Goal: Task Accomplishment & Management: Manage account settings

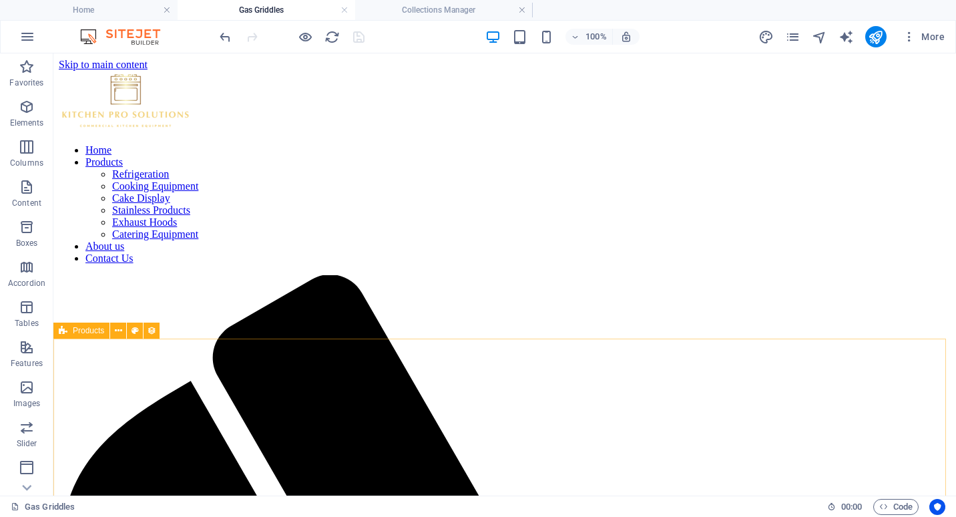
click at [83, 331] on span "Products" at bounding box center [88, 330] width 31 height 8
select select "68ccc3b879f3a1b96d017830"
select select "columns.product_number_ASC"
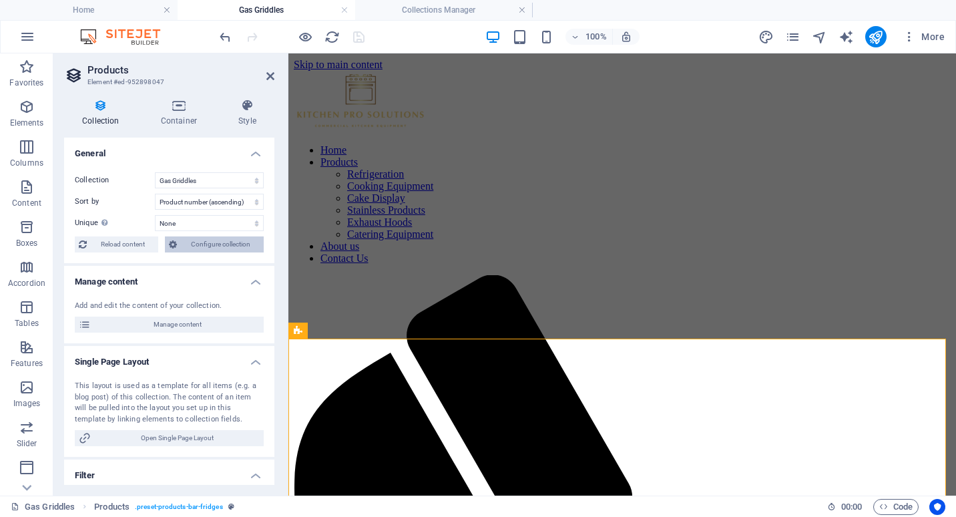
click at [240, 242] on span "Configure collection" at bounding box center [220, 244] width 79 height 16
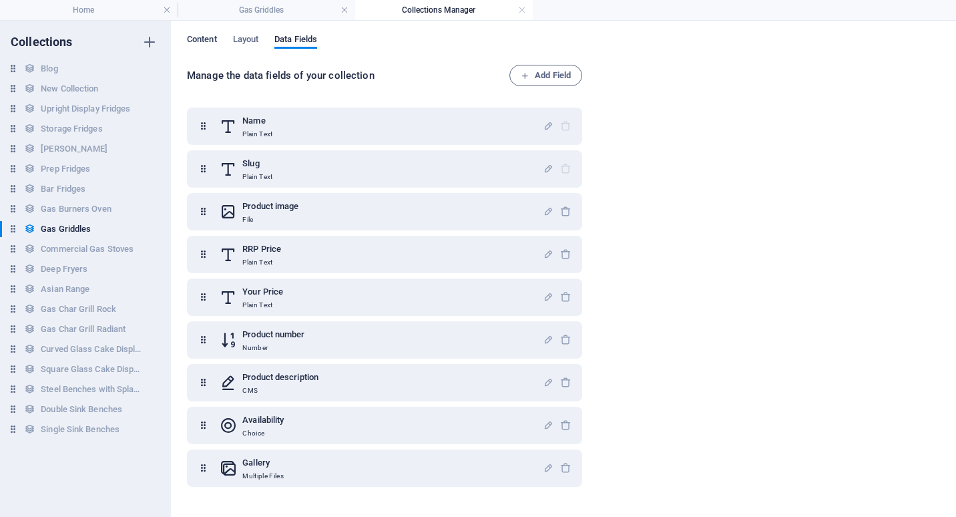
click at [199, 39] on span "Content" at bounding box center [202, 40] width 30 height 19
select select "columns.product_number_ASC"
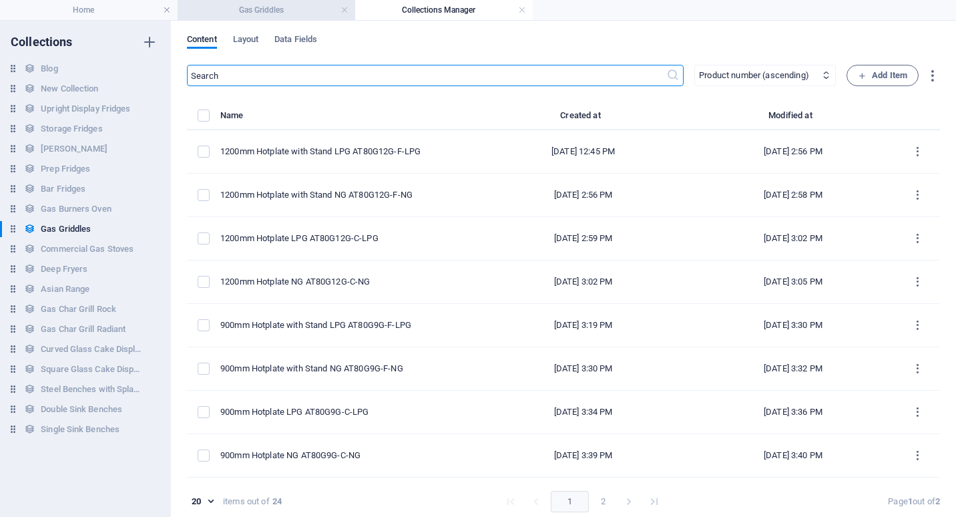
click at [252, 4] on h4 "Gas Griddles" at bounding box center [267, 10] width 178 height 15
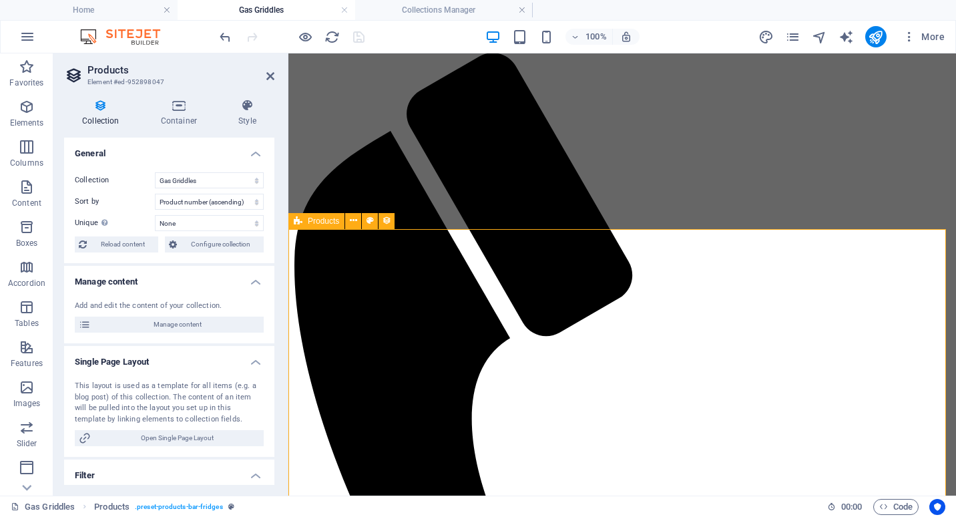
scroll to position [267, 0]
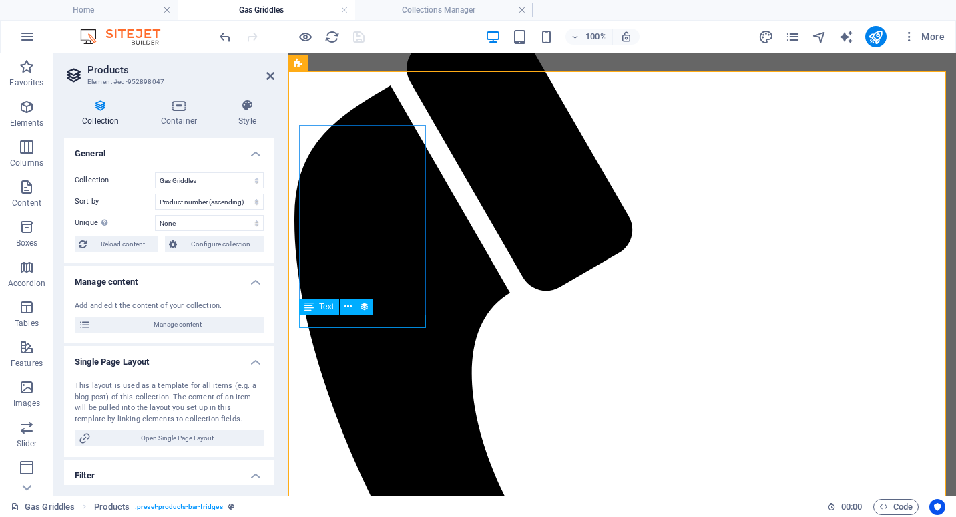
click at [348, 306] on icon at bounding box center [347, 307] width 7 height 14
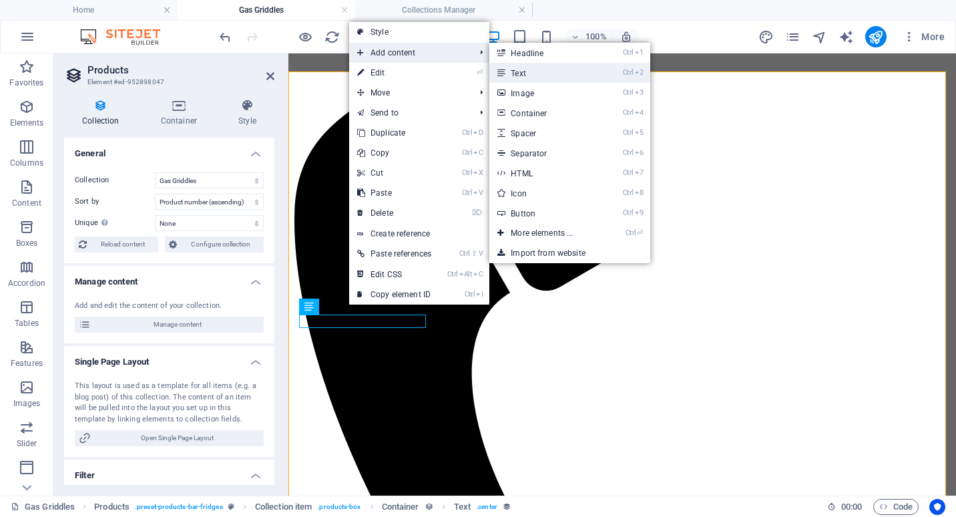
drag, startPoint x: 545, startPoint y: 69, endPoint x: 257, endPoint y: 16, distance: 292.5
click at [545, 69] on link "Ctrl 2 Text" at bounding box center [544, 73] width 110 height 20
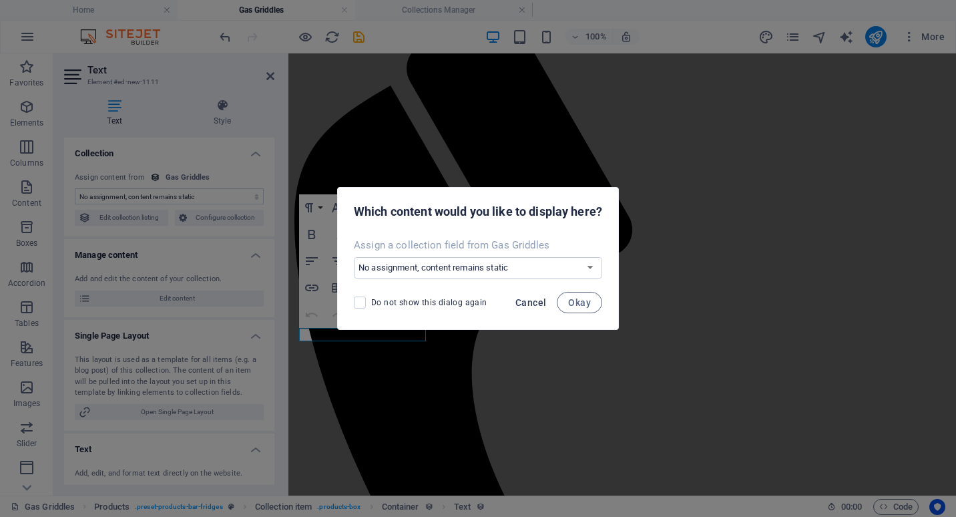
click at [535, 299] on span "Cancel" at bounding box center [530, 302] width 31 height 11
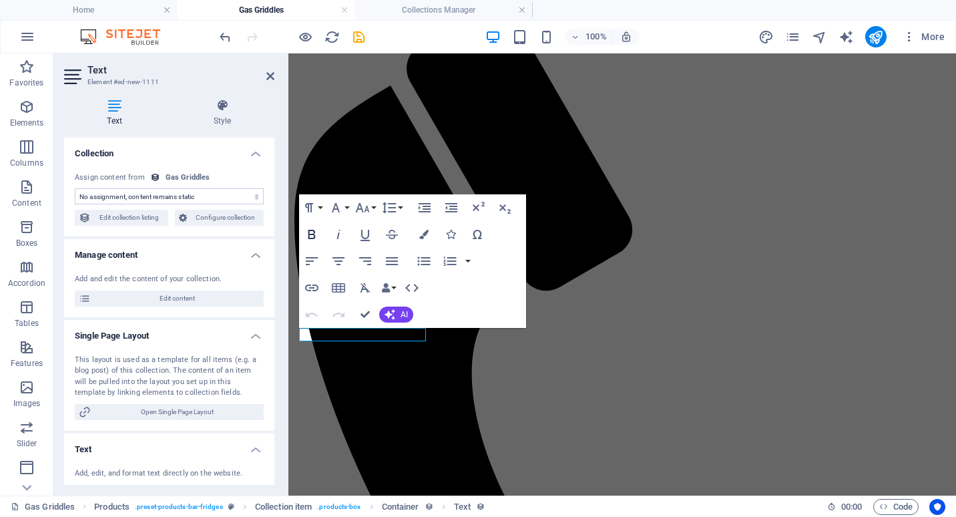
click at [314, 233] on icon "button" at bounding box center [311, 234] width 7 height 9
click at [340, 257] on icon "button" at bounding box center [338, 261] width 12 height 8
click at [428, 229] on button "Colors" at bounding box center [423, 234] width 25 height 27
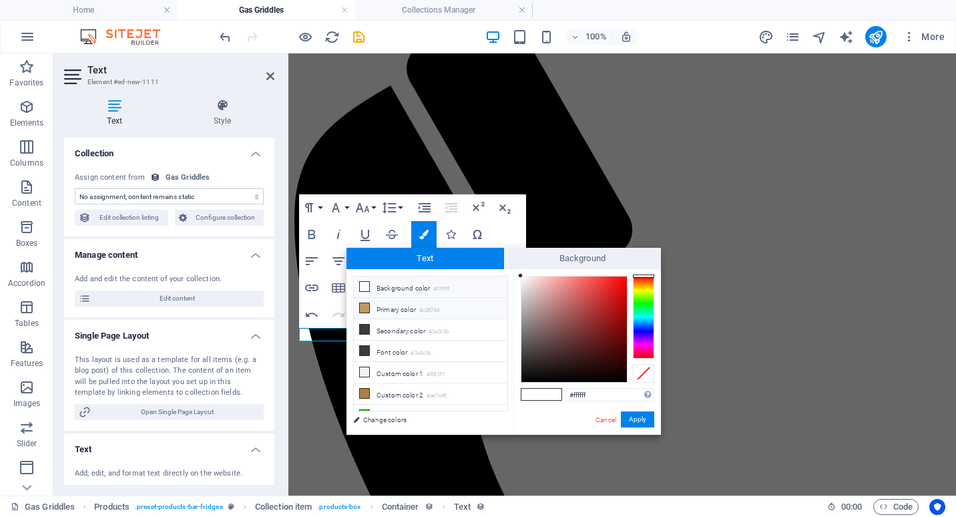
click at [363, 309] on icon at bounding box center [364, 307] width 9 height 9
type input "#c29764"
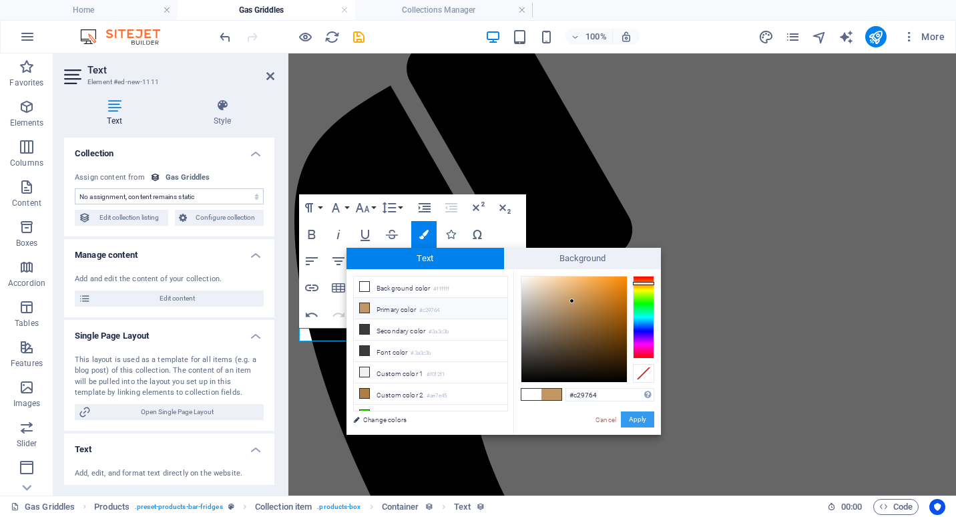
click at [643, 422] on button "Apply" at bounding box center [637, 419] width 33 height 16
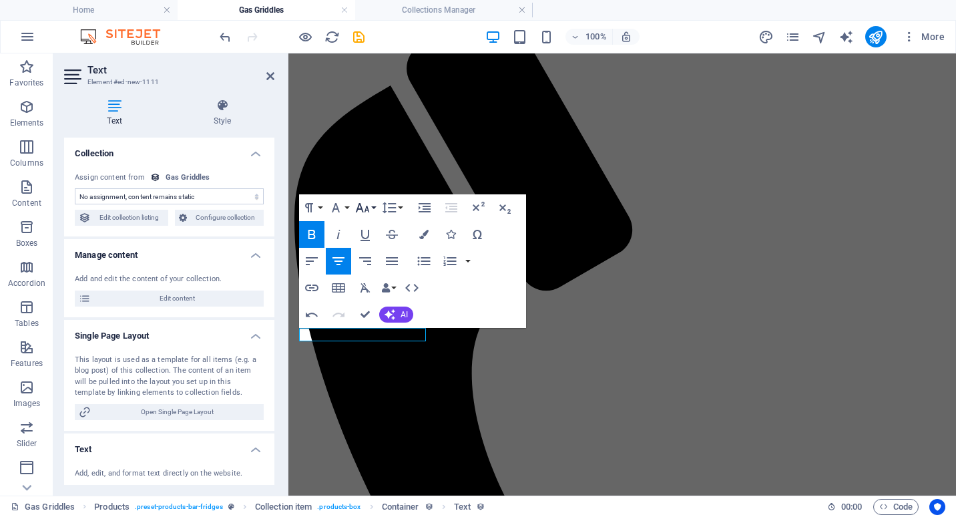
click at [373, 207] on button "Font Size" at bounding box center [364, 207] width 25 height 27
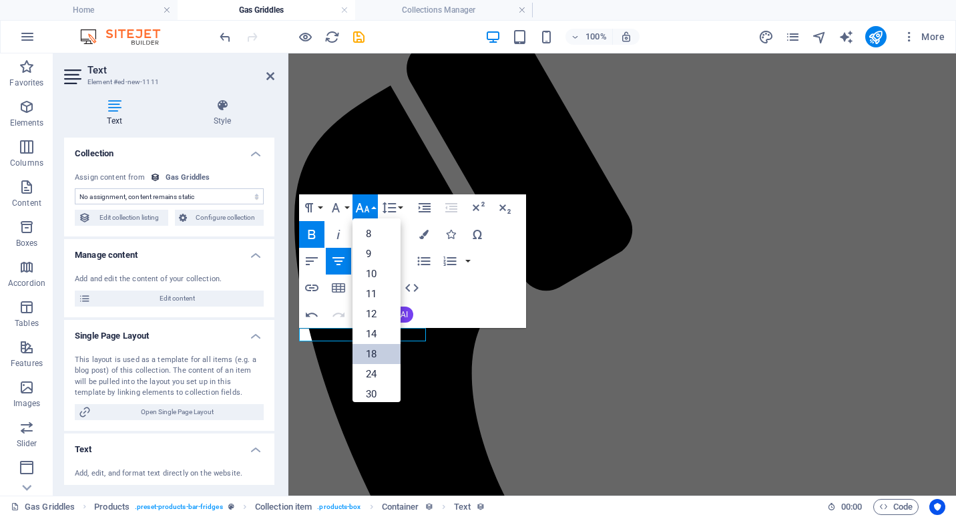
click at [379, 351] on link "18" at bounding box center [376, 354] width 48 height 20
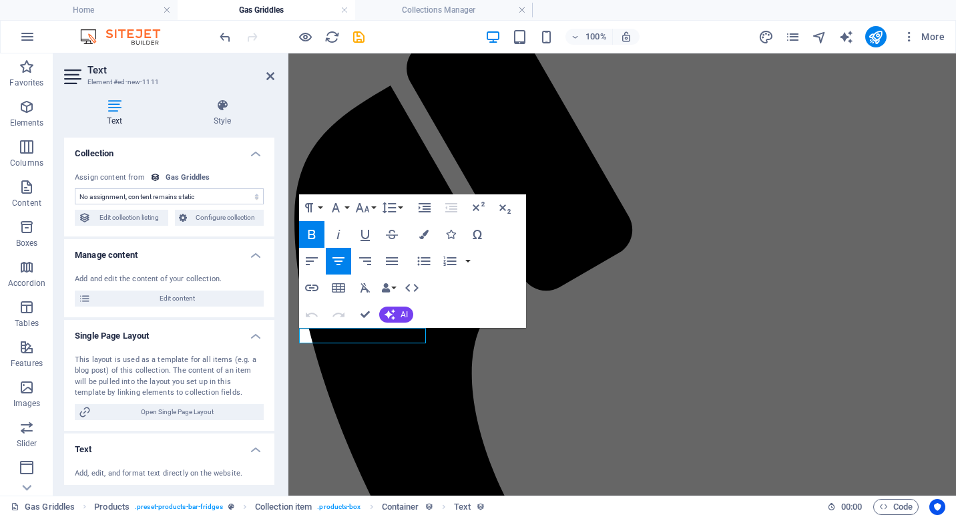
click at [154, 199] on select "No assignment, content remains static Created at (Date) Updated at (Date) Name …" at bounding box center [169, 196] width 189 height 16
select select "your-price"
click at [75, 188] on select "No assignment, content remains static Created at (Date) Updated at (Date) Name …" at bounding box center [169, 196] width 189 height 16
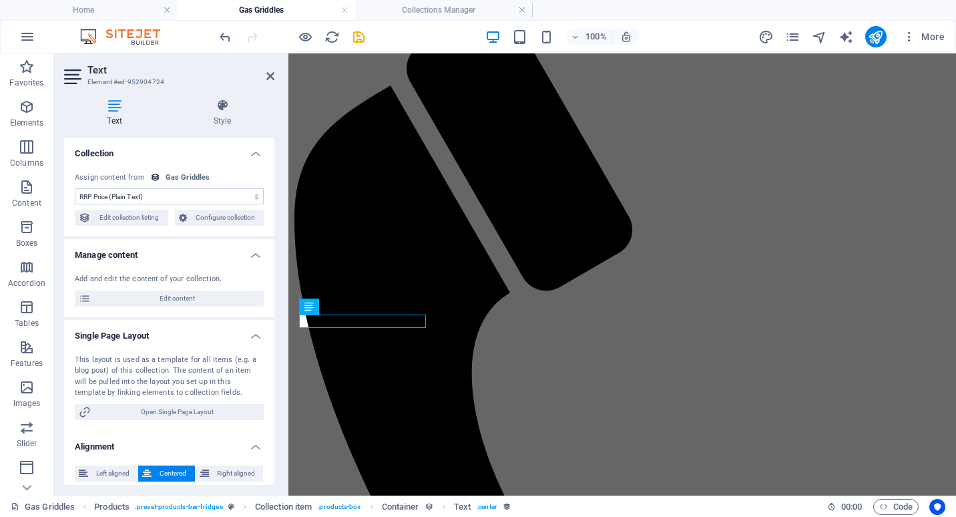
click at [176, 198] on select "No assignment, content remains static Created at (Date) Updated at (Date) Name …" at bounding box center [169, 196] width 189 height 16
select select "remainStatic"
click at [75, 188] on select "No assignment, content remains static Created at (Date) Updated at (Date) Name …" at bounding box center [169, 196] width 189 height 16
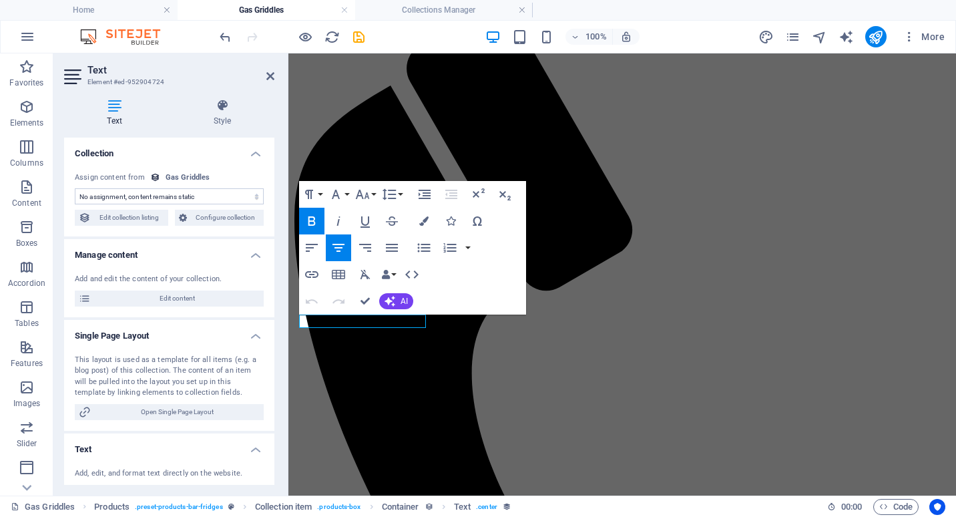
drag, startPoint x: 392, startPoint y: 320, endPoint x: 530, endPoint y: 374, distance: 148.6
click at [423, 216] on icon "button" at bounding box center [423, 220] width 9 height 9
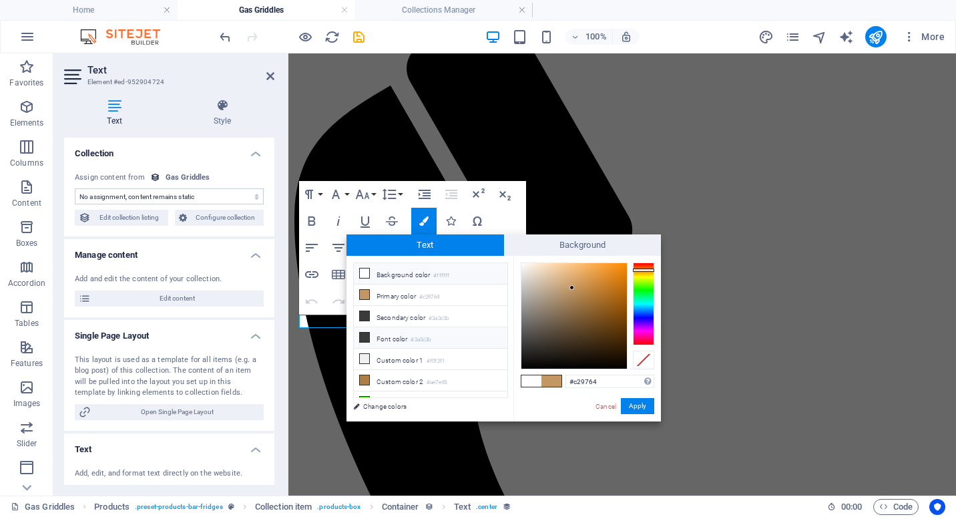
click at [366, 336] on icon at bounding box center [364, 336] width 9 height 9
type input "#3a3c3b"
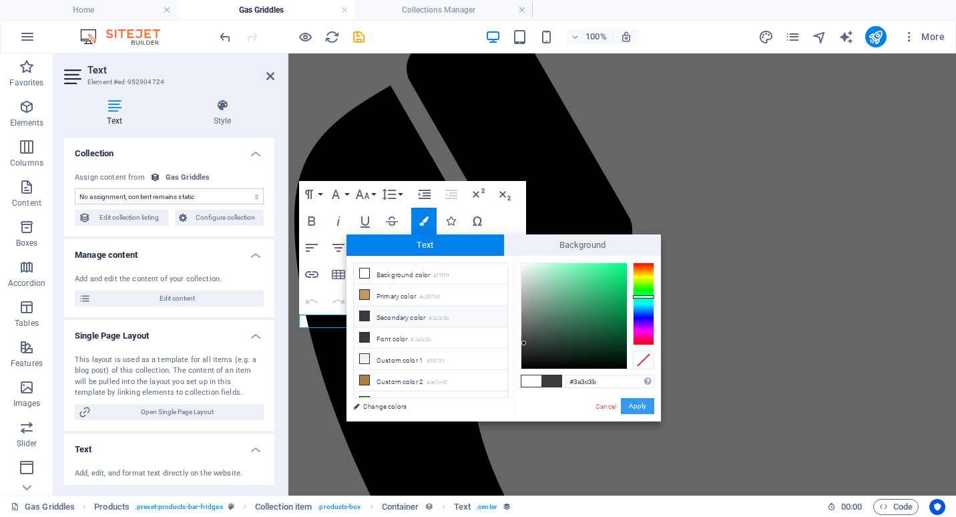
click at [635, 404] on button "Apply" at bounding box center [637, 406] width 33 height 16
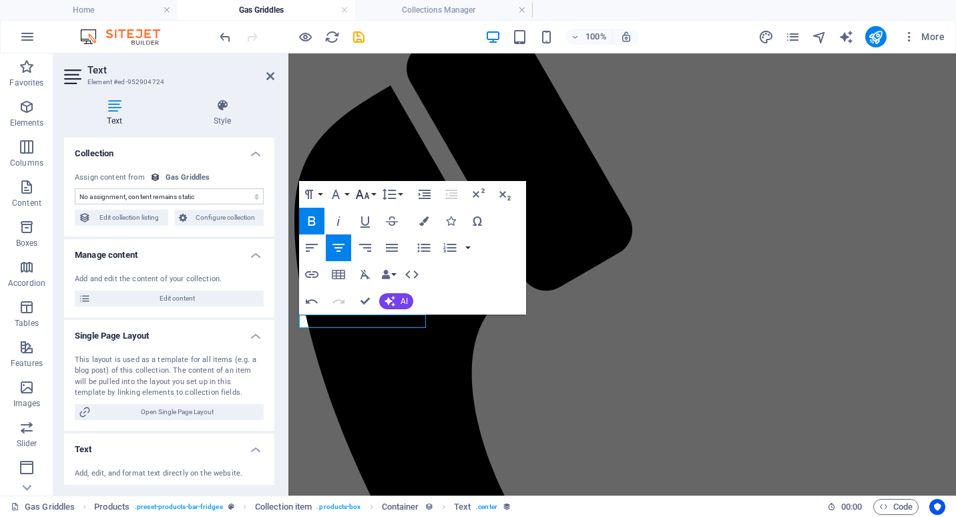
click at [371, 194] on button "Font Size" at bounding box center [364, 194] width 25 height 27
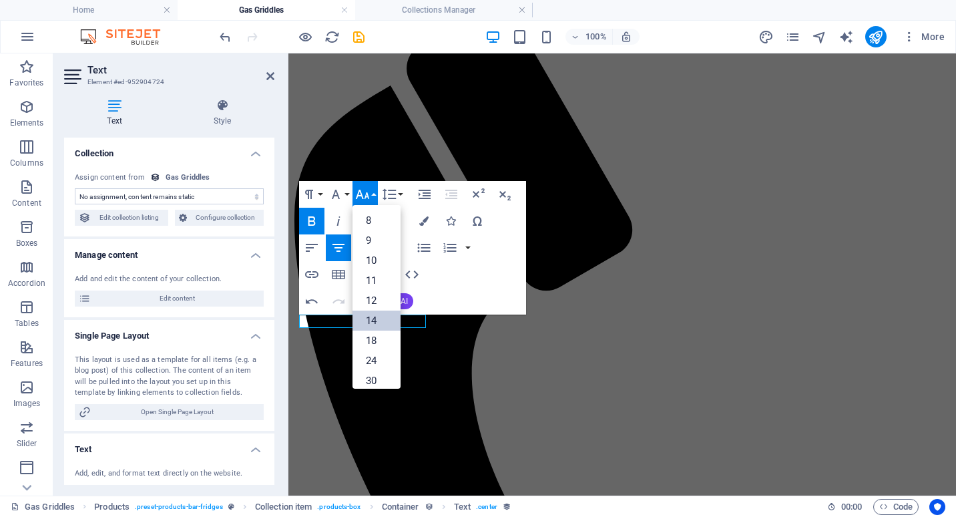
click at [386, 314] on link "14" at bounding box center [376, 320] width 48 height 20
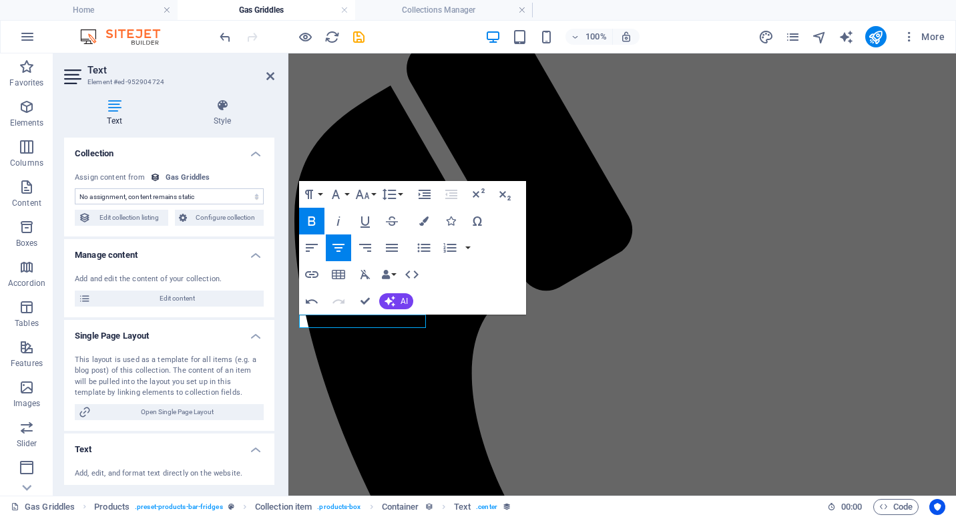
click at [312, 219] on icon "button" at bounding box center [312, 221] width 16 height 16
click at [393, 219] on icon "button" at bounding box center [392, 221] width 16 height 16
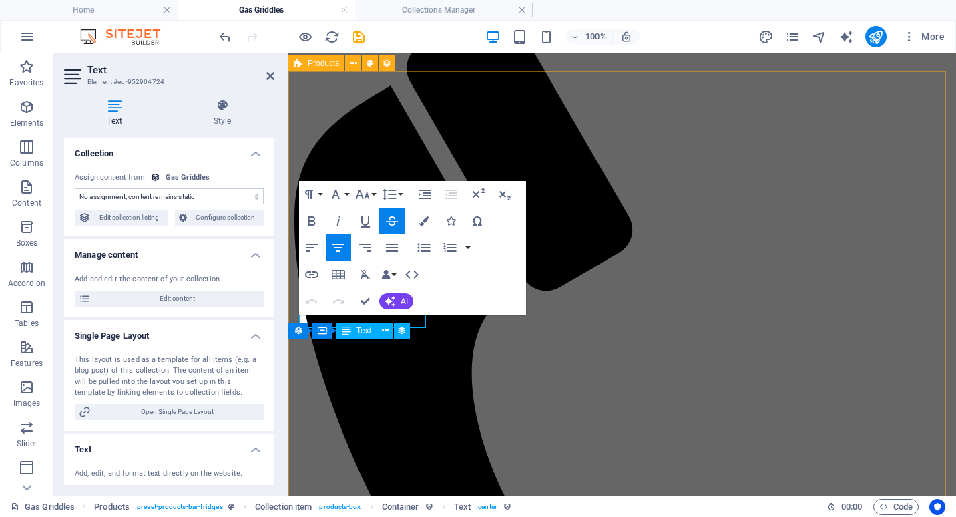
drag, startPoint x: 399, startPoint y: 319, endPoint x: 488, endPoint y: 374, distance: 104.7
click at [146, 198] on select "No assignment, content remains static Created at (Date) Updated at (Date) Name …" at bounding box center [169, 196] width 189 height 16
select select "price"
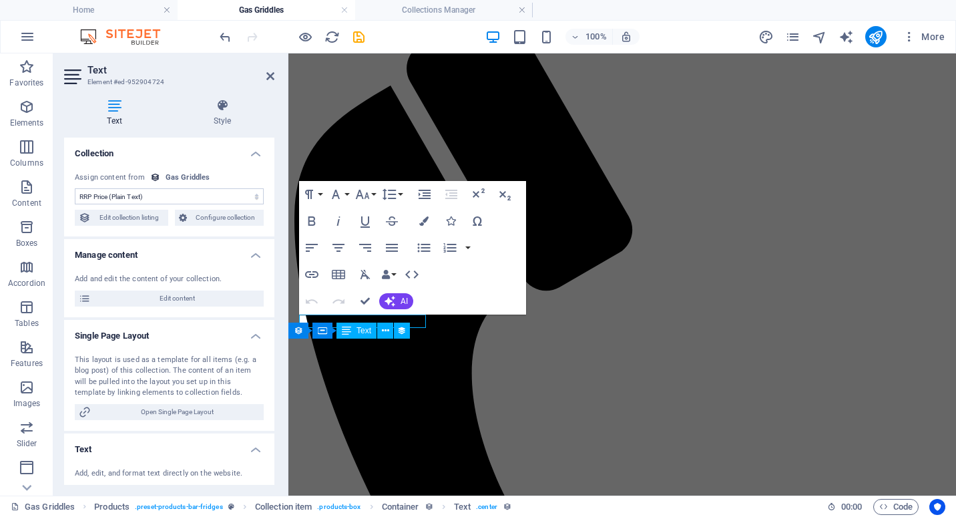
click at [75, 188] on select "No assignment, content remains static Created at (Date) Updated at (Date) Name …" at bounding box center [169, 196] width 189 height 16
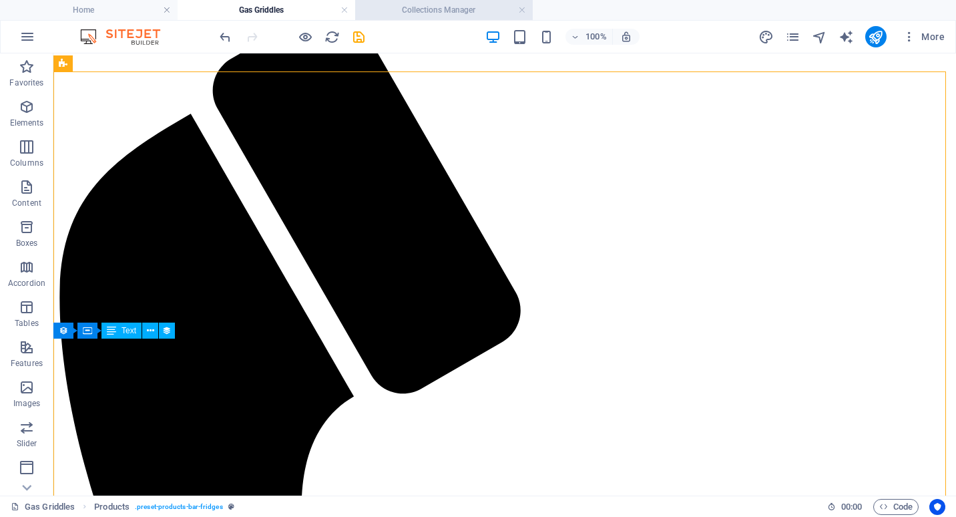
click at [413, 9] on h4 "Collections Manager" at bounding box center [444, 10] width 178 height 15
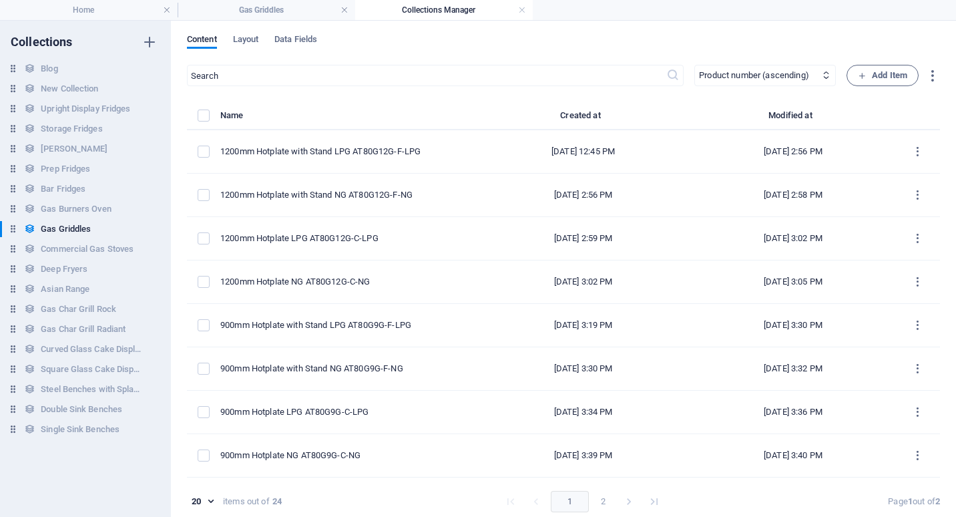
scroll to position [0, 0]
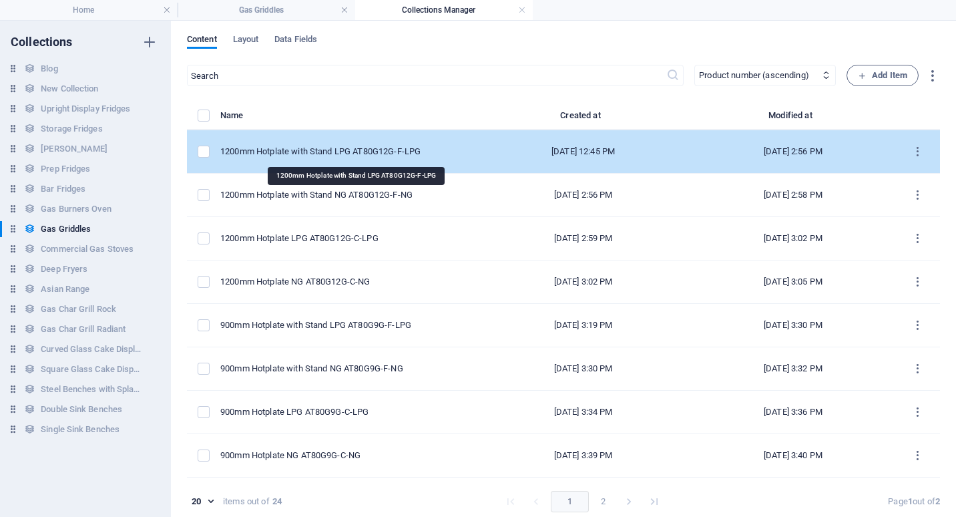
click at [356, 151] on div "1200mm Hotplate with Stand LPG AT80G12G-F-LPG" at bounding box center [342, 152] width 244 height 12
select select "Low Stock"
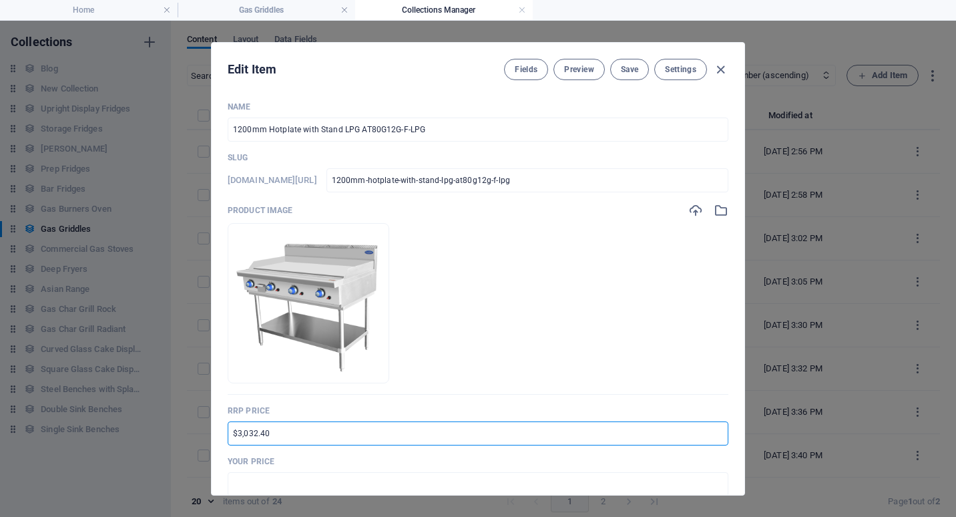
click at [228, 437] on input "$3,032.40" at bounding box center [478, 433] width 501 height 24
type input "RRP $5,559.40"
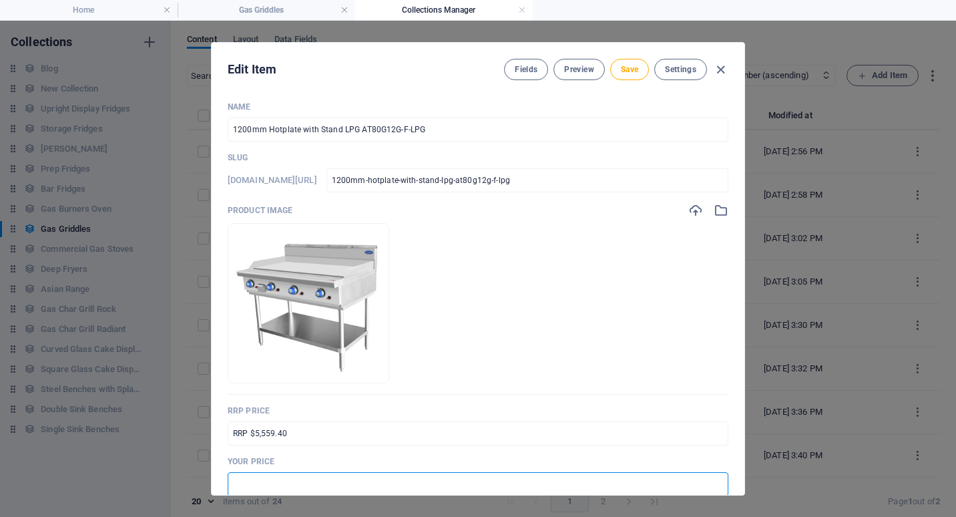
click at [254, 477] on input "text" at bounding box center [478, 484] width 501 height 24
drag, startPoint x: 242, startPoint y: 481, endPoint x: 254, endPoint y: 481, distance: 12.0
click at [254, 481] on input "$4,726.00" at bounding box center [478, 484] width 501 height 24
type input "$4,170.00"
click at [734, 450] on div "Name 1200mm Hotplate with Stand LPG AT80G12G-F-LPG ​ Slug [DOMAIN_NAME][URL] 12…" at bounding box center [478, 293] width 533 height 404
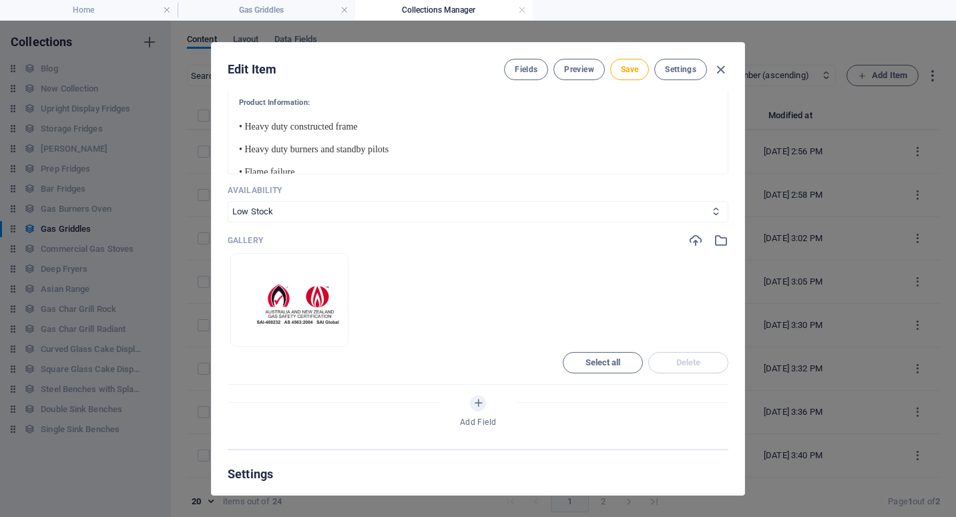
scroll to position [868, 0]
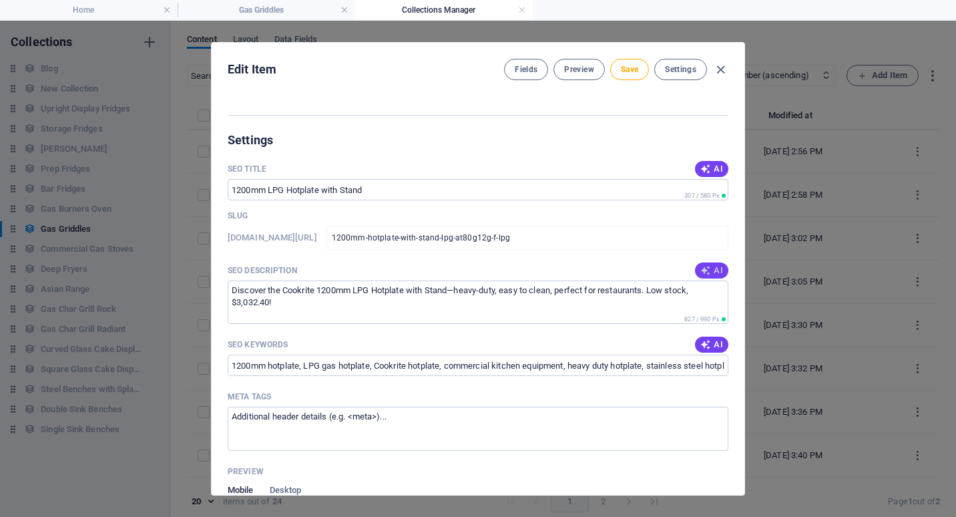
click at [707, 268] on icon "button" at bounding box center [705, 270] width 11 height 11
type textarea "Explore the powerful 1200mm LPG Hotplate with Stand, perfect for restaurants an…"
click at [626, 67] on span "Save" at bounding box center [629, 69] width 17 height 11
click at [722, 73] on icon "button" at bounding box center [720, 69] width 15 height 15
type input "1200mm-hotplate-with-stand-lpg-at80g12g-f-lpg"
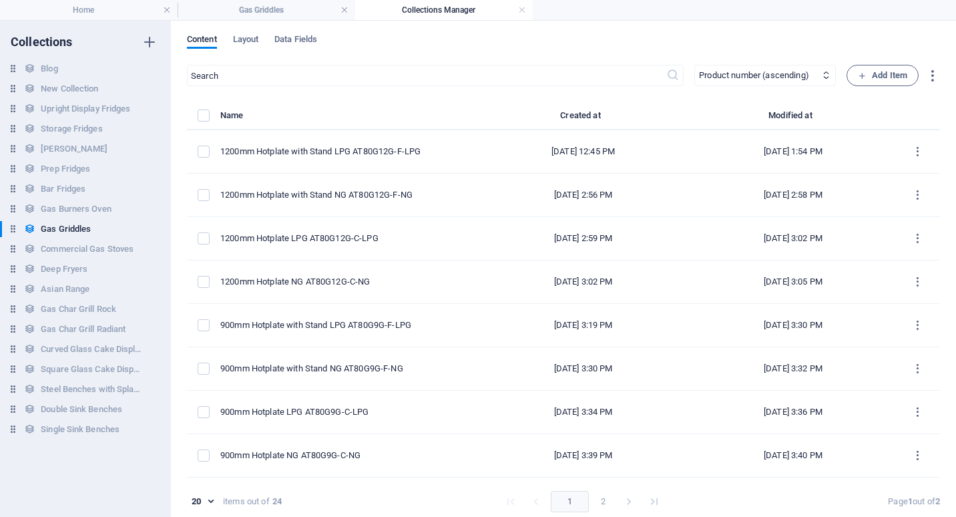
scroll to position [723, 0]
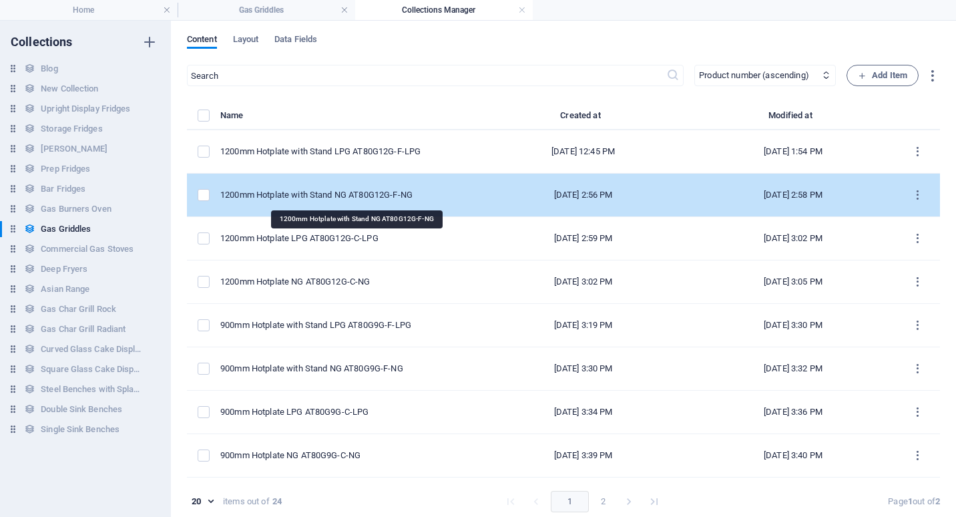
click at [350, 195] on div "1200mm Hotplate with Stand NG AT80G12G-F-NG" at bounding box center [342, 195] width 244 height 12
select select "Low Stock"
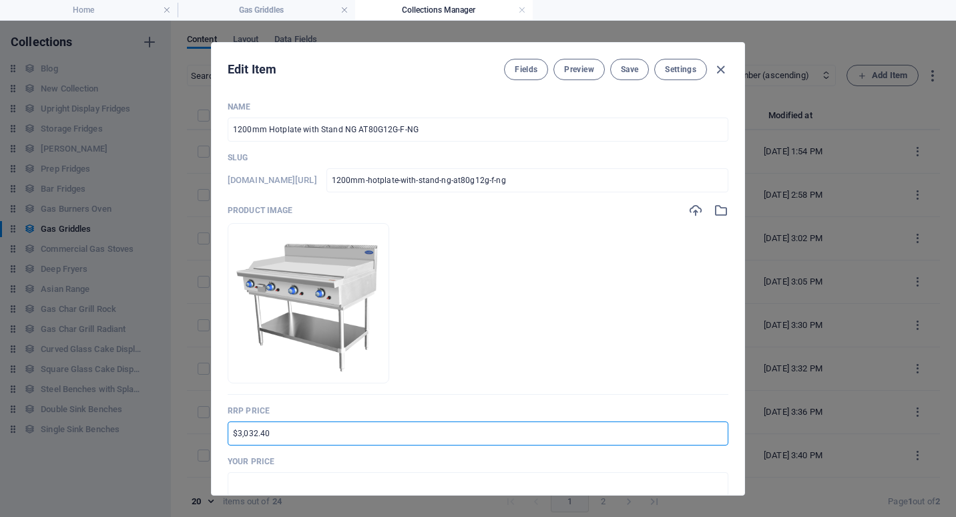
click at [233, 435] on input "$3,032.40" at bounding box center [478, 433] width 501 height 24
click at [257, 433] on input "RRP $3,032.40" at bounding box center [478, 433] width 501 height 24
drag, startPoint x: 260, startPoint y: 433, endPoint x: 272, endPoint y: 433, distance: 12.0
click at [272, 433] on input "RRP $5,032.40" at bounding box center [478, 433] width 501 height 24
type input "RRP $5,559.40"
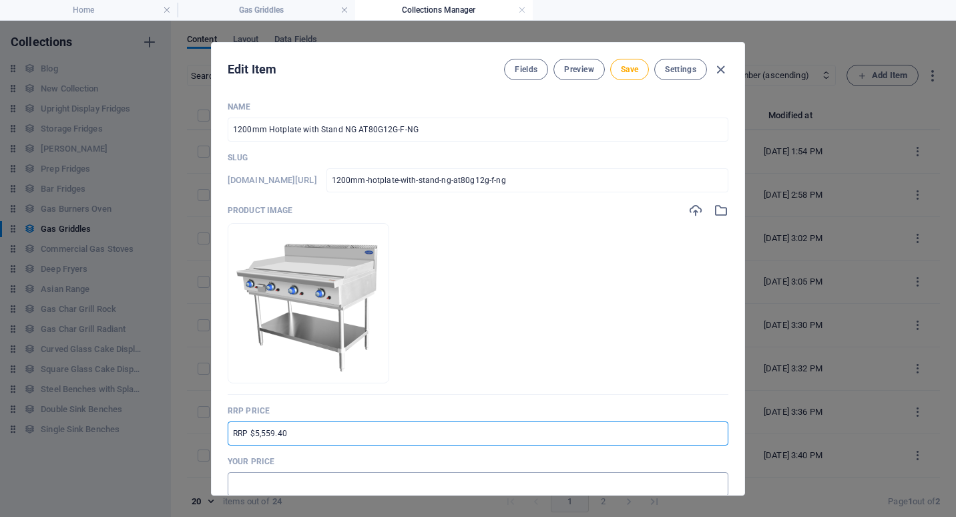
click at [234, 486] on input "text" at bounding box center [478, 484] width 501 height 24
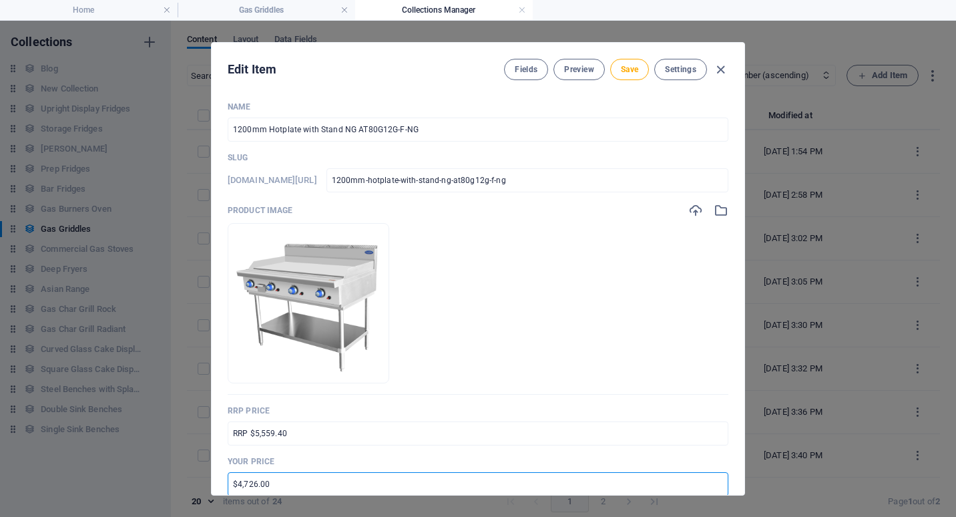
drag, startPoint x: 243, startPoint y: 487, endPoint x: 254, endPoint y: 487, distance: 11.3
click at [254, 487] on input "$4,726.00" at bounding box center [478, 484] width 501 height 24
type input "$4,170.00"
click at [690, 456] on p "Your Price" at bounding box center [478, 461] width 501 height 11
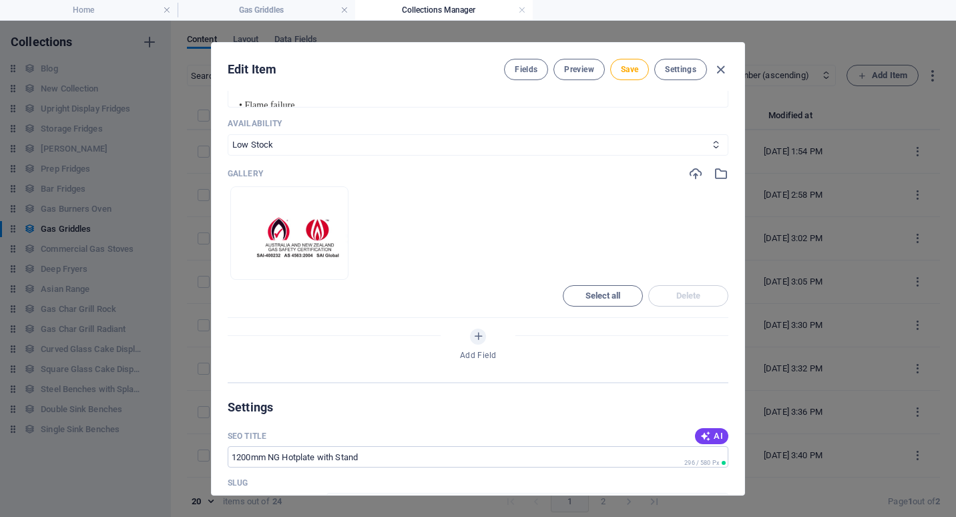
scroll to position [868, 0]
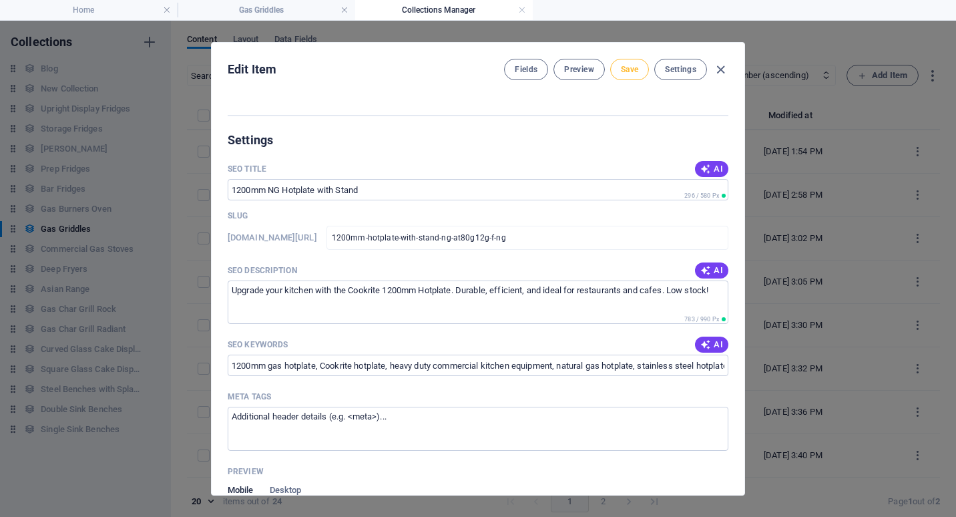
click at [627, 68] on span "Save" at bounding box center [629, 69] width 17 height 11
click at [721, 71] on icon "button" at bounding box center [720, 69] width 15 height 15
type input "1200mm-hotplate-with-stand-ng-at80g12g-f-ng"
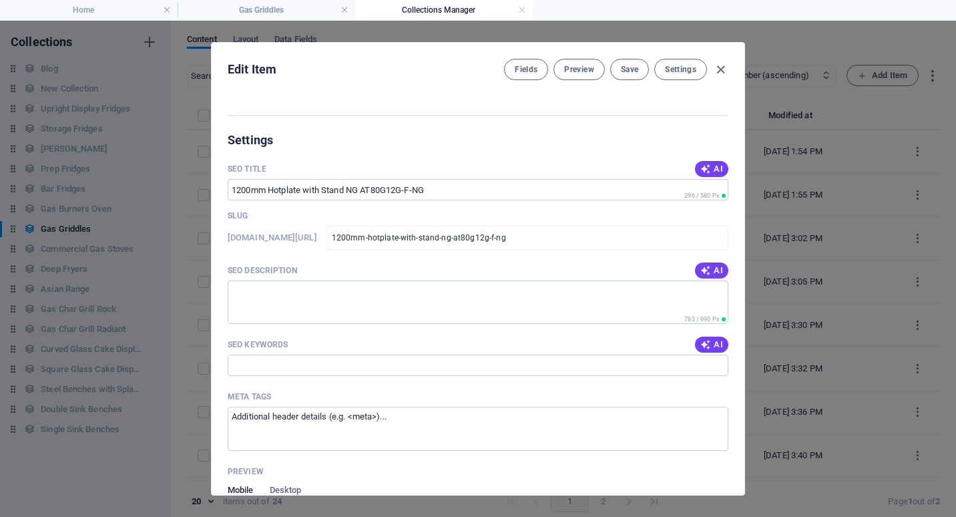
scroll to position [723, 0]
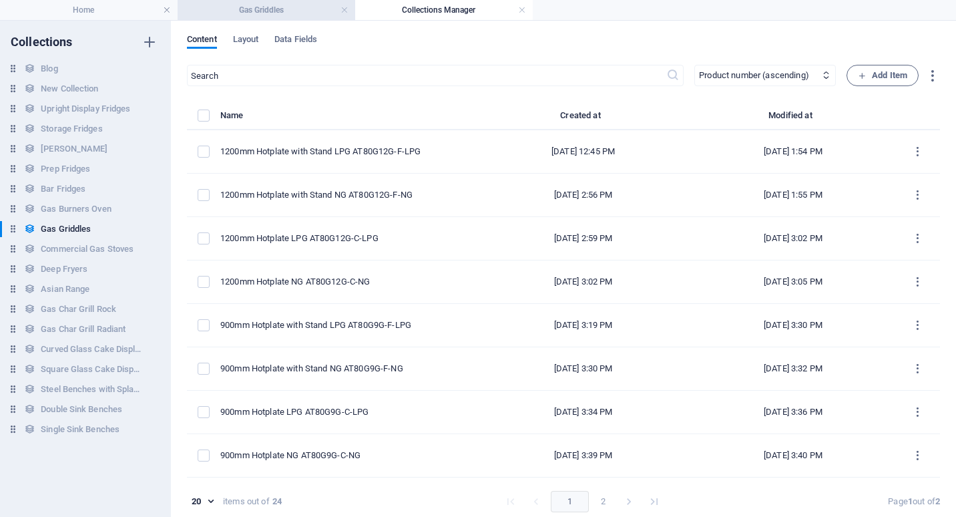
click at [252, 12] on h4 "Gas Griddles" at bounding box center [267, 10] width 178 height 15
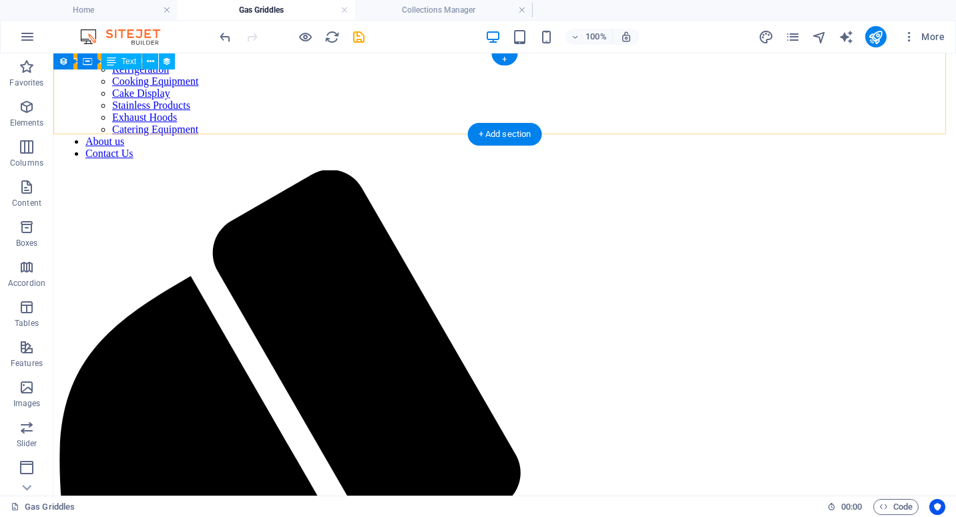
scroll to position [0, 0]
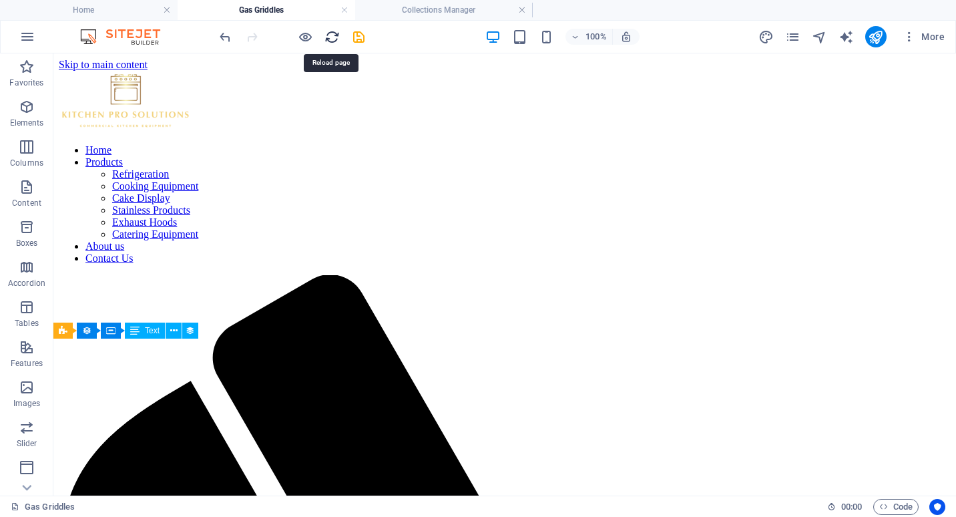
click at [331, 38] on icon "reload" at bounding box center [331, 36] width 15 height 15
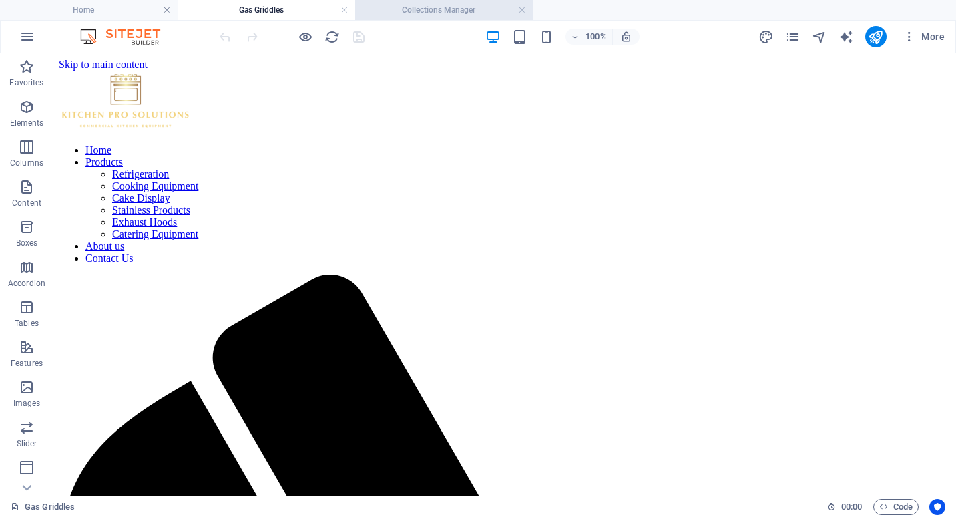
click at [438, 4] on h4 "Collections Manager" at bounding box center [444, 10] width 178 height 15
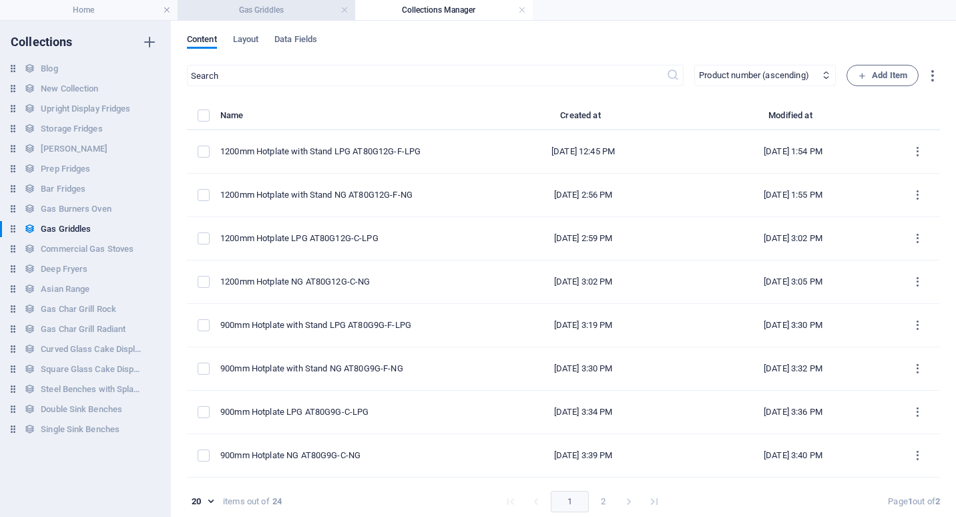
click at [290, 15] on h4 "Gas Griddles" at bounding box center [267, 10] width 178 height 15
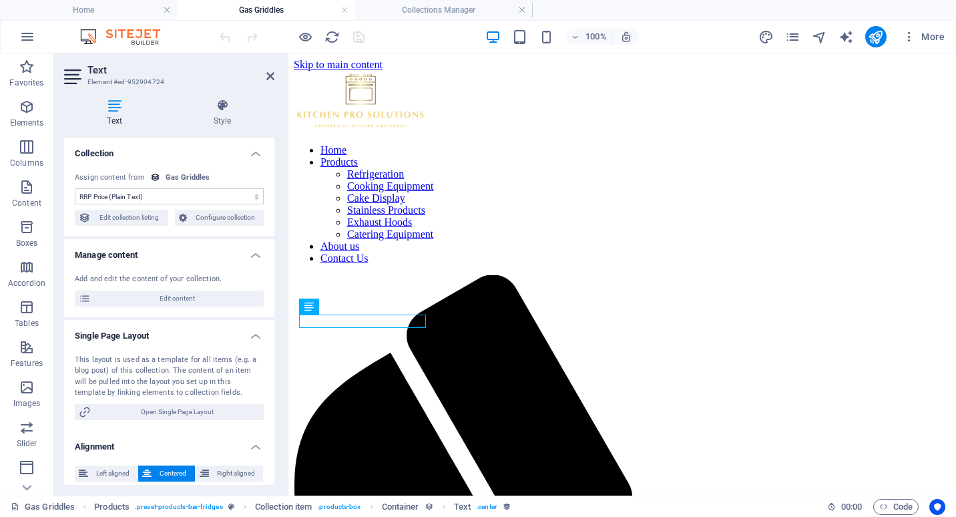
click at [140, 194] on select "No assignment, content remains static Created at (Date) Updated at (Date) Name …" at bounding box center [169, 196] width 189 height 16
select select "remainStatic"
click at [75, 188] on select "No assignment, content remains static Created at (Date) Updated at (Date) Name …" at bounding box center [169, 196] width 189 height 16
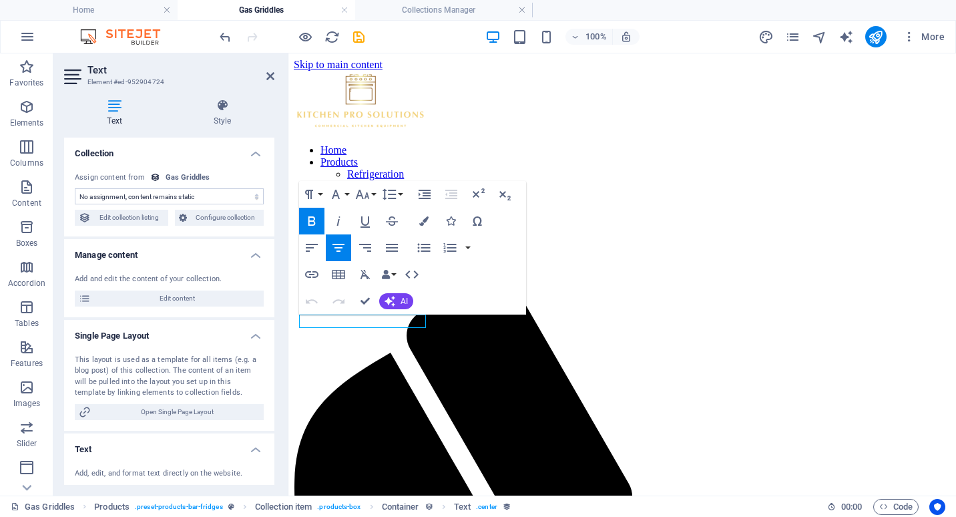
click at [316, 217] on icon "button" at bounding box center [312, 221] width 16 height 16
click at [425, 222] on icon "button" at bounding box center [423, 220] width 9 height 9
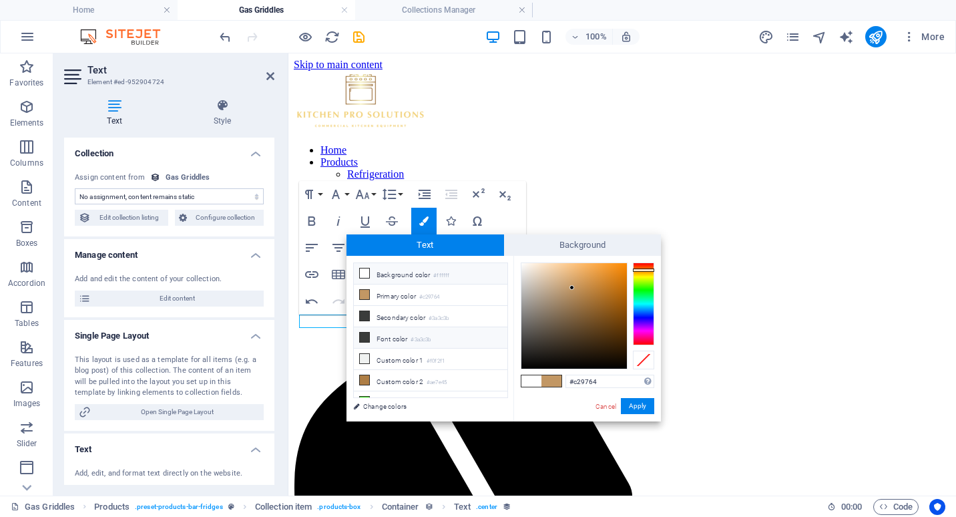
click at [366, 335] on icon at bounding box center [364, 336] width 9 height 9
type input "#3a3c3b"
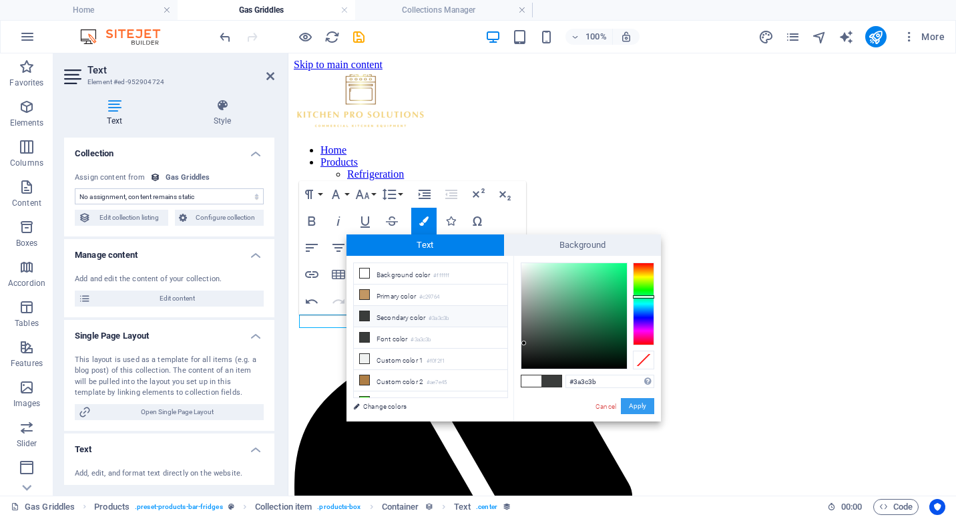
click at [639, 402] on button "Apply" at bounding box center [637, 406] width 33 height 16
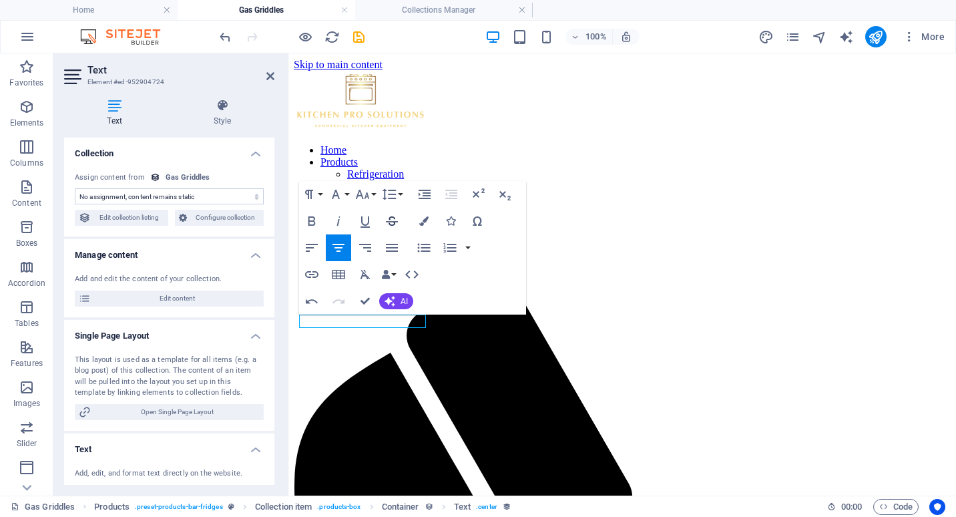
click at [394, 216] on icon "button" at bounding box center [392, 221] width 16 height 16
click at [370, 192] on icon "button" at bounding box center [362, 194] width 16 height 16
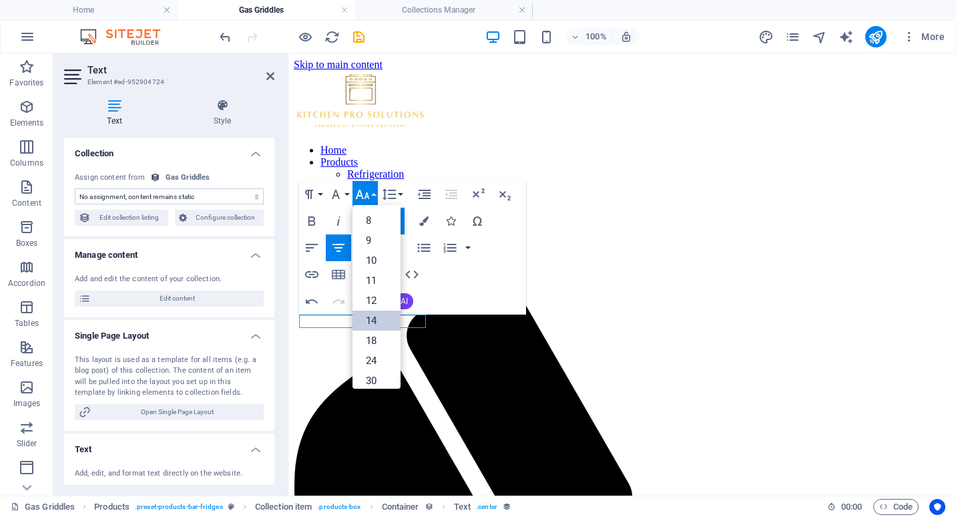
click at [372, 313] on link "14" at bounding box center [376, 320] width 48 height 20
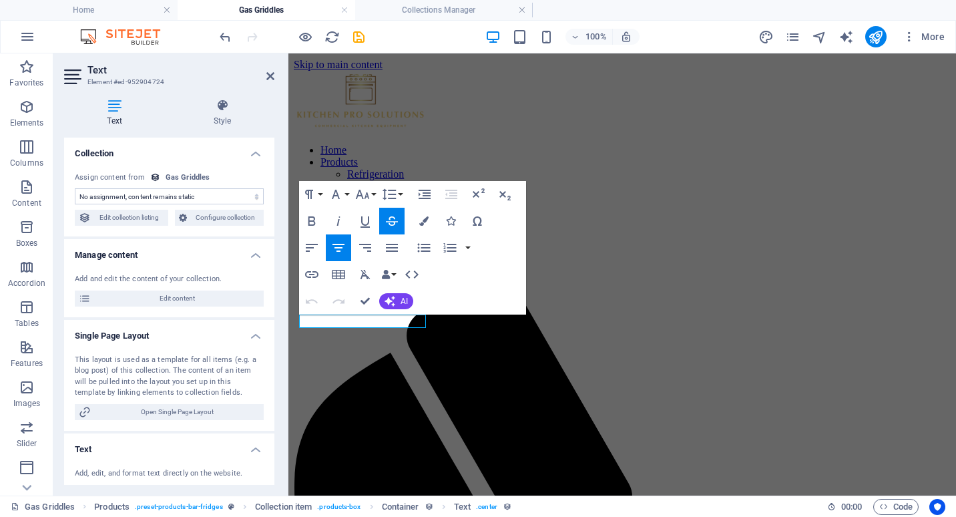
click at [132, 196] on select "No assignment, content remains static Created at (Date) Updated at (Date) Name …" at bounding box center [169, 196] width 189 height 16
select select "price"
click at [75, 188] on select "No assignment, content remains static Created at (Date) Updated at (Date) Name …" at bounding box center [169, 196] width 189 height 16
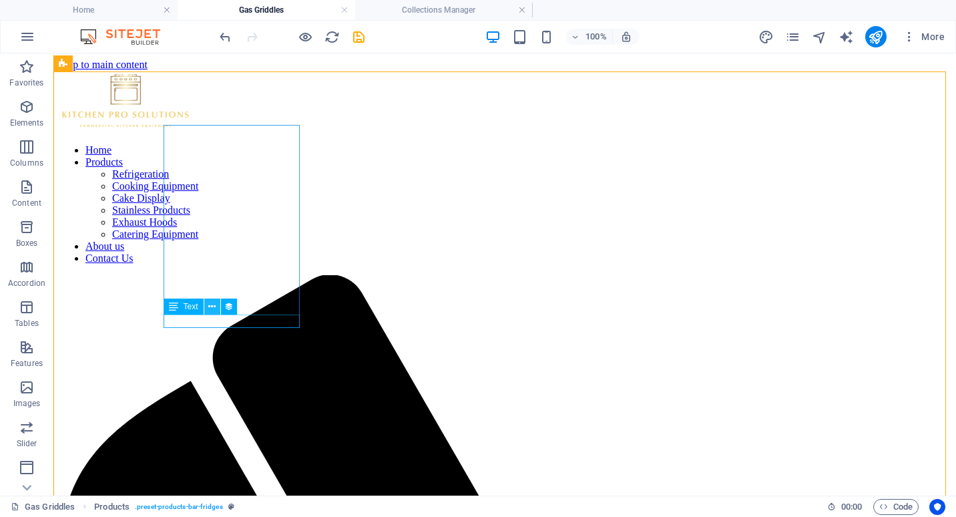
click at [211, 306] on icon at bounding box center [211, 307] width 7 height 14
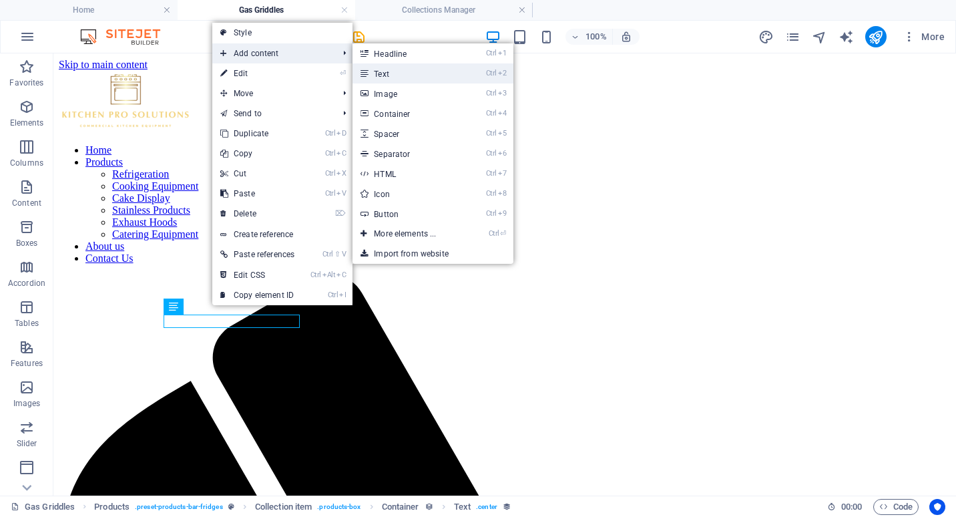
click at [385, 71] on link "Ctrl 2 Text" at bounding box center [407, 73] width 110 height 20
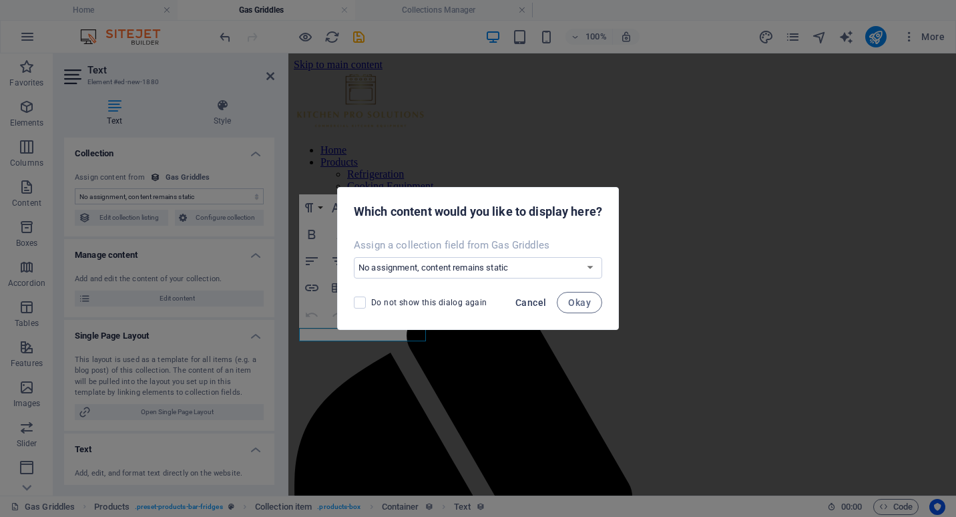
click at [537, 303] on span "Cancel" at bounding box center [530, 302] width 31 height 11
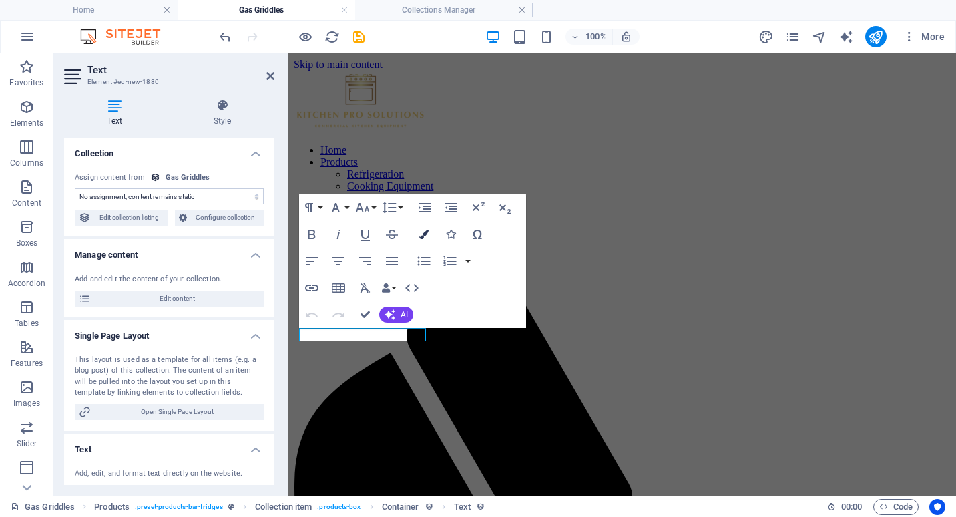
click at [426, 236] on icon "button" at bounding box center [423, 234] width 9 height 9
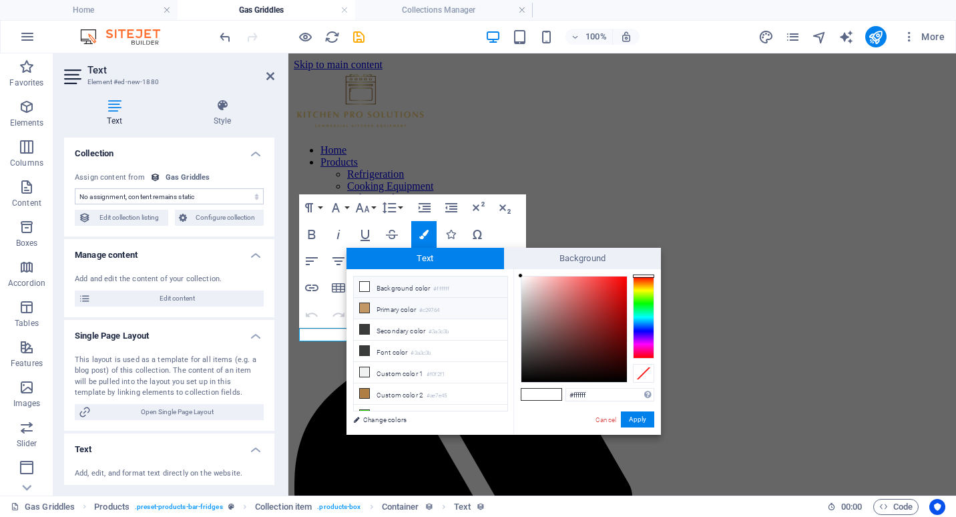
click at [364, 315] on li "Primary color #c29764" at bounding box center [431, 308] width 154 height 21
type input "#c29764"
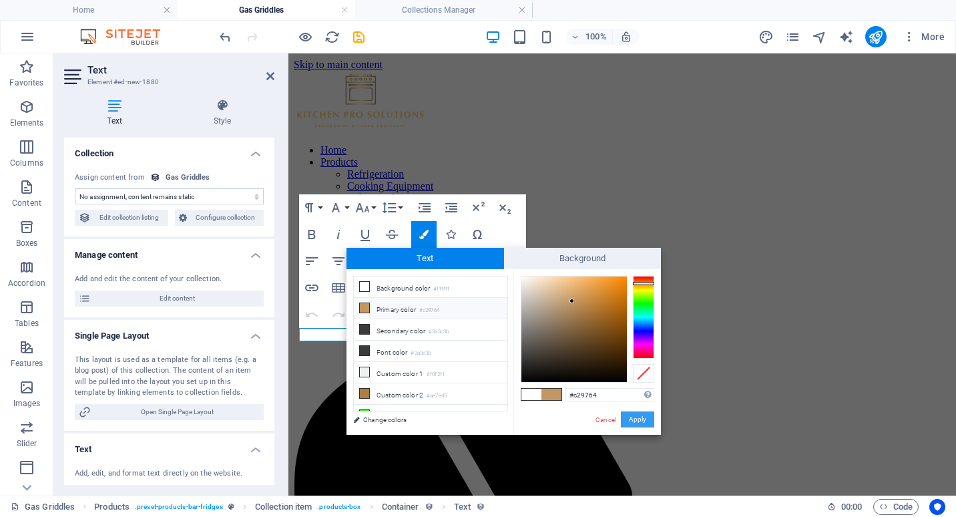
click at [644, 416] on button "Apply" at bounding box center [637, 419] width 33 height 16
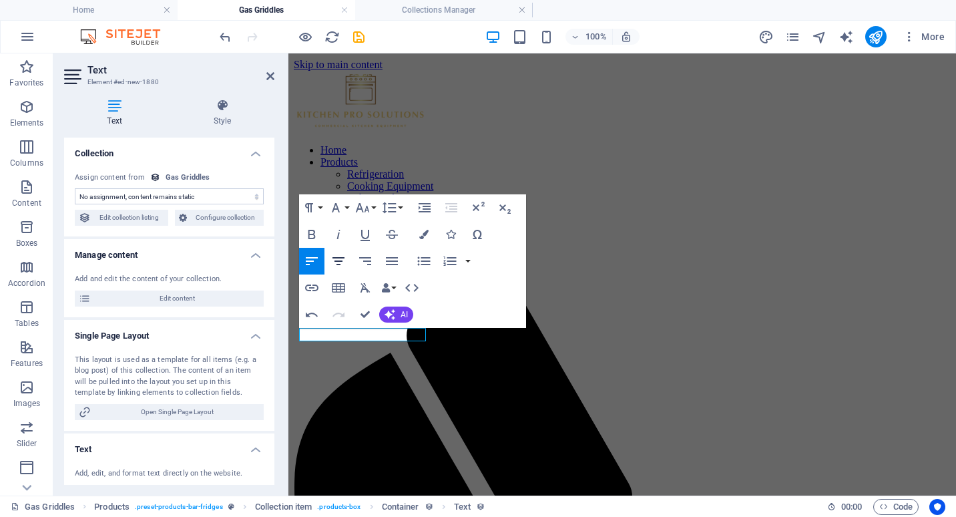
click at [339, 256] on icon "button" at bounding box center [338, 261] width 16 height 16
click at [312, 226] on icon "button" at bounding box center [312, 234] width 16 height 16
click at [368, 208] on icon "button" at bounding box center [362, 208] width 16 height 16
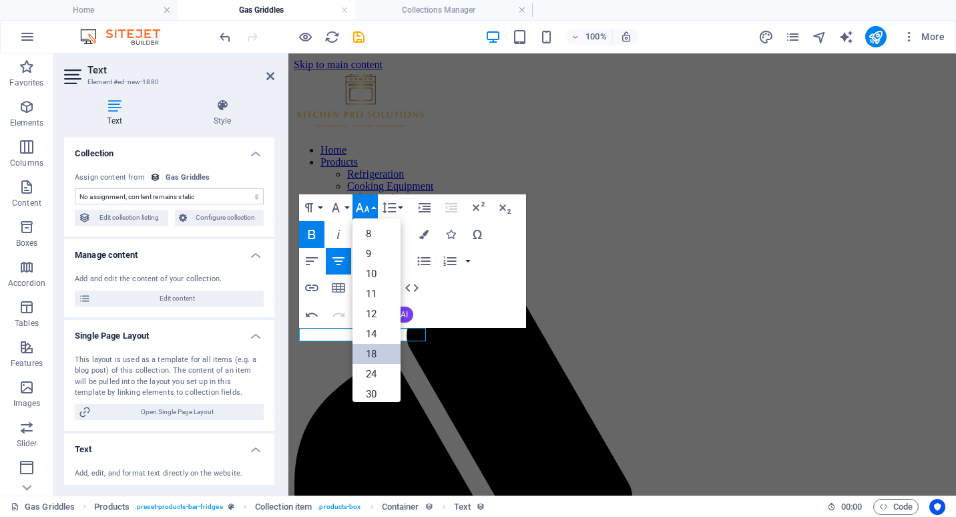
click at [367, 348] on link "18" at bounding box center [376, 354] width 48 height 20
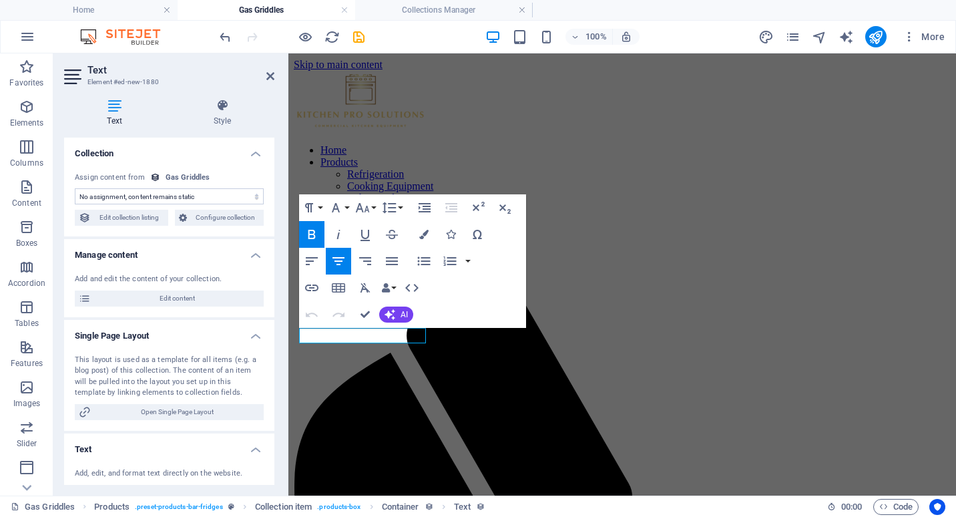
click at [189, 194] on select "No assignment, content remains static Created at (Date) Updated at (Date) Name …" at bounding box center [169, 196] width 189 height 16
select select "your-price"
click at [75, 188] on select "No assignment, content remains static Created at (Date) Updated at (Date) Name …" at bounding box center [169, 196] width 189 height 16
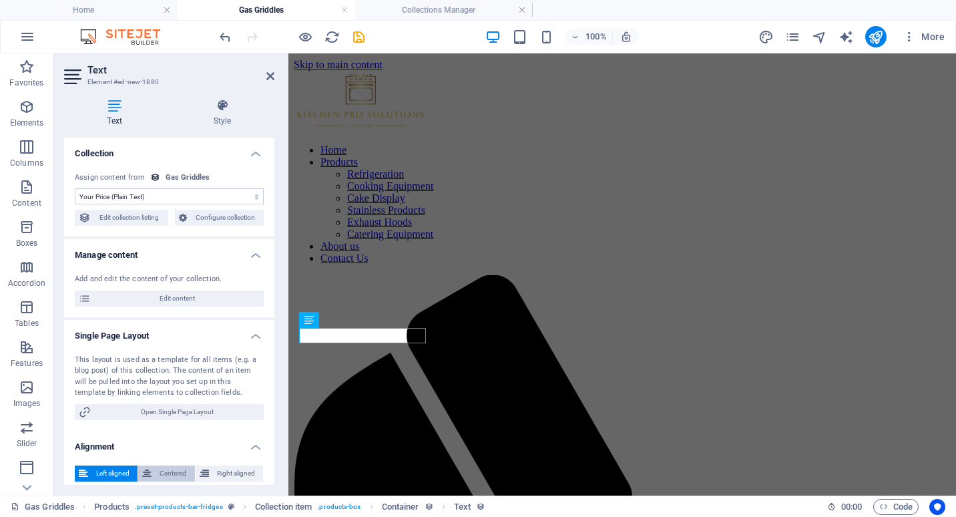
click at [153, 469] on button "Centered" at bounding box center [166, 473] width 56 height 16
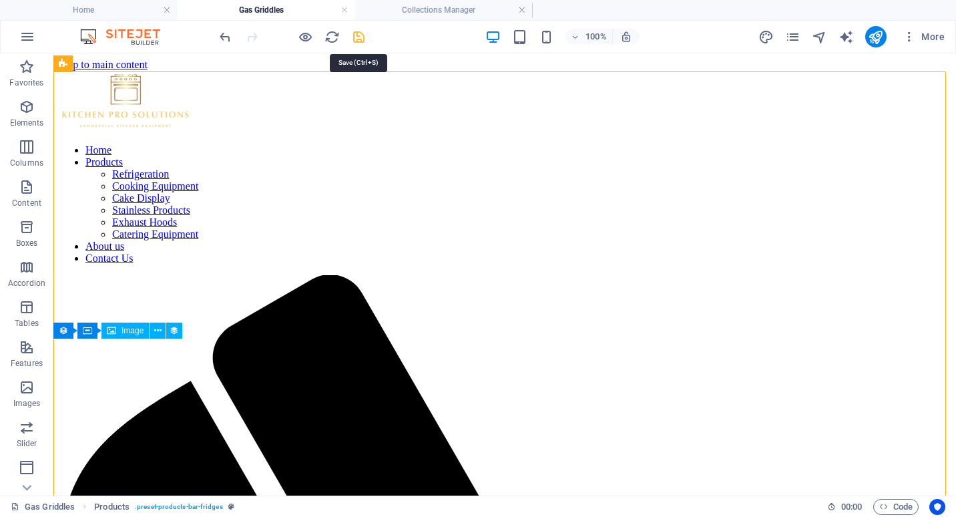
click at [361, 35] on icon "save" at bounding box center [358, 36] width 15 height 15
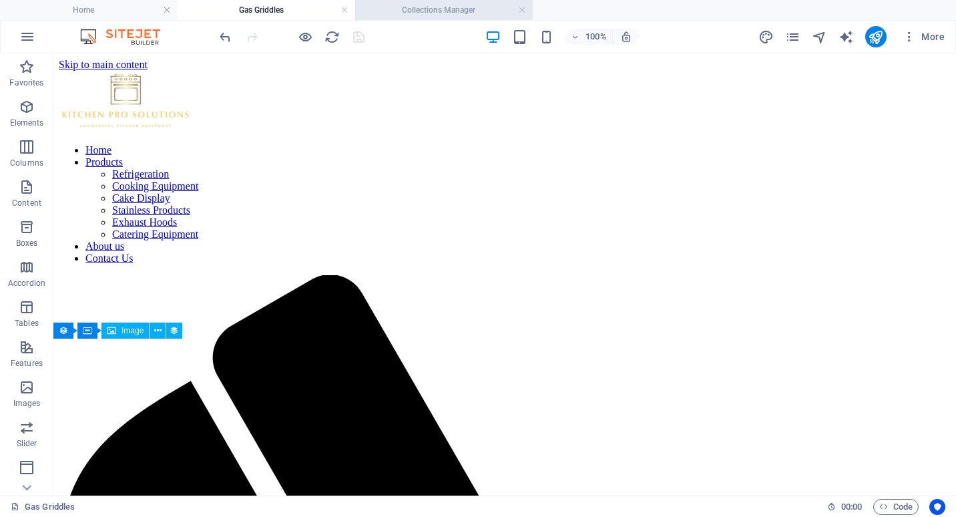
click at [395, 10] on h4 "Collections Manager" at bounding box center [444, 10] width 178 height 15
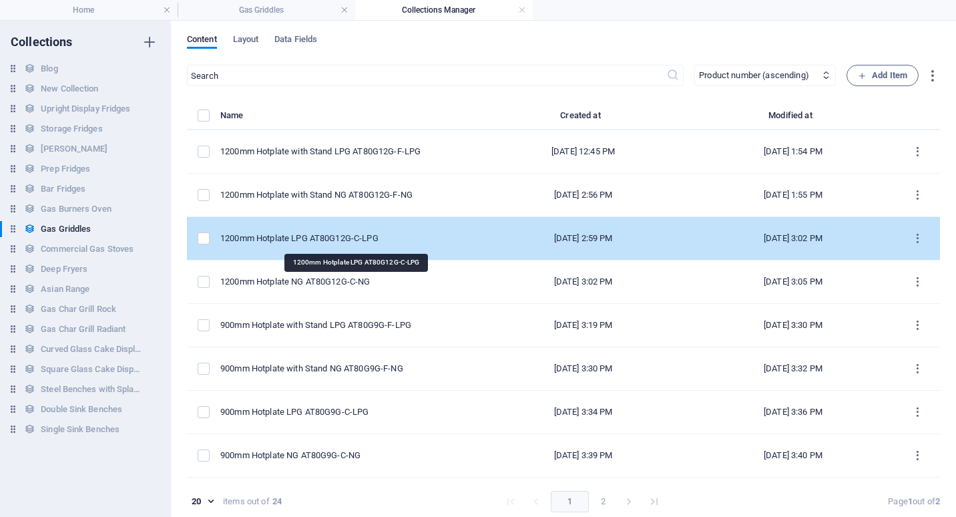
click at [342, 237] on div "1200mm Hotplate LPG AT80G12G-C-LPG" at bounding box center [342, 238] width 244 height 12
select select "Low Stock"
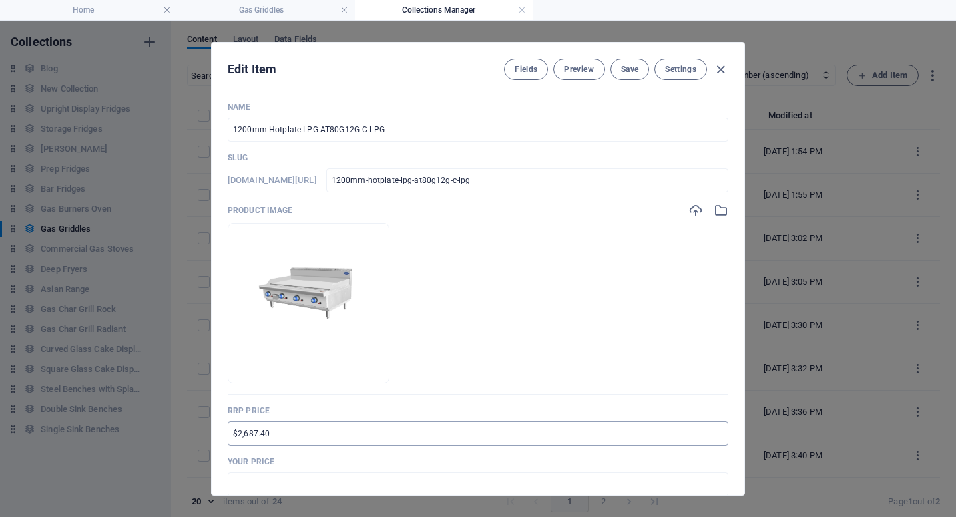
click at [232, 431] on input "$2,687.40" at bounding box center [478, 433] width 501 height 24
type input "RRP $4,926.90"
click at [250, 481] on input "text" at bounding box center [478, 484] width 501 height 24
drag, startPoint x: 247, startPoint y: 483, endPoint x: 255, endPoint y: 483, distance: 8.0
click at [255, 483] on input "$3,600.00" at bounding box center [478, 484] width 501 height 24
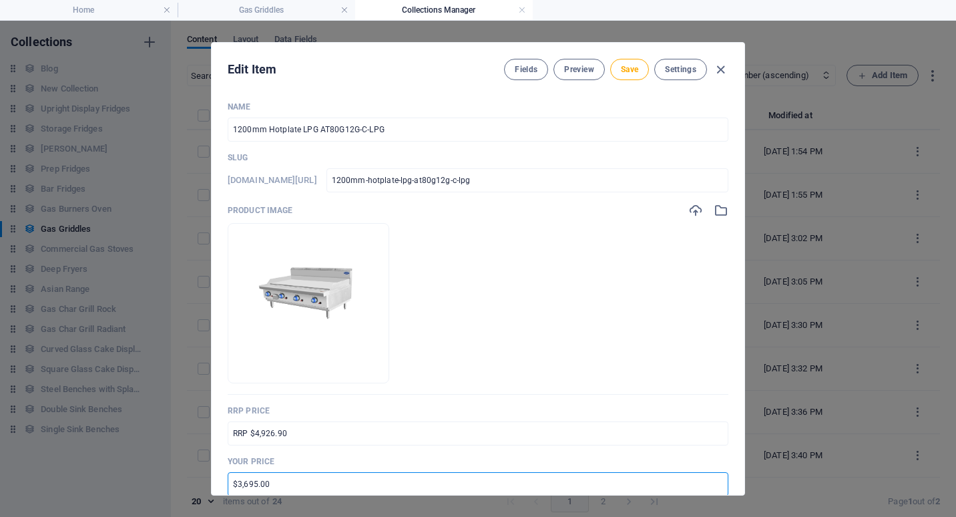
type input "$3,695.00"
click at [473, 459] on p "Your Price" at bounding box center [478, 461] width 501 height 11
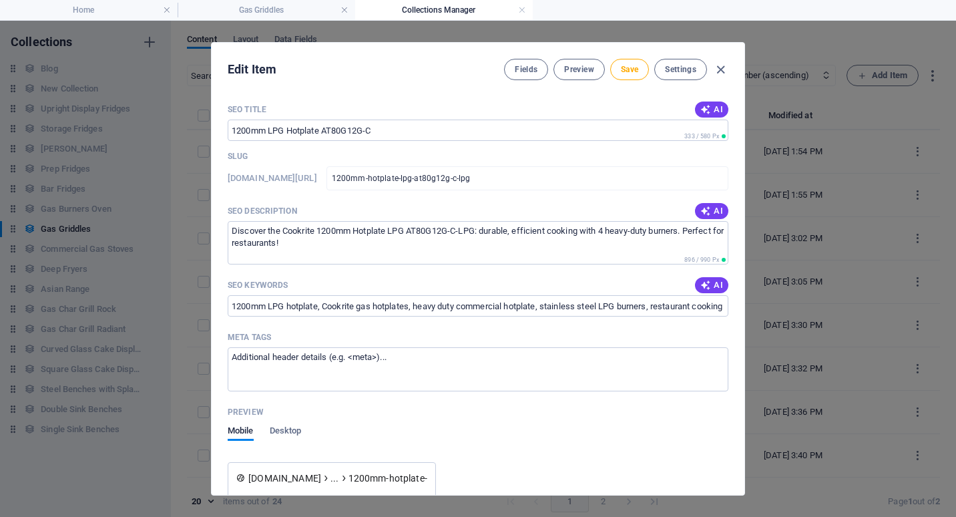
scroll to position [935, 0]
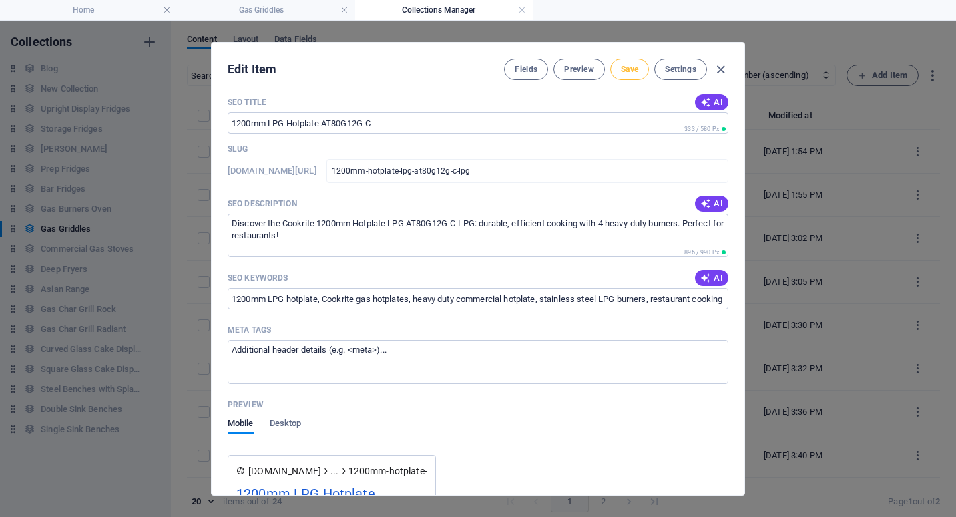
click at [627, 70] on span "Save" at bounding box center [629, 69] width 17 height 11
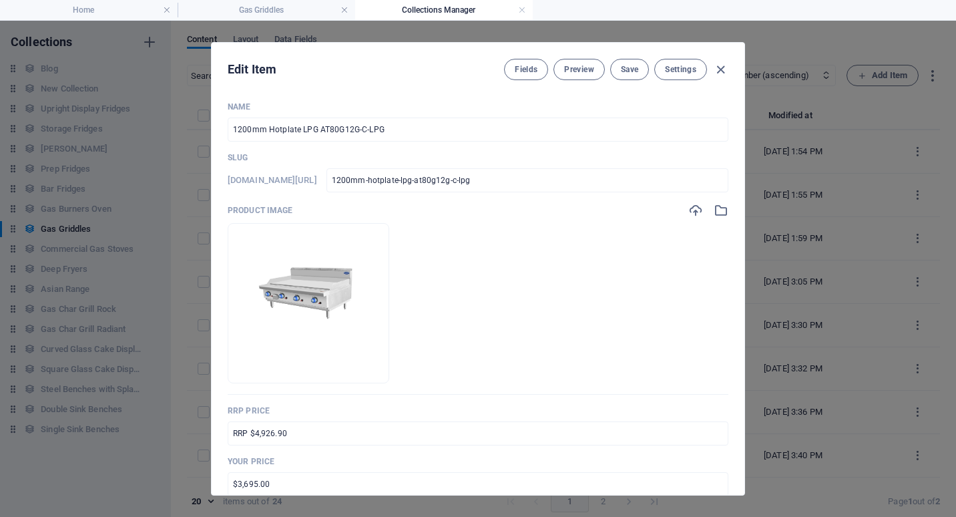
scroll to position [0, 0]
click at [719, 69] on icon "button" at bounding box center [720, 69] width 15 height 15
type input "1200mm-hotplate-lpg-at80g12g-c-lpg"
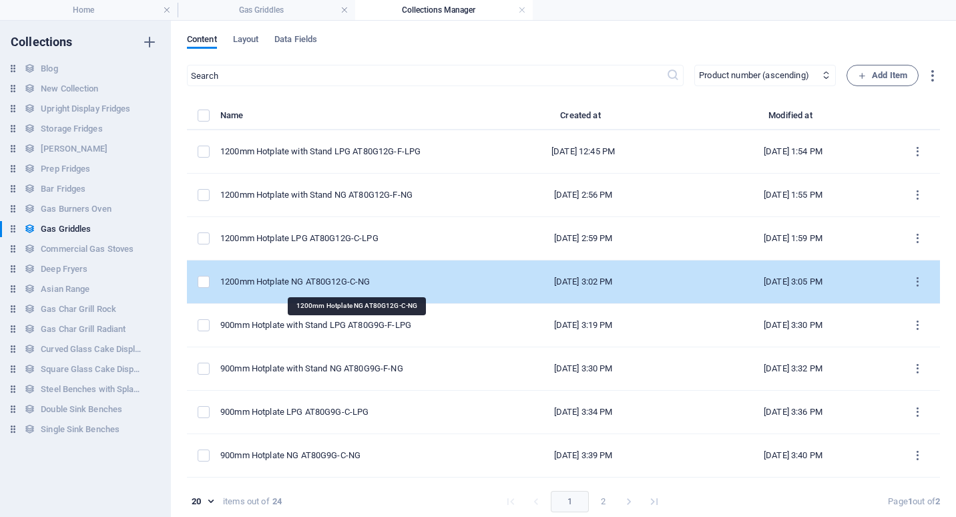
click at [334, 282] on div "1200mm Hotplate NG AT80G12G-C-NG" at bounding box center [342, 282] width 244 height 12
select select "Low Stock"
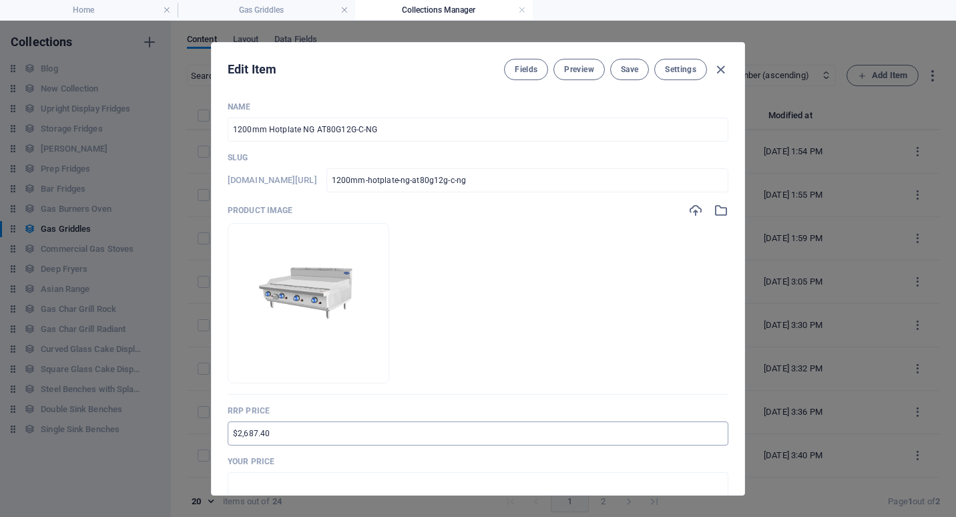
click at [231, 434] on input "$2,687.40" at bounding box center [478, 433] width 501 height 24
type input "RRP $4,926.90"
click at [238, 487] on input "text" at bounding box center [478, 484] width 501 height 24
click at [254, 482] on input "$3,600.00" at bounding box center [478, 484] width 501 height 24
type input "$3,695.00"
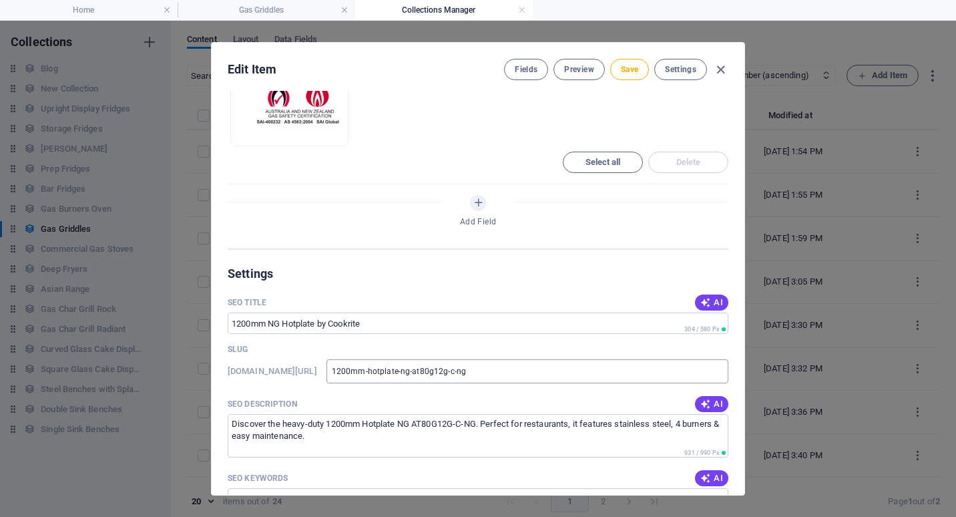
scroll to position [868, 0]
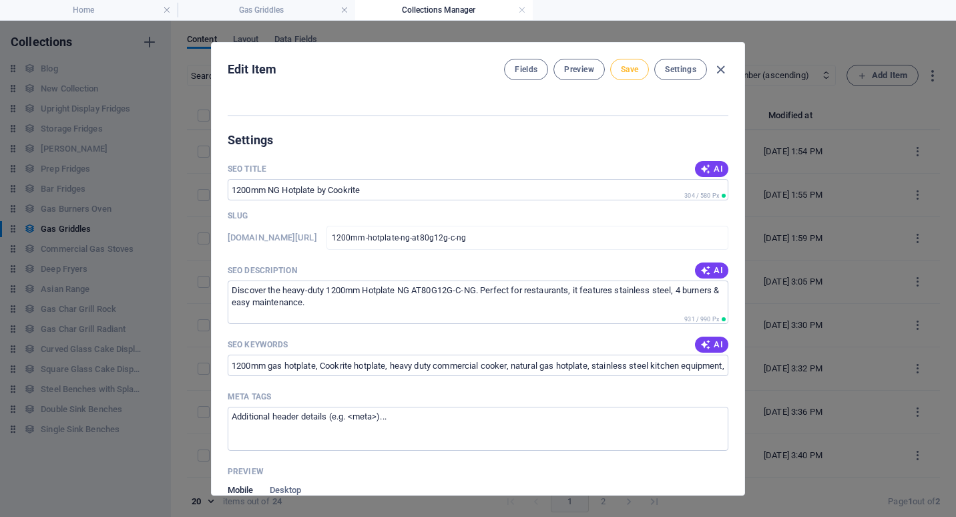
click at [625, 72] on span "Save" at bounding box center [629, 69] width 17 height 11
click at [722, 68] on icon "button" at bounding box center [720, 69] width 15 height 15
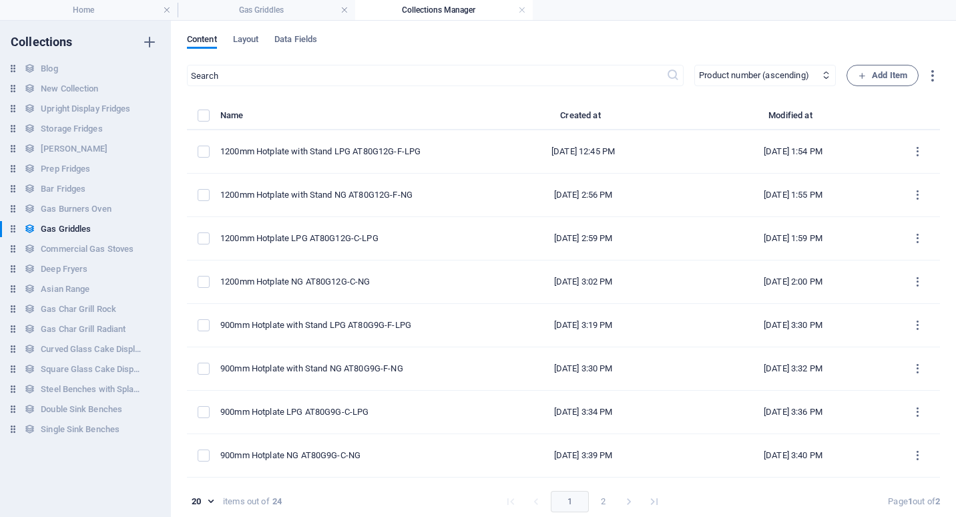
type input "1200mm-hotplate-ng-at80g12g-c-ng"
click at [280, 17] on h4 "Gas Griddles" at bounding box center [267, 10] width 178 height 15
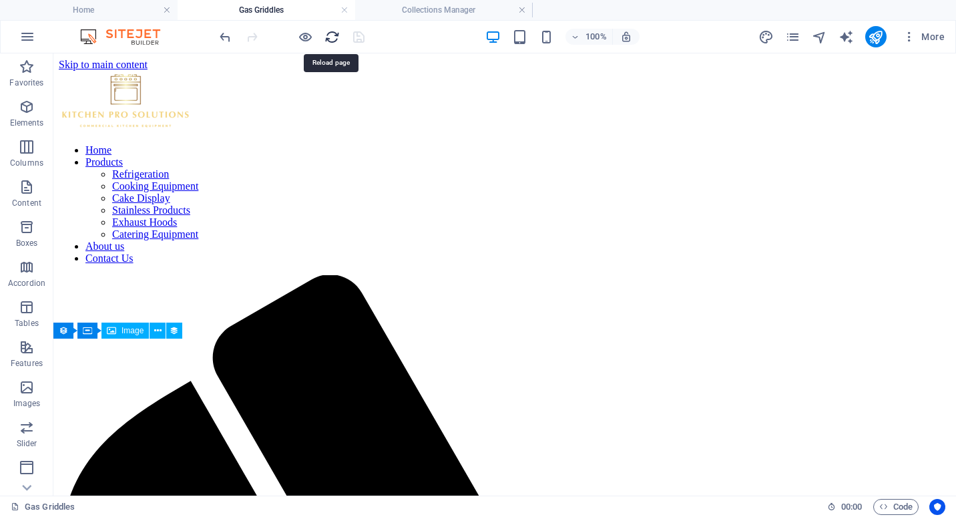
click at [334, 34] on icon "reload" at bounding box center [331, 36] width 15 height 15
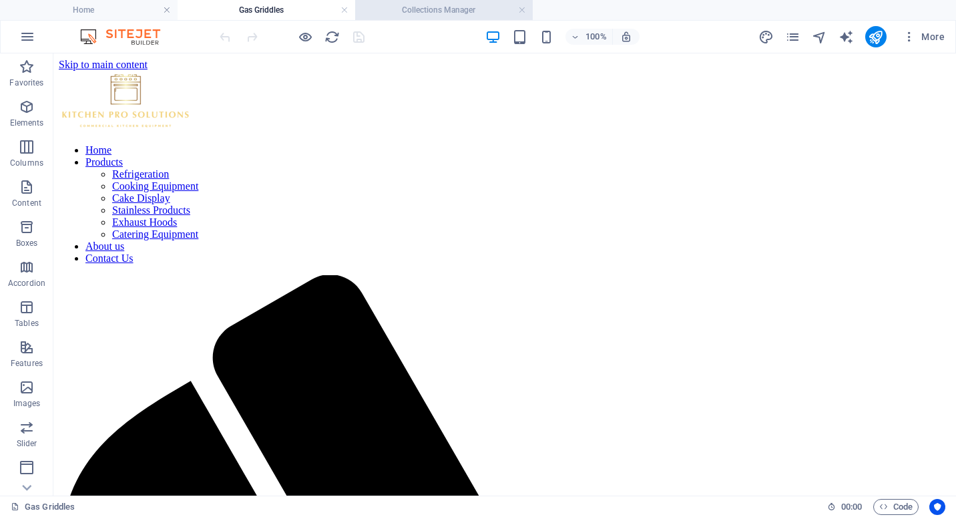
click at [413, 12] on h4 "Collections Manager" at bounding box center [444, 10] width 178 height 15
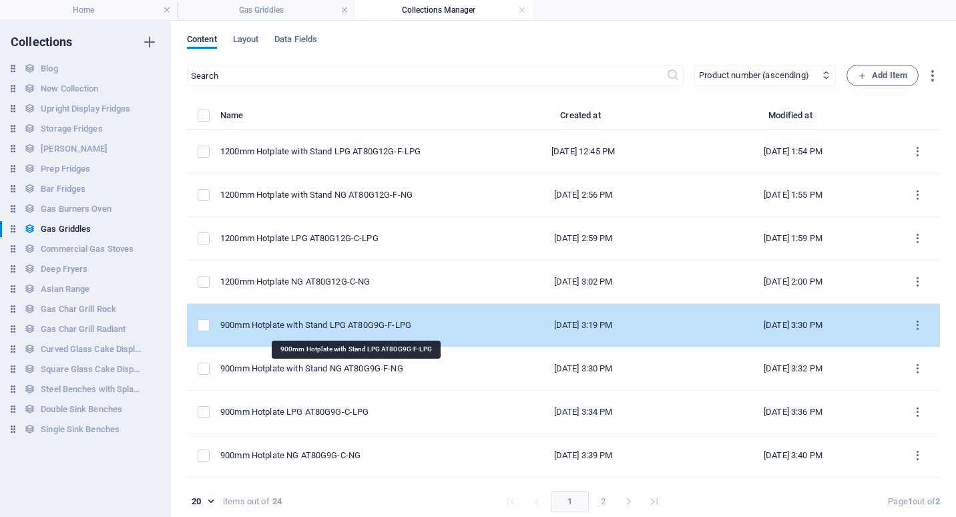
click at [330, 326] on div "900mm Hotplate with Stand LPG AT80G9G-F-LPG" at bounding box center [342, 325] width 244 height 12
select select "Low Stock"
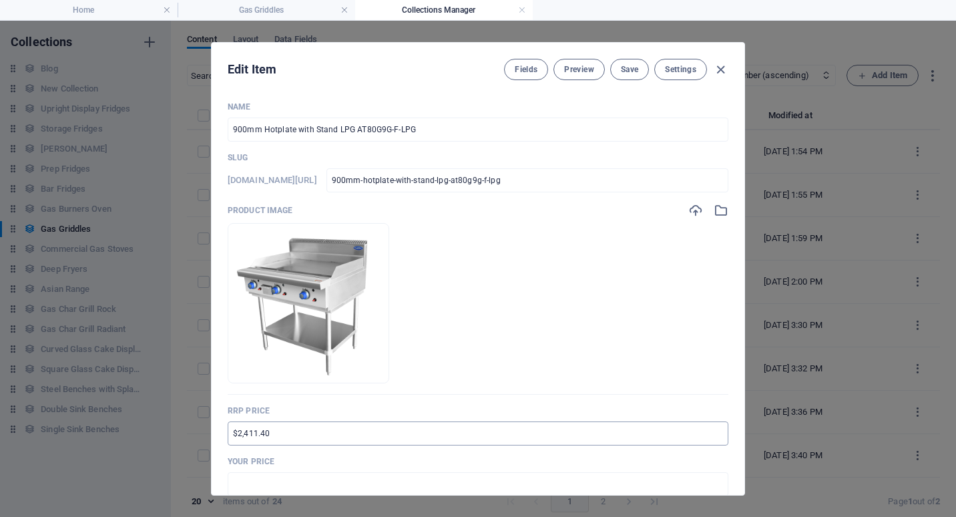
click at [232, 438] on input "$2,411.40" at bounding box center [478, 433] width 501 height 24
type input "RRP $4,420.90"
click at [255, 485] on input "text" at bounding box center [478, 484] width 501 height 24
drag, startPoint x: 243, startPoint y: 483, endPoint x: 255, endPoint y: 485, distance: 12.1
click at [255, 485] on input "$3,600.00" at bounding box center [478, 484] width 501 height 24
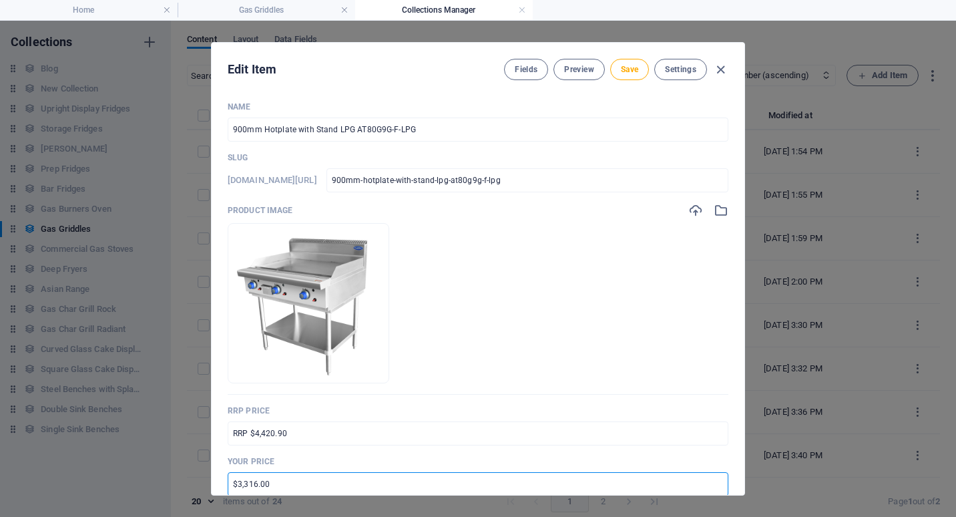
type input "$3,316.00"
click at [627, 67] on span "Save" at bounding box center [629, 69] width 17 height 11
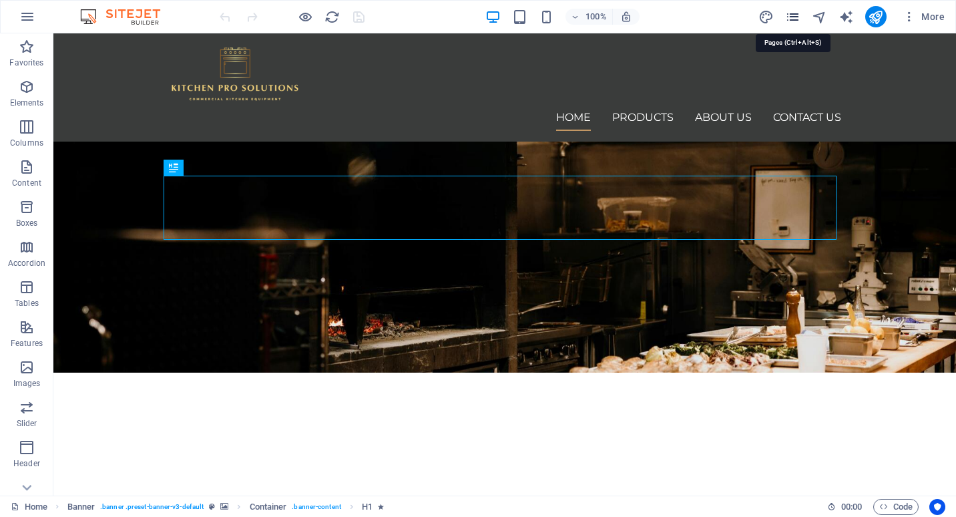
click at [799, 15] on icon "pages" at bounding box center [792, 16] width 15 height 15
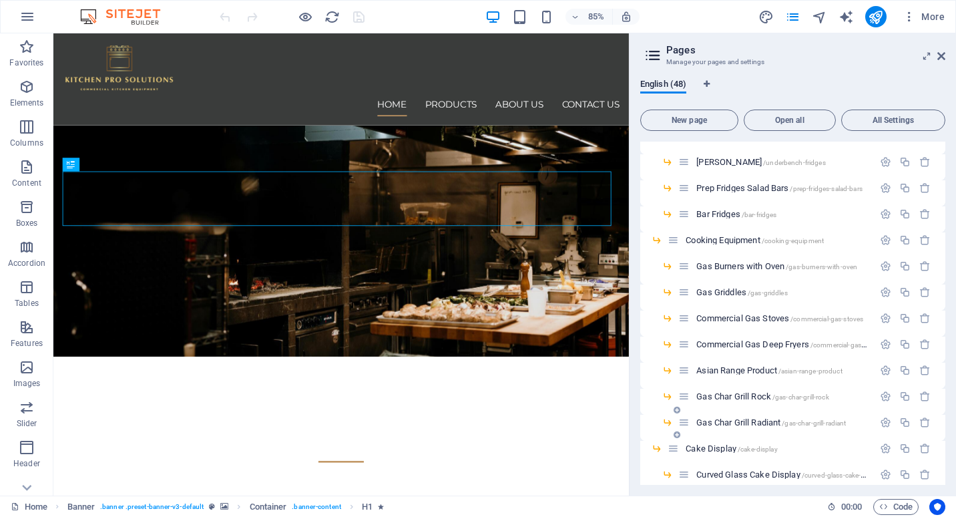
scroll to position [134, 0]
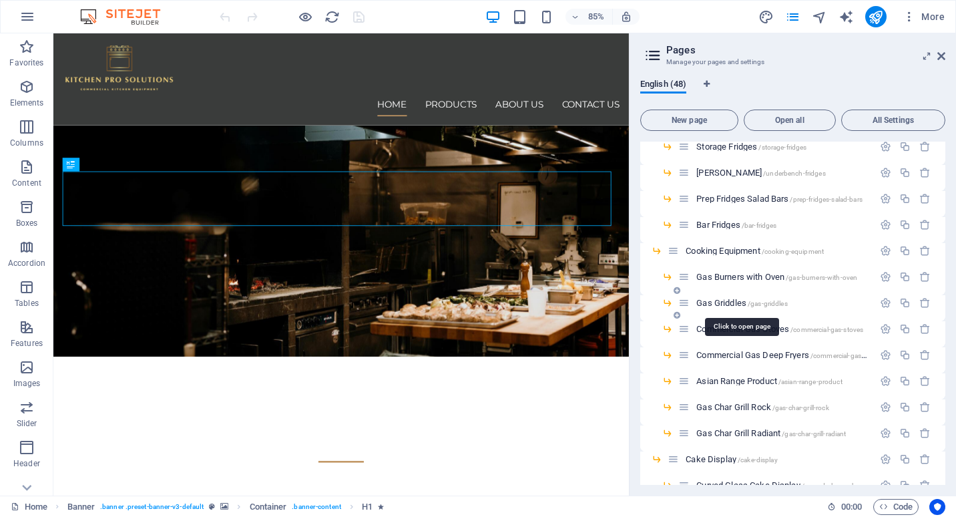
click at [722, 302] on span "Gas Griddles /gas-griddles" at bounding box center [741, 303] width 91 height 10
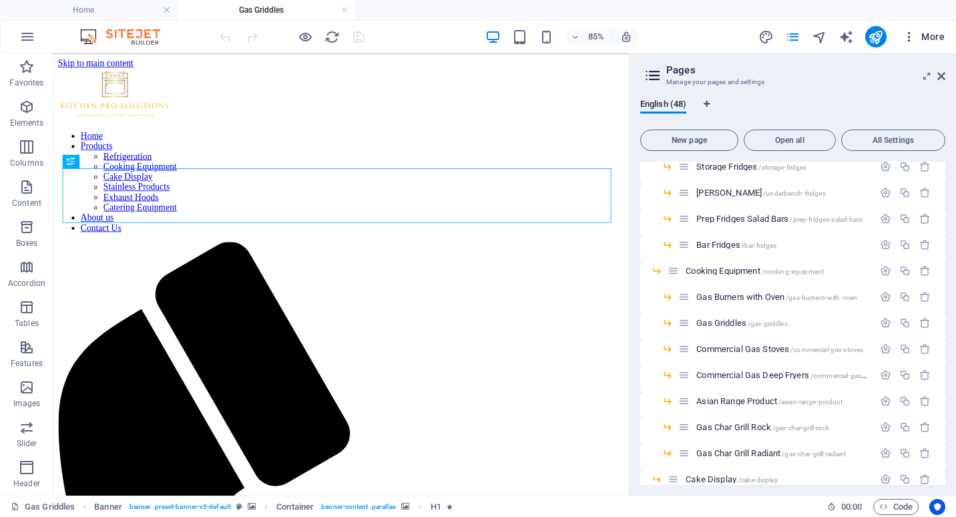
scroll to position [0, 0]
click at [943, 75] on icon at bounding box center [941, 76] width 8 height 11
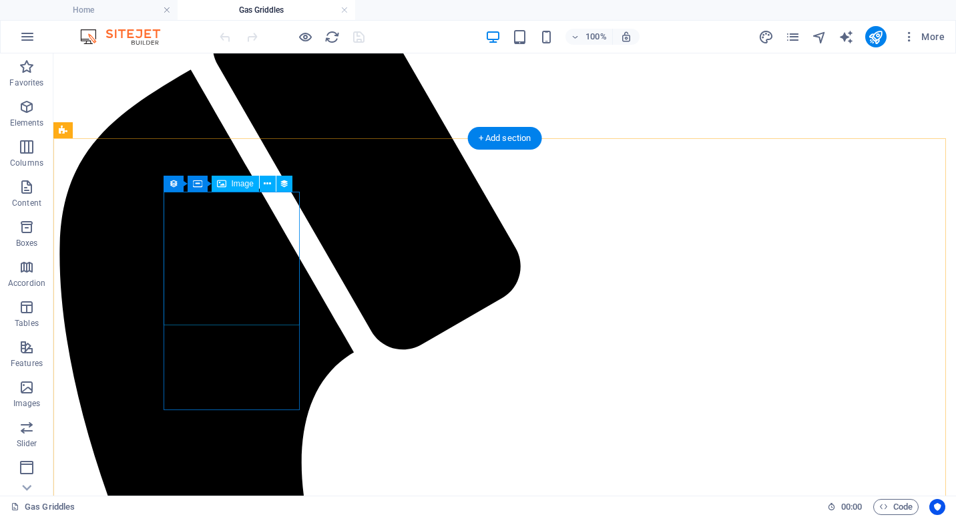
scroll to position [200, 0]
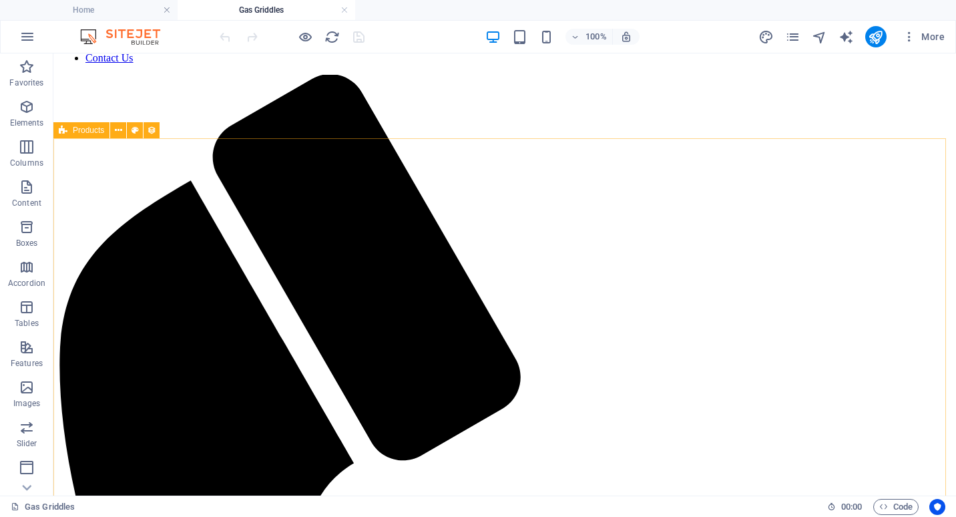
click at [80, 133] on span "Products" at bounding box center [88, 130] width 31 height 8
select select "68ccc3b879f3a1b96d017830"
select select "columns.product_number_ASC"
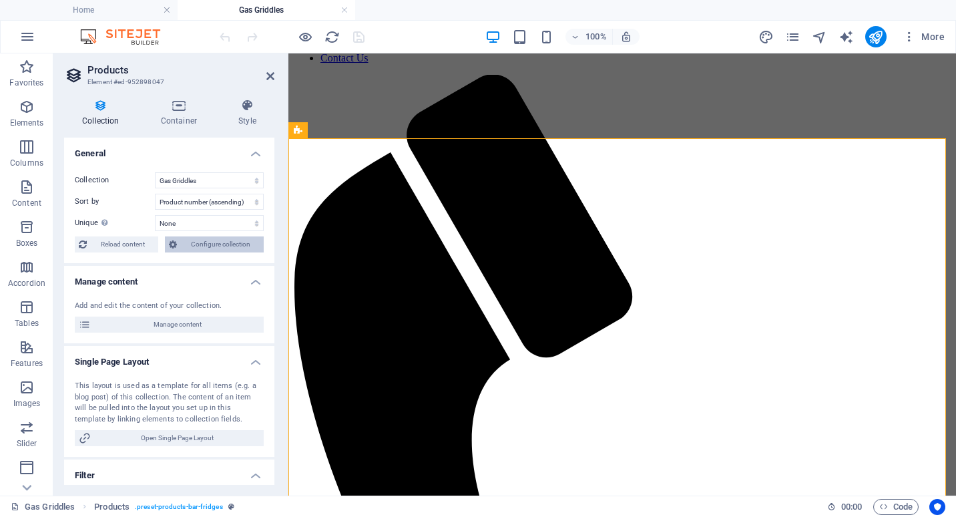
click at [212, 242] on span "Configure collection" at bounding box center [220, 244] width 79 height 16
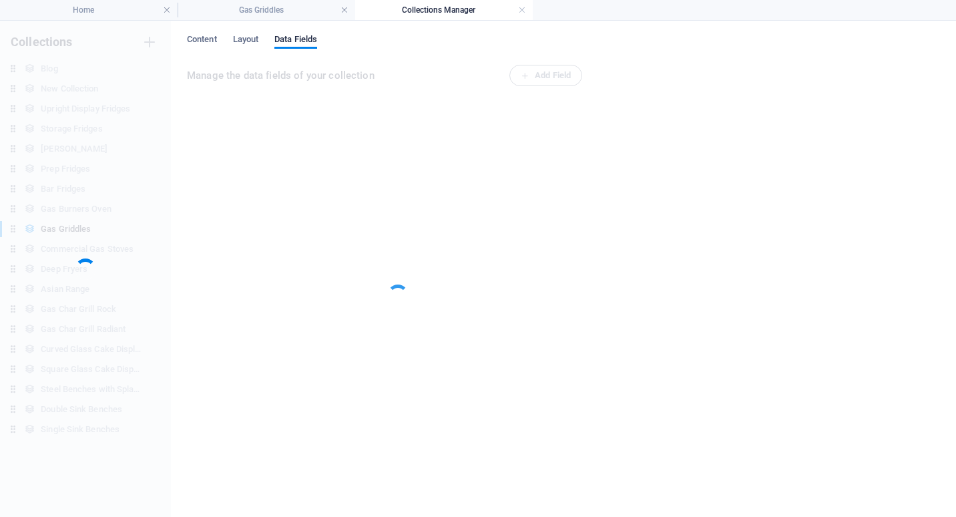
scroll to position [0, 0]
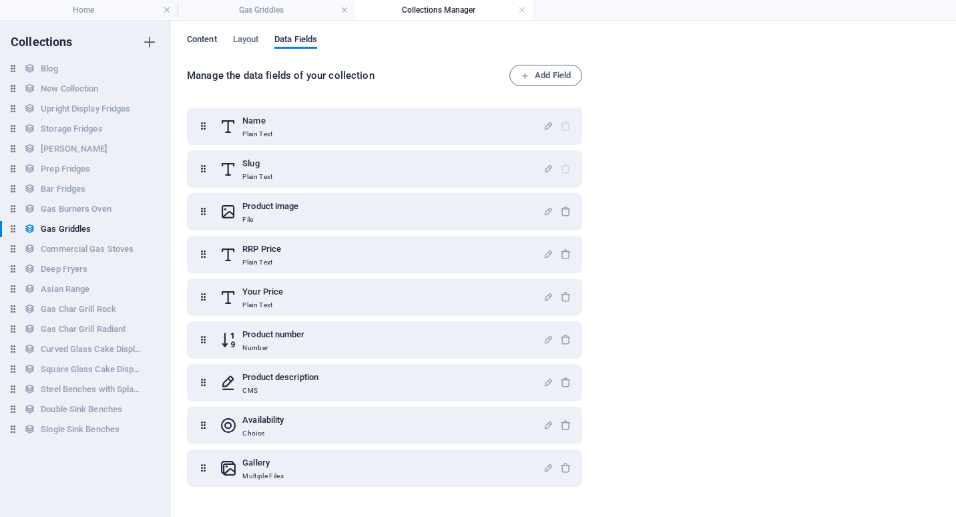
click at [204, 39] on span "Content" at bounding box center [202, 40] width 30 height 19
select select "columns.product_number_ASC"
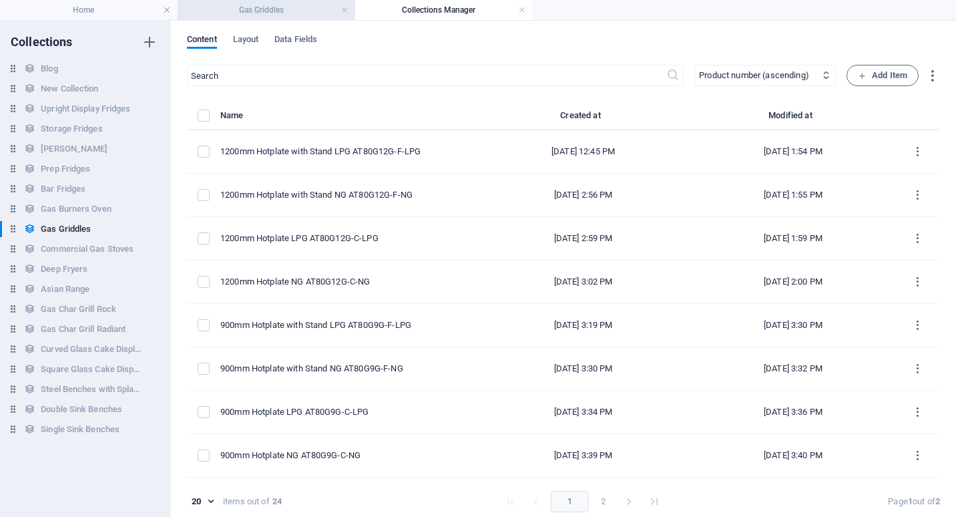
click at [273, 9] on h4 "Gas Griddles" at bounding box center [267, 10] width 178 height 15
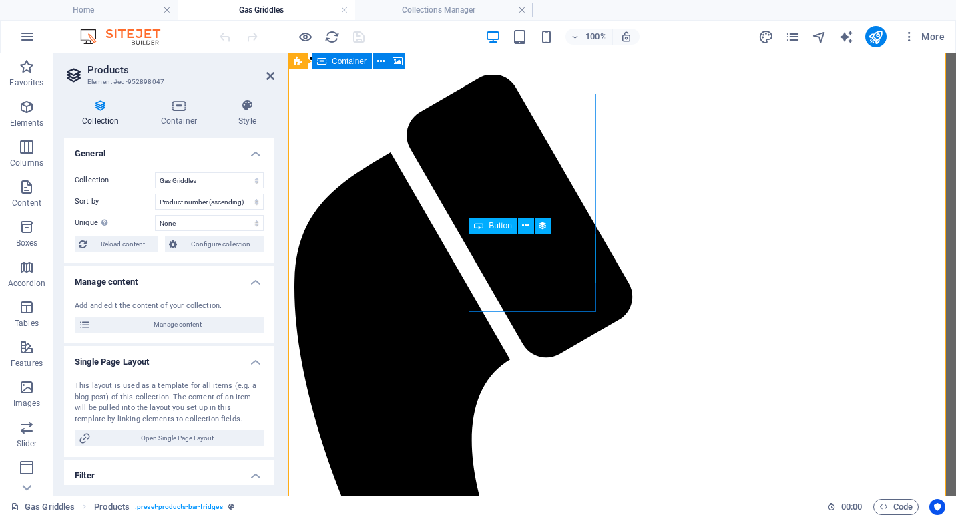
scroll to position [534, 0]
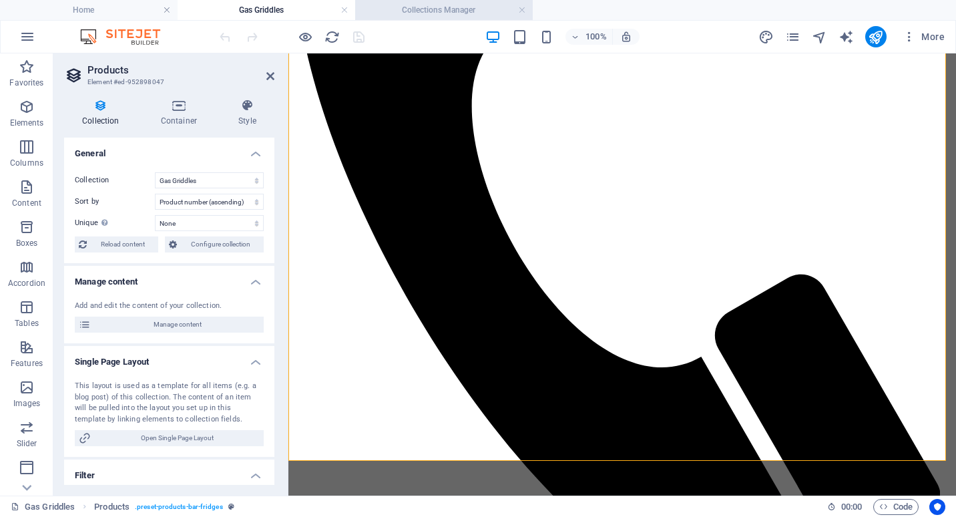
click at [422, 13] on h4 "Collections Manager" at bounding box center [444, 10] width 178 height 15
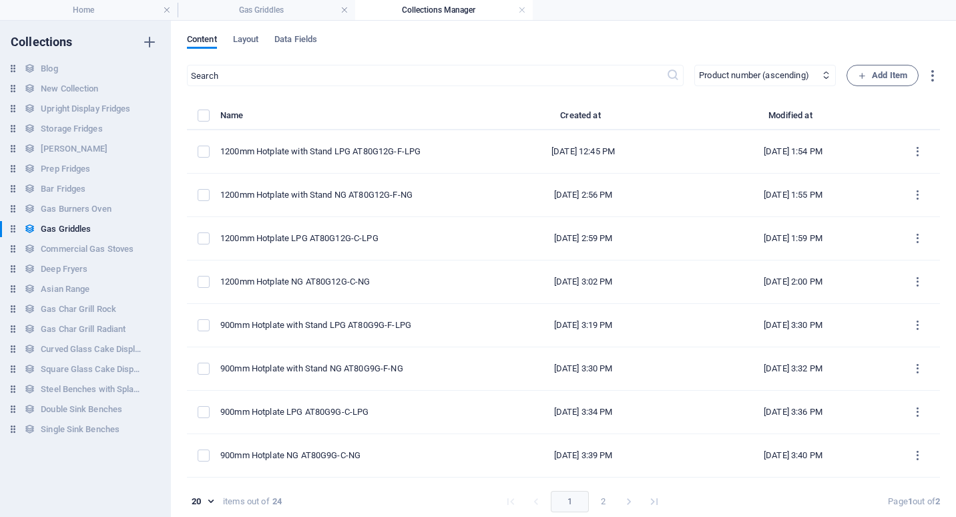
scroll to position [0, 0]
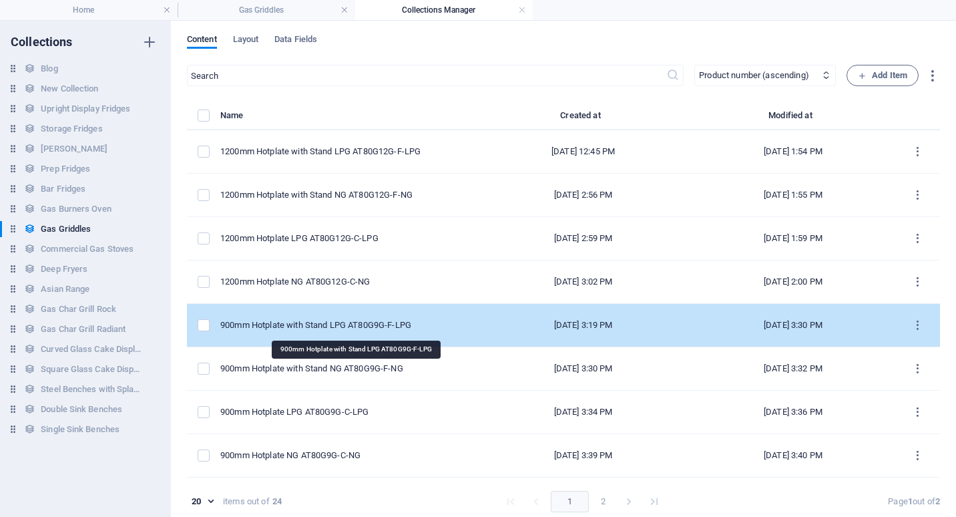
click at [316, 320] on div "900mm Hotplate with Stand LPG AT80G9G-F-LPG" at bounding box center [342, 325] width 244 height 12
select select "Low Stock"
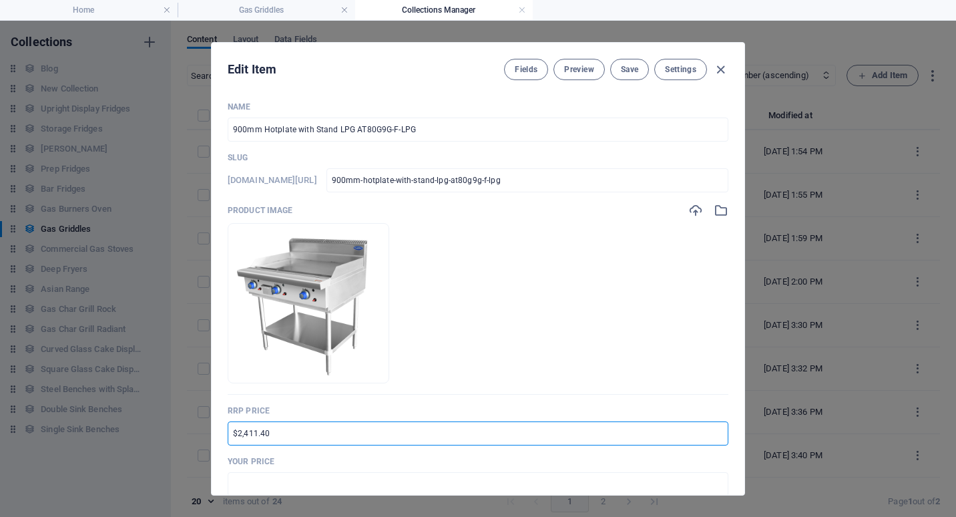
click at [231, 432] on input "$2,411.40" at bounding box center [478, 433] width 501 height 24
type input "RRP $4,420.90"
click at [233, 480] on input "text" at bounding box center [478, 484] width 501 height 24
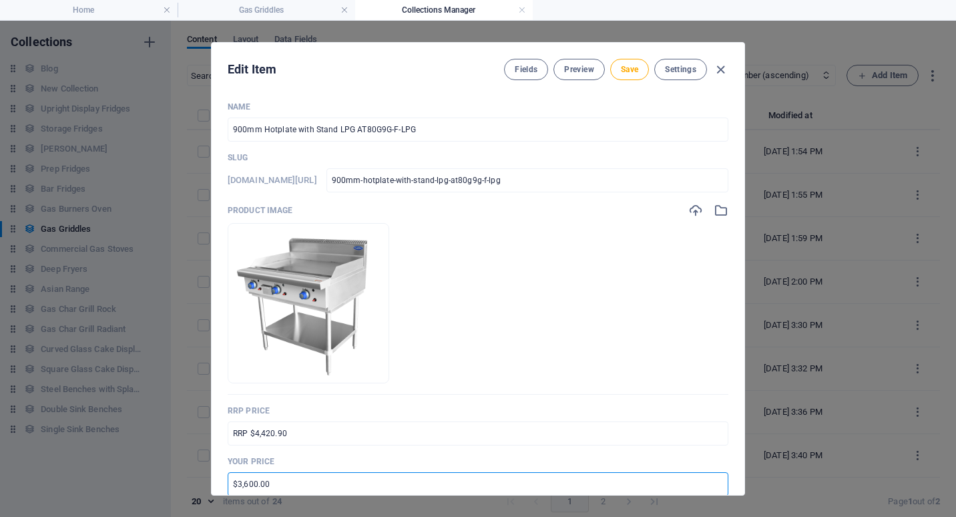
drag, startPoint x: 242, startPoint y: 483, endPoint x: 254, endPoint y: 483, distance: 11.3
click at [254, 483] on input "$3,600.00" at bounding box center [478, 484] width 501 height 24
type input "$3,316.00"
click at [728, 461] on div "Name 900mm Hotplate with Stand LPG AT80G9G-F-LPG ​ Slug [DOMAIN_NAME][URL] 900m…" at bounding box center [478, 293] width 533 height 404
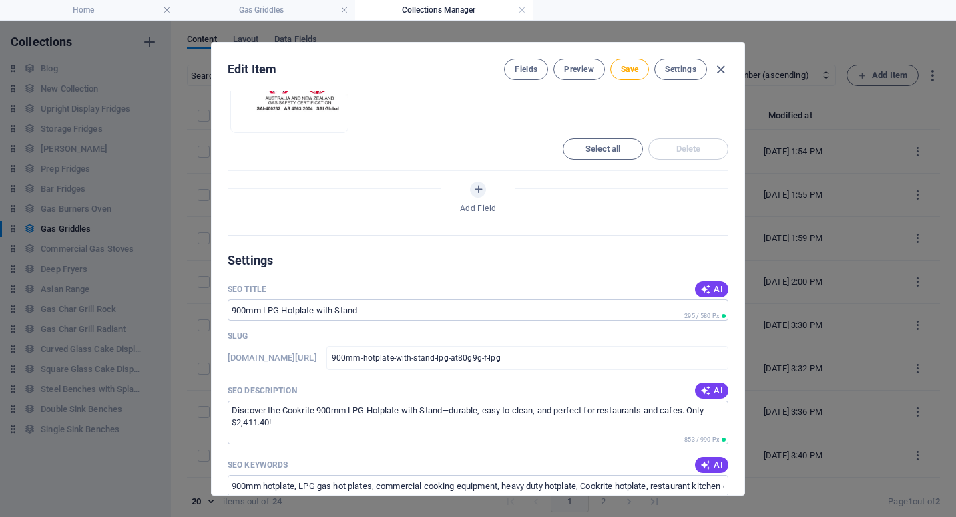
scroll to position [801, 0]
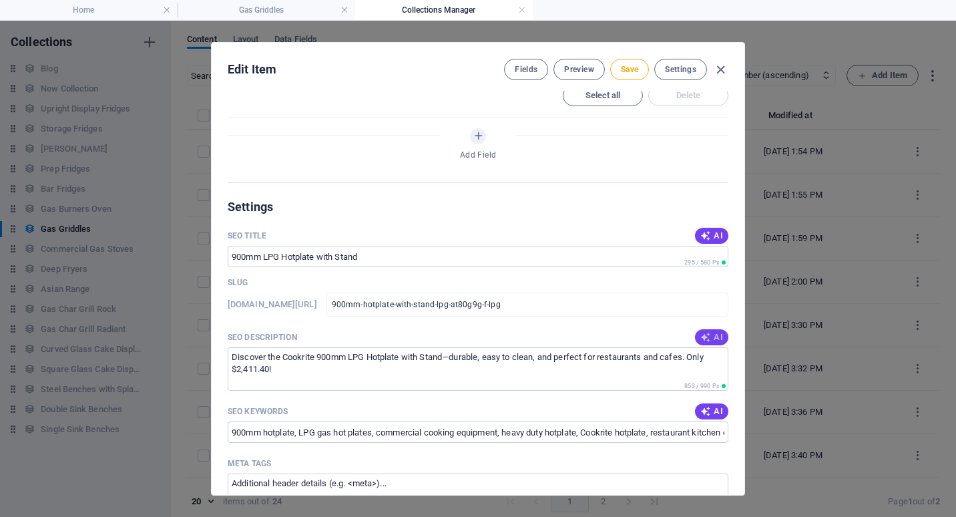
click at [712, 340] on span "AI" at bounding box center [711, 337] width 23 height 11
type textarea "Discover the Cookrite 900mm LPG Hotplate with stand—heavy-duty, efficient, and …"
click at [632, 67] on span "Save" at bounding box center [629, 69] width 17 height 11
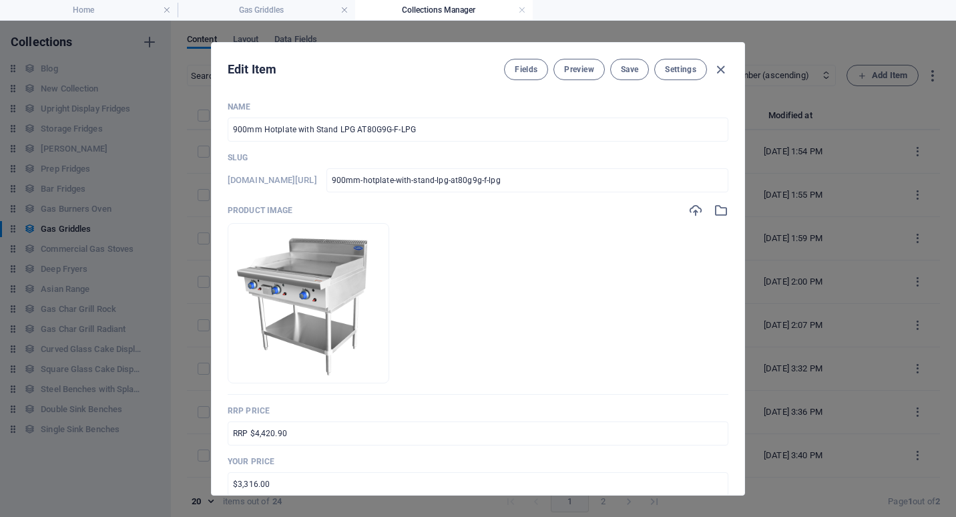
scroll to position [134, 0]
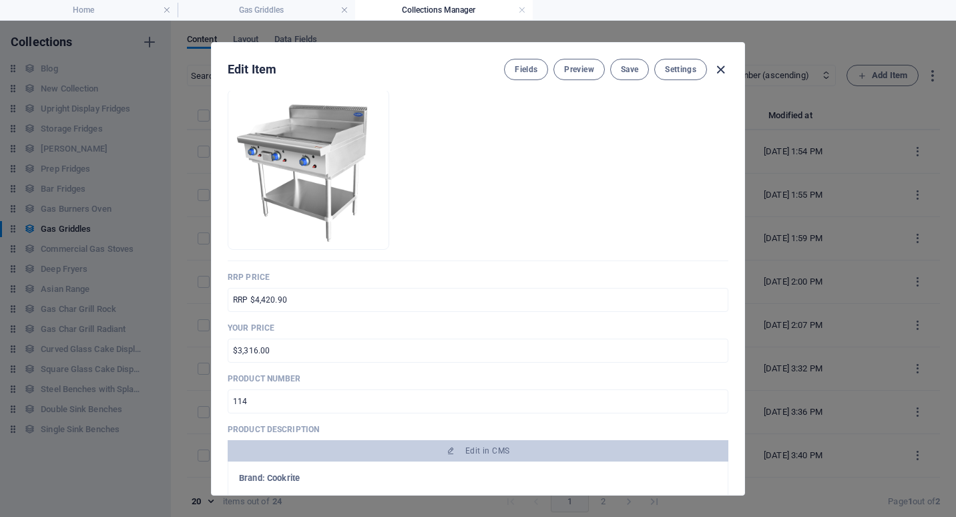
click at [724, 68] on icon "button" at bounding box center [720, 69] width 15 height 15
type input "900mm-hotplate-with-stand-lpg-at80g9g-f-lpg"
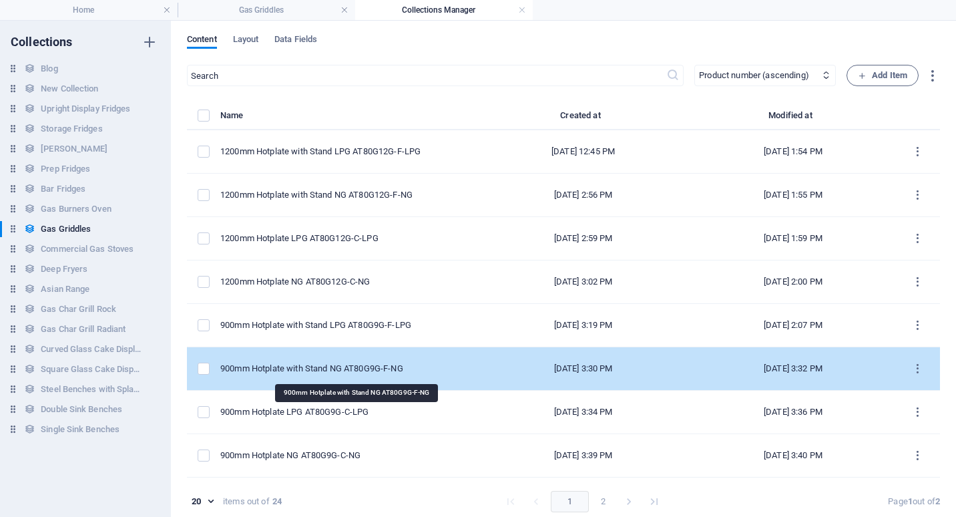
click at [320, 364] on div "900mm Hotplate with Stand NG AT80G9G-F-NG" at bounding box center [342, 368] width 244 height 12
select select "Low Stock"
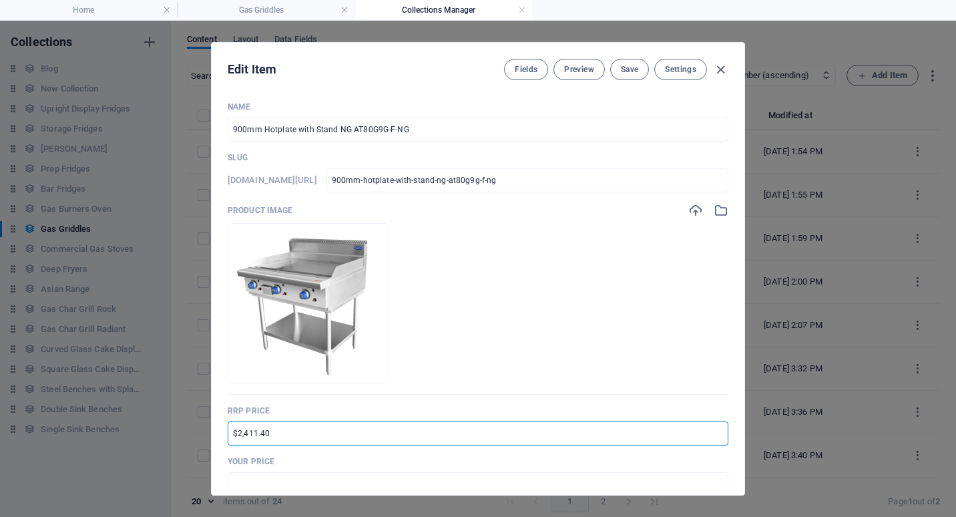
click at [232, 434] on input "$2,411.40" at bounding box center [478, 433] width 501 height 24
type input "RRP $4,420.90"
click at [248, 481] on input "text" at bounding box center [478, 484] width 501 height 24
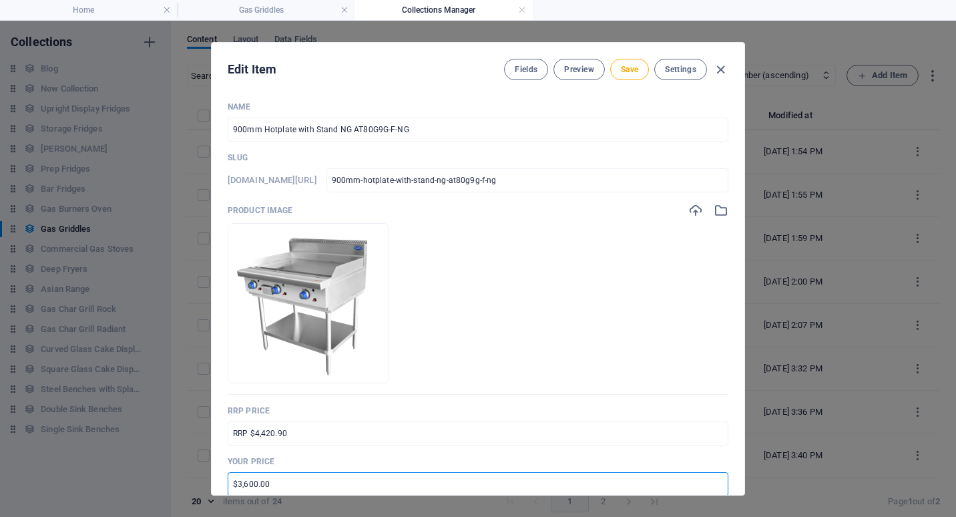
drag, startPoint x: 243, startPoint y: 485, endPoint x: 254, endPoint y: 485, distance: 10.7
click at [254, 485] on input "$3,600.00" at bounding box center [478, 484] width 501 height 24
type input "$3,316.00"
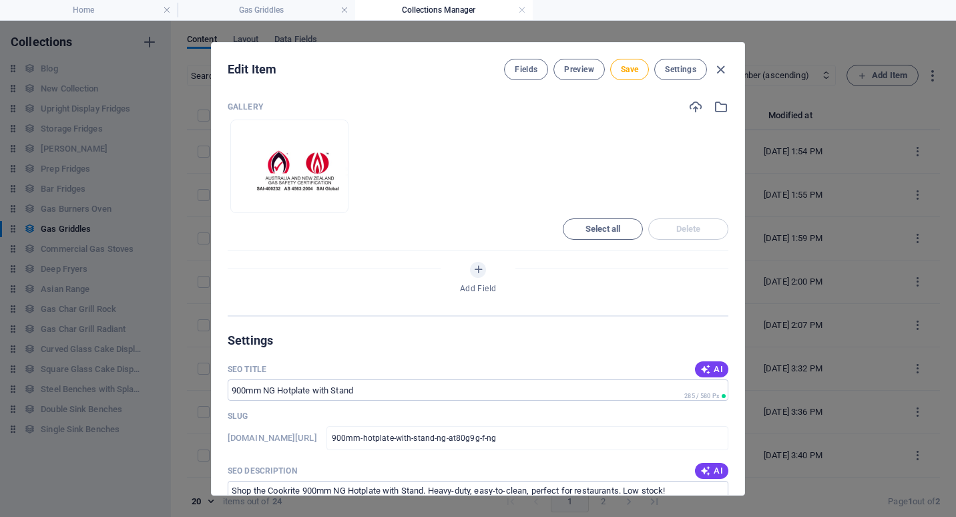
scroll to position [801, 0]
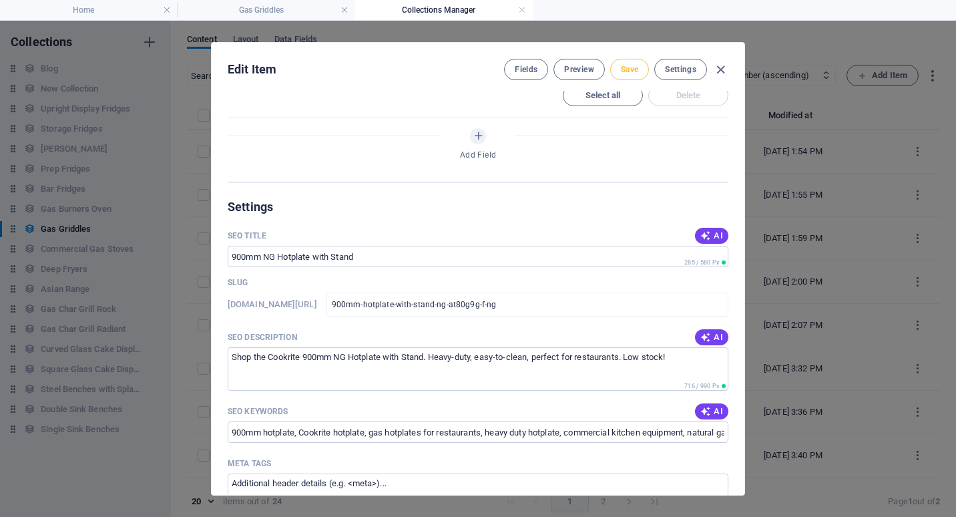
click at [632, 65] on span "Save" at bounding box center [629, 69] width 17 height 11
click at [715, 69] on icon "button" at bounding box center [720, 69] width 15 height 15
type input "900mm-hotplate-with-stand-ng-at80g9g-f-ng"
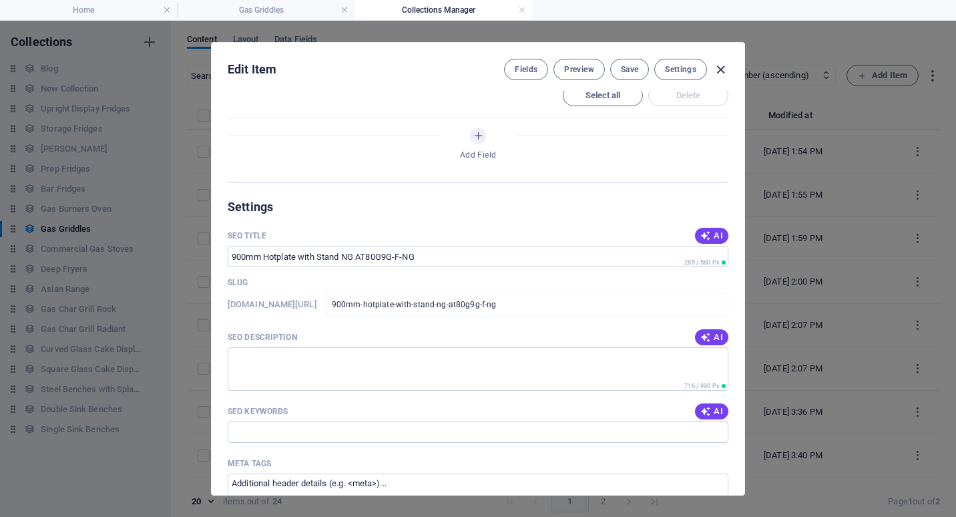
scroll to position [722, 0]
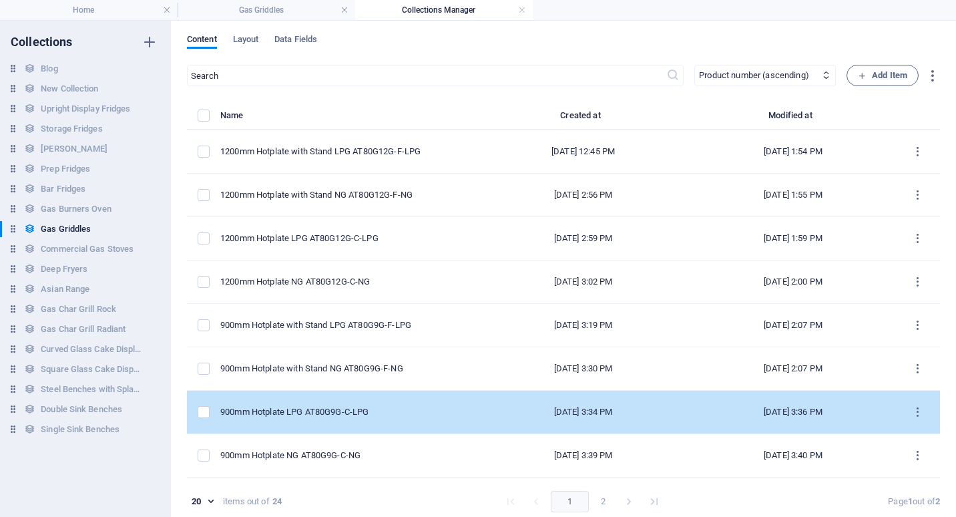
click at [302, 403] on td "900mm Hotplate LPG AT80G9G-C-LPG" at bounding box center [347, 412] width 255 height 43
select select "Low Stock"
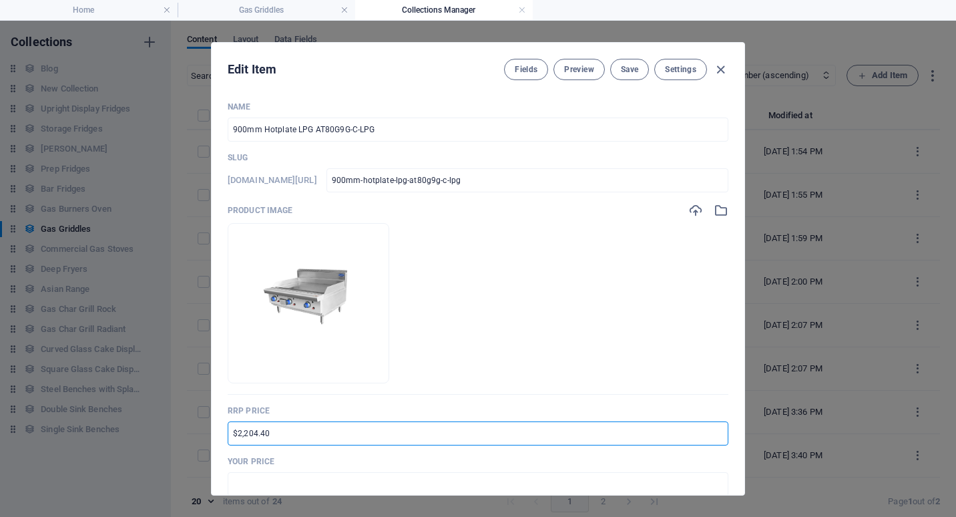
click at [232, 435] on input "$2,204.40" at bounding box center [478, 433] width 501 height 24
type input "RRP $4,041.40"
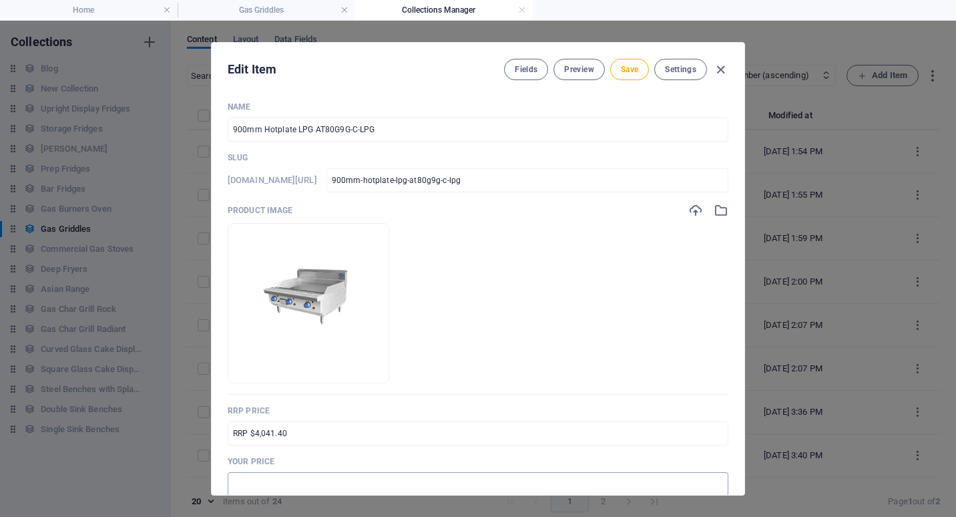
click at [262, 480] on input "text" at bounding box center [478, 484] width 501 height 24
drag, startPoint x: 243, startPoint y: 483, endPoint x: 255, endPoint y: 483, distance: 12.0
click at [255, 483] on input "$3,600.00" at bounding box center [478, 484] width 501 height 24
type input "$3,031.00"
click at [664, 459] on p "Your Price" at bounding box center [478, 461] width 501 height 11
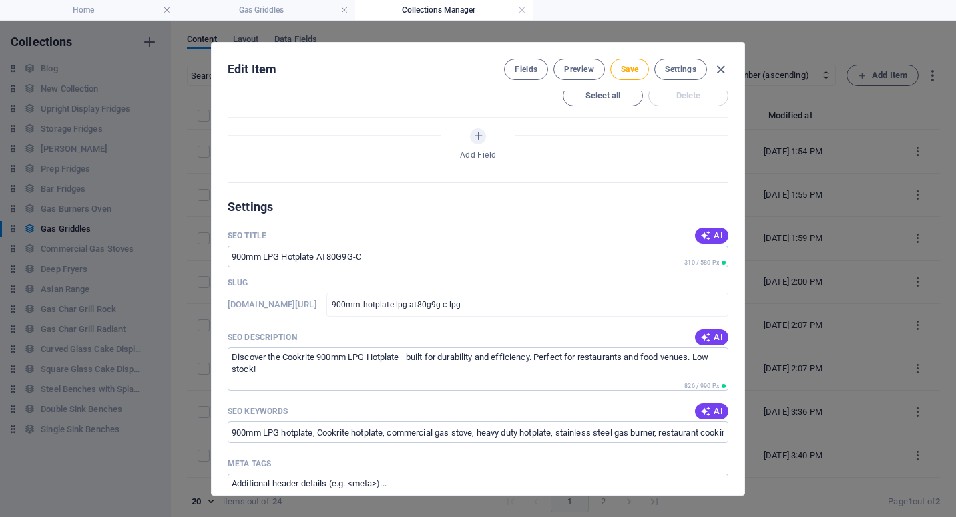
scroll to position [534, 0]
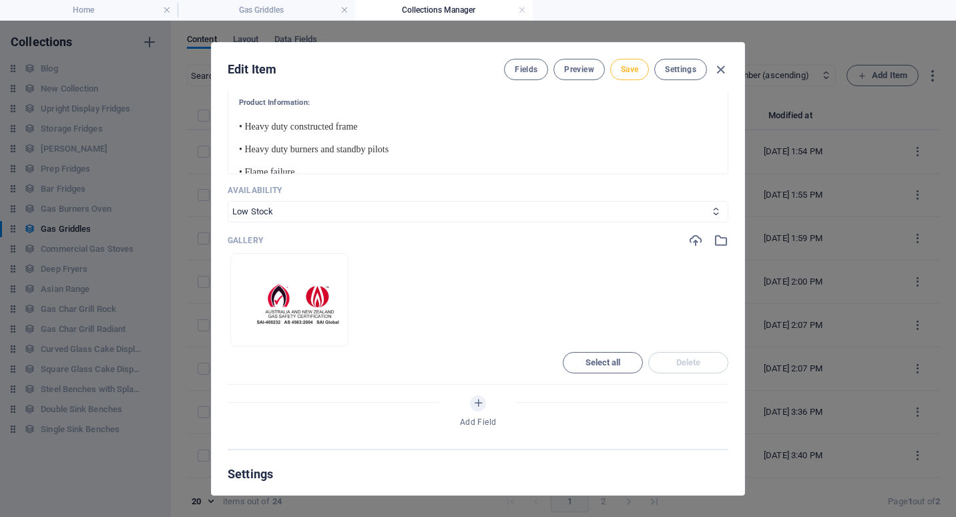
click at [635, 69] on span "Save" at bounding box center [629, 69] width 17 height 11
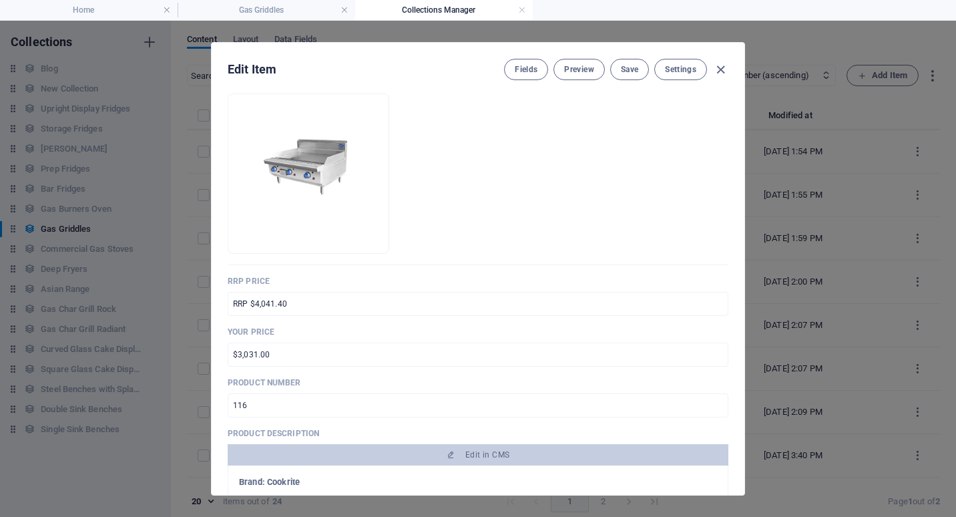
scroll to position [0, 0]
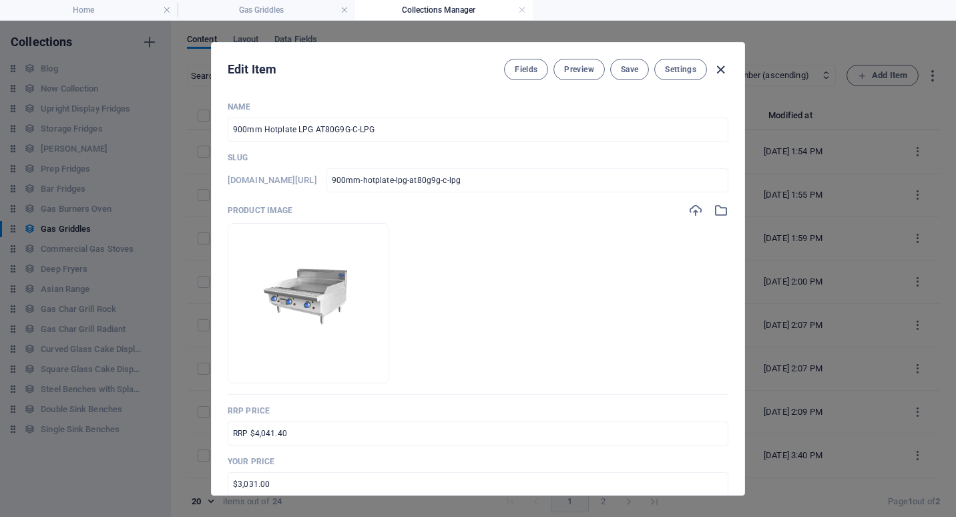
click at [720, 67] on icon "button" at bounding box center [720, 69] width 15 height 15
type input "900mm-hotplate-lpg-at80g9g-c-lpg"
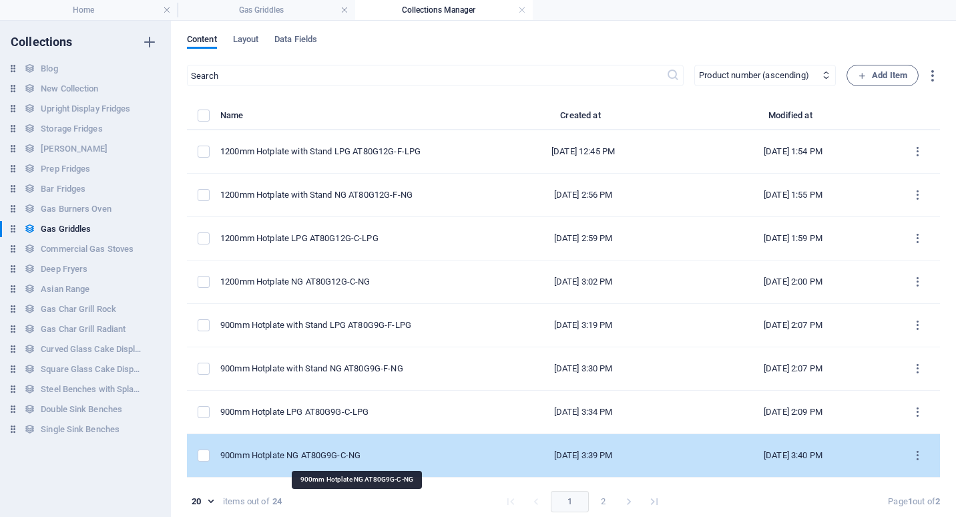
click at [353, 459] on div "900mm Hotplate NG AT80G9G-C-NG" at bounding box center [342, 455] width 244 height 12
select select "Low Stock"
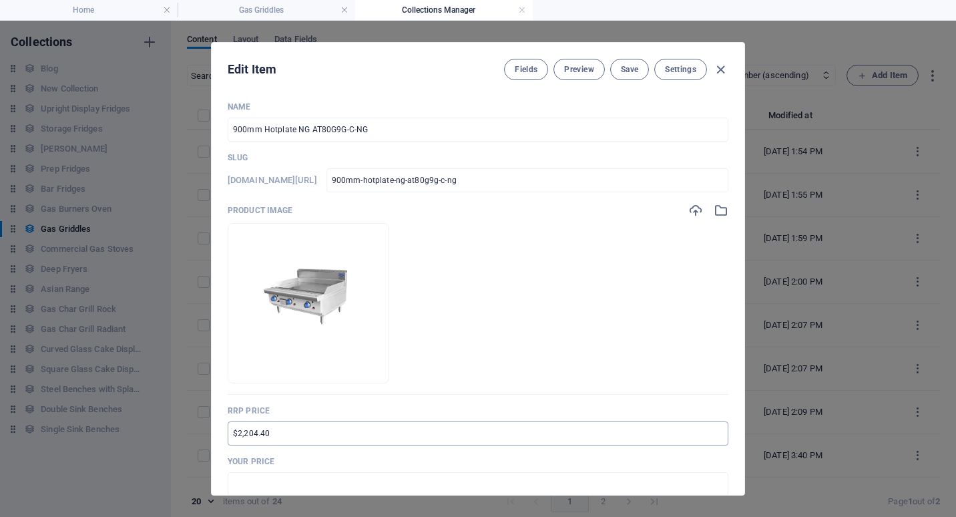
click at [230, 435] on input "$2,204.40" at bounding box center [478, 433] width 501 height 24
type input "RRP $4,041.40"
click at [243, 482] on input "text" at bounding box center [478, 484] width 501 height 24
drag, startPoint x: 244, startPoint y: 485, endPoint x: 255, endPoint y: 485, distance: 11.3
click at [255, 485] on input "$3,600.00" at bounding box center [478, 484] width 501 height 24
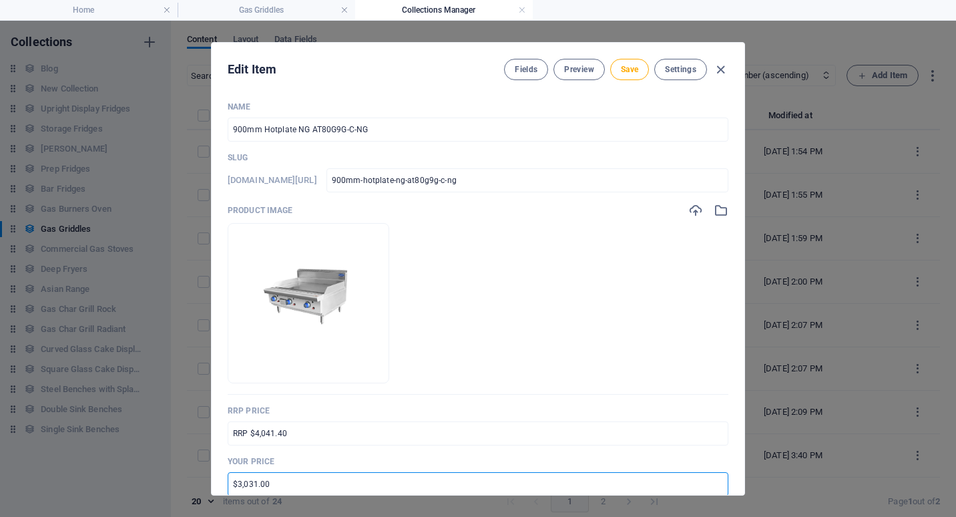
type input "$3,031.00"
click at [738, 431] on div "Name 900mm Hotplate NG AT80G9G-C-NG ​ Slug www.example.com/gas-griddles-item/ 9…" at bounding box center [478, 293] width 533 height 404
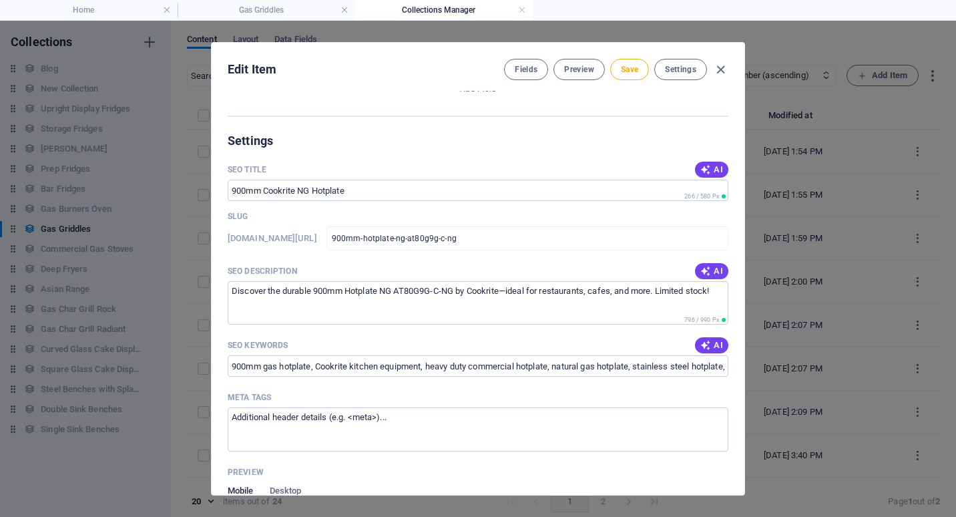
scroll to position [868, 0]
click at [626, 65] on span "Save" at bounding box center [629, 69] width 17 height 11
click at [724, 67] on icon "button" at bounding box center [720, 69] width 15 height 15
type input "900mm-hotplate-ng-at80g9g-c-ng"
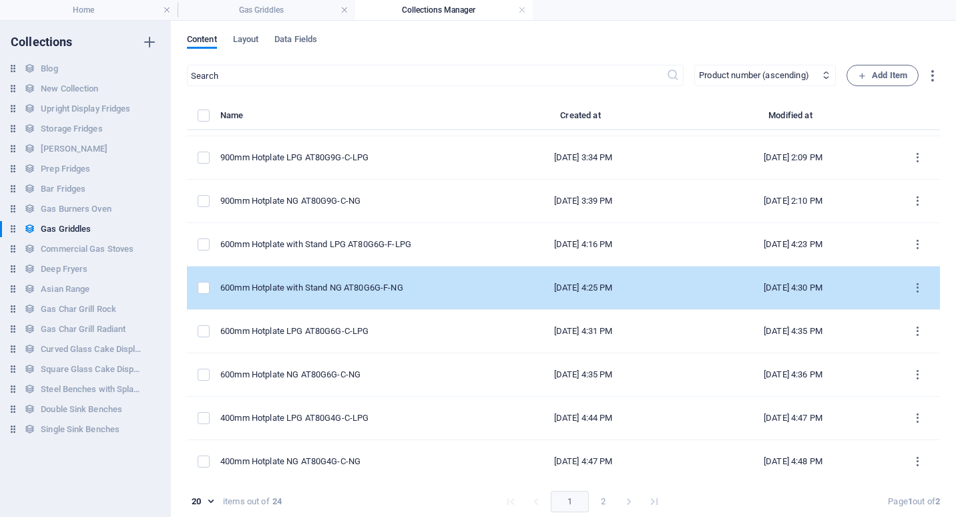
scroll to position [267, 0]
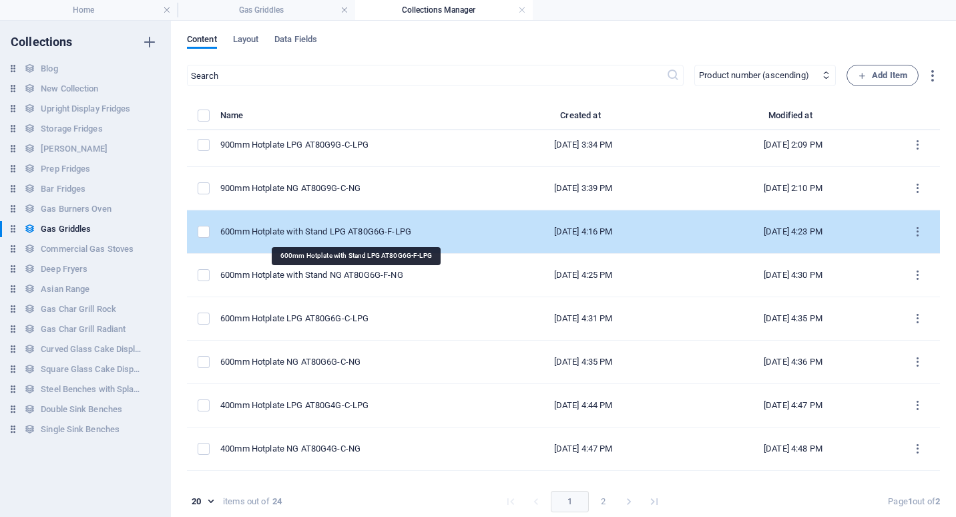
click at [354, 232] on div "600mm Hotplate with Stand LPG AT80G6G-F-LPG" at bounding box center [342, 232] width 244 height 12
select select "Low Stock"
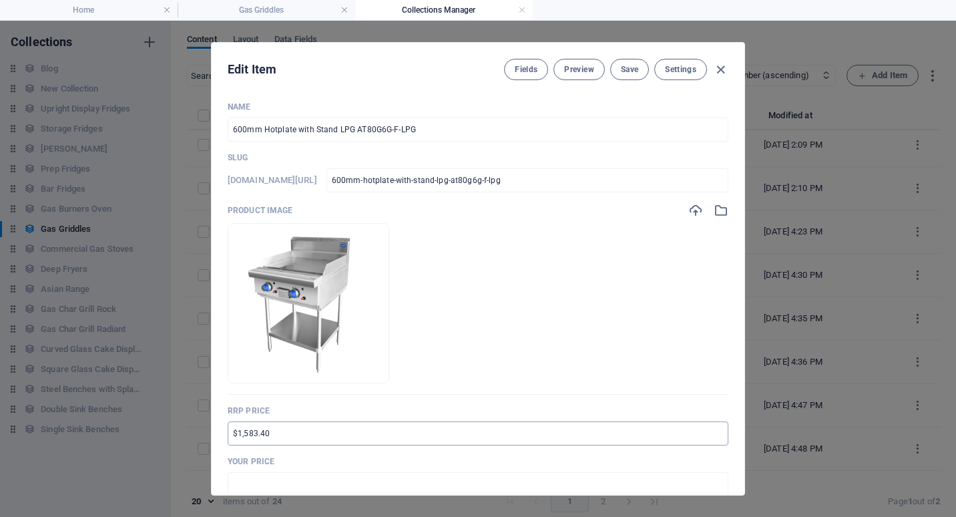
click at [231, 434] on input "$1,583.40" at bounding box center [478, 433] width 501 height 24
type input "RRP $2,902.90"
click at [241, 485] on input "text" at bounding box center [478, 484] width 501 height 24
drag, startPoint x: 242, startPoint y: 483, endPoint x: 257, endPoint y: 483, distance: 14.7
click at [257, 483] on input "$2,792.00" at bounding box center [478, 484] width 501 height 24
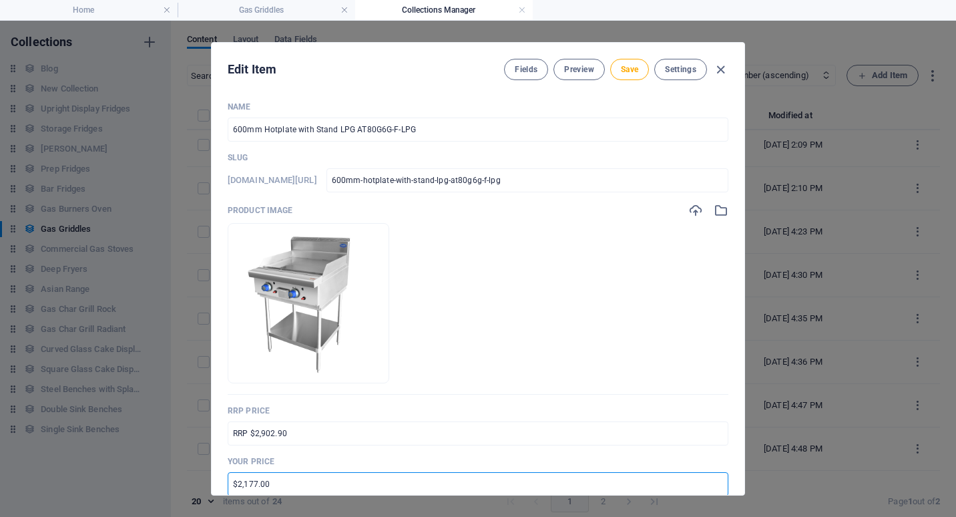
type input "$2,177.00"
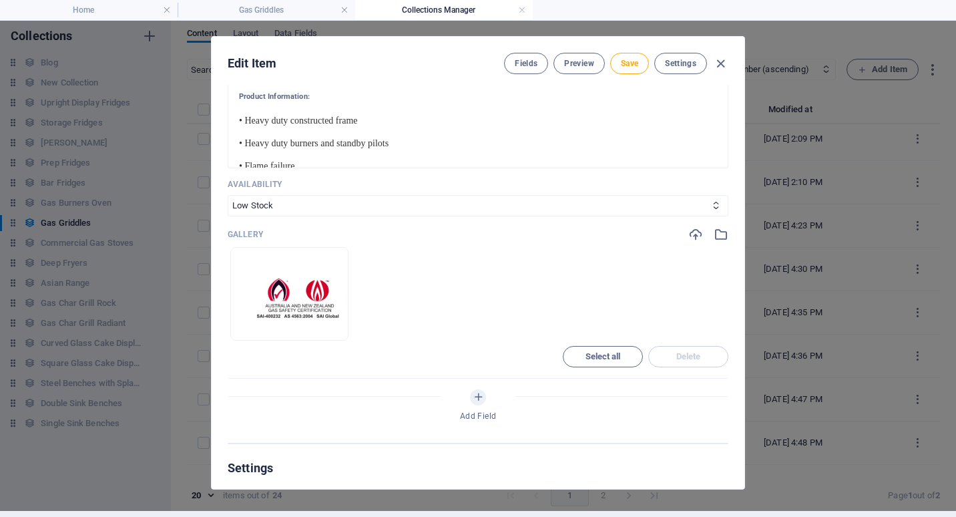
scroll to position [734, 0]
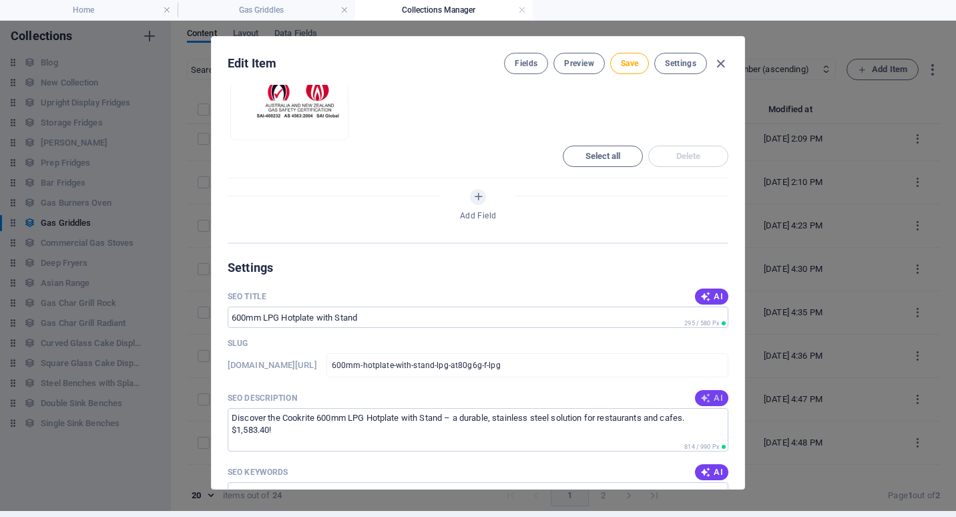
click at [705, 400] on icon "button" at bounding box center [705, 398] width 11 height 11
type textarea "Discover the Cookrite 600mm LPG Hotplate with Stand—powerful, durable, and perf…"
click at [623, 63] on span "Save" at bounding box center [629, 63] width 17 height 11
click at [719, 66] on icon "button" at bounding box center [720, 63] width 15 height 15
type input "600mm-hotplate-with-stand-lpg-at80g6g-f-lpg"
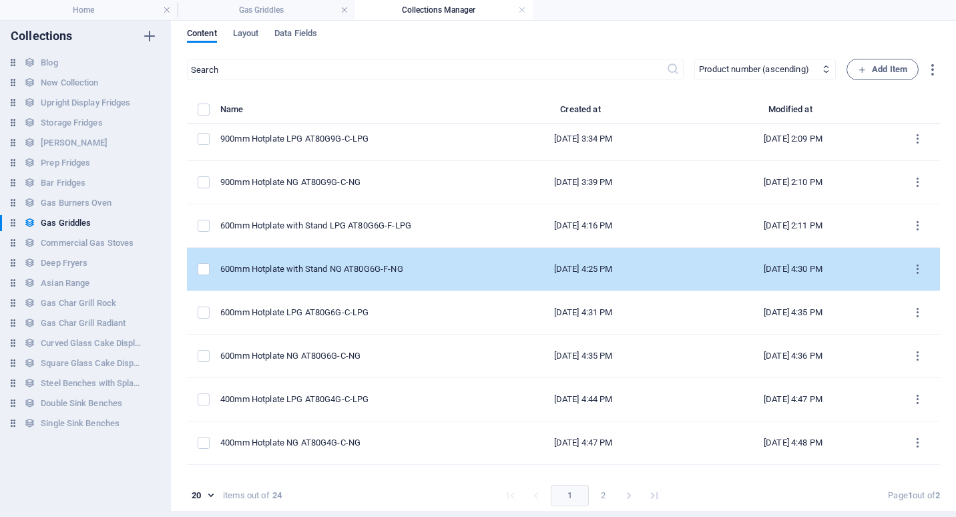
scroll to position [655, 0]
click at [319, 266] on div "600mm Hotplate with Stand NG AT80G6G-F-NG" at bounding box center [342, 269] width 244 height 12
select select "Low Stock"
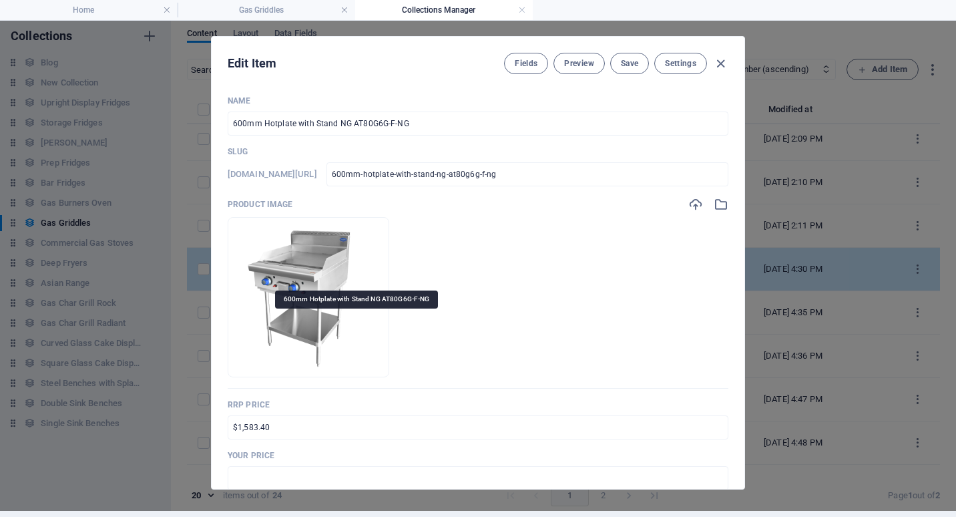
scroll to position [0, 0]
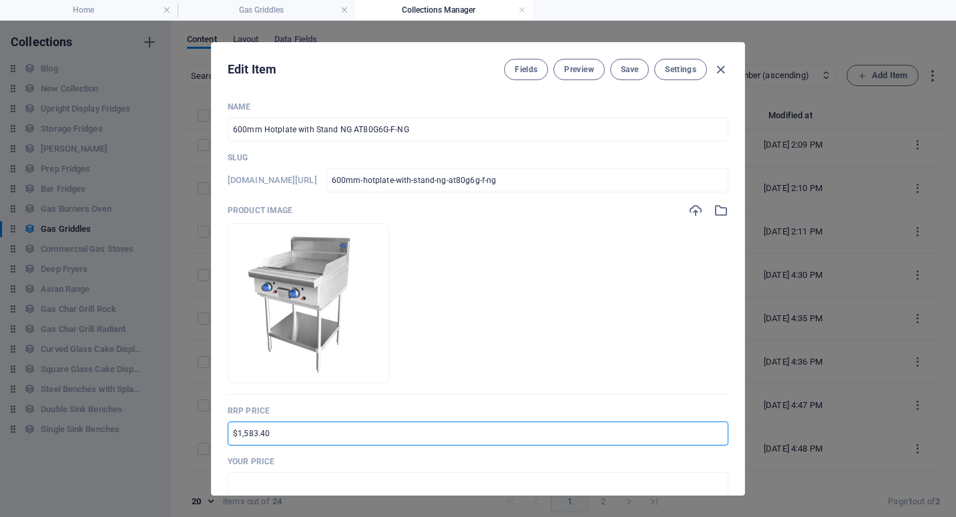
click at [230, 435] on input "$1,583.40" at bounding box center [478, 433] width 501 height 24
type input "RRP $2,902.90"
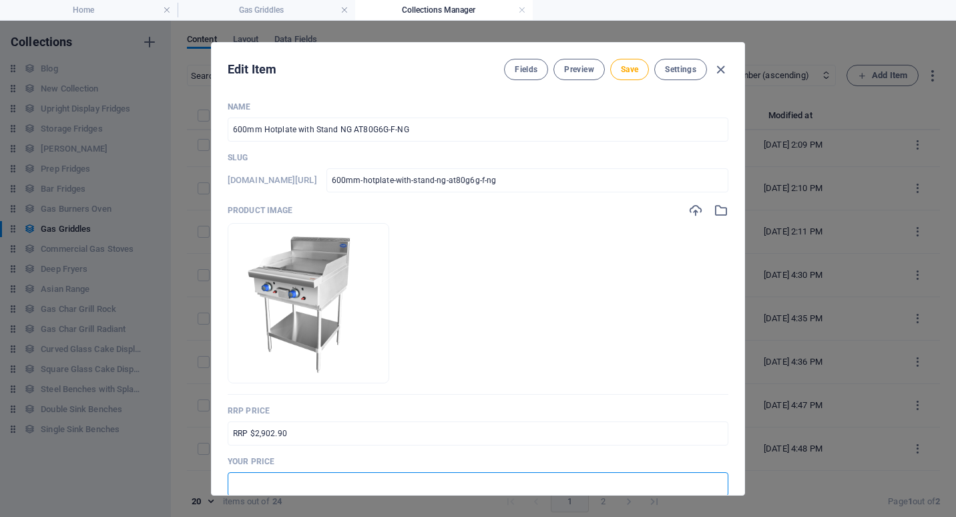
click at [270, 479] on input "text" at bounding box center [478, 484] width 501 height 24
drag, startPoint x: 242, startPoint y: 483, endPoint x: 254, endPoint y: 484, distance: 12.0
click at [254, 484] on input "$2,792.00" at bounding box center [478, 484] width 501 height 24
type input "$2,177.00"
click at [732, 454] on div "Name 600mm Hotplate with Stand NG AT80G6G-F-NG ​ Slug www.example.com/gas-gridd…" at bounding box center [478, 293] width 533 height 404
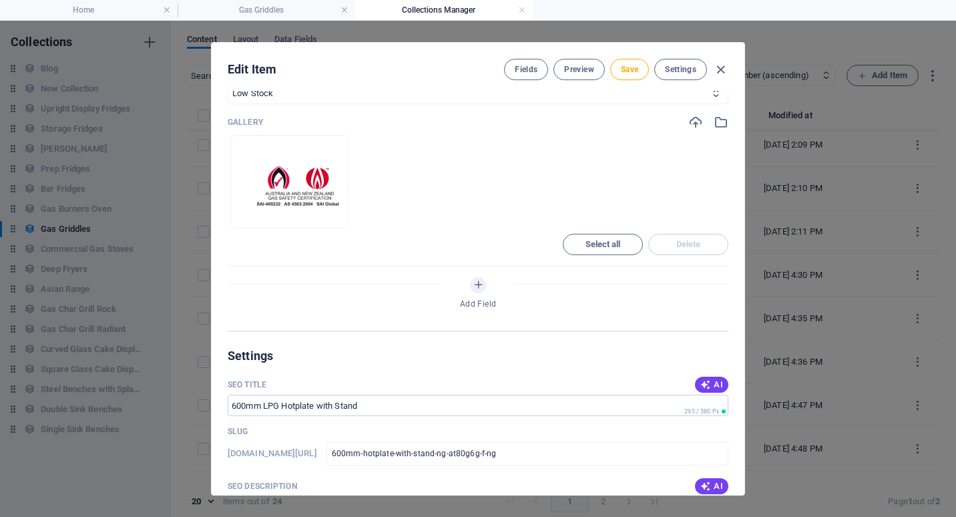
scroll to position [734, 0]
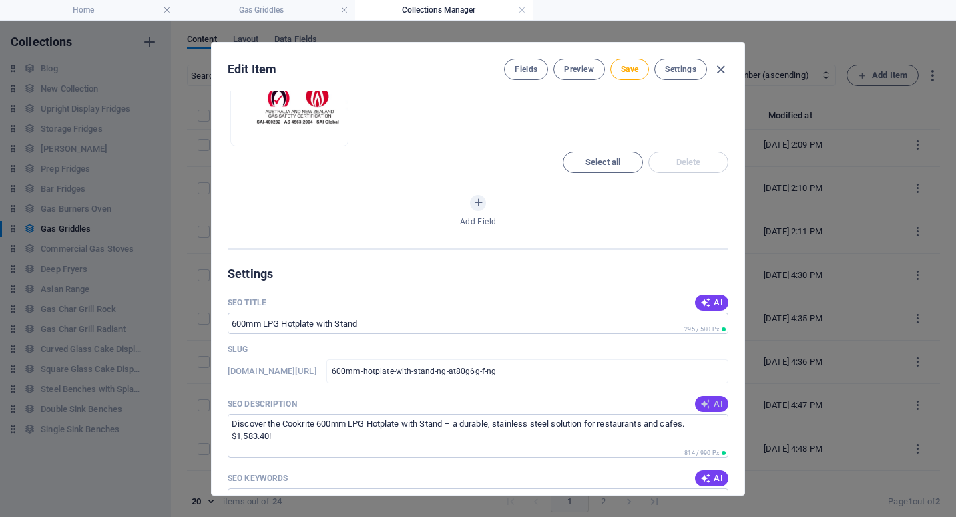
click at [710, 407] on span "AI" at bounding box center [711, 404] width 23 height 11
type textarea "Shop the Cookrite 600mm Gas Hotplate with Stand NG AT80G6G-F-NG. Heavy-duty, ea…"
click at [634, 67] on span "Save" at bounding box center [629, 69] width 17 height 11
click at [719, 67] on icon "button" at bounding box center [720, 69] width 15 height 15
type input "600mm-hotplate-with-stand-ng-at80g6g-f-ng"
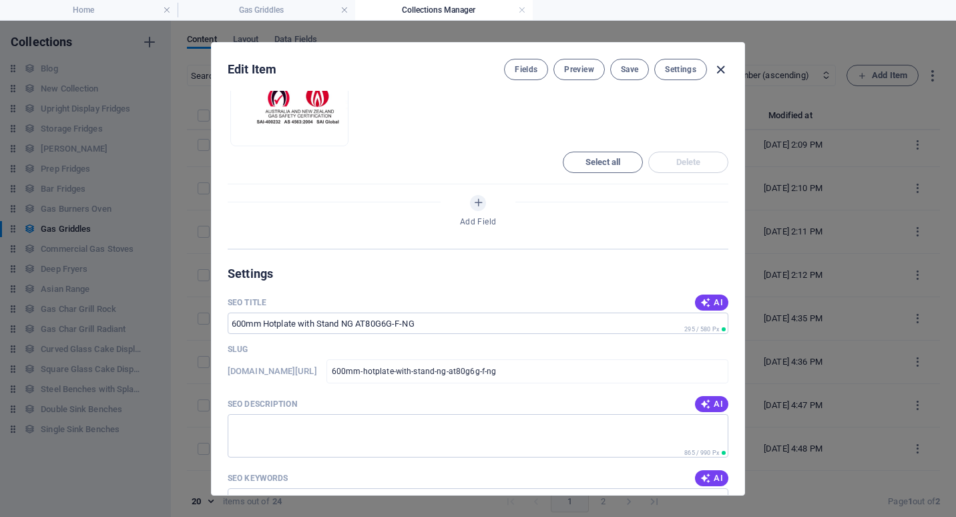
scroll to position [655, 0]
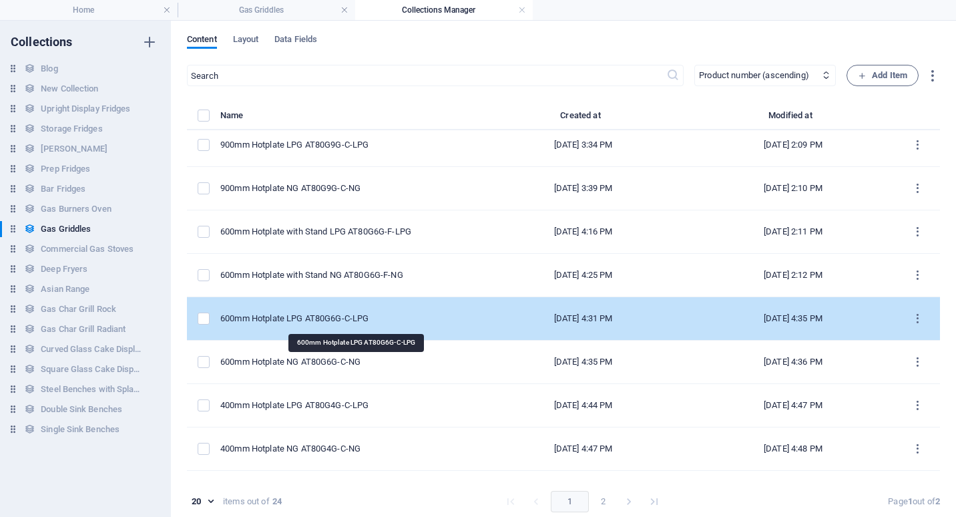
click at [329, 322] on div "600mm Hotplate LPG AT80G6G-C-LPG" at bounding box center [342, 318] width 244 height 12
select select "Low Stock"
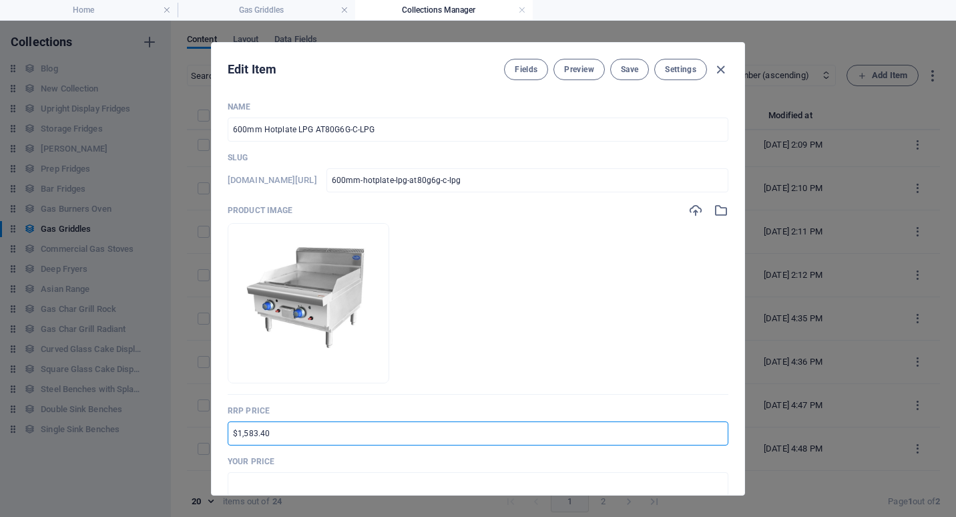
click at [232, 433] on input "$1,583.40" at bounding box center [478, 433] width 501 height 24
type input "RRP $2,396.90"
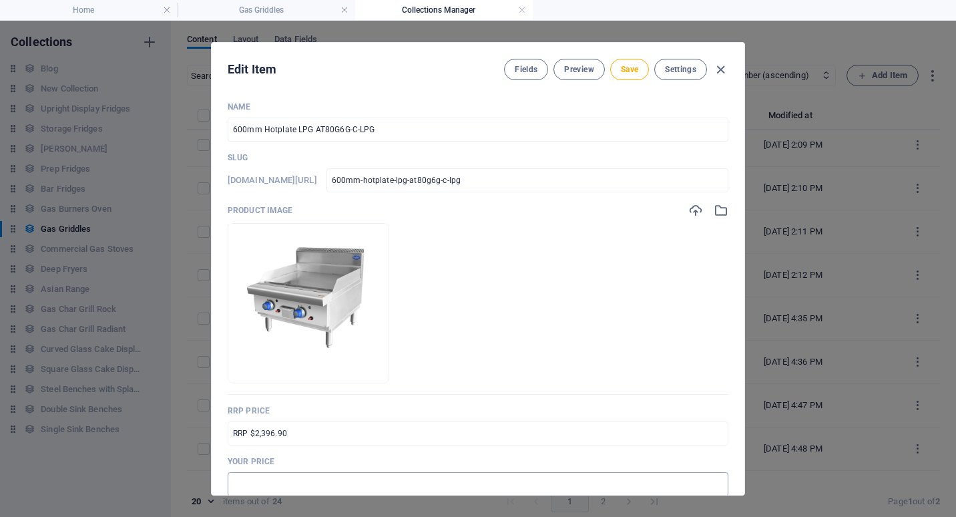
click at [250, 477] on input "text" at bounding box center [478, 484] width 501 height 24
click at [236, 481] on input "$2,792.00" at bounding box center [478, 484] width 501 height 24
click at [252, 485] on input "$1,792.00" at bounding box center [478, 484] width 501 height 24
type input "$1,798.00"
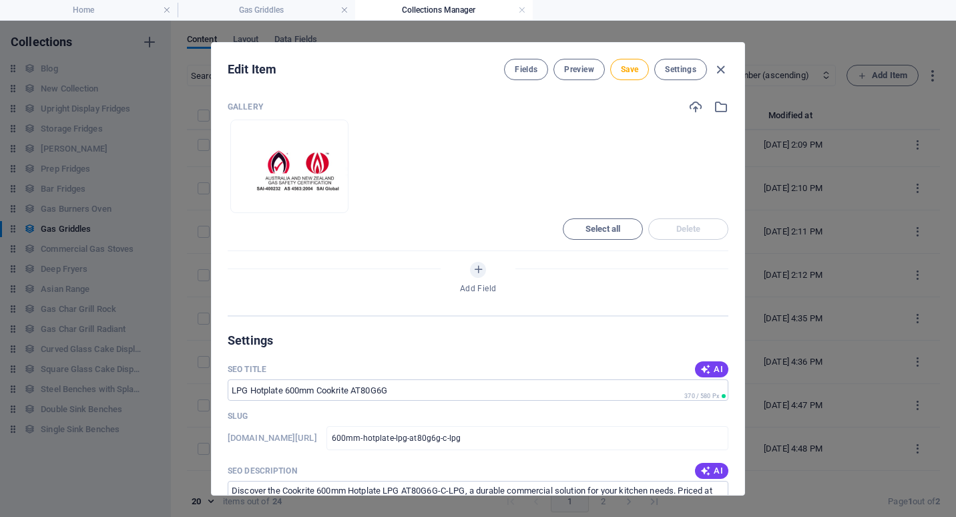
scroll to position [868, 0]
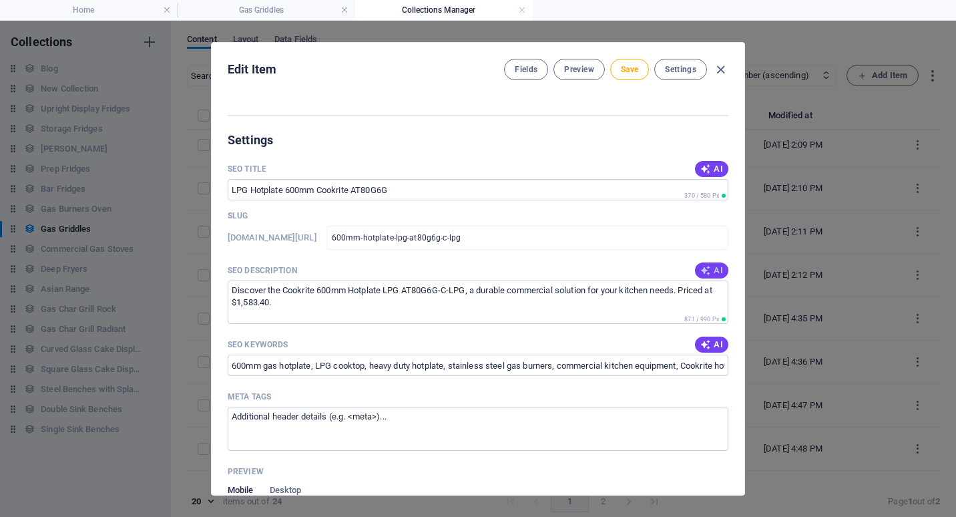
click at [707, 271] on icon "button" at bounding box center [705, 270] width 11 height 11
type textarea "Get the Cookrite 600mm Hotplate LPG AT80G6G-C-LPG for just $1,798. Built for du…"
click at [635, 67] on span "Save" at bounding box center [629, 69] width 17 height 11
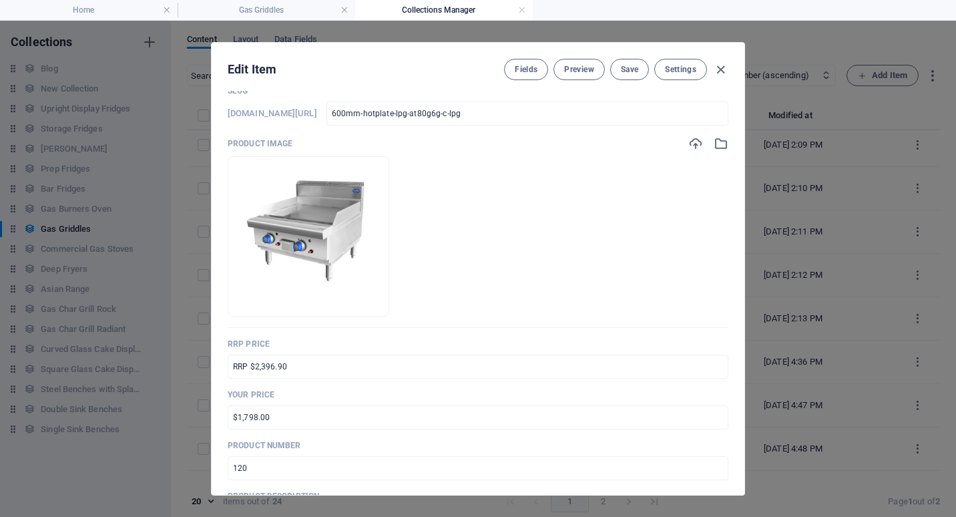
scroll to position [0, 0]
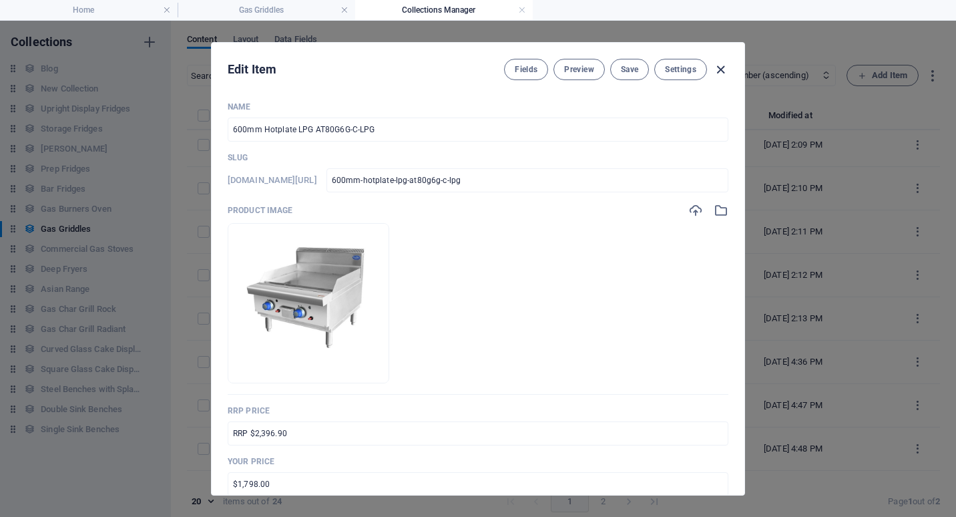
click at [721, 70] on icon "button" at bounding box center [720, 69] width 15 height 15
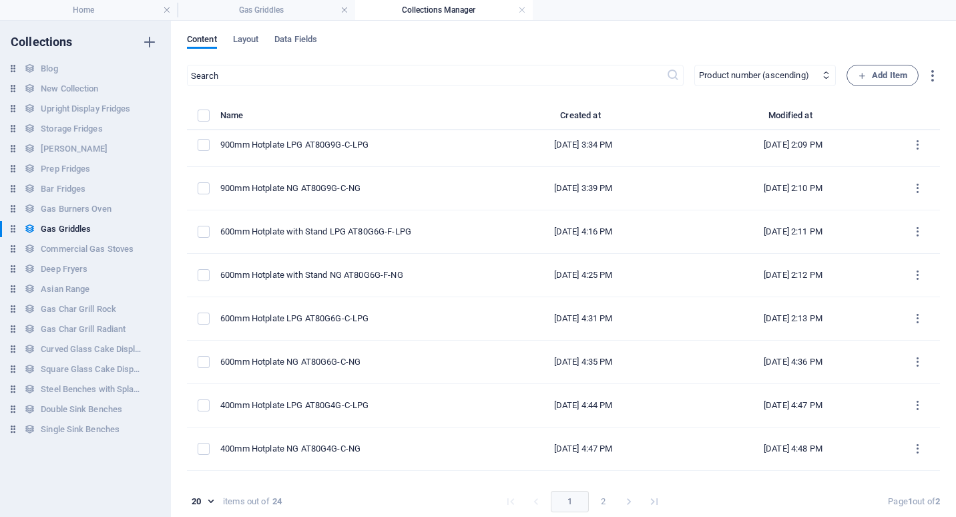
type input "600mm-hotplate-lpg-at80g6g-c-lpg"
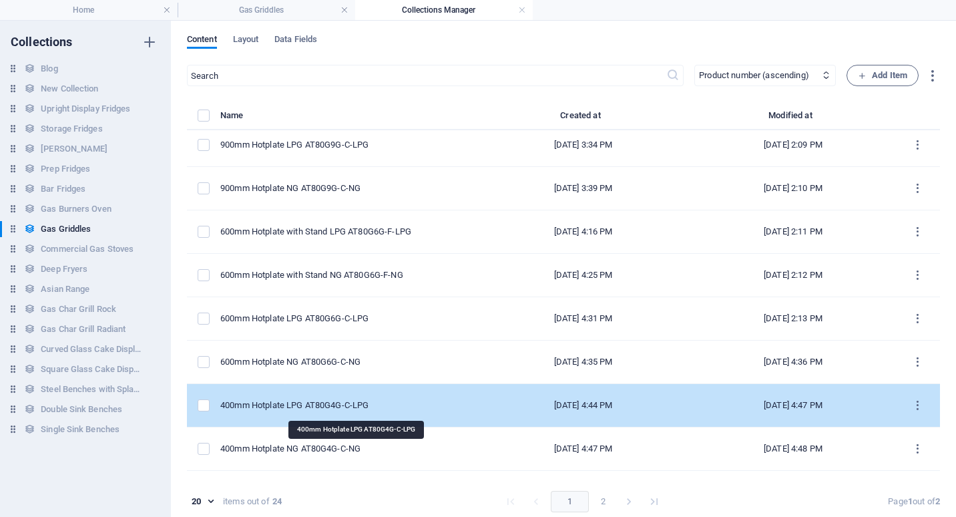
click at [296, 399] on div "400mm Hotplate LPG AT80G4G-C-LPG" at bounding box center [342, 405] width 244 height 12
select select "In stock"
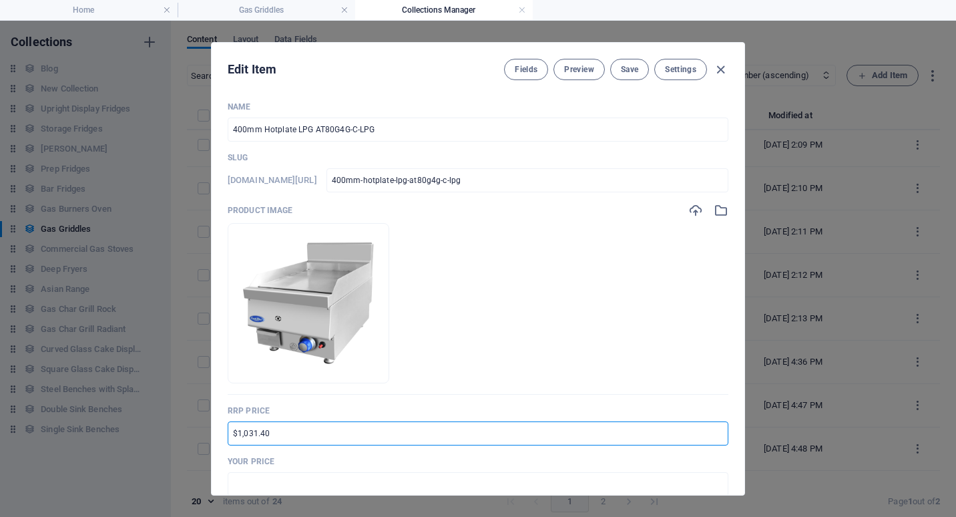
click at [232, 435] on input "$1,031.40" at bounding box center [478, 433] width 501 height 24
type input "RRP $1,890.90"
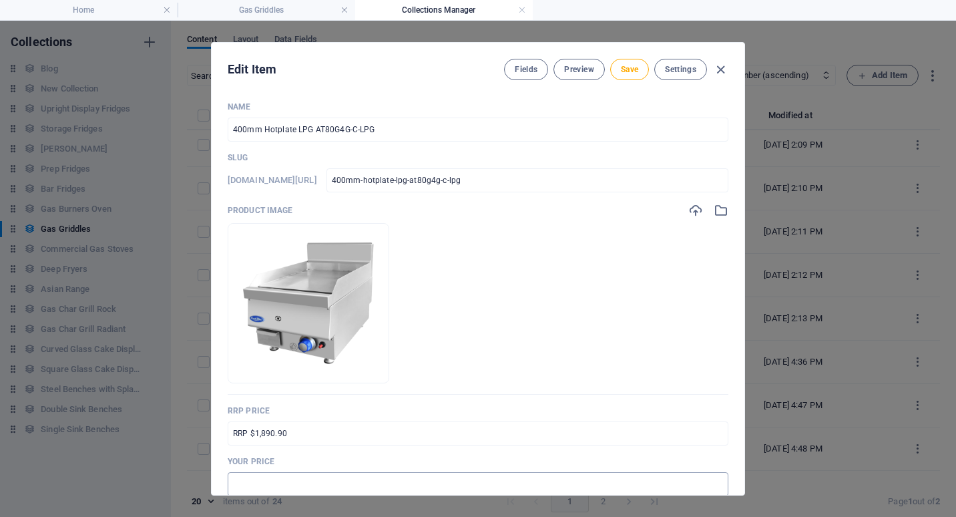
click at [243, 485] on input "text" at bounding box center [478, 484] width 501 height 24
click at [237, 484] on input "$2,792.00" at bounding box center [478, 484] width 501 height 24
drag, startPoint x: 255, startPoint y: 483, endPoint x: 243, endPoint y: 485, distance: 12.2
click at [243, 485] on input "$1,792.00" at bounding box center [478, 484] width 501 height 24
type input "$1,418.00"
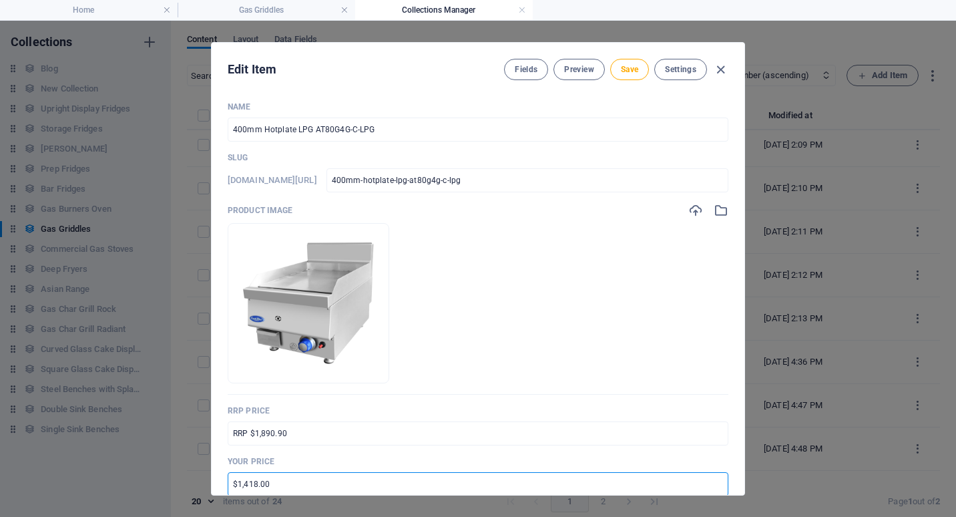
click at [727, 459] on div "Name 400mm Hotplate LPG AT80G4G-C-LPG ​ Slug www.example.com/gas-griddles-item/…" at bounding box center [478, 293] width 533 height 404
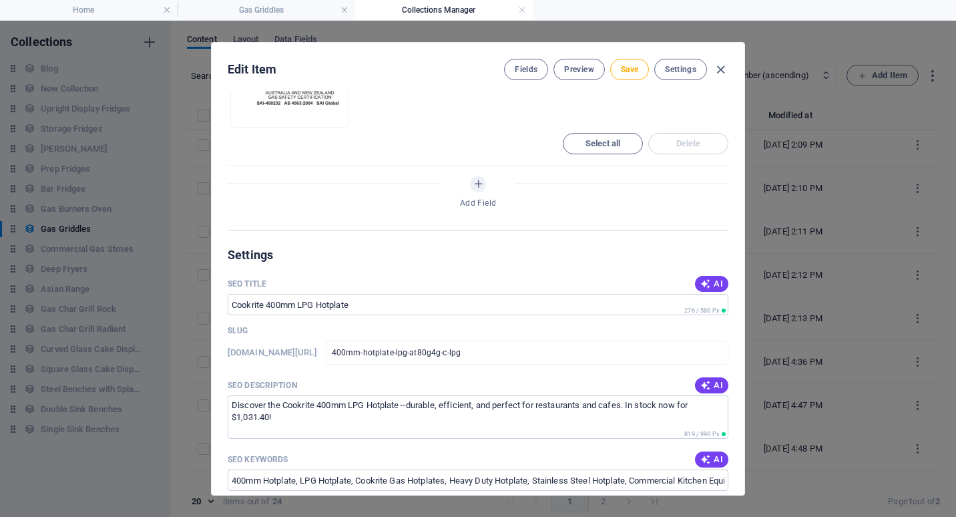
scroll to position [801, 0]
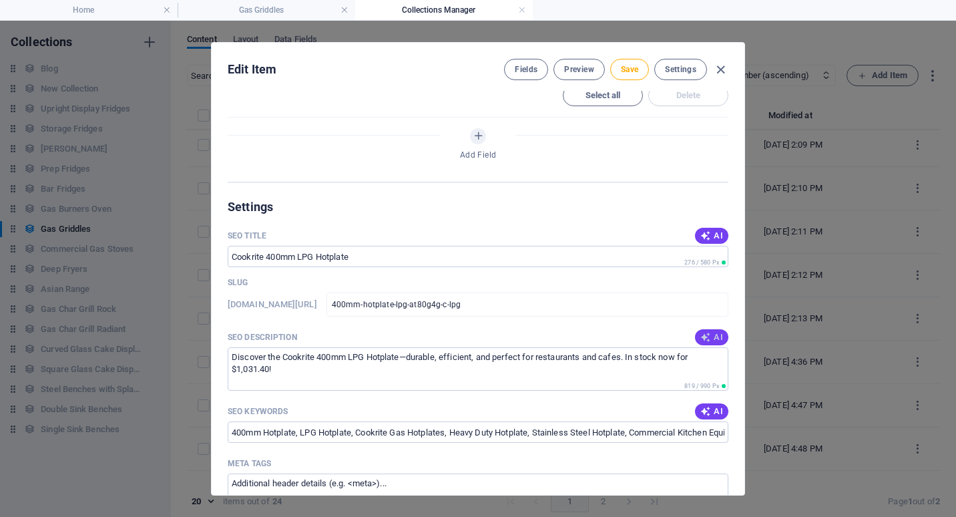
click at [708, 337] on span "AI" at bounding box center [711, 337] width 23 height 11
type textarea "Discover the Cookrite 400mm LPG Hotplate AT80G4G-C-LPG, designed for heavy-duty…"
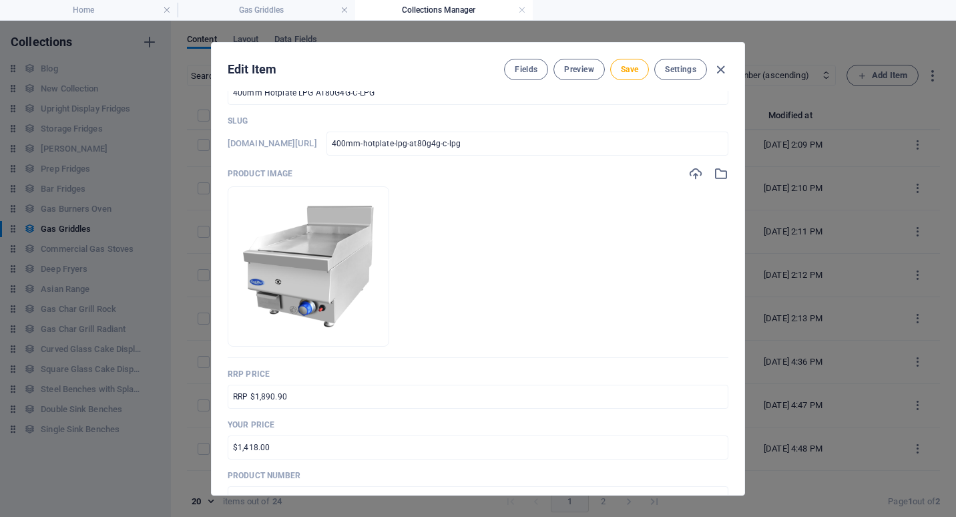
scroll to position [0, 0]
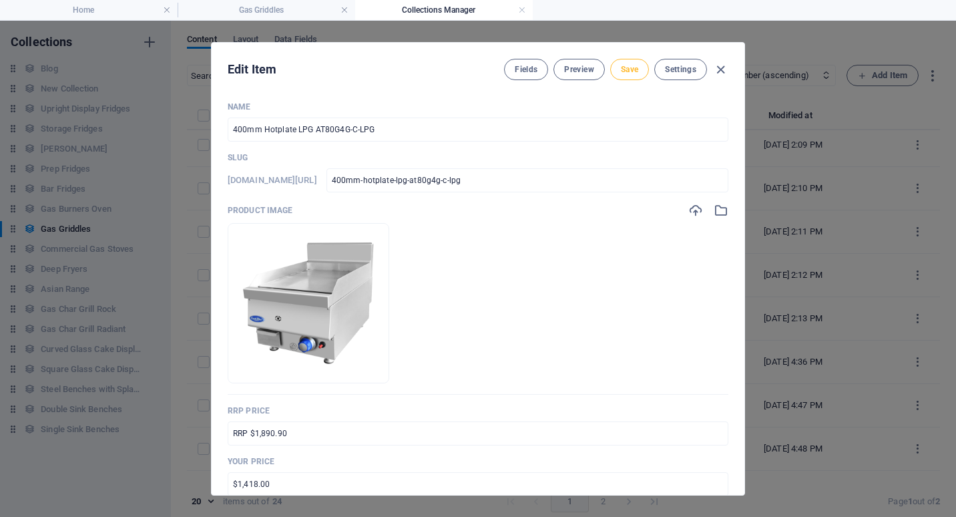
click at [627, 68] on span "Save" at bounding box center [629, 69] width 17 height 11
click at [720, 68] on icon "button" at bounding box center [720, 69] width 15 height 15
type input "400mm-hotplate-lpg-at80g4g-c-lpg"
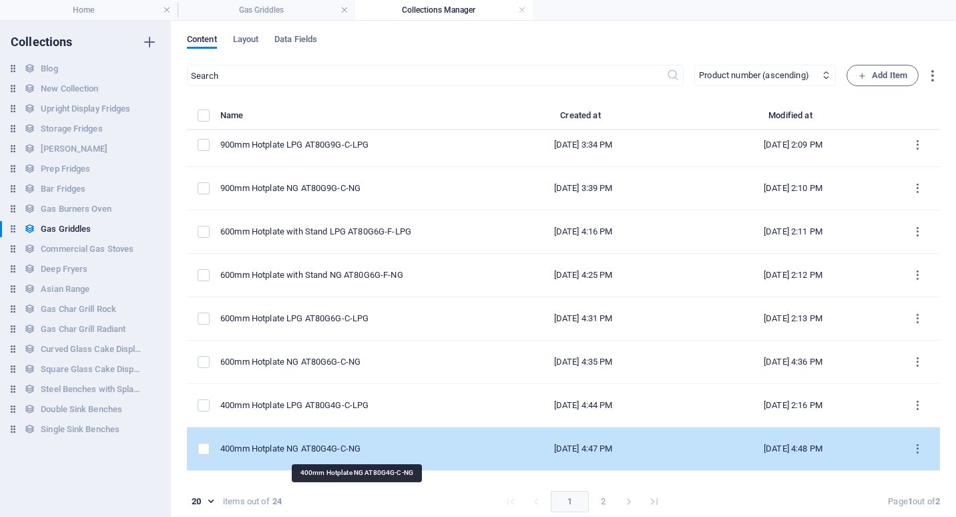
click at [314, 444] on div "400mm Hotplate NG AT80G4G-C-NG" at bounding box center [342, 449] width 244 height 12
select select "In stock"
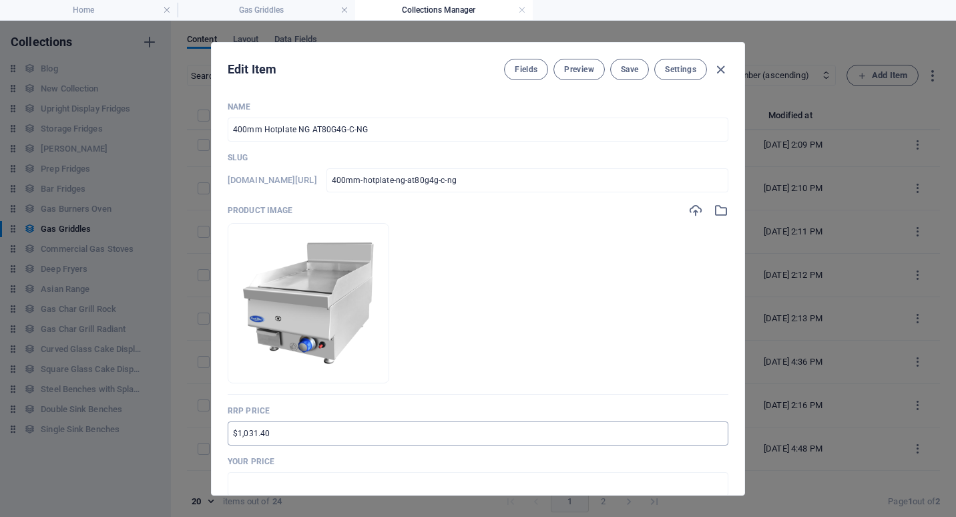
click at [231, 429] on input "$1,031.40" at bounding box center [478, 433] width 501 height 24
type input "RRP $1,890.90"
click at [729, 405] on div "Name 400mm Hotplate NG AT80G4G-C-NG ​ Slug www.example.com/gas-griddles-item/ 4…" at bounding box center [478, 293] width 533 height 404
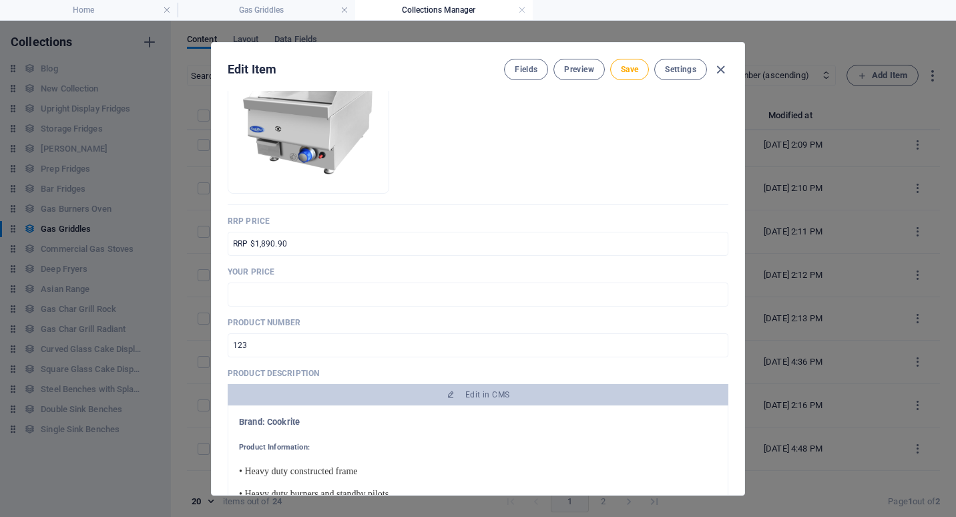
scroll to position [200, 0]
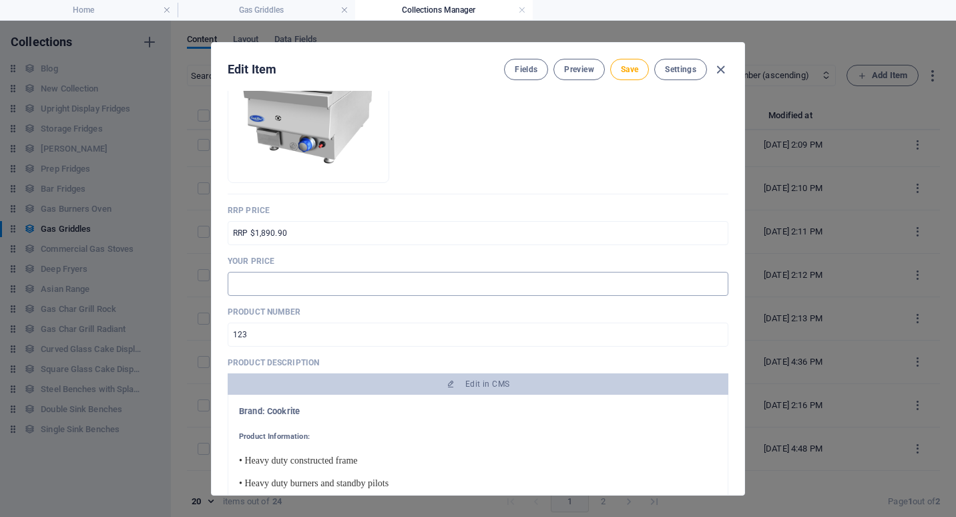
click at [244, 286] on input "text" at bounding box center [478, 284] width 501 height 24
click at [238, 283] on input "$2,792.00" at bounding box center [478, 284] width 501 height 24
drag, startPoint x: 242, startPoint y: 282, endPoint x: 254, endPoint y: 283, distance: 12.0
click at [254, 283] on input "$1,792.00" at bounding box center [478, 284] width 501 height 24
type input "$1,418.00"
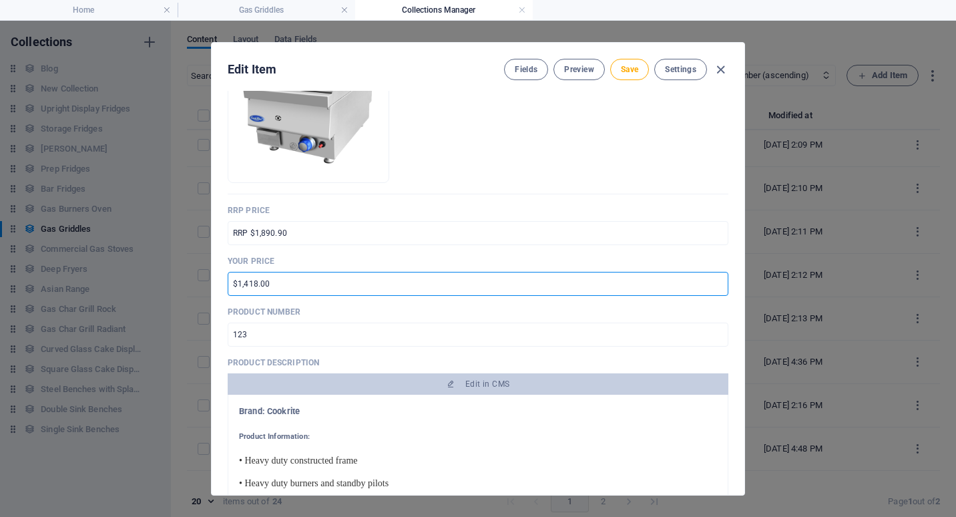
click at [435, 308] on p "Product number" at bounding box center [478, 311] width 501 height 11
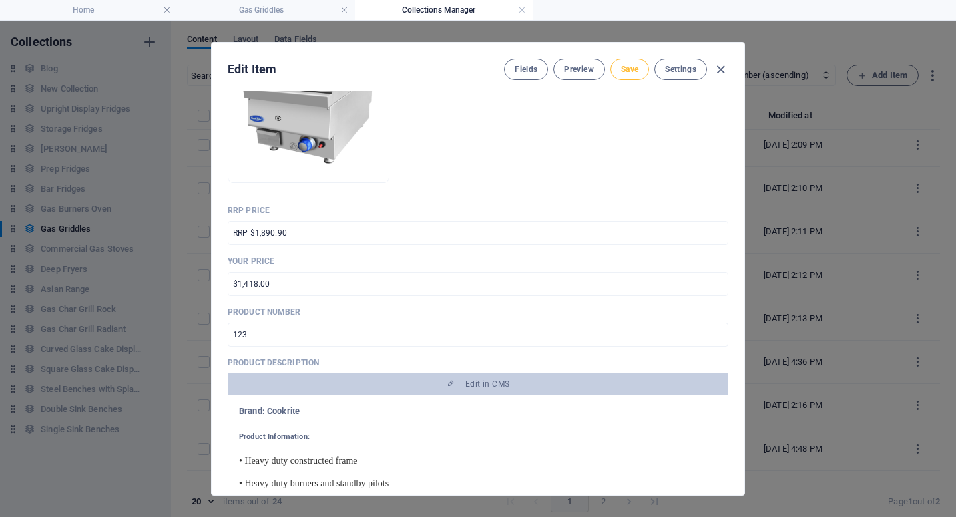
click at [626, 69] on span "Save" at bounding box center [629, 69] width 17 height 11
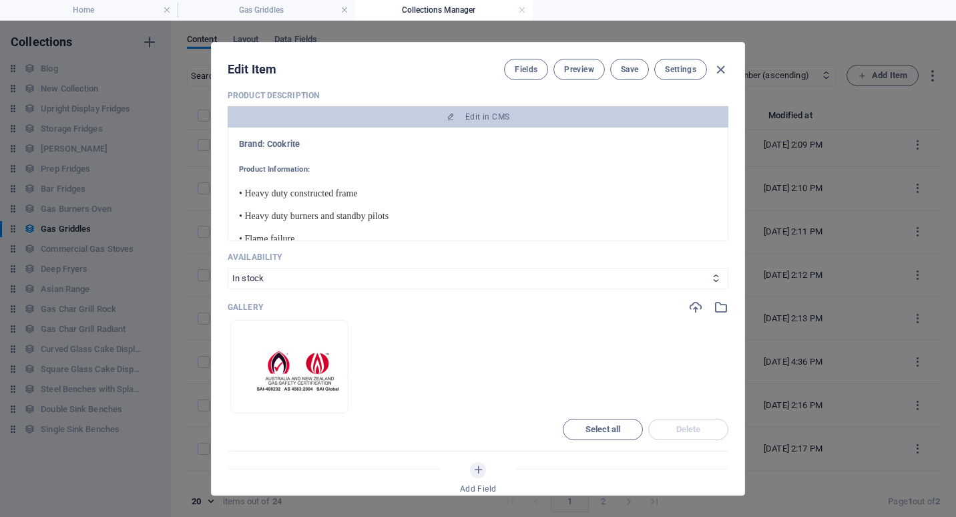
scroll to position [801, 0]
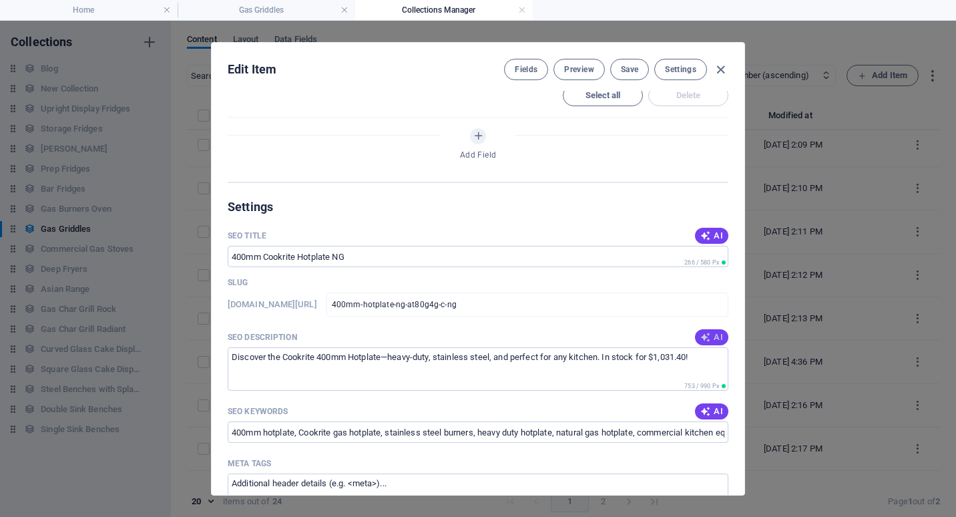
click at [706, 336] on icon "button" at bounding box center [705, 337] width 11 height 11
type textarea "Discover the Cookrite 400mm Hotplate NG - durable, efficient, and perfect for h…"
click at [626, 71] on span "Save" at bounding box center [629, 69] width 17 height 11
click at [718, 70] on icon "button" at bounding box center [720, 69] width 15 height 15
type input "400mm-hotplate-ng-at80g4g-c-ng"
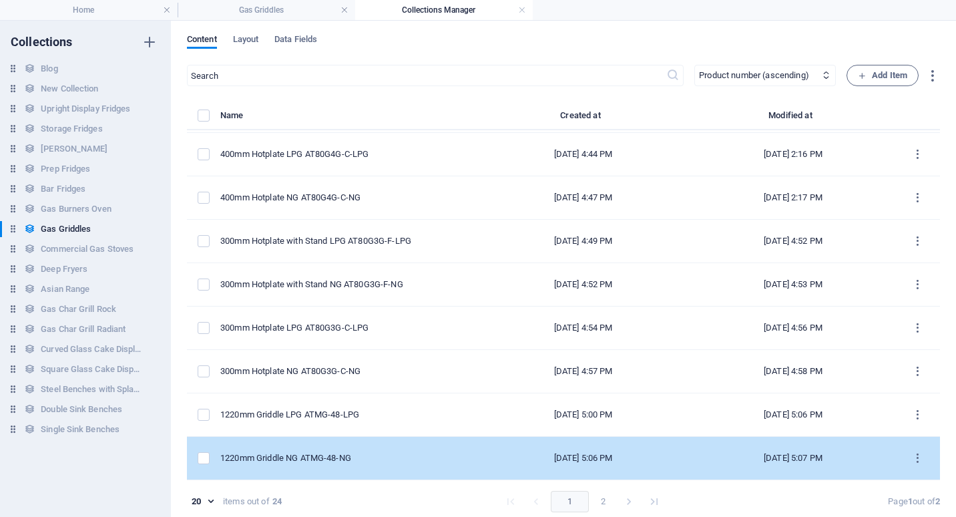
scroll to position [6, 0]
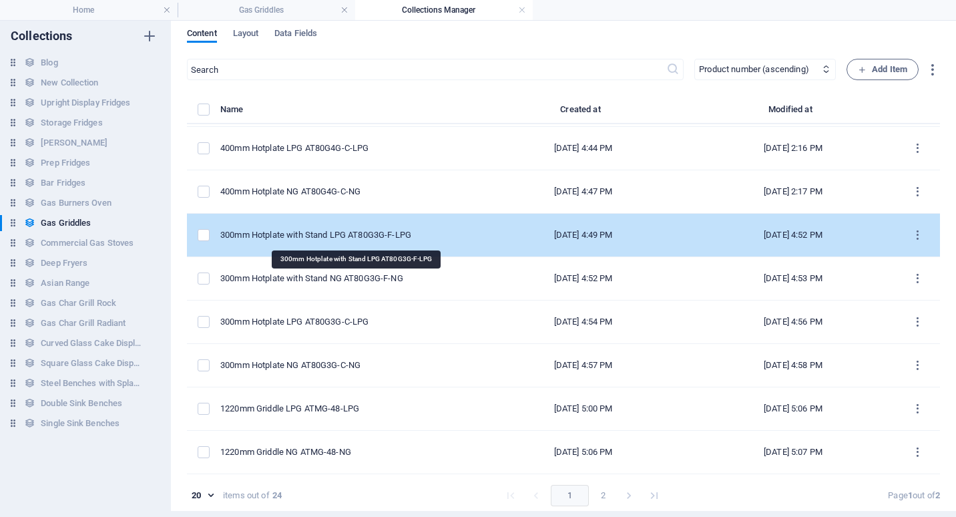
click at [308, 235] on div "300mm Hotplate with Stand LPG AT80G3G-F-LPG" at bounding box center [342, 235] width 244 height 12
select select "In stock"
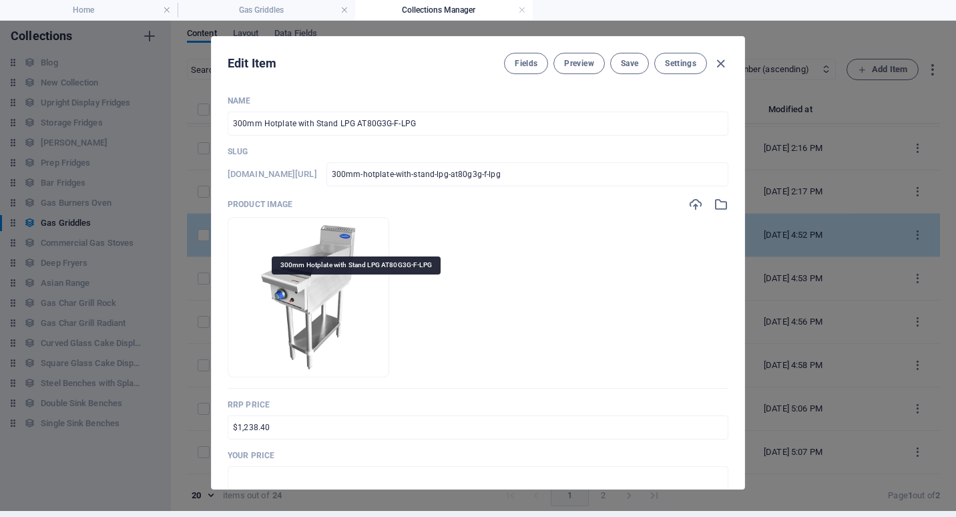
scroll to position [0, 0]
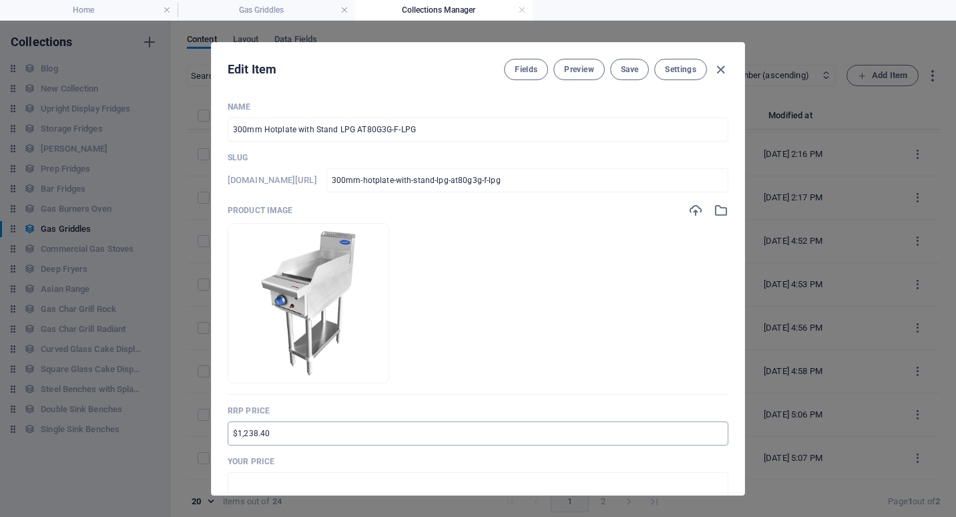
click at [232, 432] on input "$1,238.40" at bounding box center [478, 433] width 501 height 24
type input "RRP $2,270.40"
click at [256, 479] on input "text" at bounding box center [478, 484] width 501 height 24
click at [238, 485] on input "$2,792.00" at bounding box center [478, 484] width 501 height 24
drag, startPoint x: 254, startPoint y: 483, endPoint x: 247, endPoint y: 486, distance: 8.1
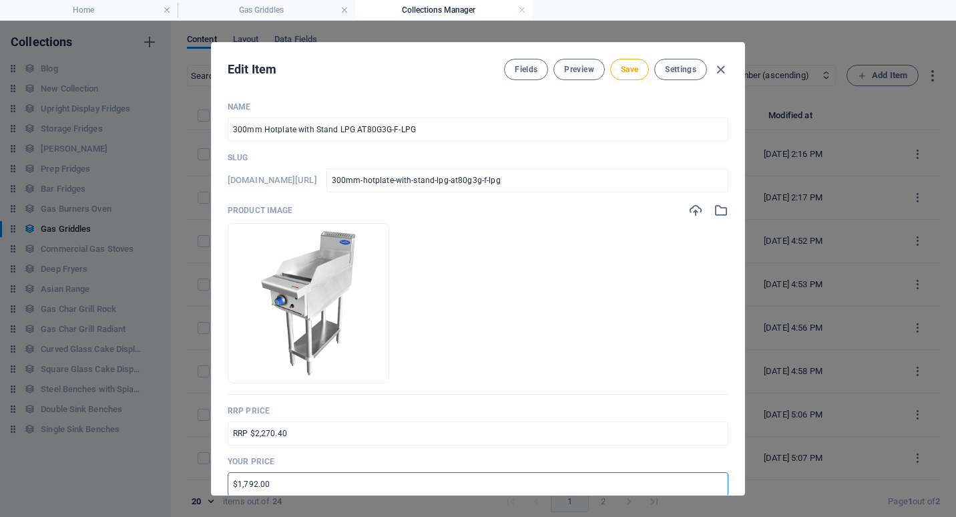
click at [247, 486] on input "$1,792.00" at bounding box center [478, 484] width 501 height 24
type input "$1,703.00"
click at [410, 460] on p "Your Price" at bounding box center [478, 461] width 501 height 11
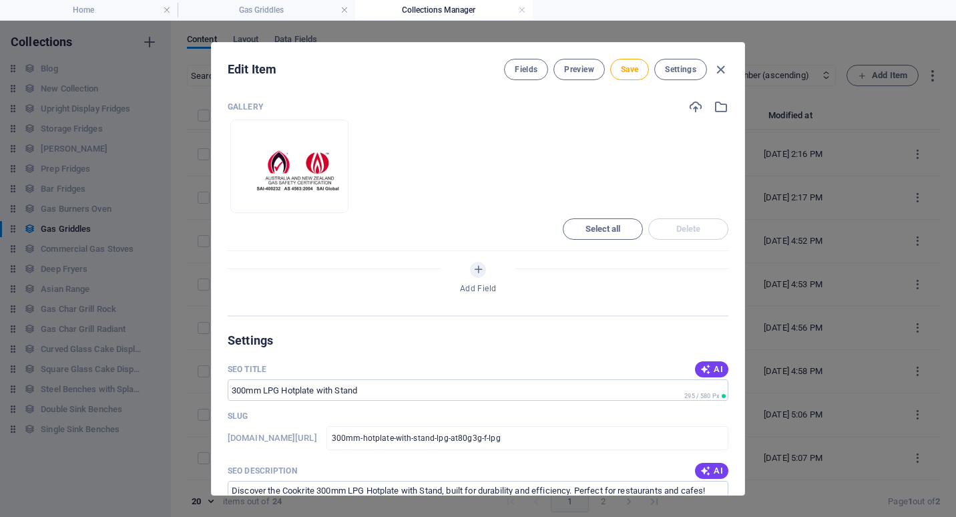
scroll to position [801, 0]
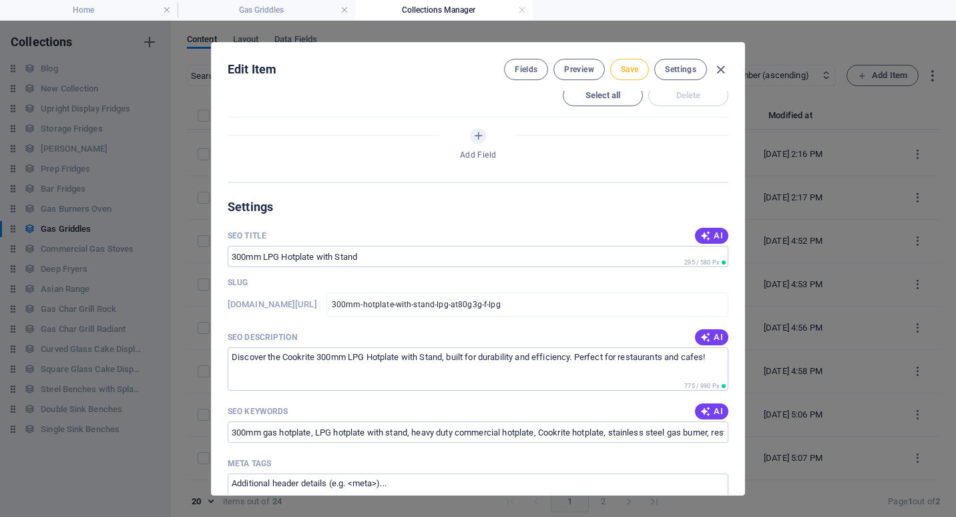
click at [637, 71] on button "Save" at bounding box center [629, 69] width 39 height 21
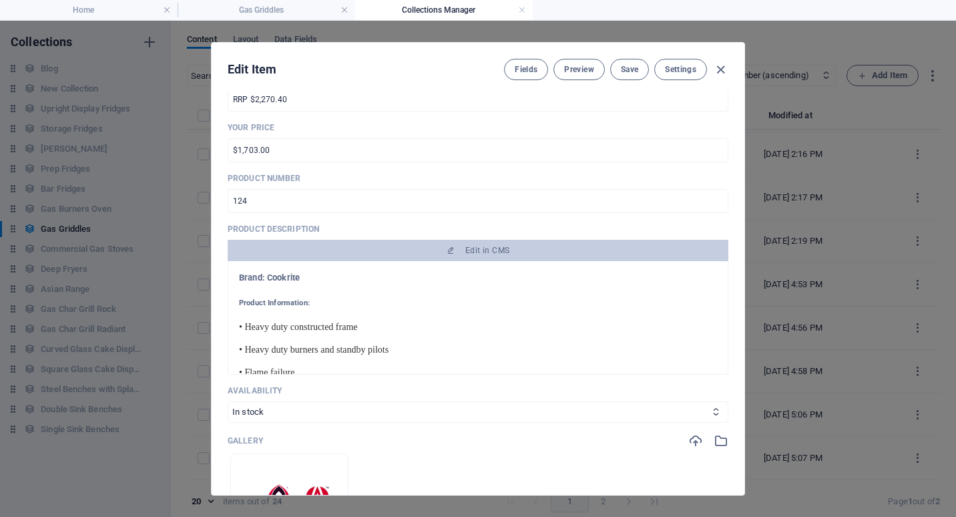
scroll to position [134, 0]
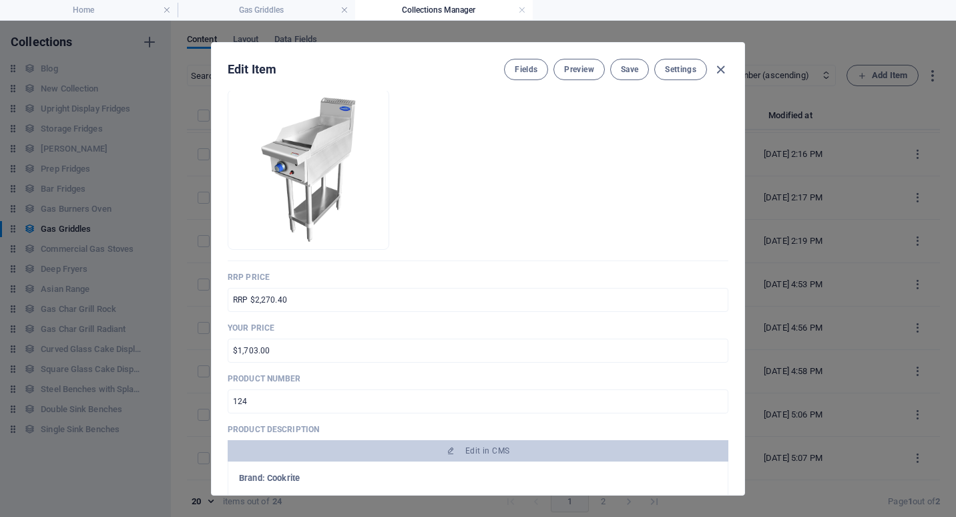
click at [727, 67] on div "Edit Item Fields Preview Save Settings" at bounding box center [478, 67] width 533 height 48
click at [721, 68] on icon "button" at bounding box center [720, 69] width 15 height 15
type input "300mm-hotplate-with-stand-lpg-at80g3g-f-lpg"
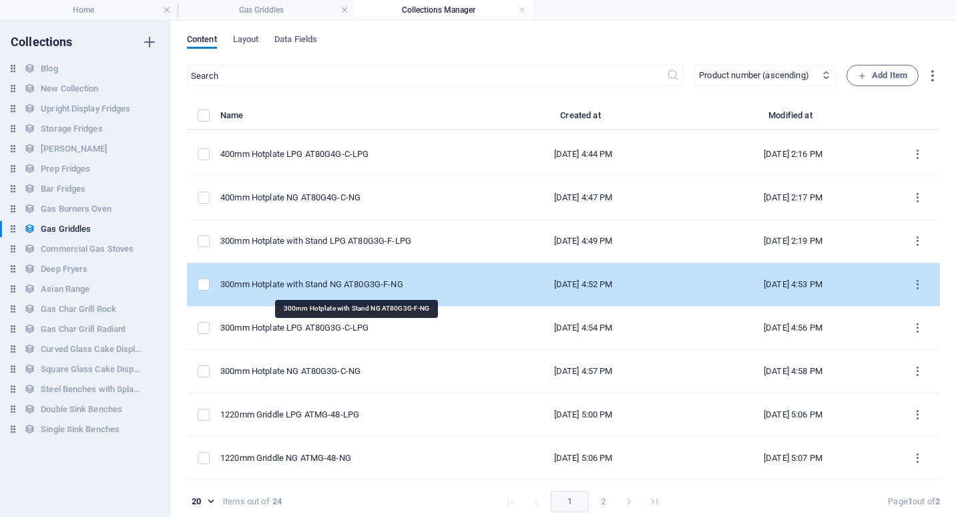
click at [338, 283] on div "300mm Hotplate with Stand NG AT80G3G-F-NG" at bounding box center [342, 284] width 244 height 12
select select "Low Stock"
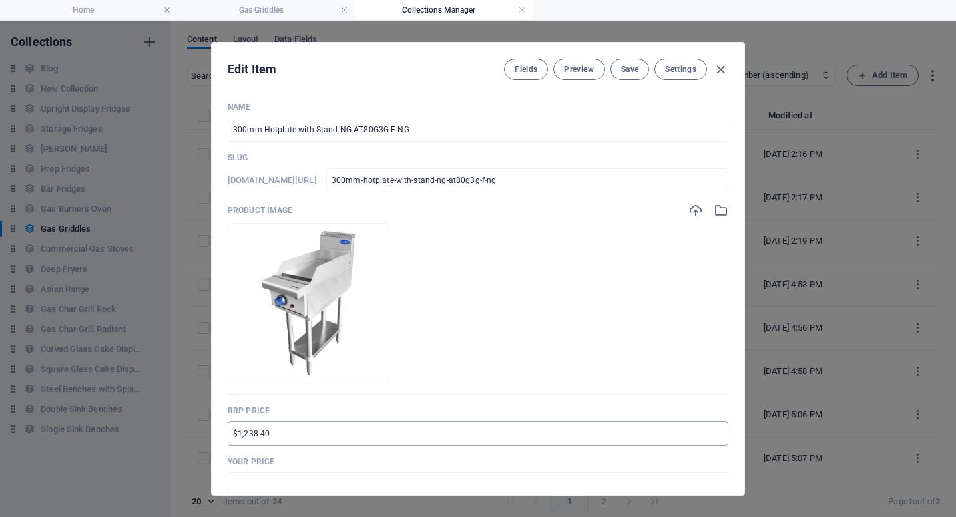
click at [232, 431] on input "$1,238.40" at bounding box center [478, 433] width 501 height 24
type input "RRP $2,270.40"
click at [240, 479] on input "text" at bounding box center [478, 484] width 501 height 24
drag, startPoint x: 242, startPoint y: 482, endPoint x: 234, endPoint y: 484, distance: 7.6
click at [234, 484] on input "$2,792.00" at bounding box center [478, 484] width 501 height 24
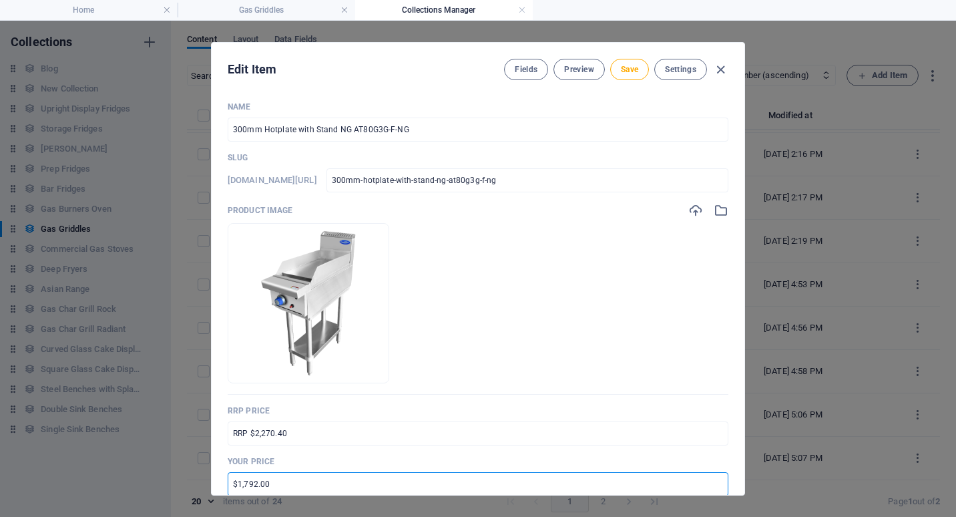
drag, startPoint x: 256, startPoint y: 483, endPoint x: 248, endPoint y: 483, distance: 8.0
click at [248, 483] on input "$1,792.00" at bounding box center [478, 484] width 501 height 24
type input "$1,703.00"
click at [715, 456] on p "Your Price" at bounding box center [478, 461] width 501 height 11
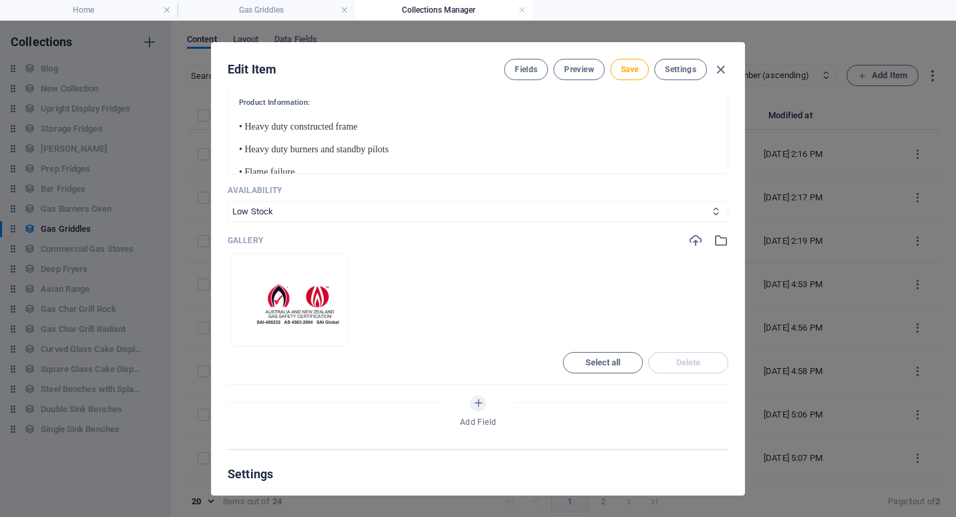
scroll to position [801, 0]
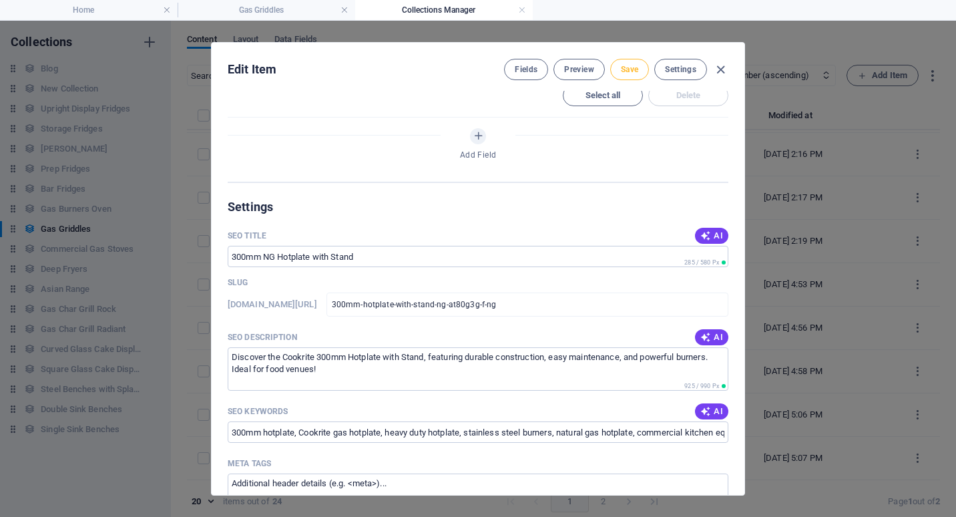
click at [629, 67] on span "Save" at bounding box center [629, 69] width 17 height 11
click at [718, 67] on icon "button" at bounding box center [720, 69] width 15 height 15
type input "300mm-hotplate-with-stand-ng-at80g3g-f-ng"
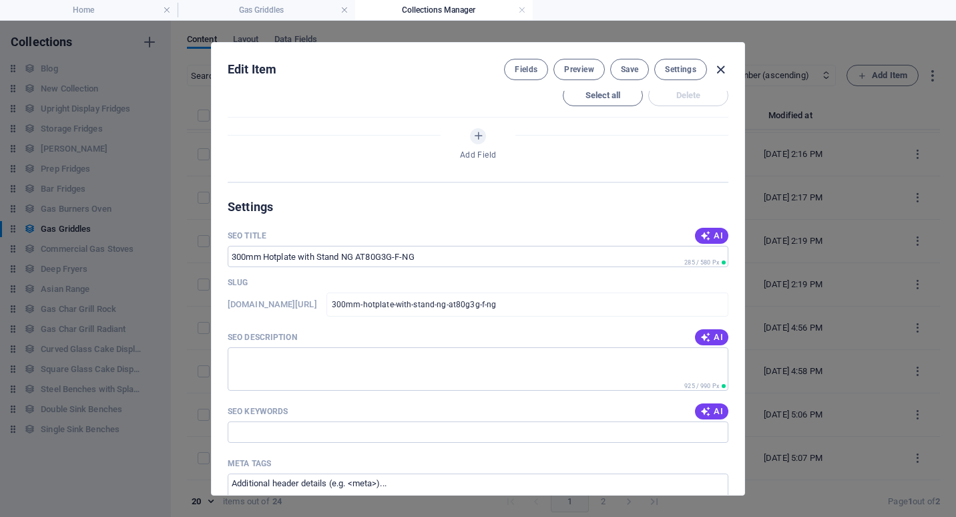
scroll to position [722, 0]
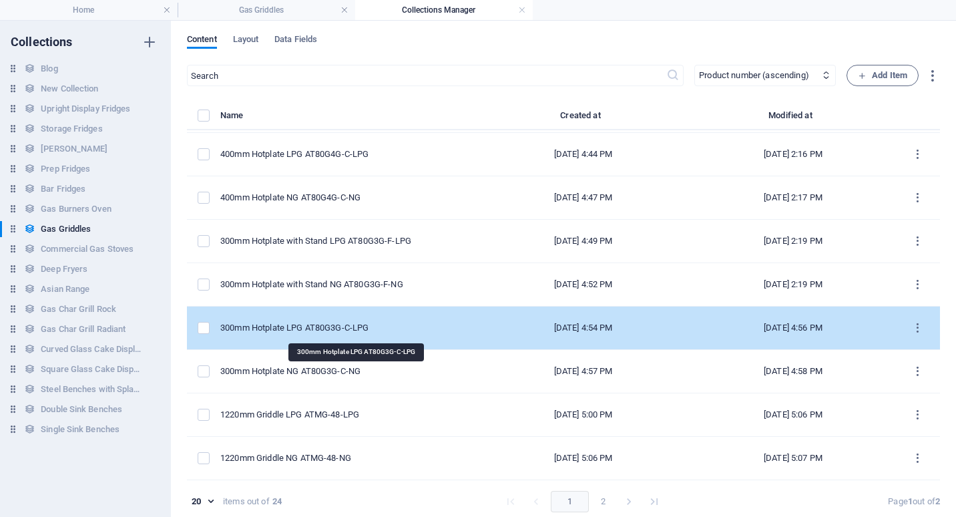
click at [332, 324] on div "300mm Hotplate LPG AT80G3G-C-LPG" at bounding box center [342, 328] width 244 height 12
select select "In stock"
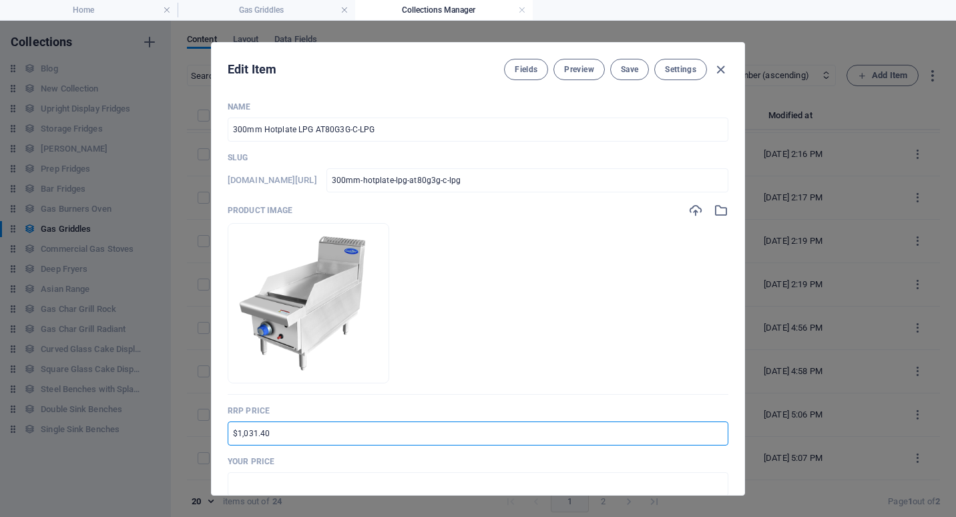
click at [230, 437] on input "$1,031.40" at bounding box center [478, 433] width 501 height 24
type input "RRP $1,890.90"
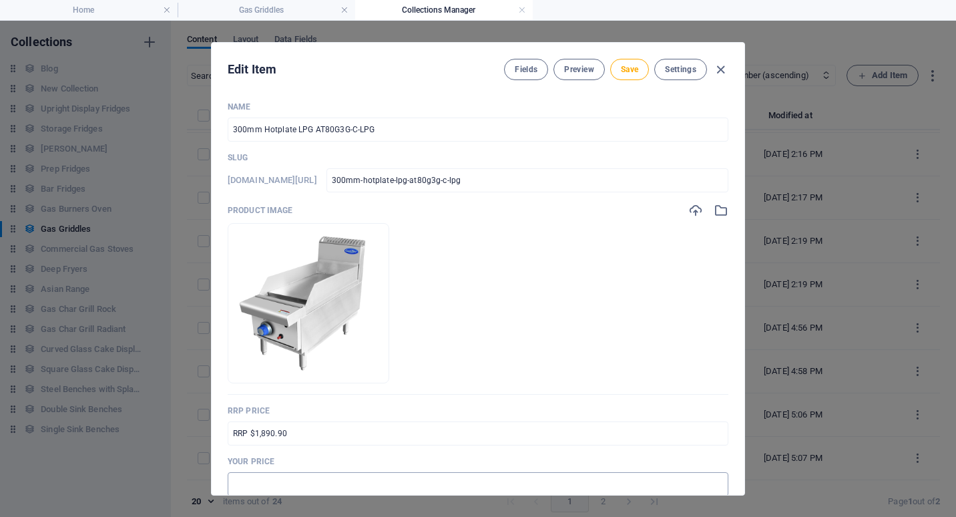
click at [244, 483] on input "text" at bounding box center [478, 484] width 501 height 24
click at [238, 483] on input "$2,792.00" at bounding box center [478, 484] width 501 height 24
drag, startPoint x: 255, startPoint y: 485, endPoint x: 243, endPoint y: 486, distance: 12.0
click at [243, 486] on input "$1,792.00" at bounding box center [478, 484] width 501 height 24
type input "$1,418.00"
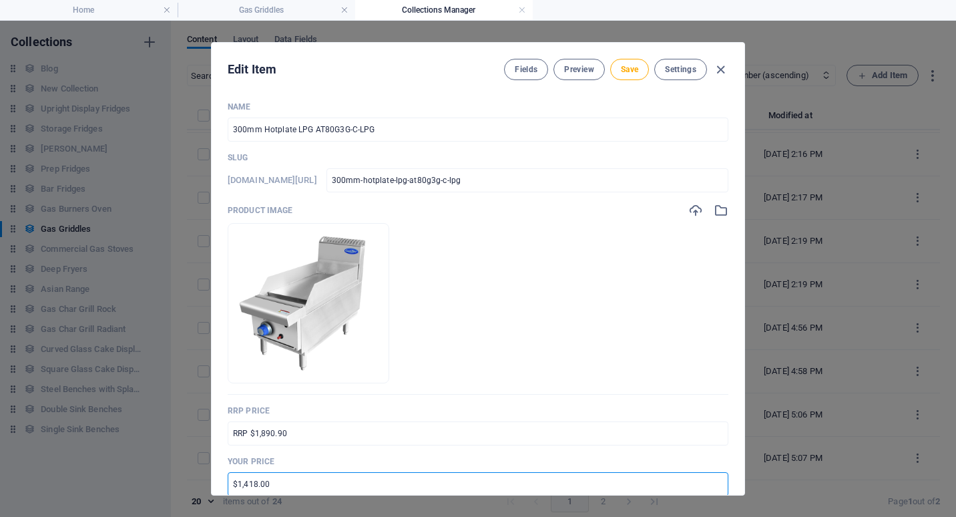
click at [629, 72] on span "Save" at bounding box center [629, 69] width 17 height 11
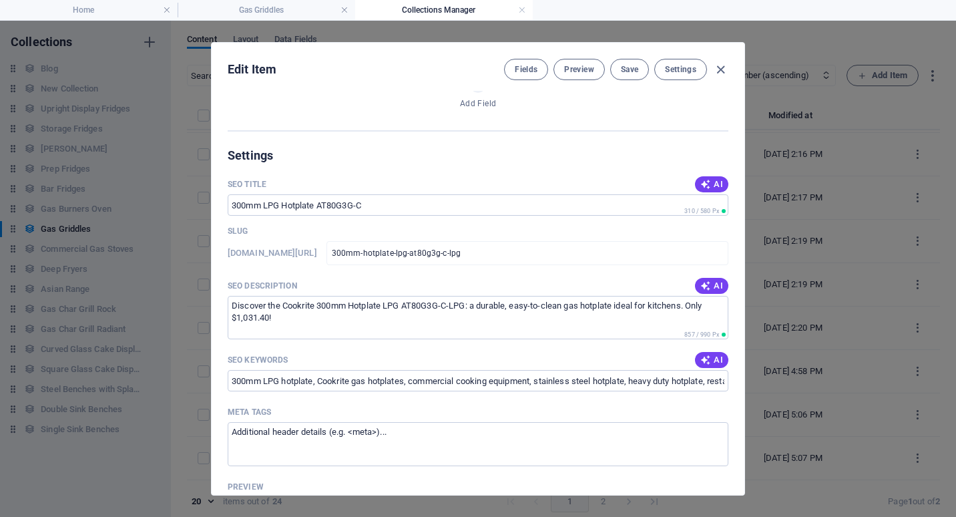
scroll to position [868, 0]
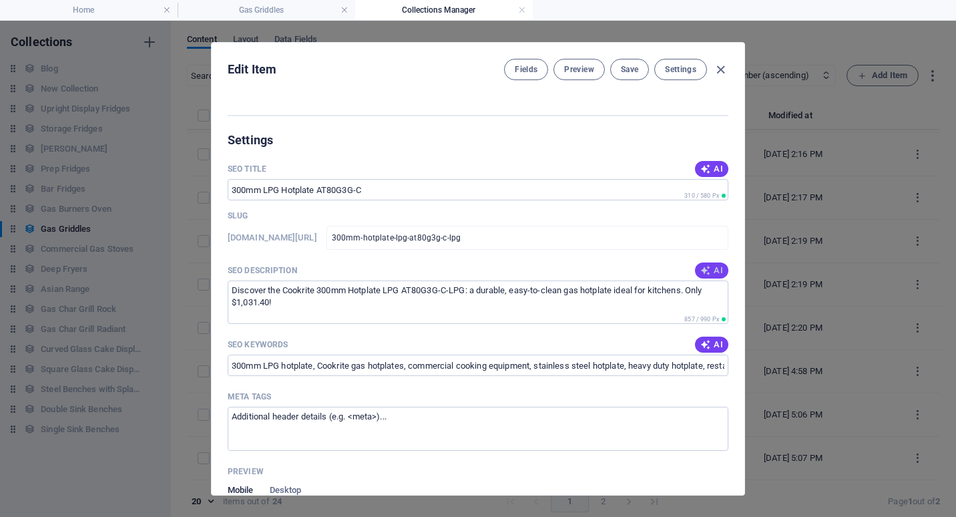
click at [708, 272] on span "AI" at bounding box center [711, 270] width 23 height 11
type textarea "Discover the Cookrite 300mm LPG Hotplate AT80G3G-C-LPG, built for durability an…"
click at [627, 71] on span "Save" at bounding box center [629, 69] width 17 height 11
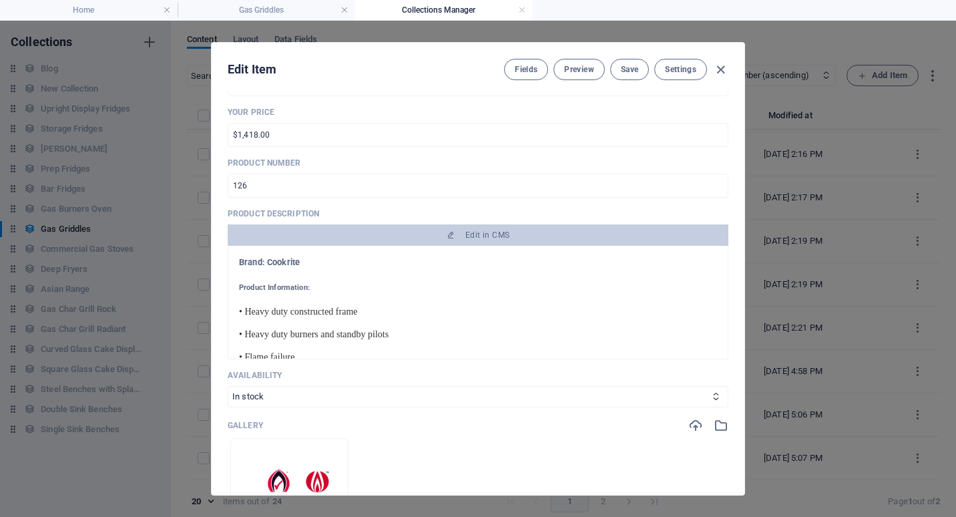
scroll to position [267, 0]
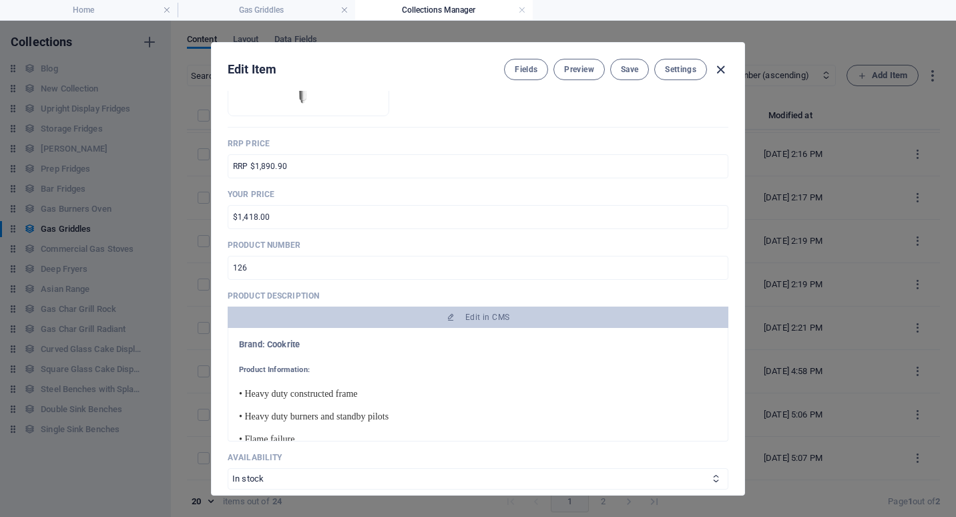
click at [721, 69] on icon "button" at bounding box center [720, 69] width 15 height 15
type input "300mm-hotplate-lpg-at80g3g-c-lpg"
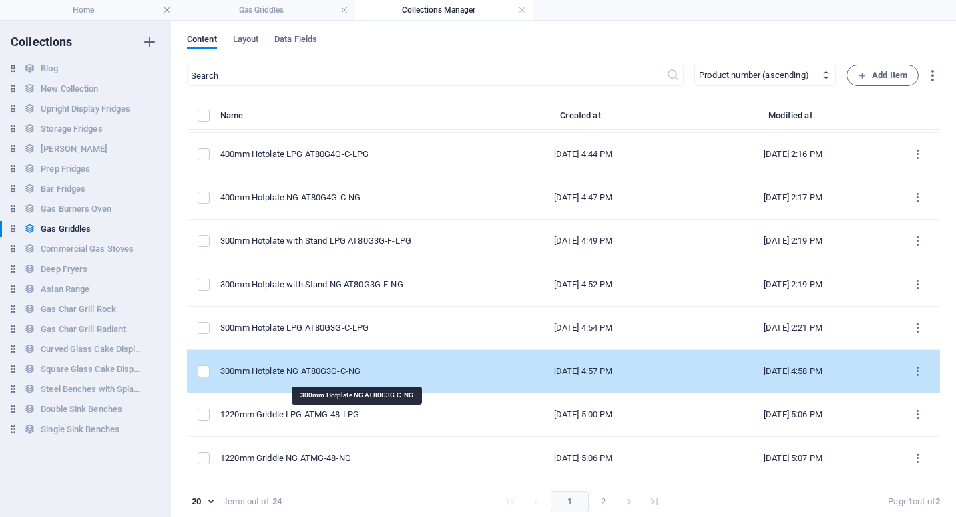
click at [330, 369] on div "300mm Hotplate NG AT80G3G-C-NG" at bounding box center [342, 371] width 244 height 12
select select "In stock"
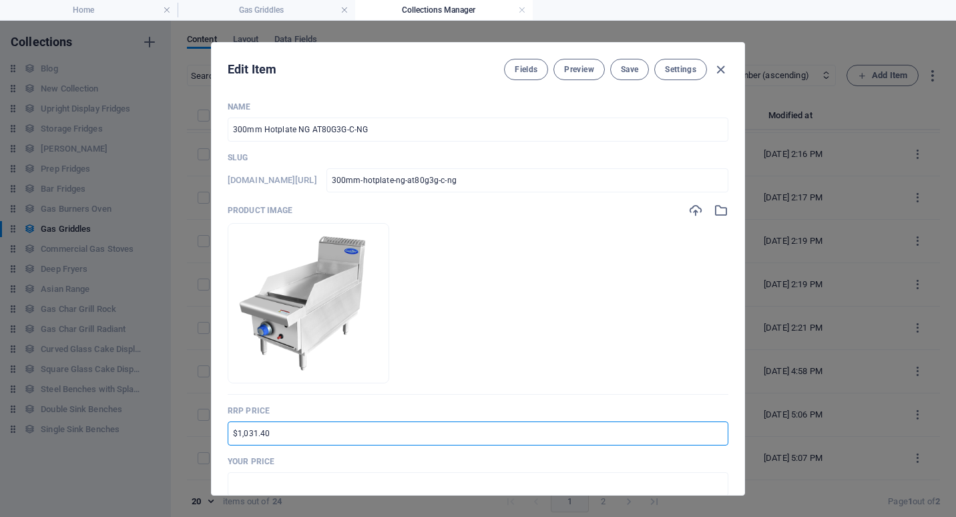
click at [232, 433] on input "$1,031.40" at bounding box center [478, 433] width 501 height 24
type input "RRP $1,890.90"
click at [245, 483] on input "text" at bounding box center [478, 484] width 501 height 24
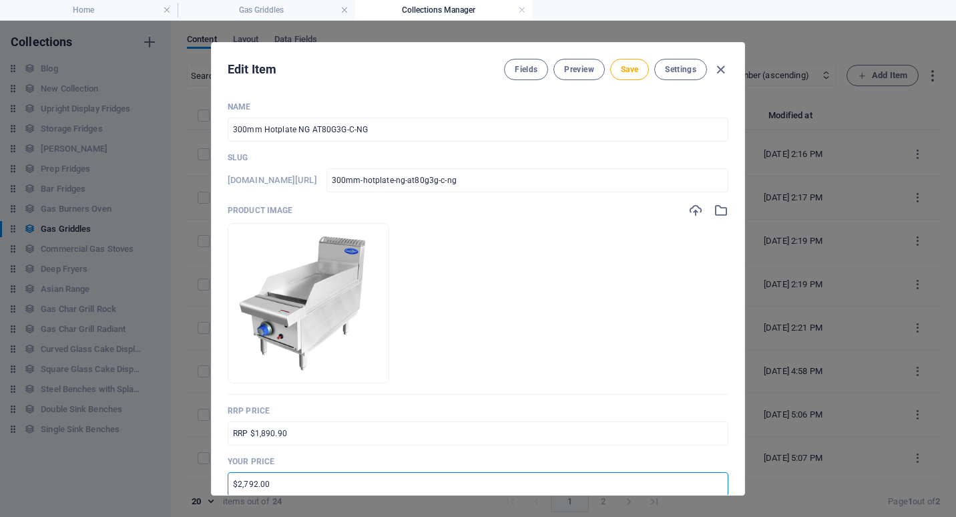
click at [236, 483] on input "$2,792.00" at bounding box center [478, 484] width 501 height 24
drag, startPoint x: 254, startPoint y: 486, endPoint x: 241, endPoint y: 485, distance: 13.4
click at [241, 485] on input "$1,792.00" at bounding box center [478, 484] width 501 height 24
type input "$1,418.00"
click at [435, 463] on p "Your Price" at bounding box center [478, 461] width 501 height 11
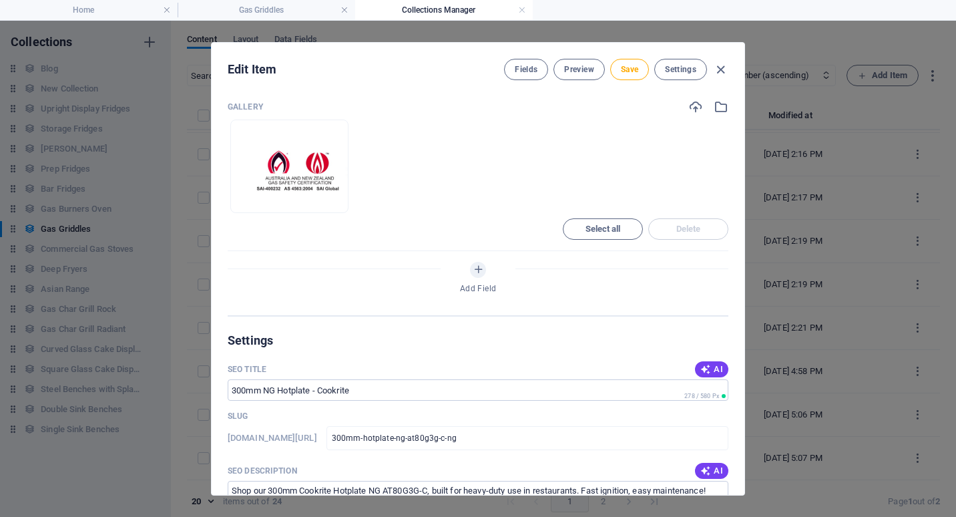
scroll to position [801, 0]
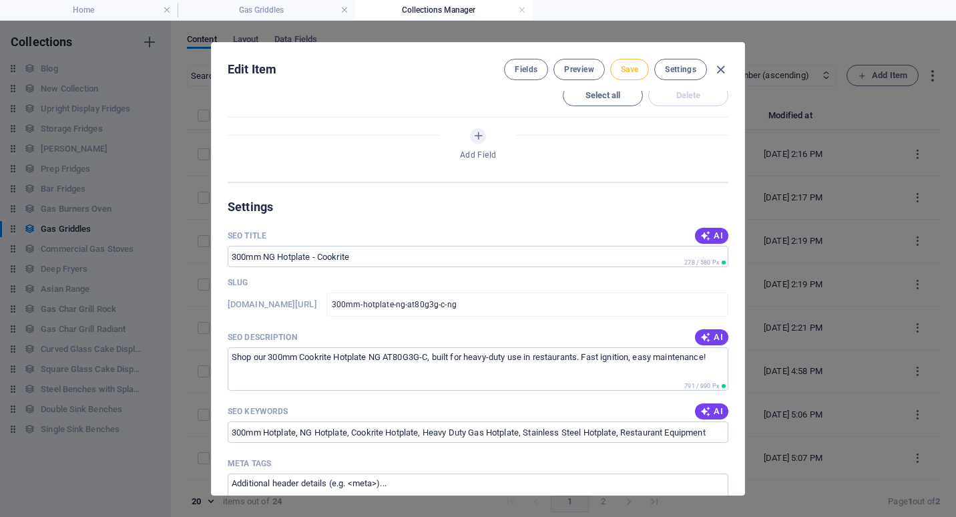
click at [633, 71] on span "Save" at bounding box center [629, 69] width 17 height 11
click at [721, 70] on icon "button" at bounding box center [720, 69] width 15 height 15
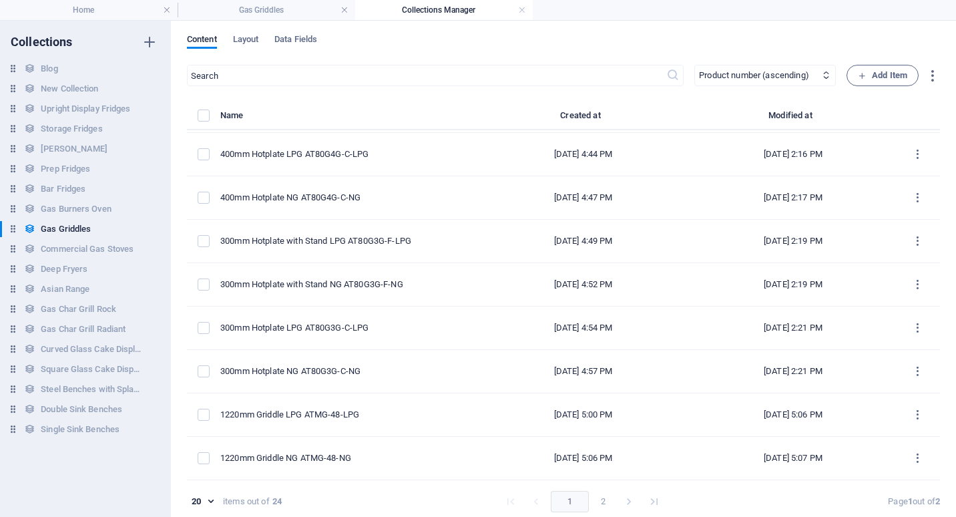
type input "300mm-hotplate-ng-at80g3g-c-ng"
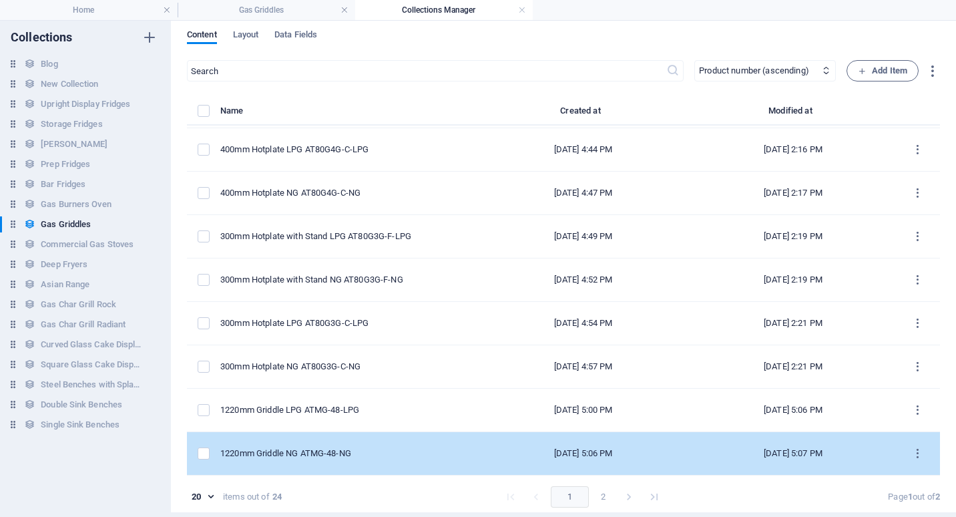
scroll to position [6, 0]
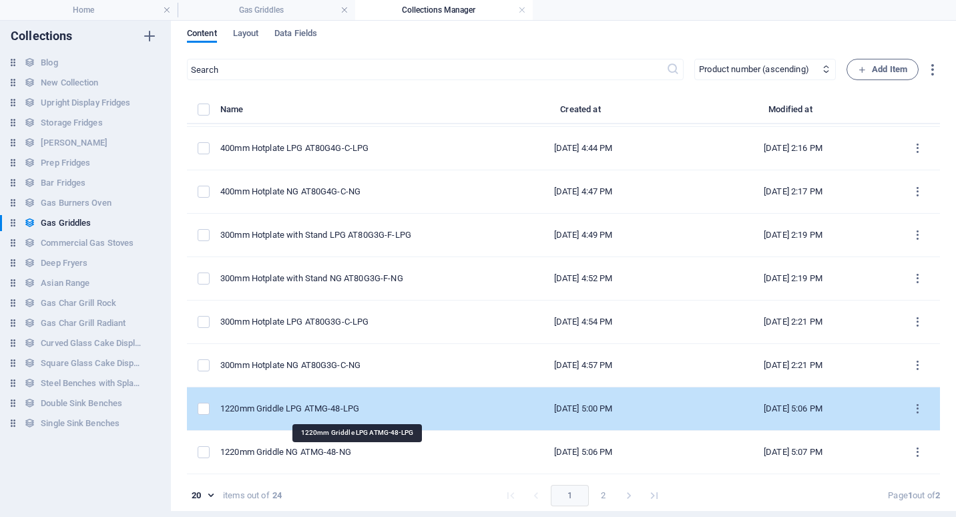
click at [320, 403] on div "1220mm Griddle LPG ATMG-48-LPG" at bounding box center [342, 409] width 244 height 12
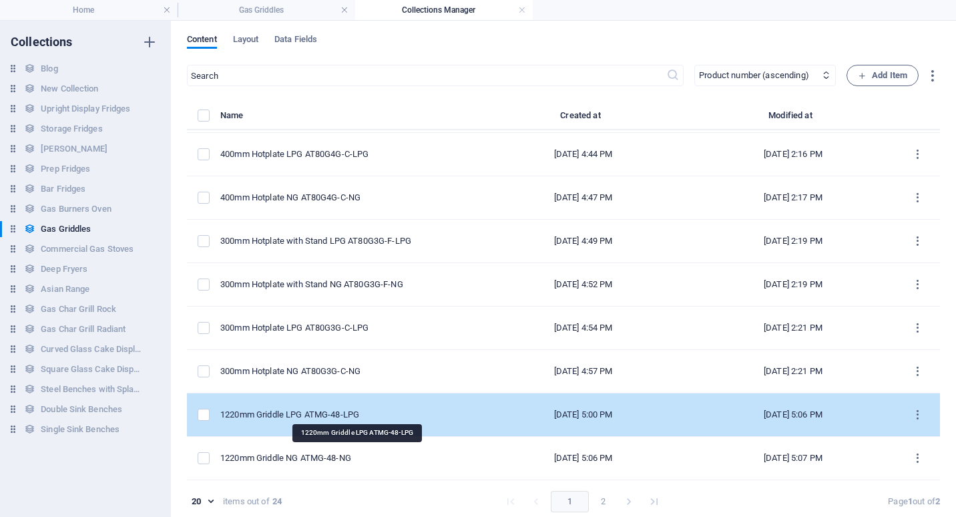
select select "Low Stock"
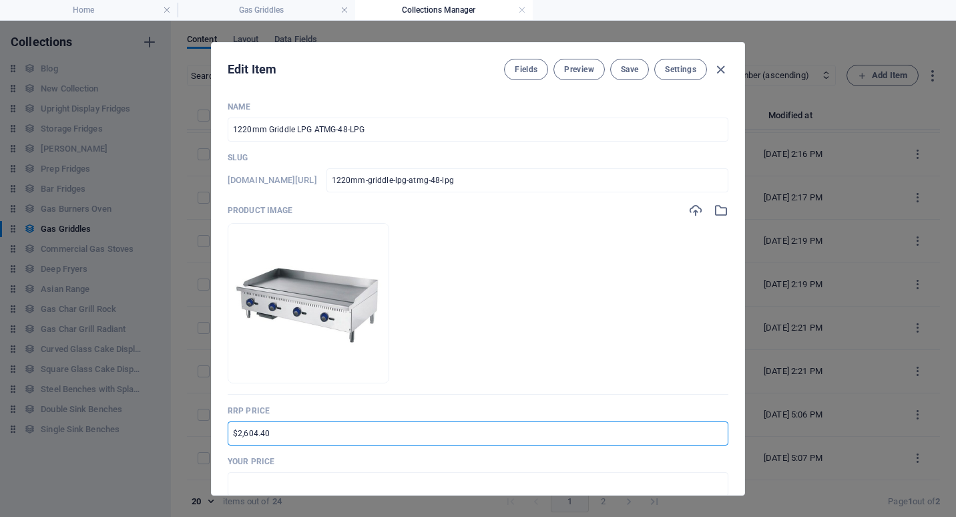
click at [231, 433] on input "$2,604.40" at bounding box center [478, 433] width 501 height 24
type input "RRP $4,775.10"
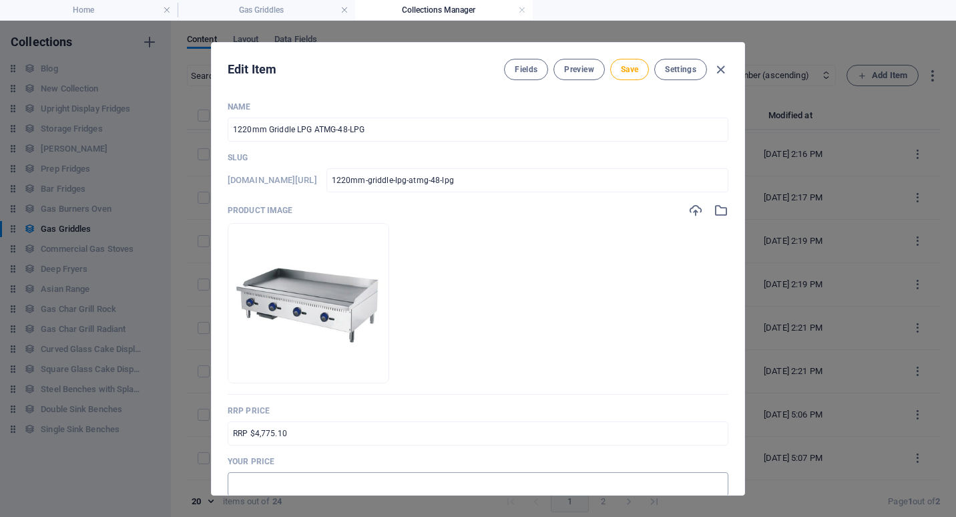
click at [248, 482] on input "text" at bounding box center [478, 484] width 501 height 24
click at [254, 481] on input "$3,600.00" at bounding box center [478, 484] width 501 height 24
drag, startPoint x: 255, startPoint y: 482, endPoint x: 243, endPoint y: 483, distance: 12.1
click at [243, 483] on input "$3,600.00" at bounding box center [478, 484] width 501 height 24
type input "$3,581.00"
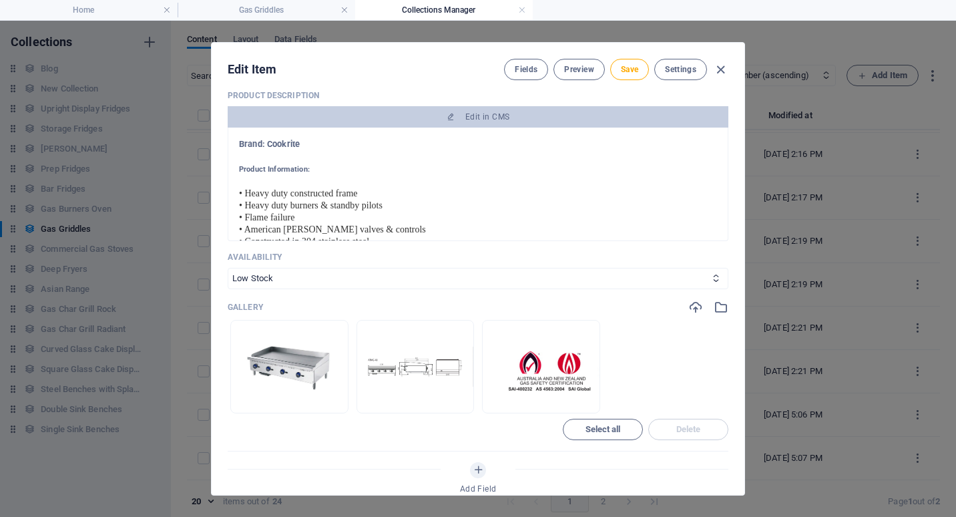
scroll to position [734, 0]
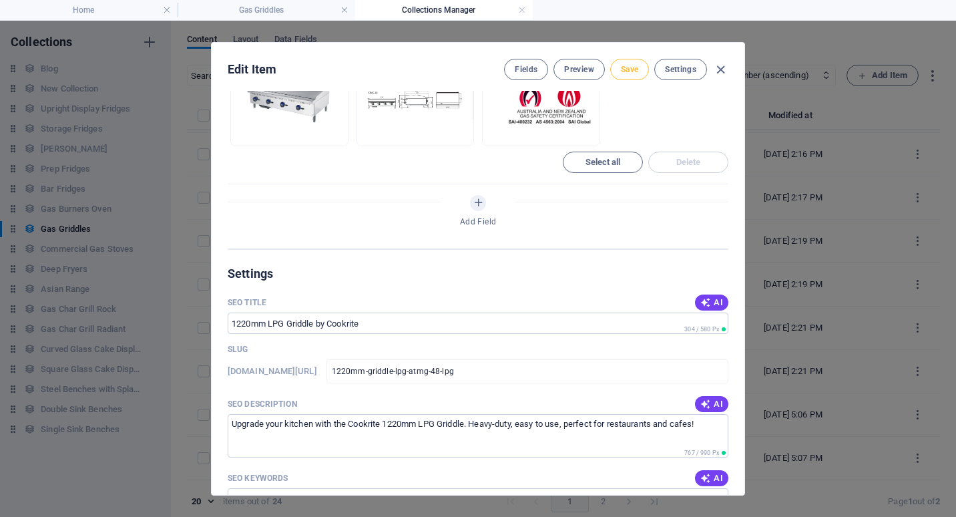
click at [627, 67] on span "Save" at bounding box center [629, 69] width 17 height 11
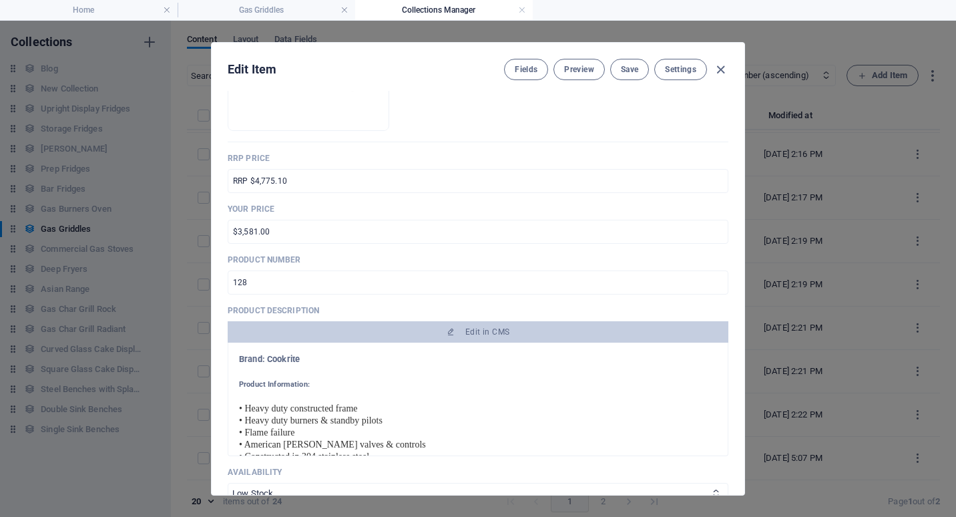
scroll to position [200, 0]
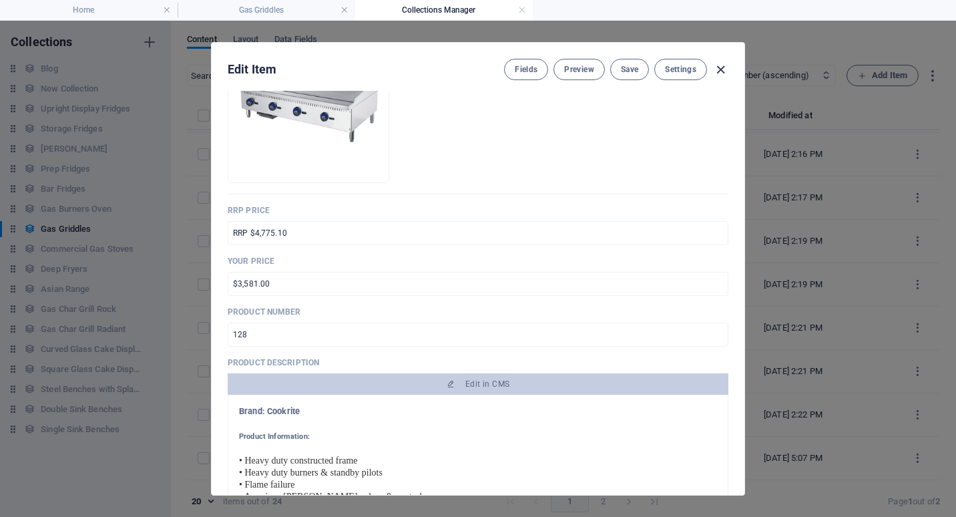
click at [720, 68] on icon "button" at bounding box center [720, 69] width 15 height 15
type input "1220mm-griddle-lpg-atmg-48-lpg"
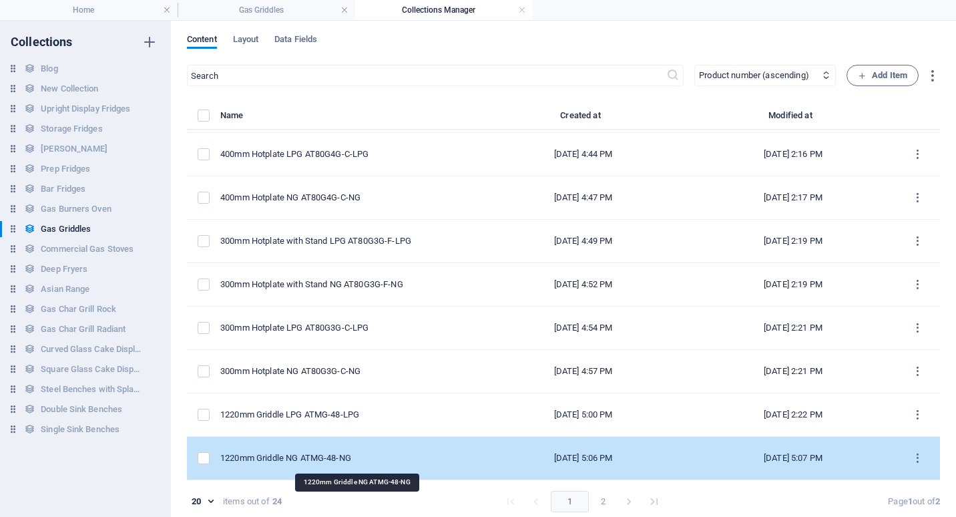
click at [303, 458] on div "1220mm Griddle NG ATMG-48-NG" at bounding box center [342, 458] width 244 height 12
select select "In stock"
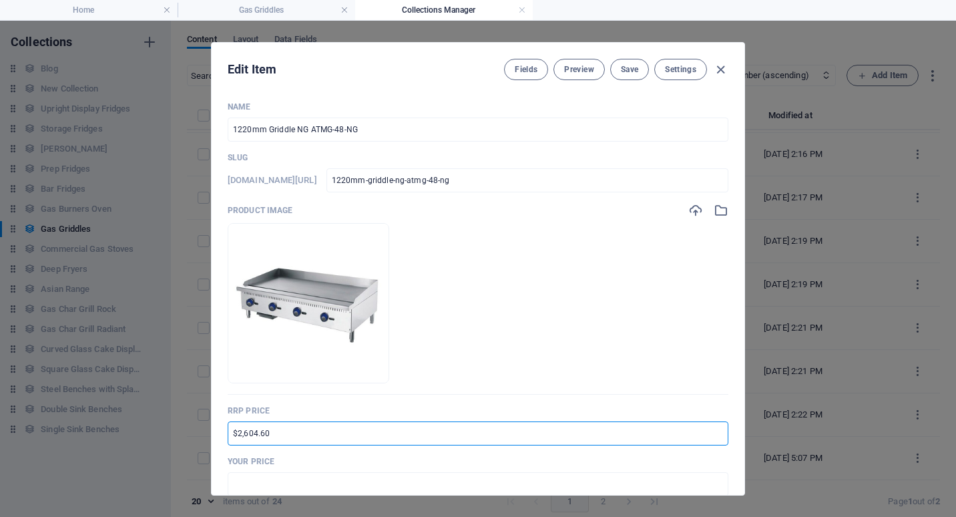
click at [230, 435] on input "$2,604.60" at bounding box center [478, 433] width 501 height 24
type input "RRP $4,775.10"
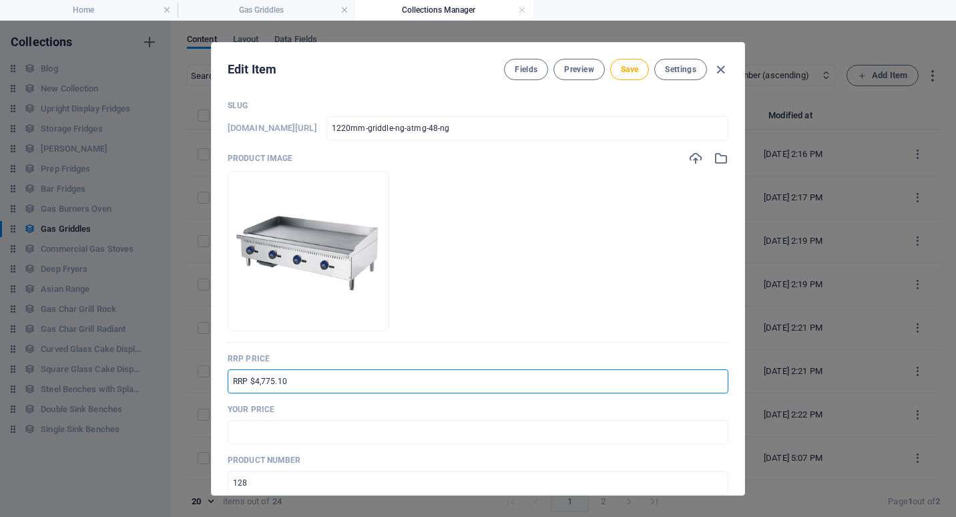
scroll to position [67, 0]
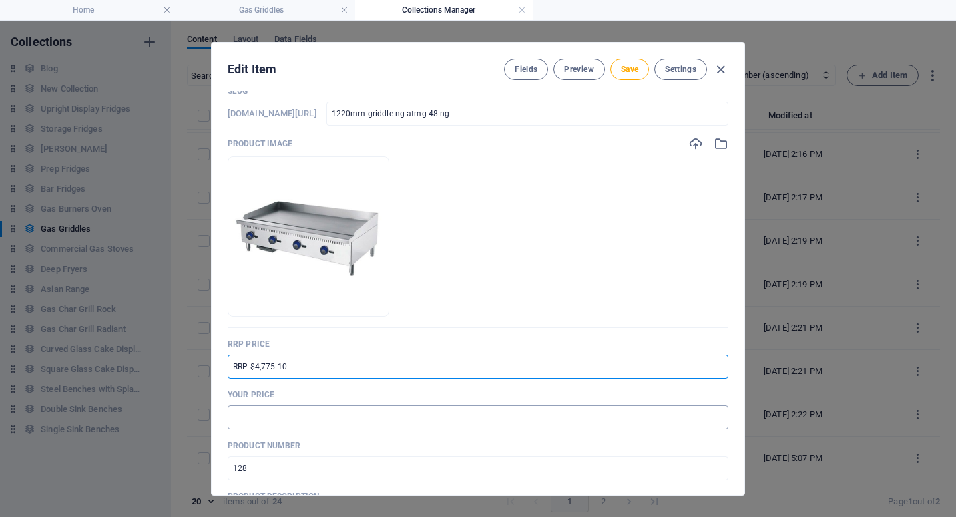
click at [290, 415] on input "text" at bounding box center [478, 417] width 501 height 24
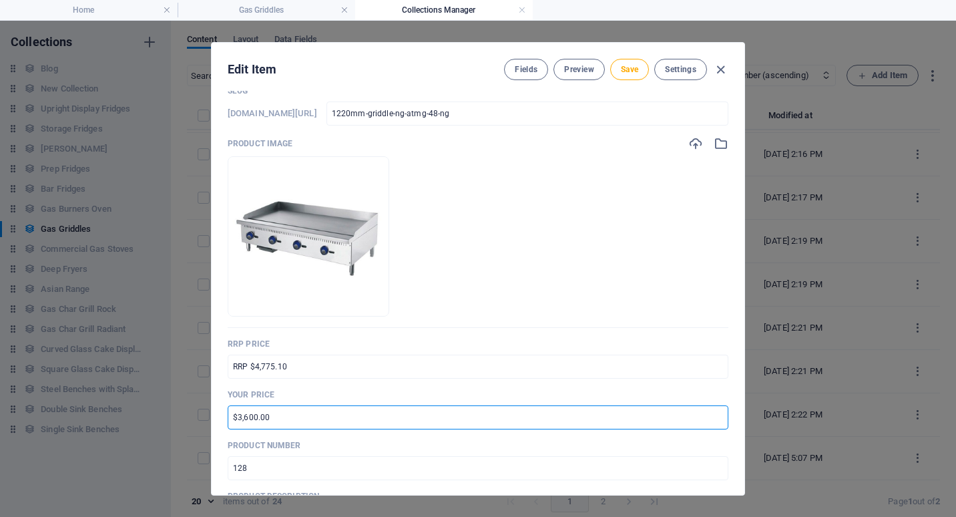
drag, startPoint x: 243, startPoint y: 417, endPoint x: 256, endPoint y: 418, distance: 12.7
click at [256, 418] on input "$3,600.00" at bounding box center [478, 417] width 501 height 24
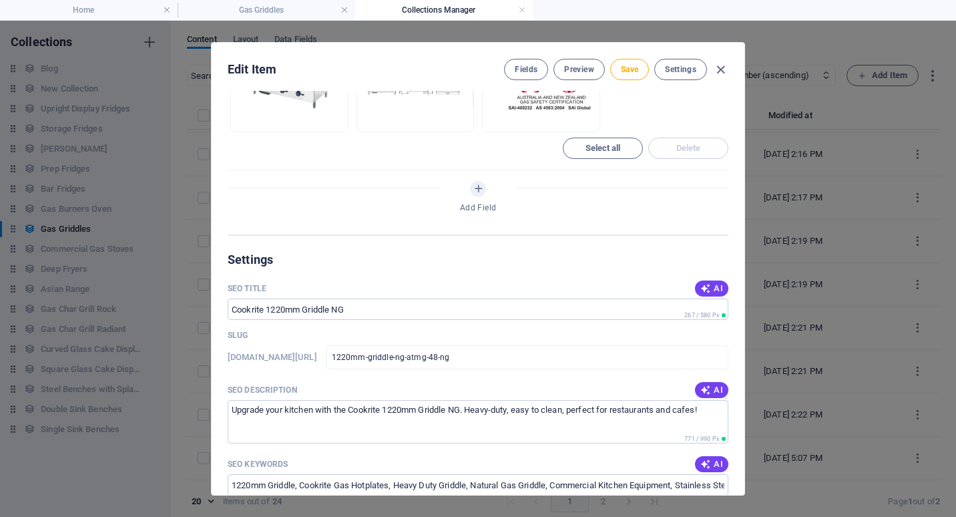
scroll to position [868, 0]
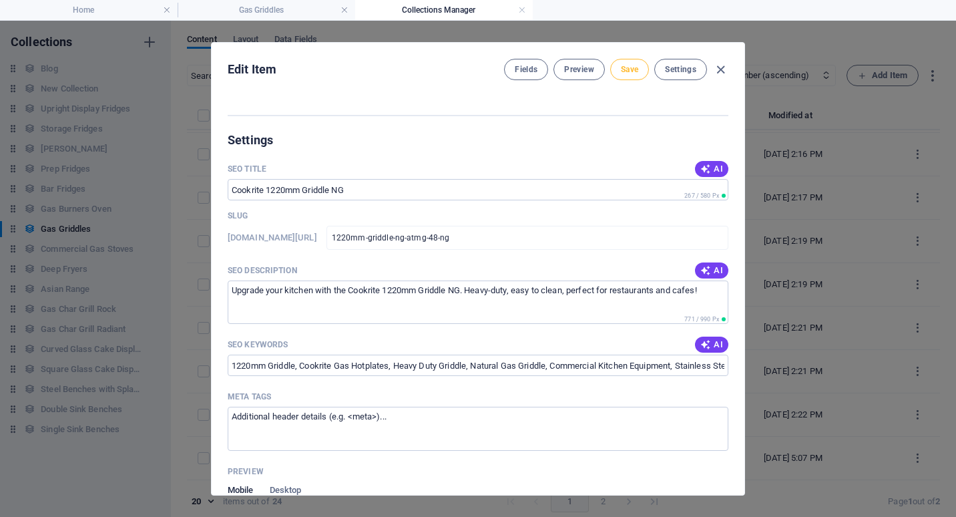
type input "$3,581.00"
click at [635, 69] on span "Save" at bounding box center [629, 69] width 17 height 11
click at [721, 70] on icon "button" at bounding box center [720, 69] width 15 height 15
type input "1220mm-griddle-ng-atmg-48-ng"
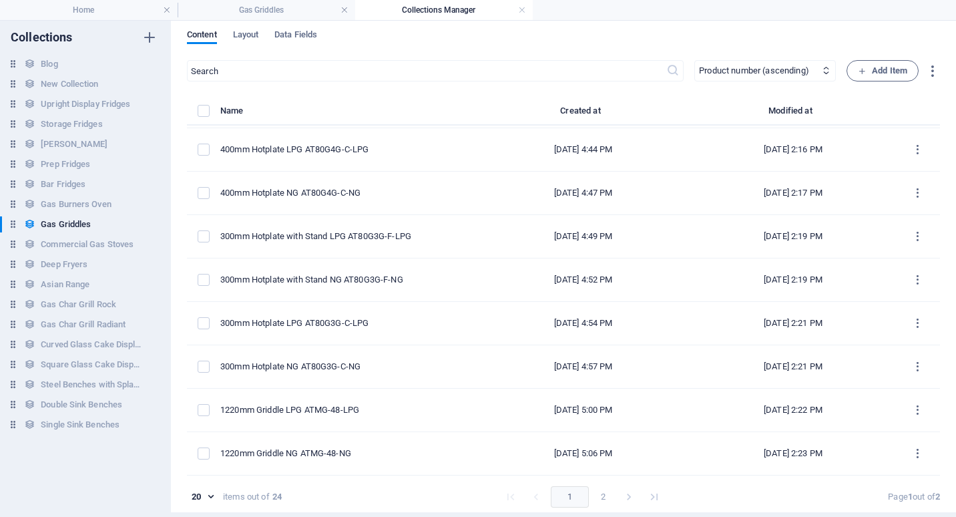
scroll to position [6, 0]
click at [599, 495] on button "2" at bounding box center [603, 495] width 21 height 21
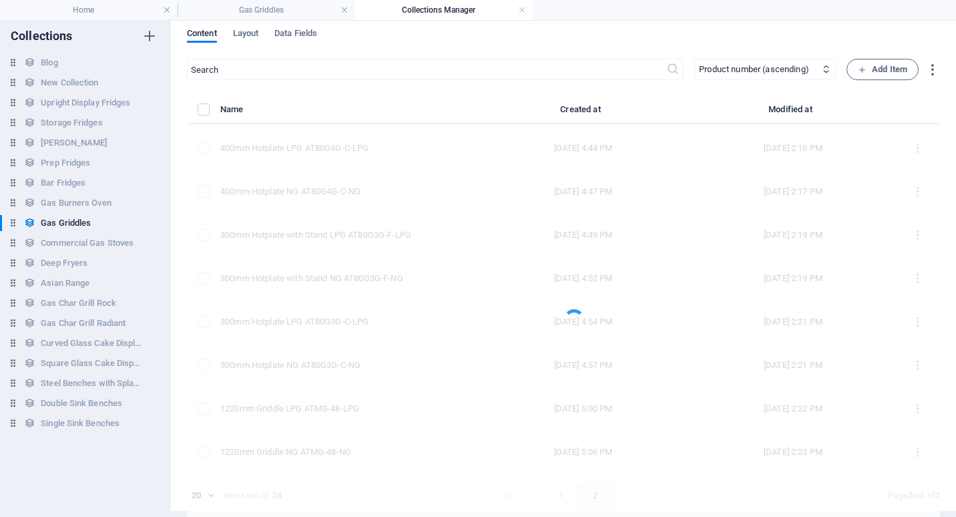
scroll to position [0, 0]
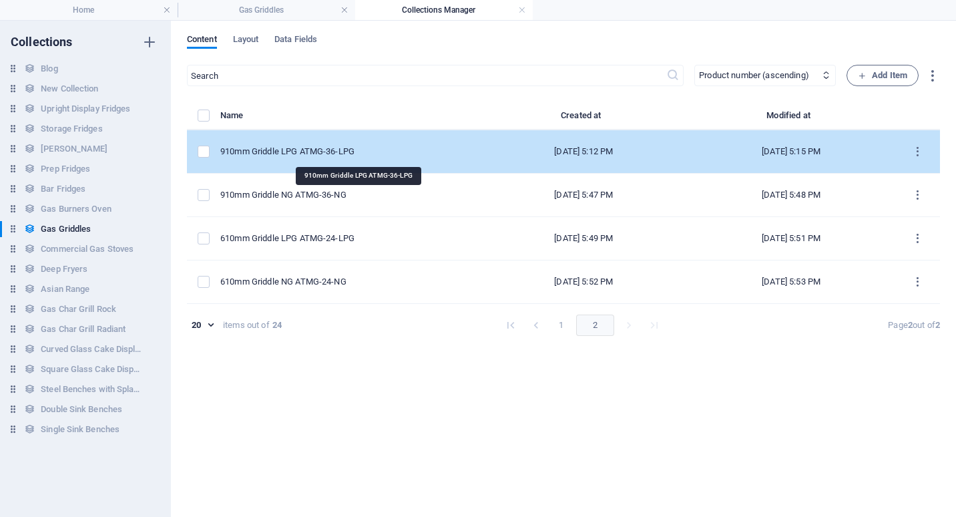
click at [308, 151] on div "910mm Griddle LPG ATMG-36-LPG" at bounding box center [344, 152] width 249 height 12
select select "Low Stock"
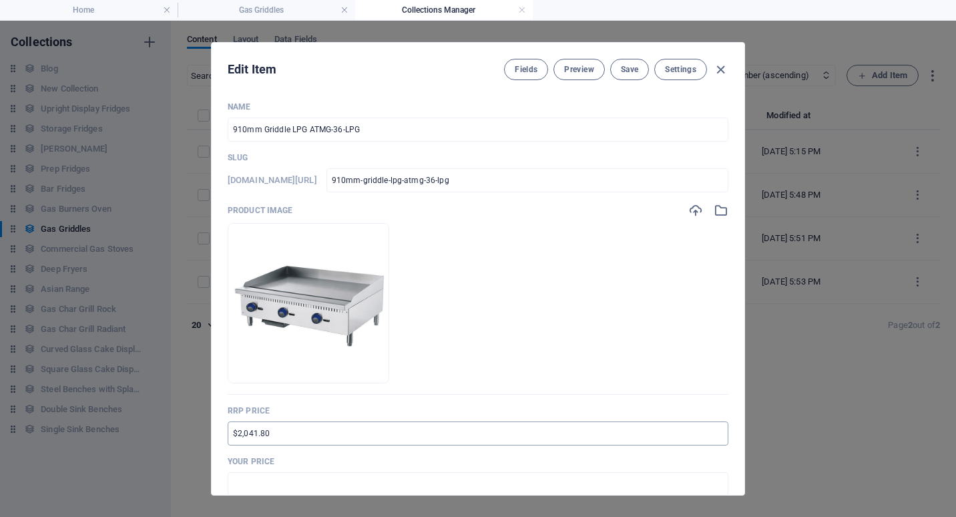
click at [232, 433] on input "$2,041.80" at bounding box center [478, 433] width 501 height 24
type input "RRP $3,743.30"
click at [248, 486] on input "text" at bounding box center [478, 484] width 501 height 24
click at [246, 481] on input "$2,792.00" at bounding box center [478, 484] width 501 height 24
drag, startPoint x: 244, startPoint y: 481, endPoint x: 256, endPoint y: 483, distance: 12.1
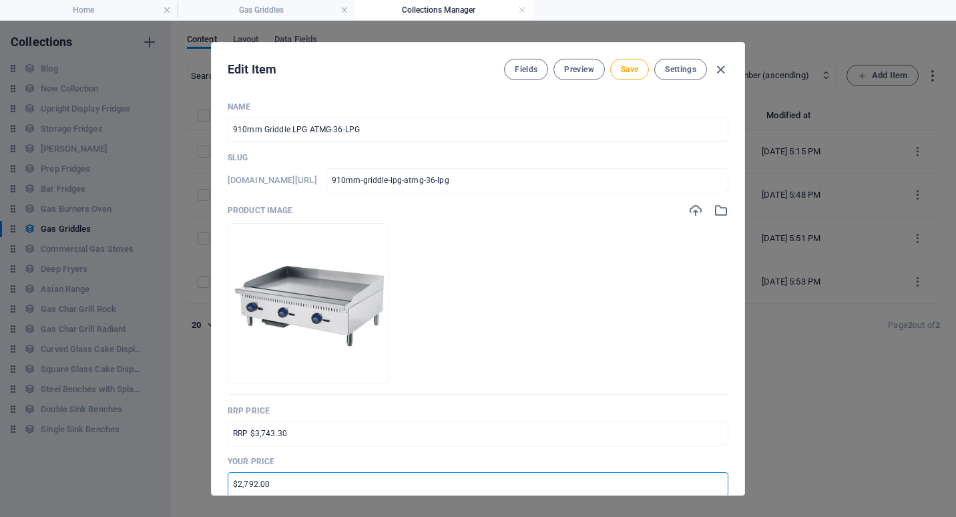
click at [256, 483] on input "$2,792.00" at bounding box center [478, 484] width 501 height 24
type input "$2,808.00"
click at [728, 454] on div "Name 910mm Griddle LPG ATMG-36-LPG ​ Slug www.example.com/gas-griddles-item/ 91…" at bounding box center [478, 293] width 533 height 404
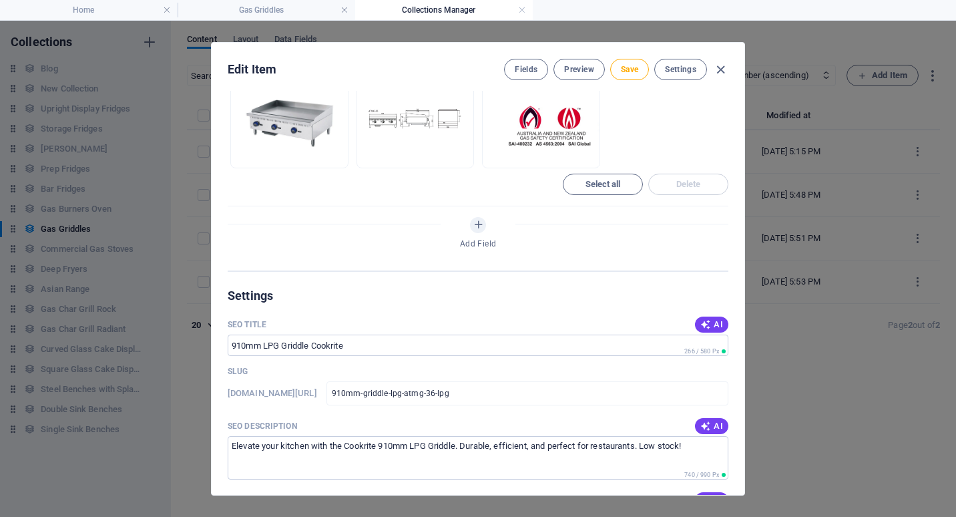
scroll to position [734, 0]
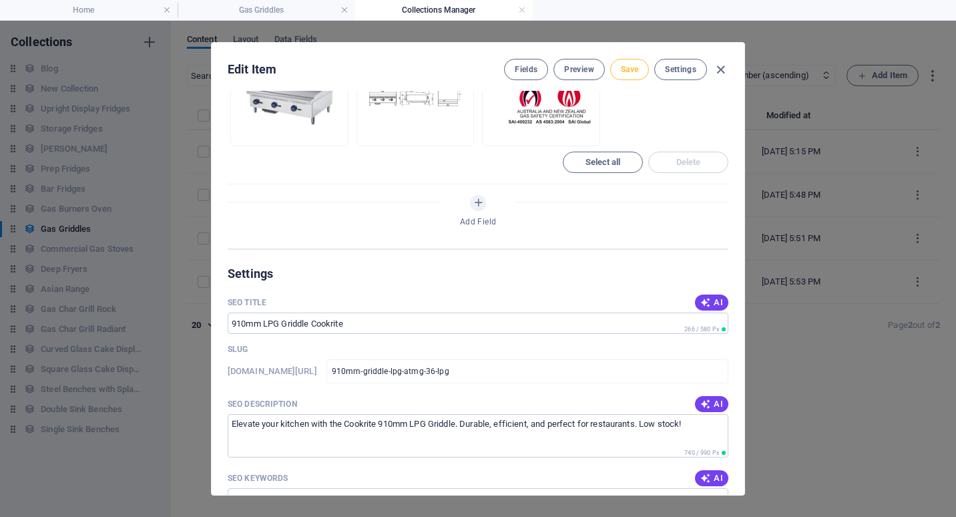
click at [636, 71] on span "Save" at bounding box center [629, 69] width 17 height 11
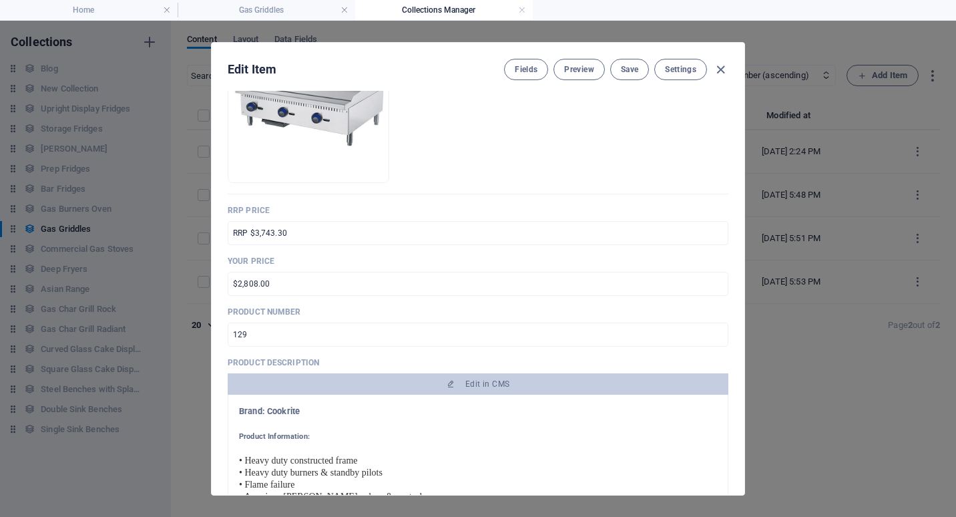
scroll to position [0, 0]
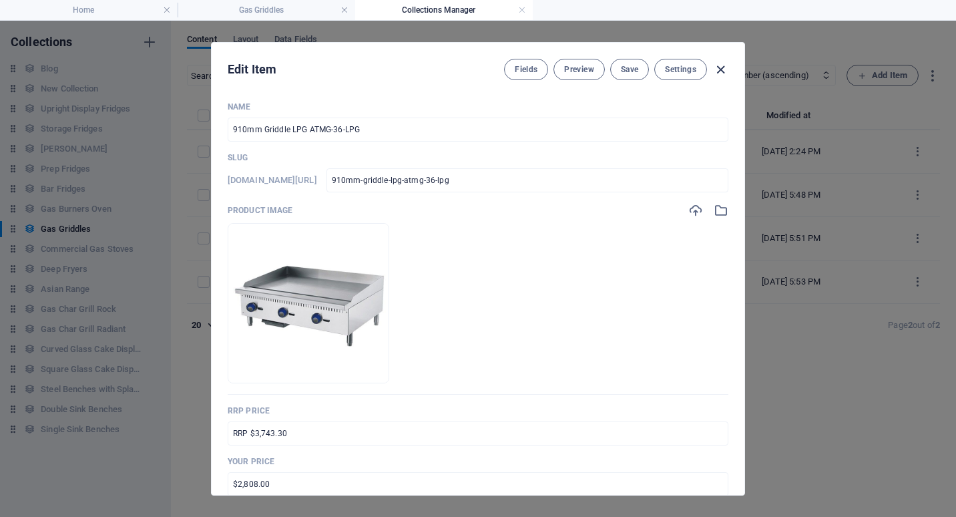
click at [724, 72] on icon "button" at bounding box center [720, 69] width 15 height 15
type input "910mm-griddle-lpg-atmg-36-lpg"
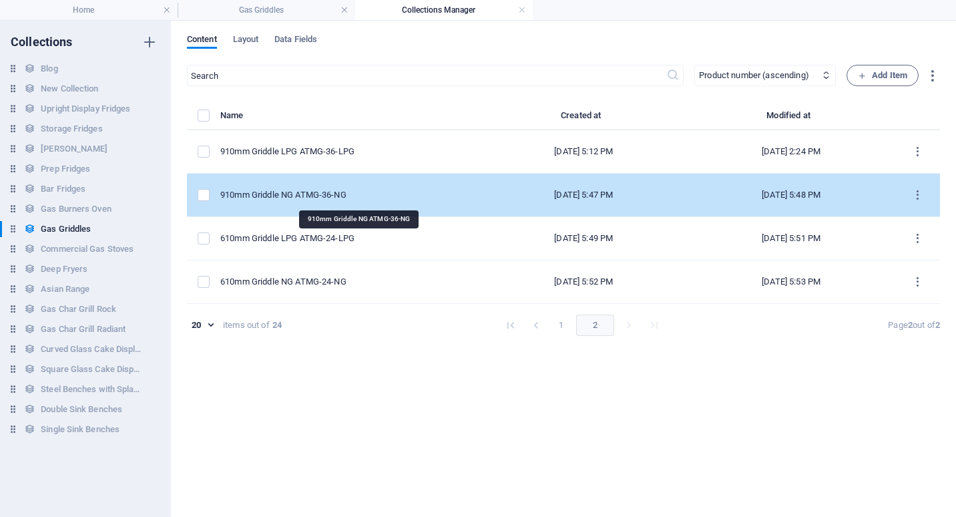
click at [311, 193] on div "910mm Griddle NG ATMG-36-NG" at bounding box center [344, 195] width 249 height 12
select select "Low Stock"
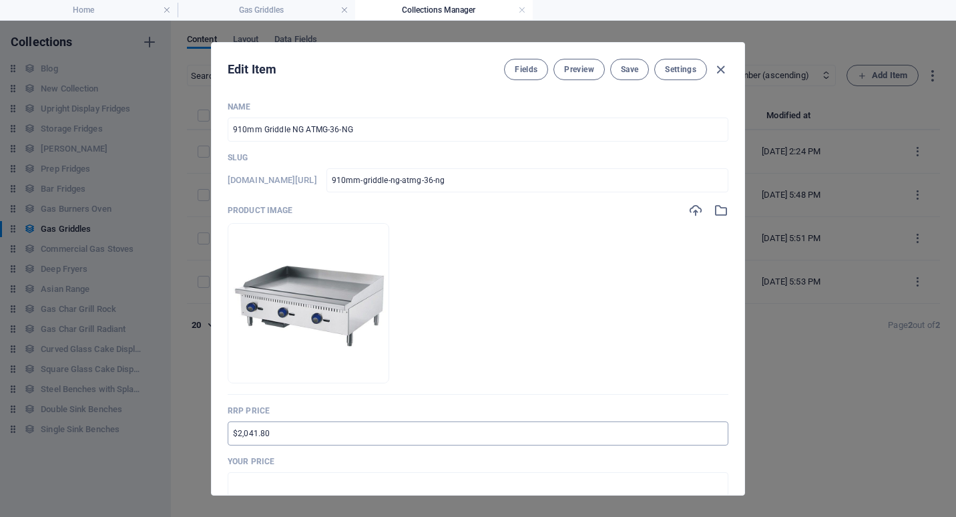
click at [232, 435] on input "$2,041.80" at bounding box center [478, 433] width 501 height 24
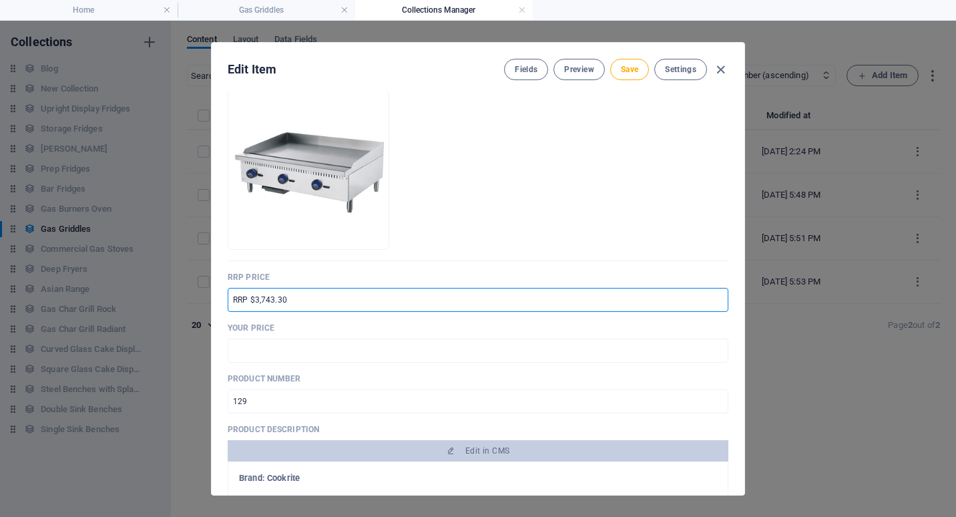
type input "RRP $3,743.30"
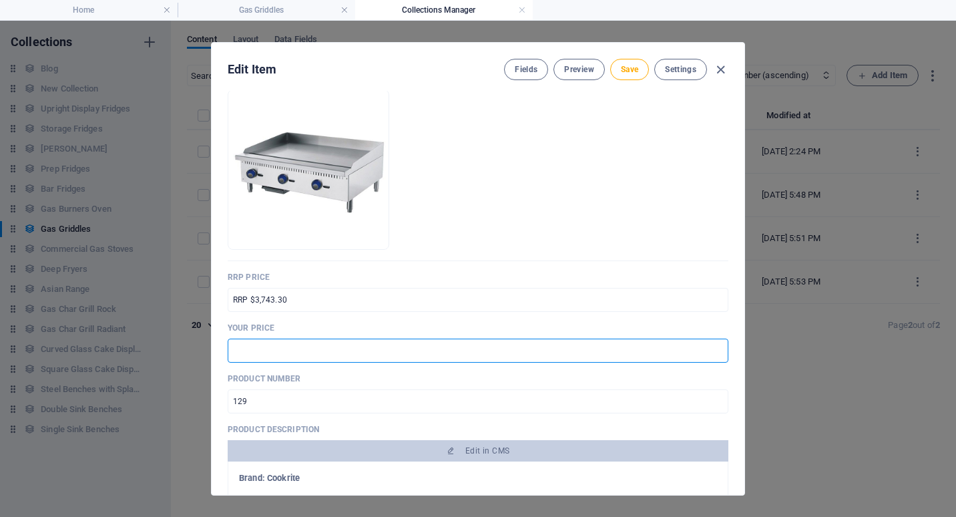
click at [246, 354] on input "text" at bounding box center [478, 350] width 501 height 24
drag, startPoint x: 244, startPoint y: 354, endPoint x: 255, endPoint y: 353, distance: 10.8
click at [255, 353] on input "$2,792.00" at bounding box center [478, 350] width 501 height 24
type input "$2,808.00"
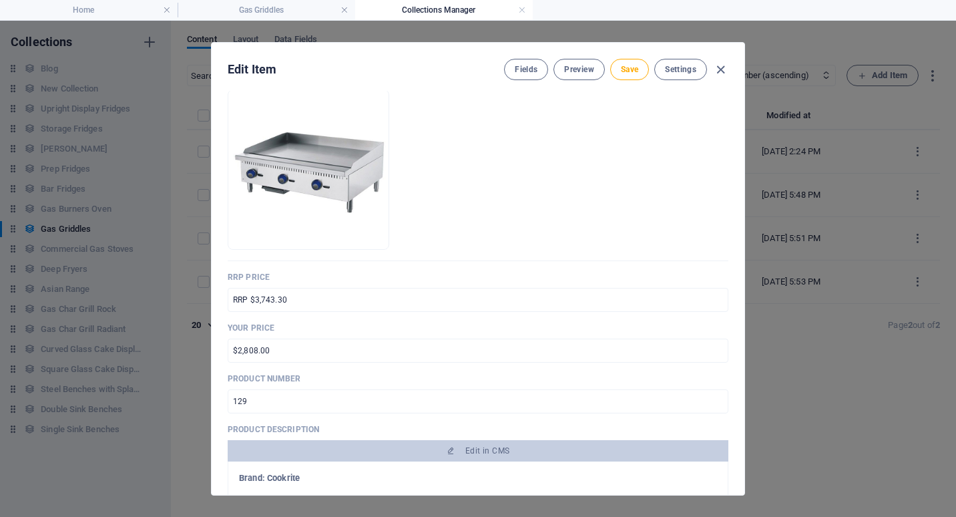
click at [461, 378] on p "Product number" at bounding box center [478, 378] width 501 height 11
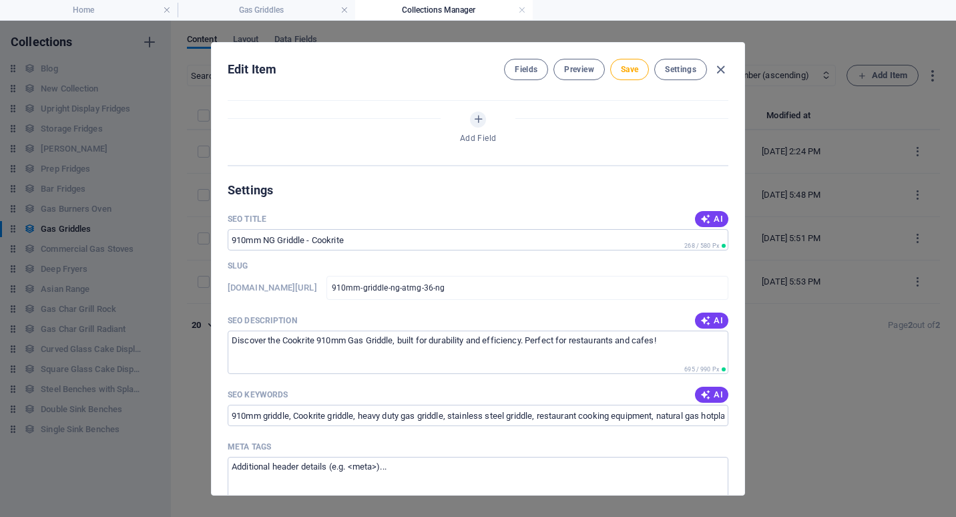
scroll to position [801, 0]
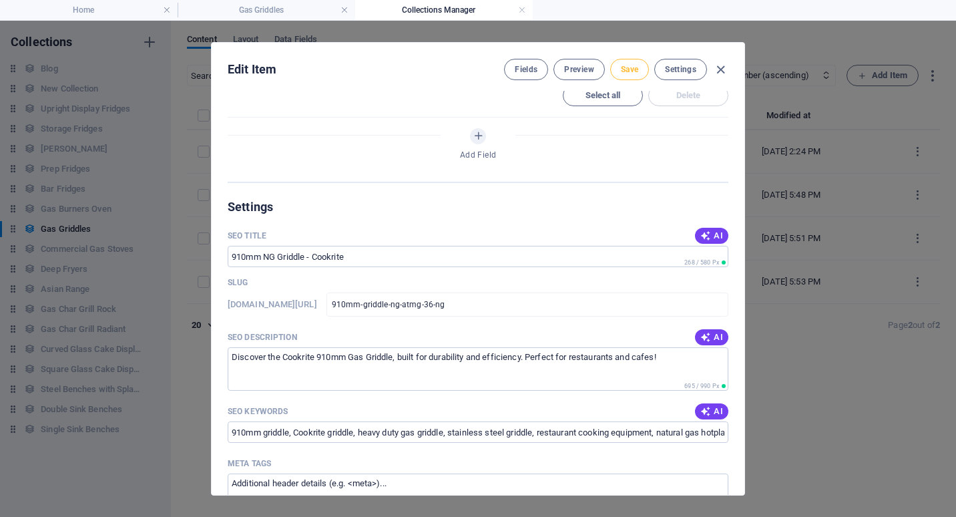
click at [632, 70] on span "Save" at bounding box center [629, 69] width 17 height 11
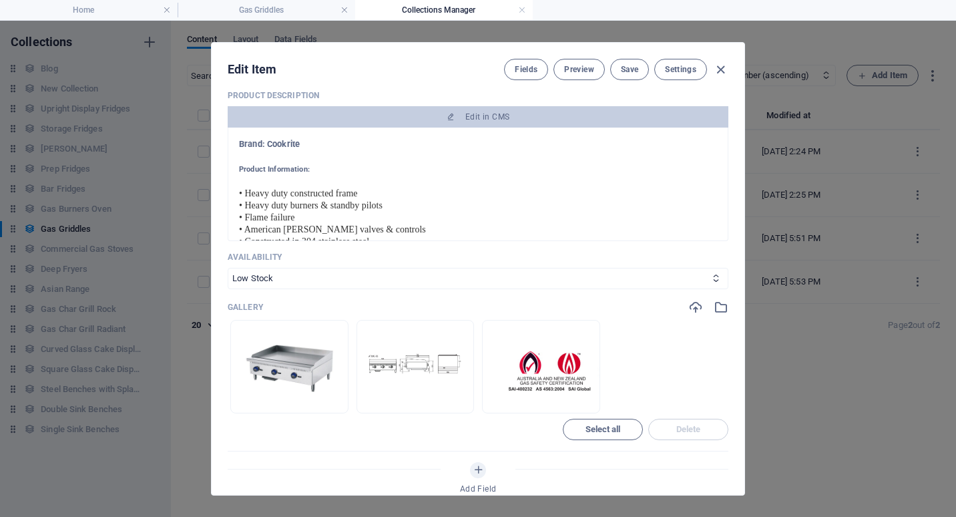
scroll to position [134, 0]
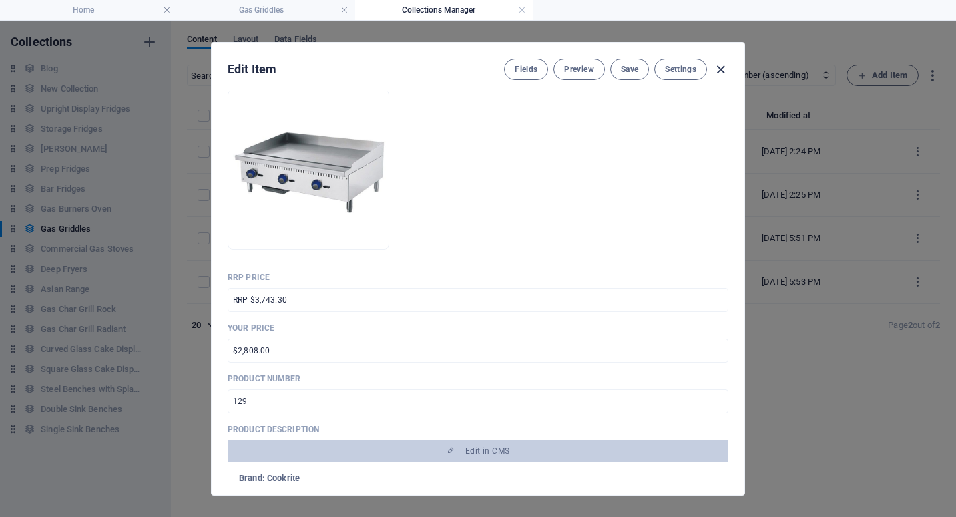
click at [720, 68] on icon "button" at bounding box center [720, 69] width 15 height 15
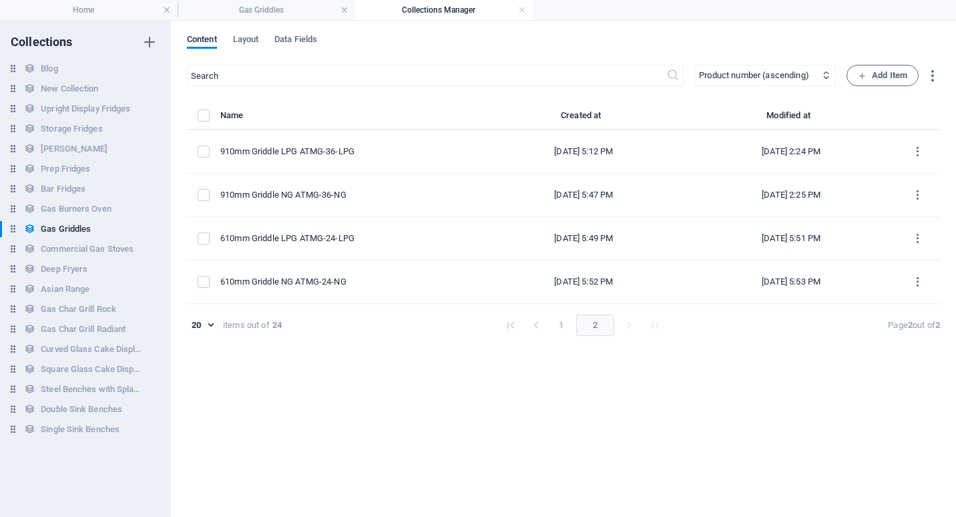
type input "910mm-griddle-ng-atmg-36-ng"
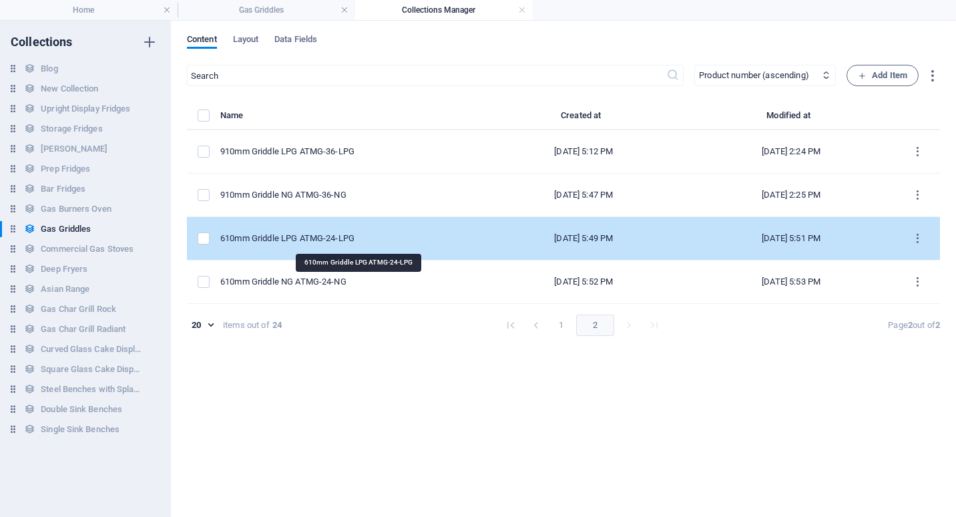
click at [326, 234] on div "610mm Griddle LPG ATMG-24-LPG" at bounding box center [344, 238] width 249 height 12
select select "Low Stock"
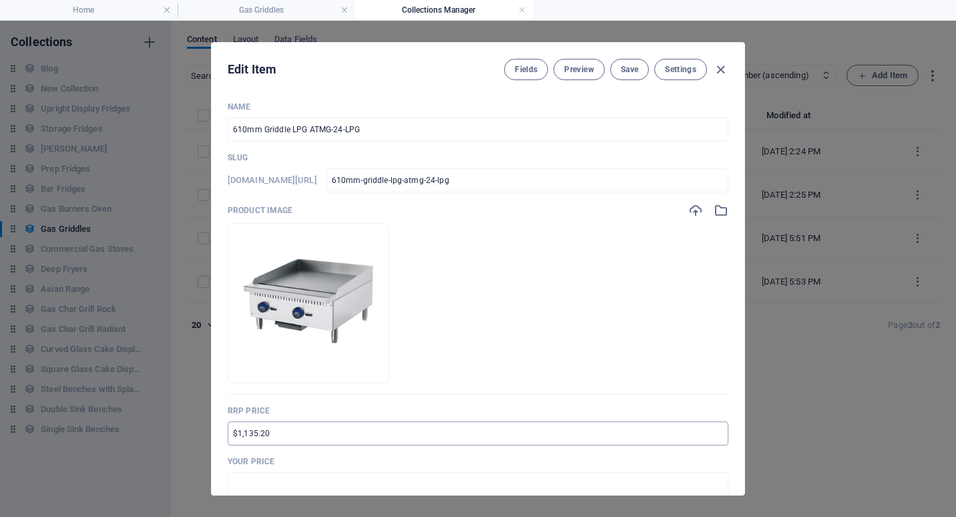
click at [235, 435] on input "$1,135.20" at bounding box center [478, 433] width 501 height 24
type input "RRP $2,081.20"
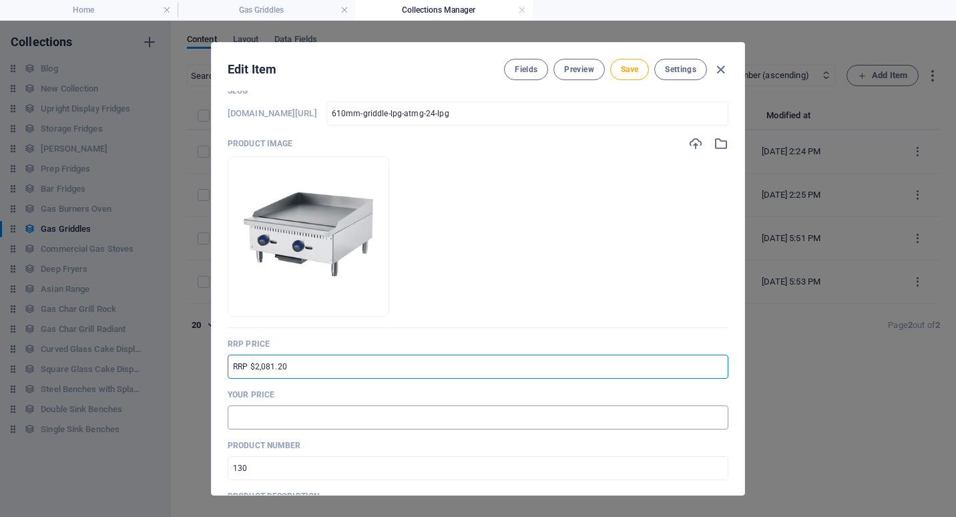
click at [242, 412] on input "text" at bounding box center [478, 417] width 501 height 24
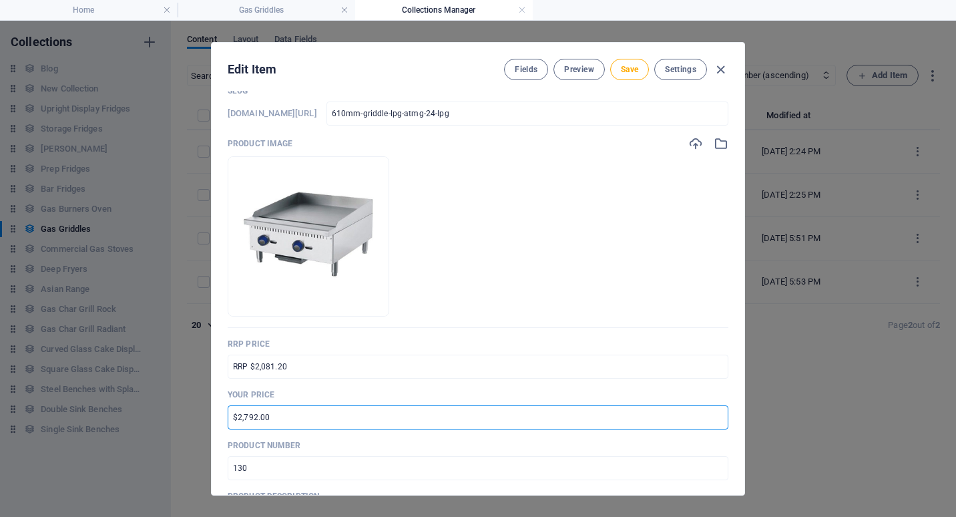
click at [238, 420] on input "$2,792.00" at bounding box center [478, 417] width 501 height 24
drag, startPoint x: 256, startPoint y: 418, endPoint x: 244, endPoint y: 420, distance: 12.2
click at [244, 420] on input "$1,792.00" at bounding box center [478, 417] width 501 height 24
type input "$1,561.00"
click at [455, 446] on p "Product number" at bounding box center [478, 445] width 501 height 11
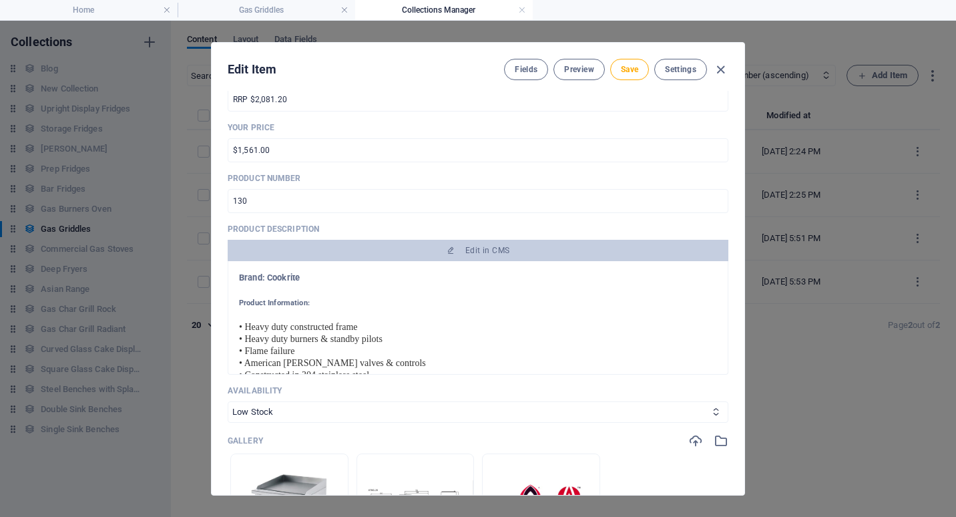
scroll to position [134, 0]
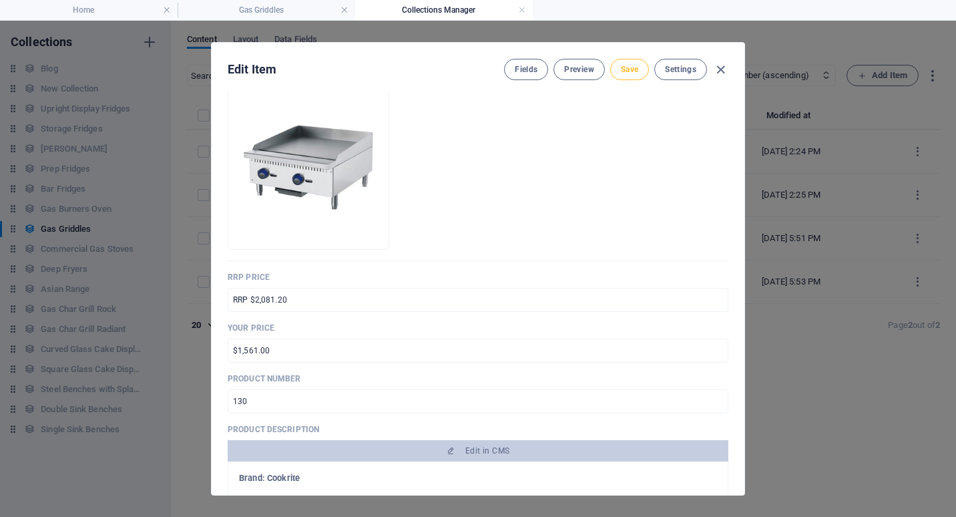
click at [634, 68] on span "Save" at bounding box center [629, 69] width 17 height 11
click at [722, 68] on icon "button" at bounding box center [720, 69] width 15 height 15
type input "610mm-griddle-lpg-atmg-24-lpg"
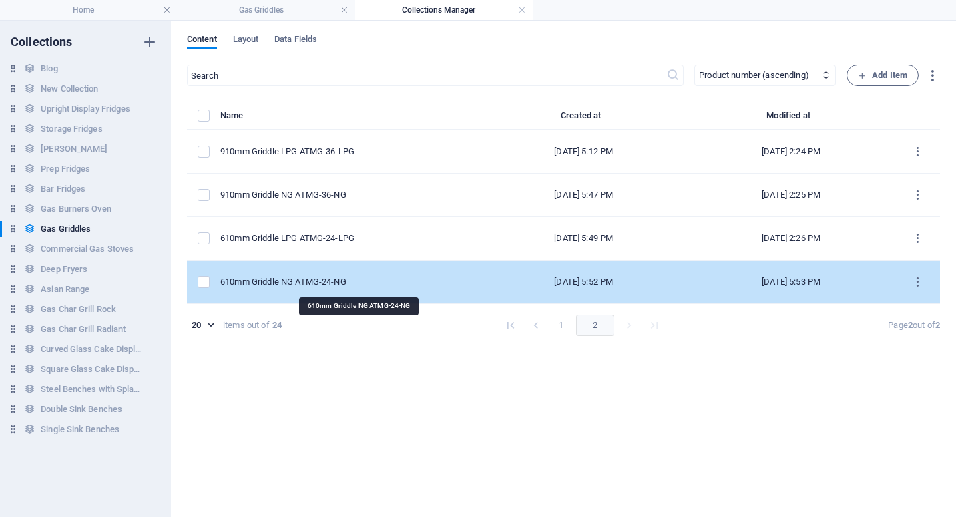
click at [302, 281] on div "610mm Griddle NG ATMG-24-NG" at bounding box center [344, 282] width 249 height 12
select select "Low Stock"
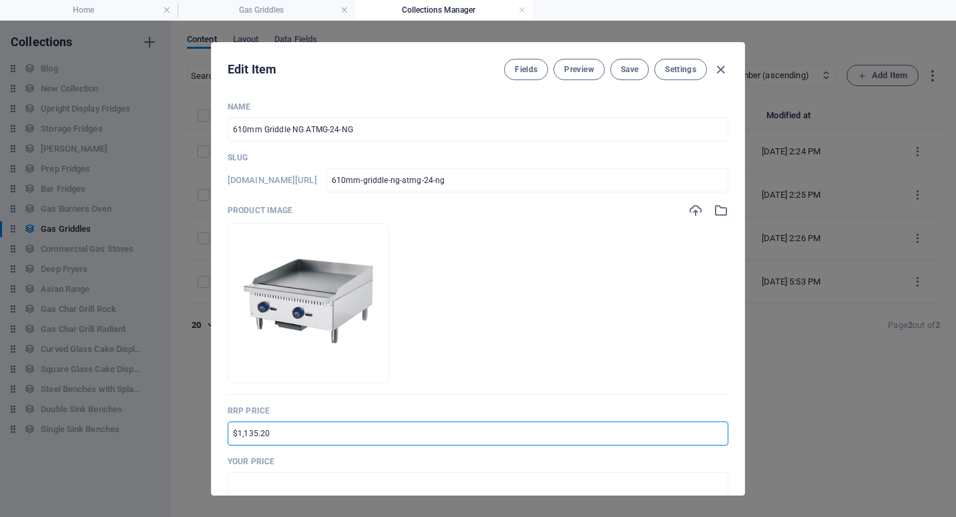
click at [233, 433] on input "$1,135.20" at bounding box center [478, 433] width 501 height 24
type input "RRP $2,081.20"
click at [250, 471] on div "Your Price ​" at bounding box center [478, 476] width 501 height 40
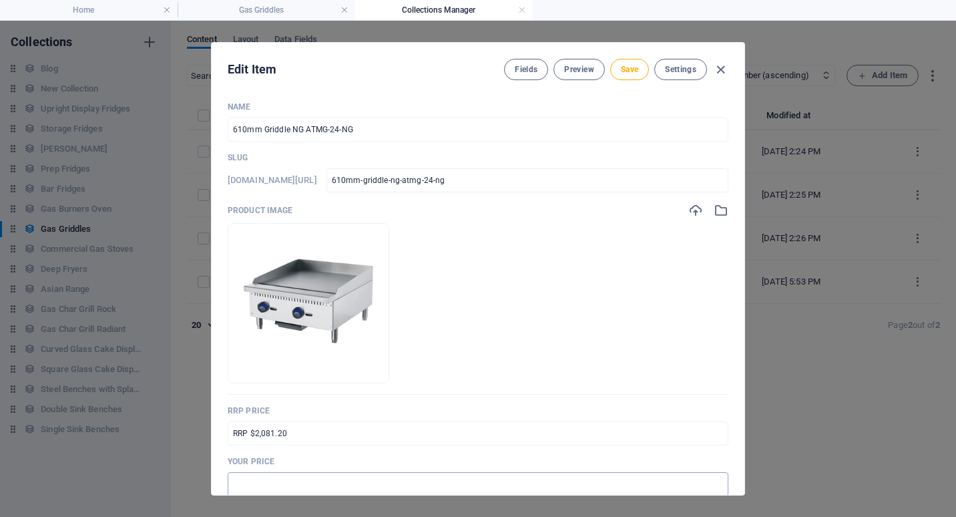
click at [248, 479] on input "text" at bounding box center [478, 484] width 501 height 24
click at [240, 486] on input "$2,792.00" at bounding box center [478, 484] width 501 height 24
drag, startPoint x: 257, startPoint y: 485, endPoint x: 244, endPoint y: 485, distance: 12.7
click at [244, 485] on input "$1,792.00" at bounding box center [478, 484] width 501 height 24
type input "$1,561.00"
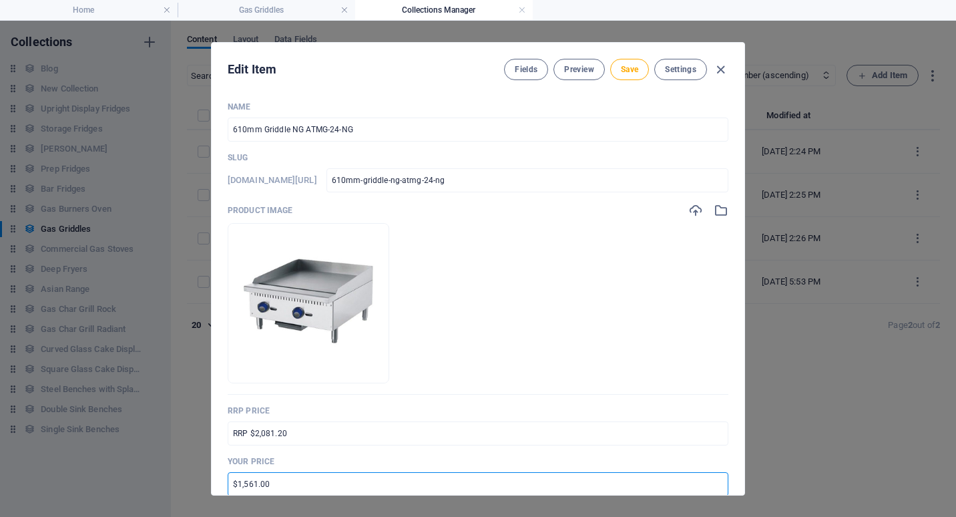
click at [732, 453] on div "Name 610mm Griddle NG ATMG-24-NG ​ Slug www.example.com/gas-griddles-item/ 610m…" at bounding box center [478, 293] width 533 height 404
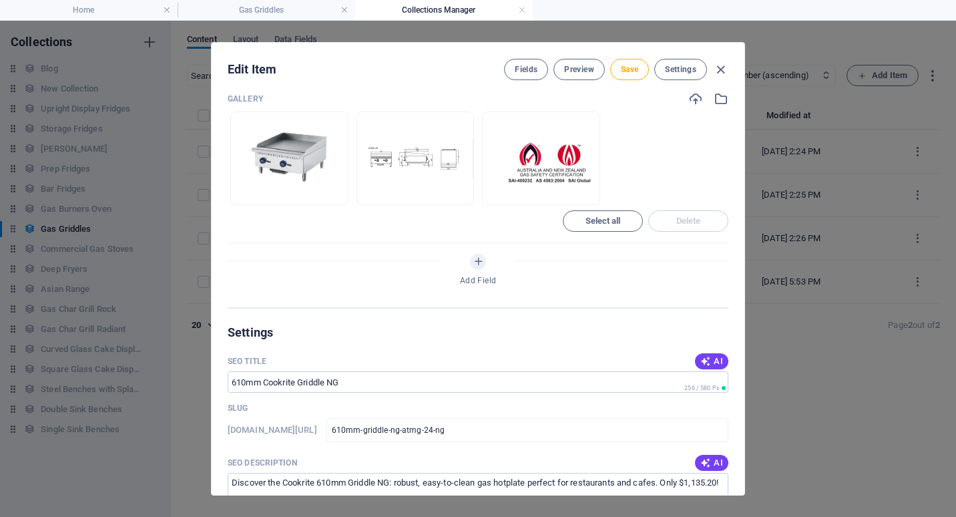
scroll to position [801, 0]
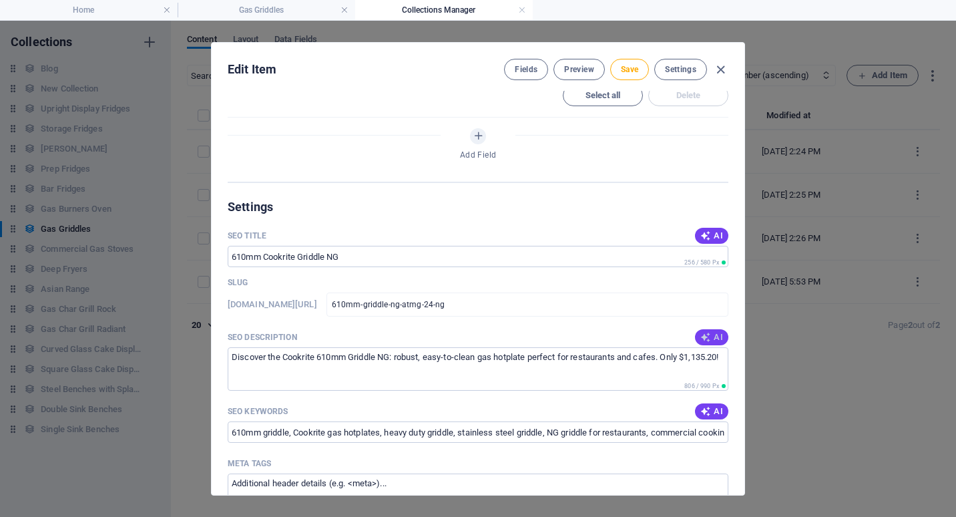
click at [710, 336] on span "AI" at bounding box center [711, 337] width 23 height 11
type textarea "Discover the Cookrite 610mm Griddle NG: durable, easy-to-use, perfect for resta…"
click at [633, 67] on span "Save" at bounding box center [629, 69] width 17 height 11
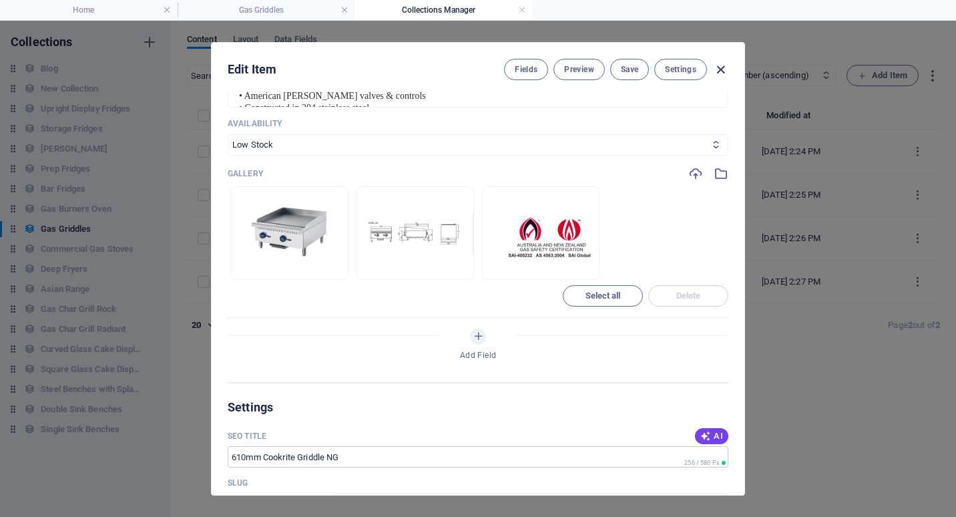
click at [721, 70] on icon "button" at bounding box center [720, 69] width 15 height 15
type input "610mm-griddle-ng-atmg-24-ng"
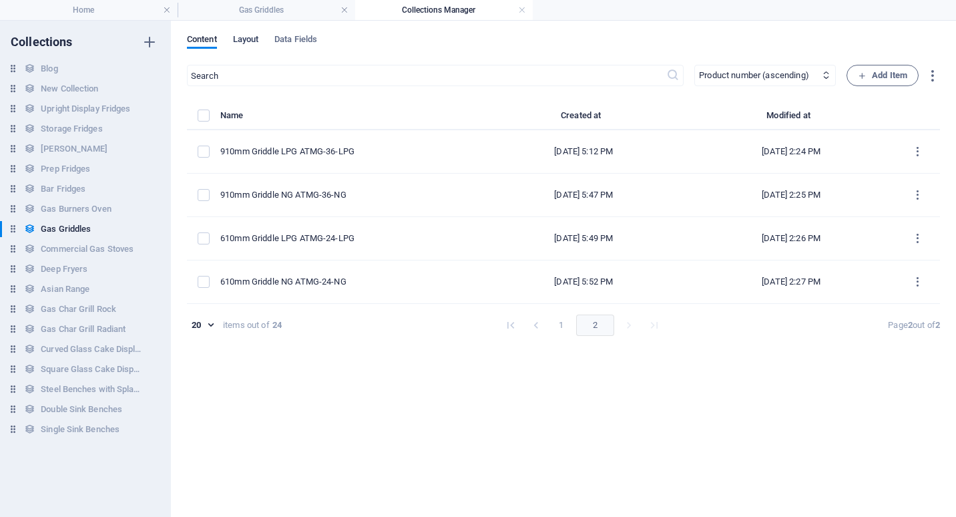
click at [252, 38] on span "Layout" at bounding box center [246, 40] width 26 height 19
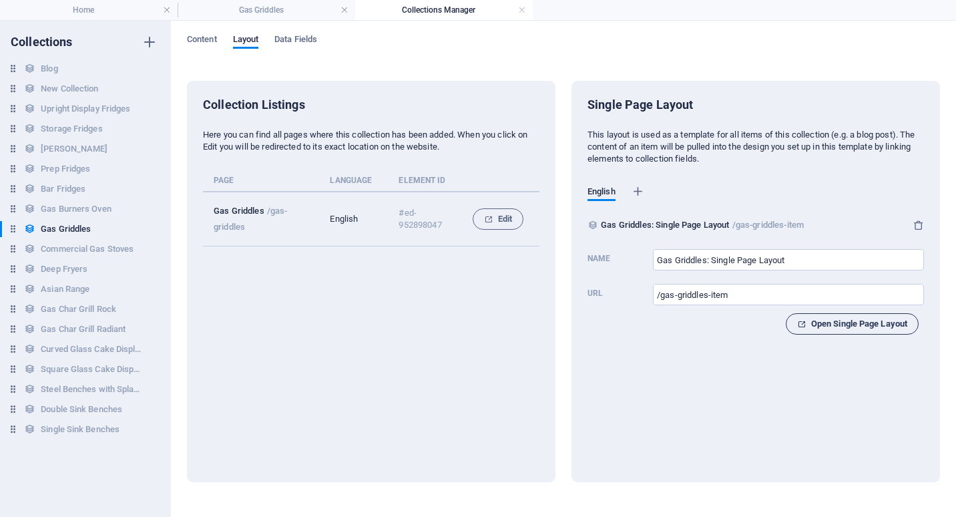
click at [852, 328] on span "Open Single Page Layout" at bounding box center [852, 324] width 110 height 16
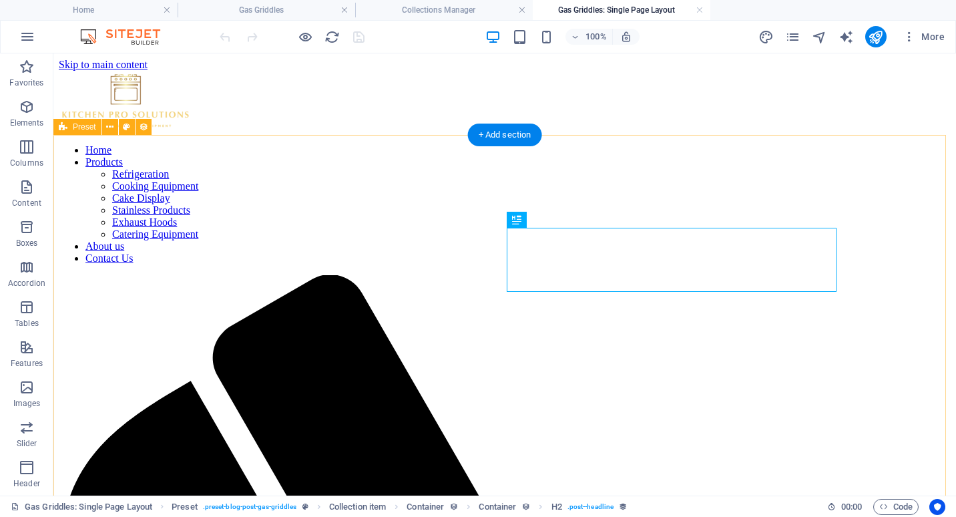
scroll to position [0, 0]
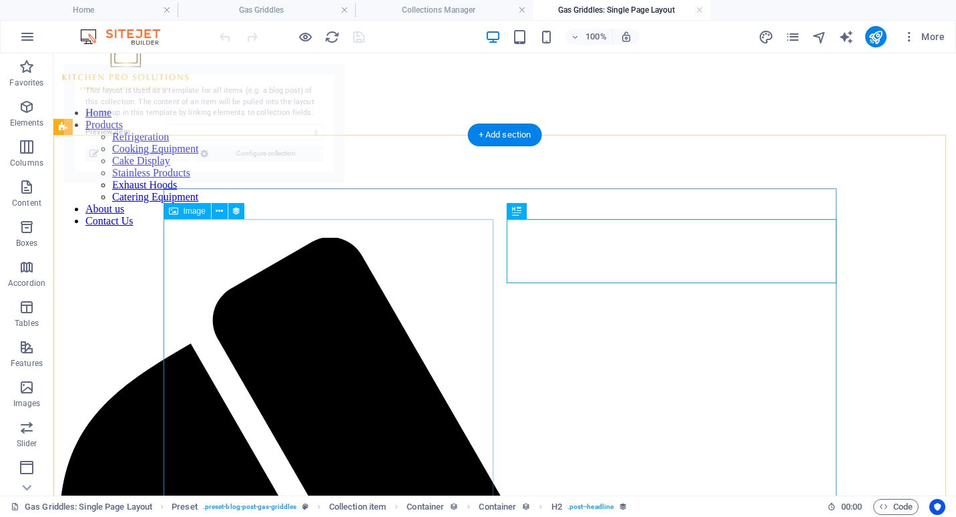
select select "68cd0badb9d806e1990b13c5"
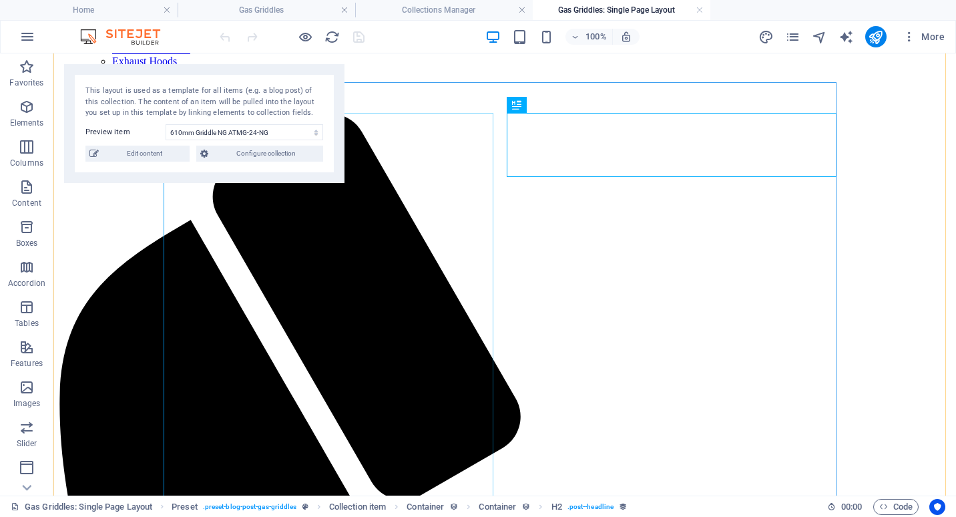
scroll to position [200, 0]
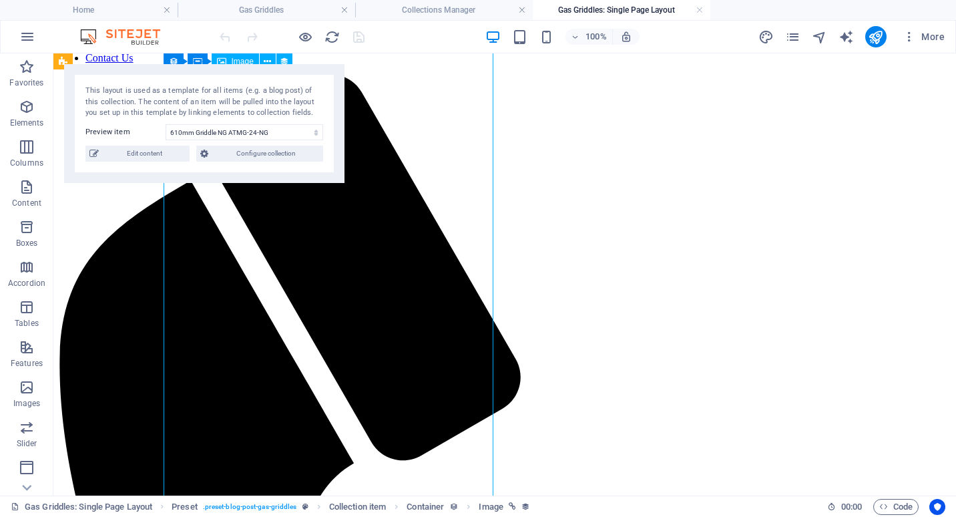
select select "image"
select select "px"
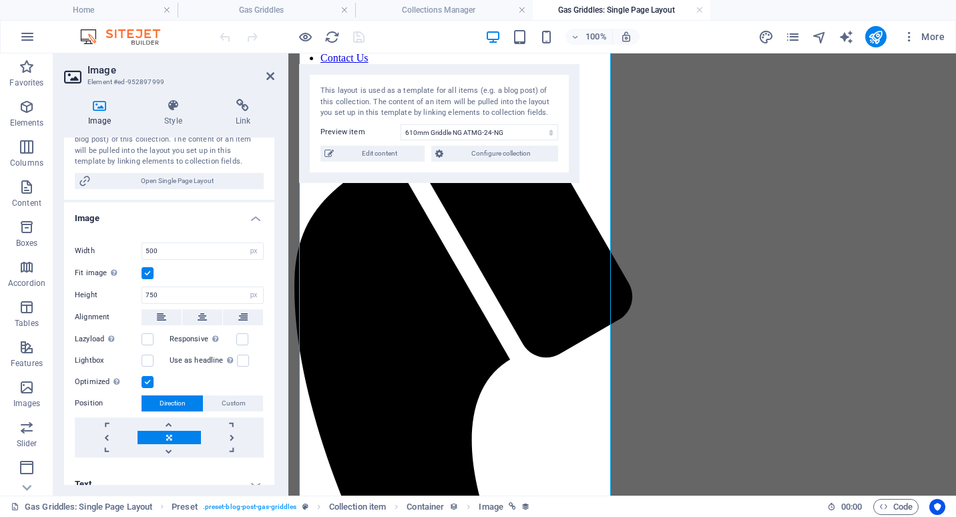
scroll to position [267, 0]
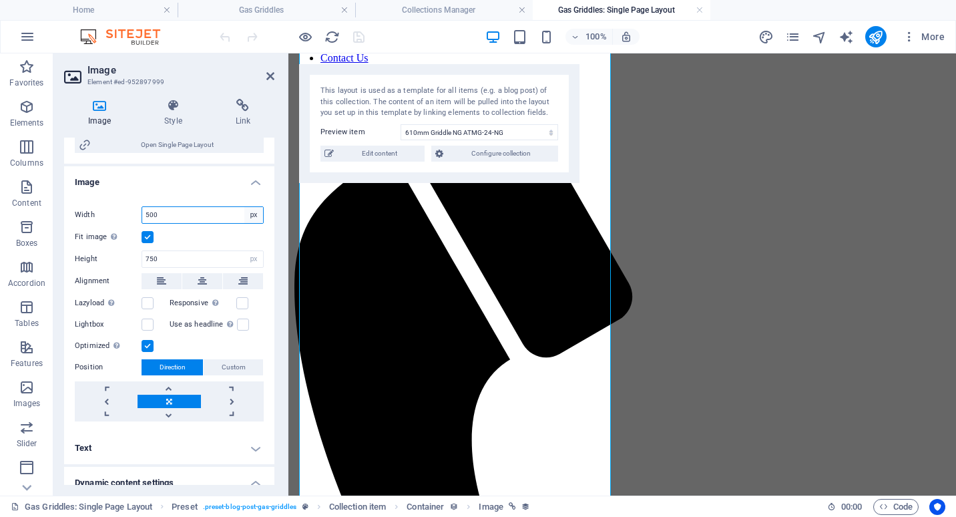
click at [253, 214] on select "Default auto px rem % em vh vw" at bounding box center [253, 215] width 19 height 16
select select "default"
click at [244, 207] on select "Default auto px rem % em vh vw" at bounding box center [253, 215] width 19 height 16
select select "DISABLED_OPTION_VALUE"
click at [254, 256] on select "Default auto px" at bounding box center [253, 259] width 19 height 16
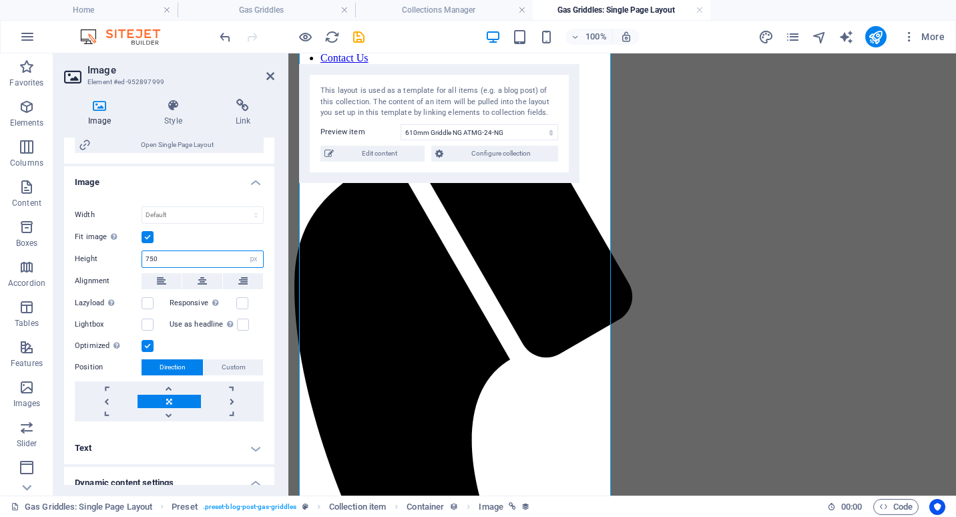
select select "default"
click at [244, 251] on select "Default auto px" at bounding box center [253, 259] width 19 height 16
select select "DISABLED_OPTION_VALUE"
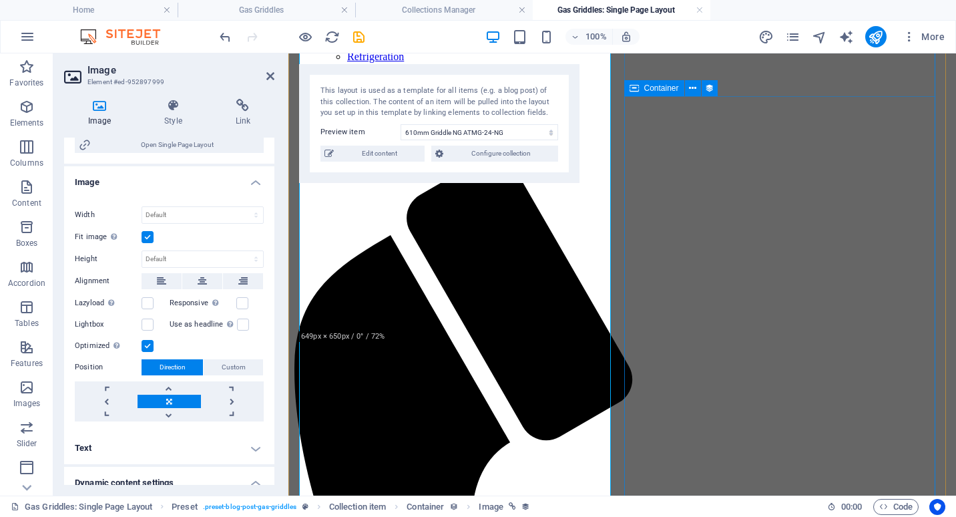
scroll to position [0, 0]
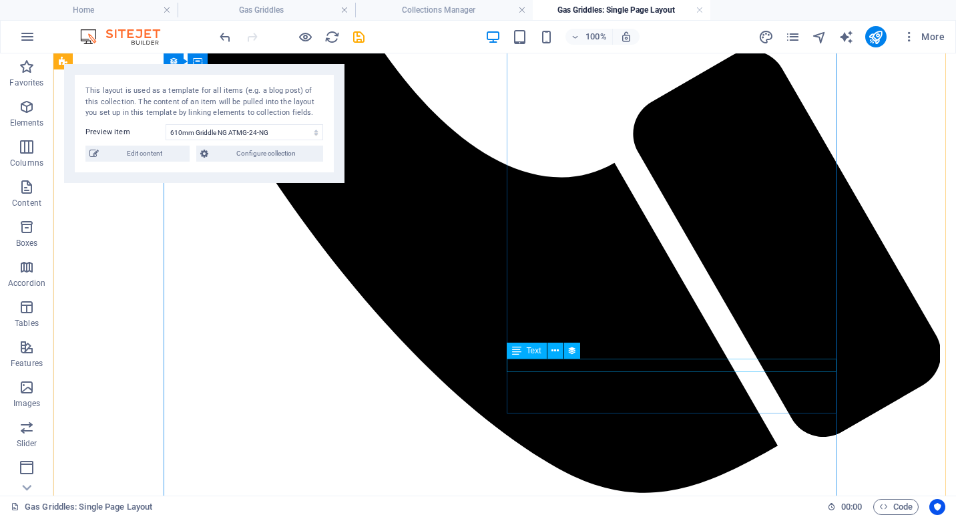
scroll to position [1001, 0]
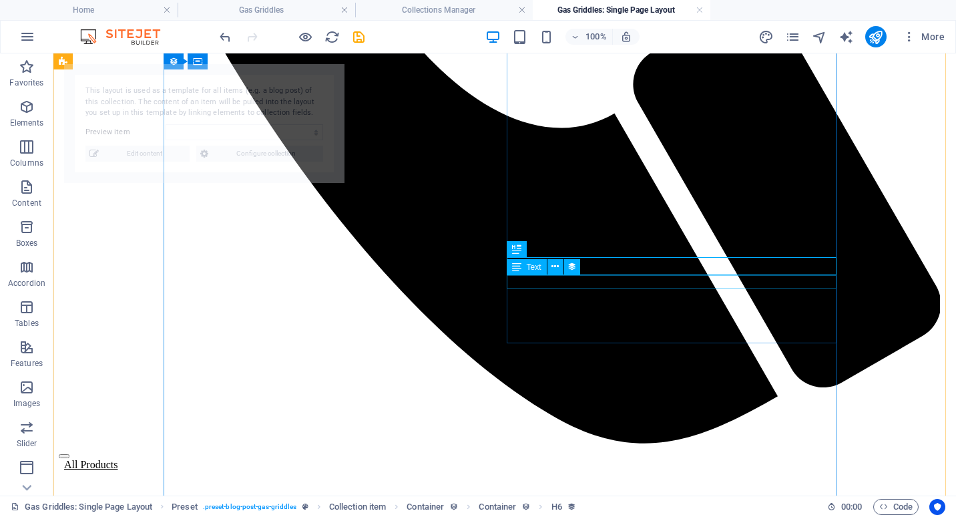
select select "68cd0badb9d806e1990b13c5"
click at [580, 279] on div "Spacer" at bounding box center [545, 280] width 76 height 17
select select "68cd0badb9d806e1990b13c5"
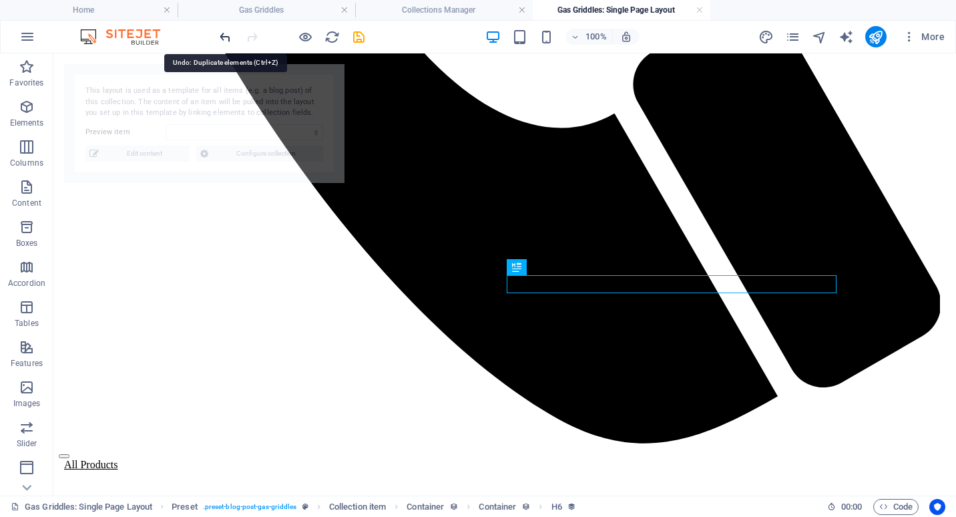
click at [223, 36] on icon "undo" at bounding box center [225, 36] width 15 height 15
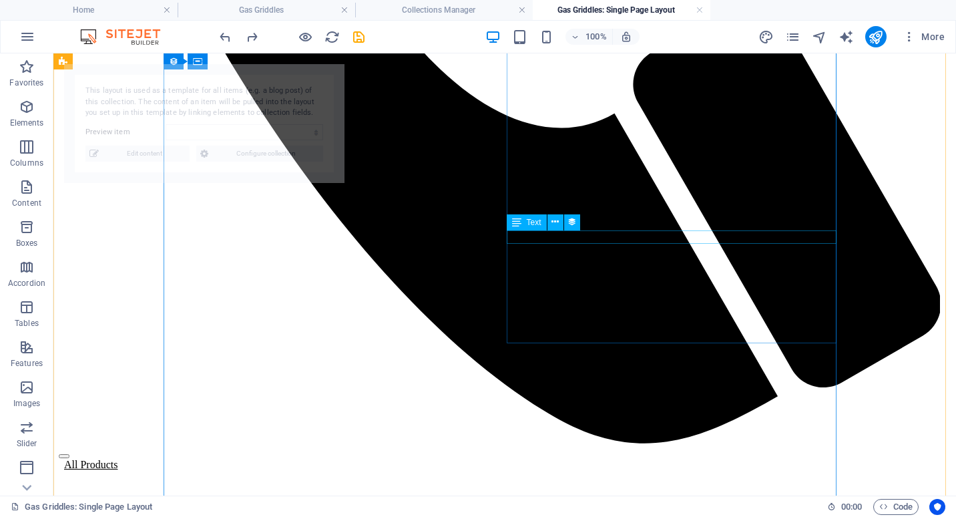
select select "68cd0badb9d806e1990b13c5"
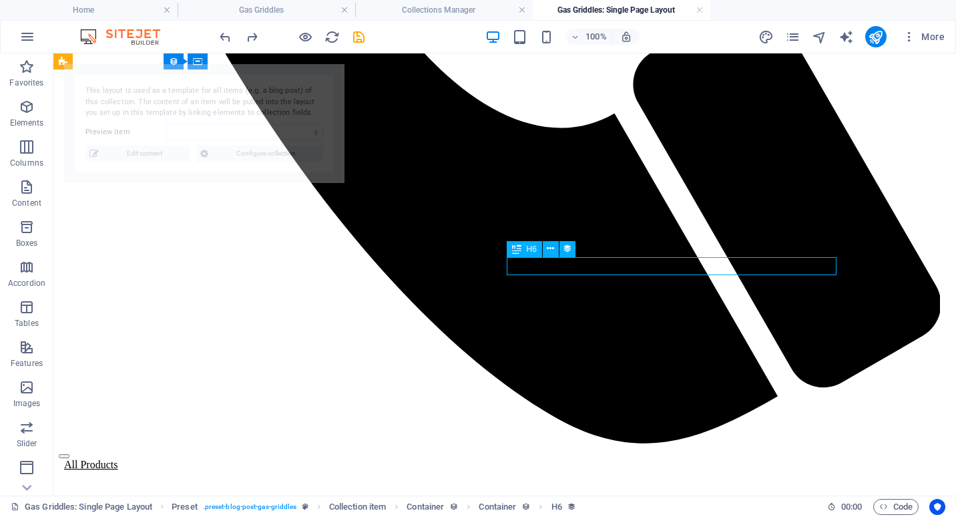
select select "68cd0badb9d806e1990b13c5"
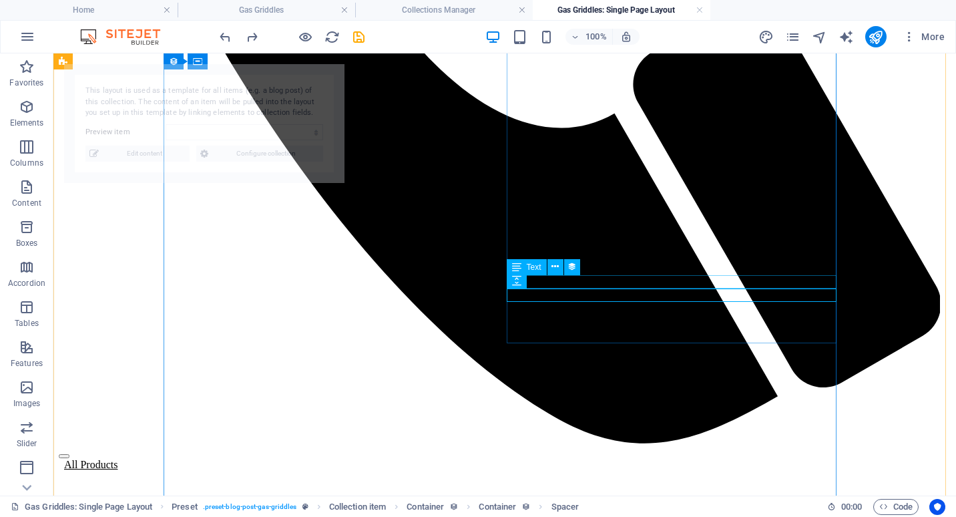
select select "68cd0badb9d806e1990b13c5"
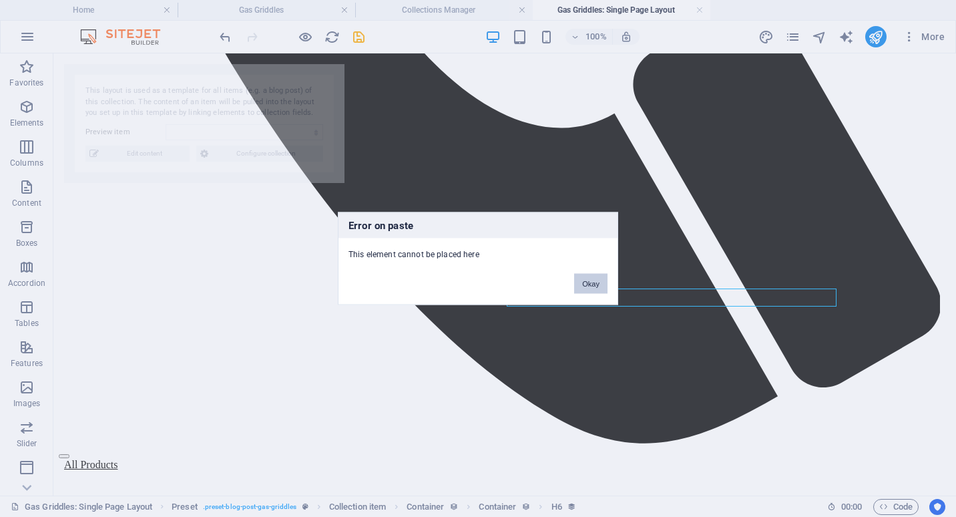
click at [592, 280] on button "Okay" at bounding box center [590, 284] width 33 height 20
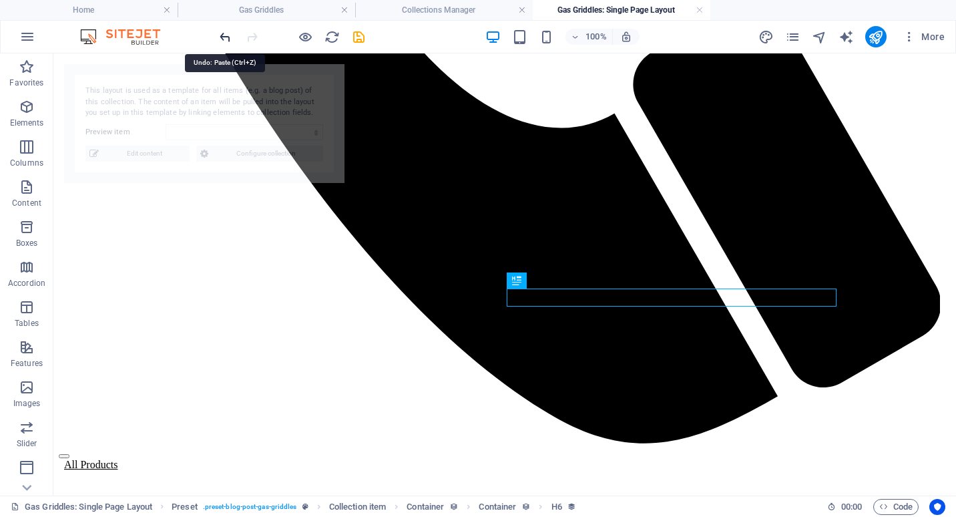
click at [226, 37] on icon "undo" at bounding box center [225, 36] width 15 height 15
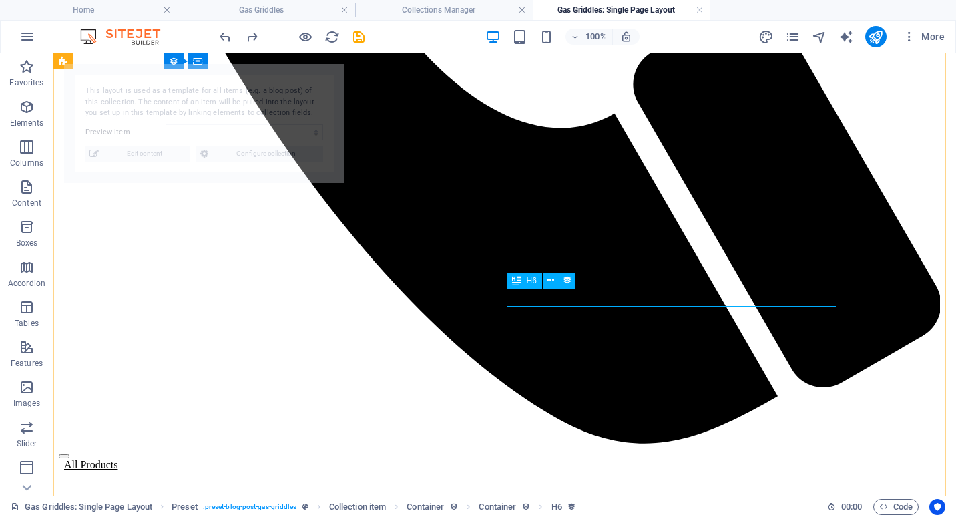
select select "68cd0badb9d806e1990b13c5"
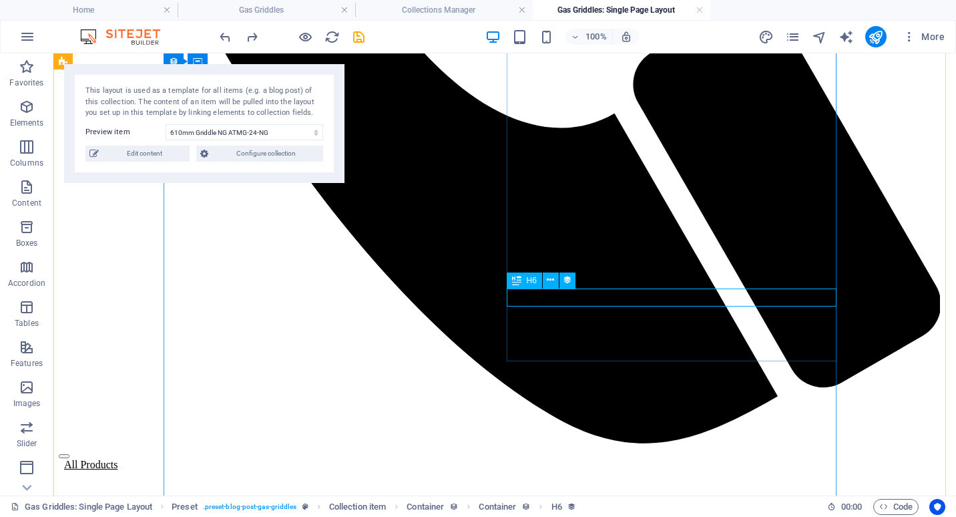
select select "price"
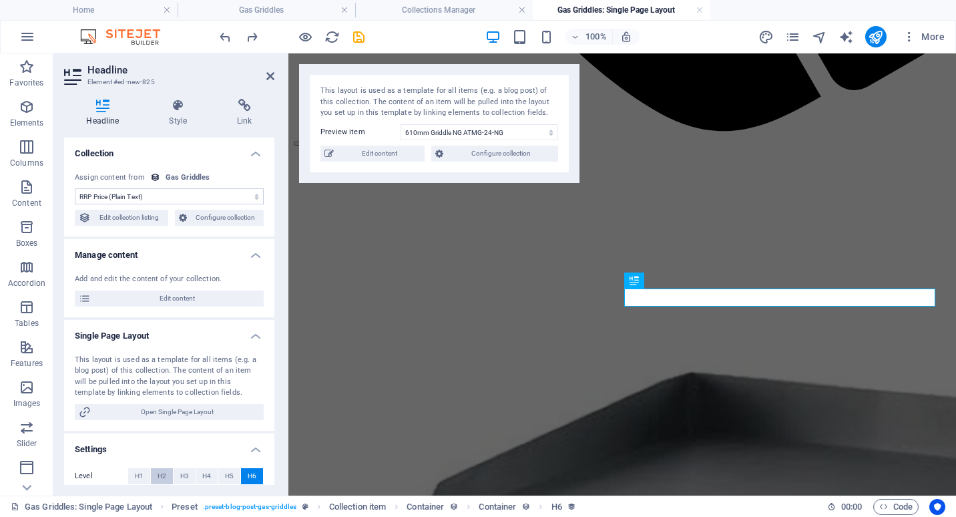
click at [162, 477] on span "H2" at bounding box center [162, 476] width 9 height 16
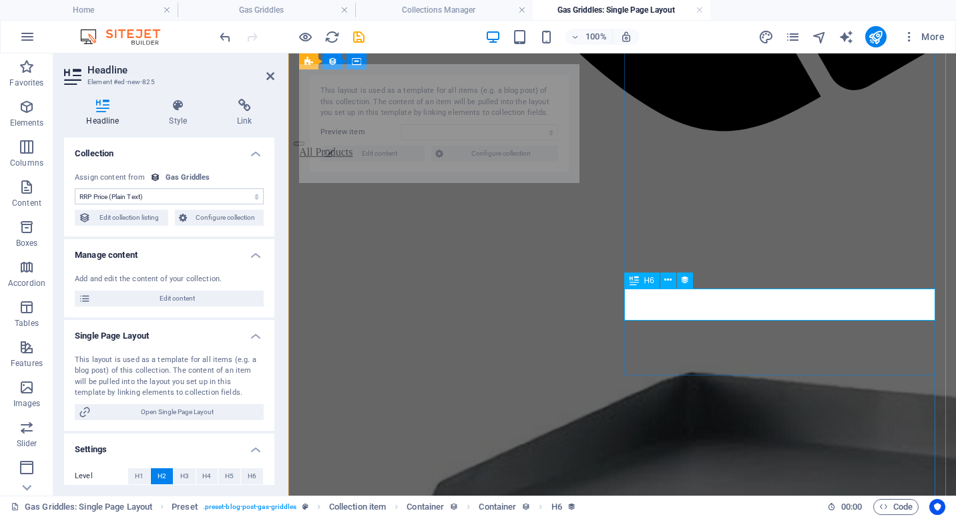
select select "68cd0badb9d806e1990b13c5"
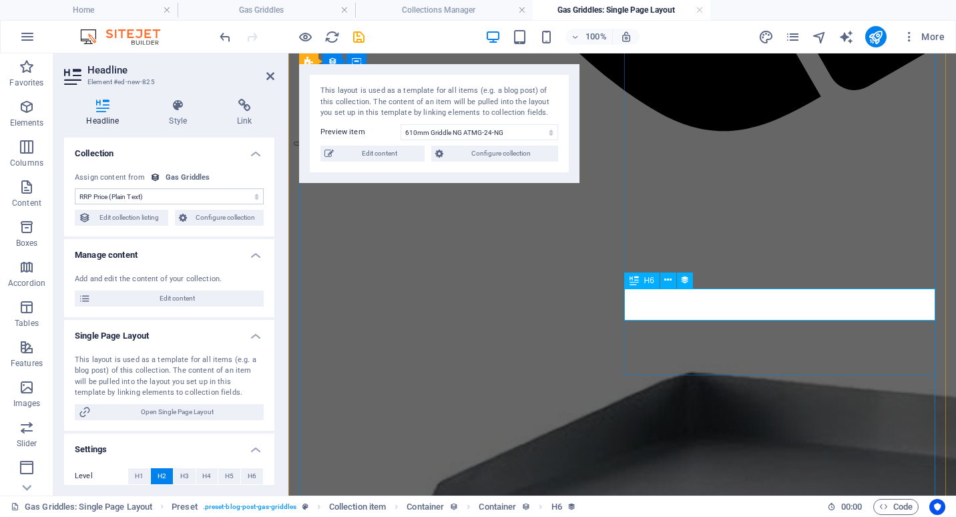
click at [191, 194] on select "No assignment, content remains static Created at (Date) Updated at (Date) Name …" at bounding box center [169, 196] width 189 height 16
select select "your-price"
click at [75, 188] on select "No assignment, content remains static Created at (Date) Updated at (Date) Name …" at bounding box center [169, 196] width 189 height 16
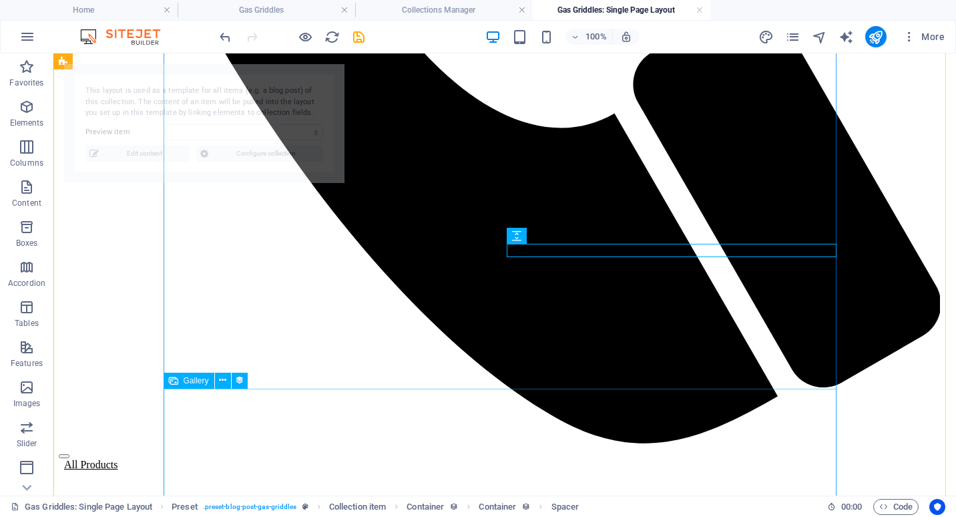
select select "68cd0badb9d806e1990b13c5"
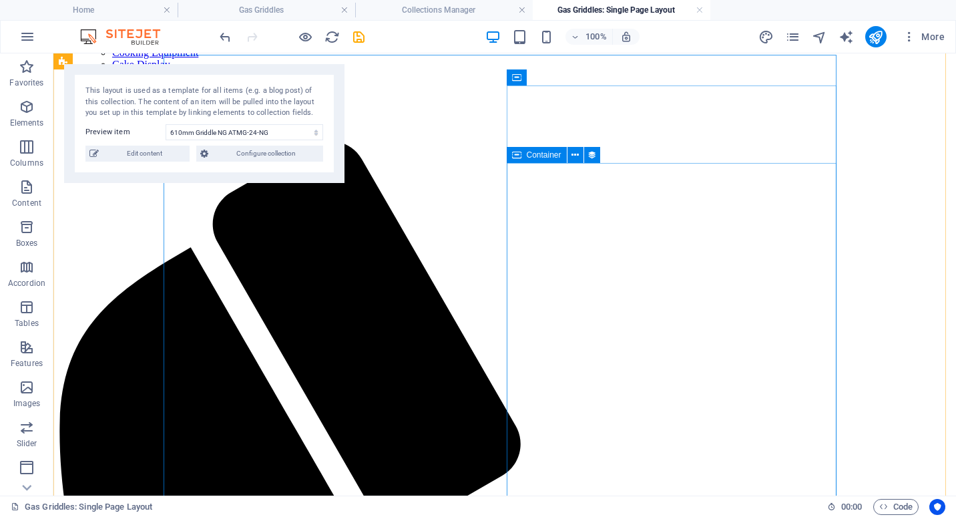
scroll to position [0, 0]
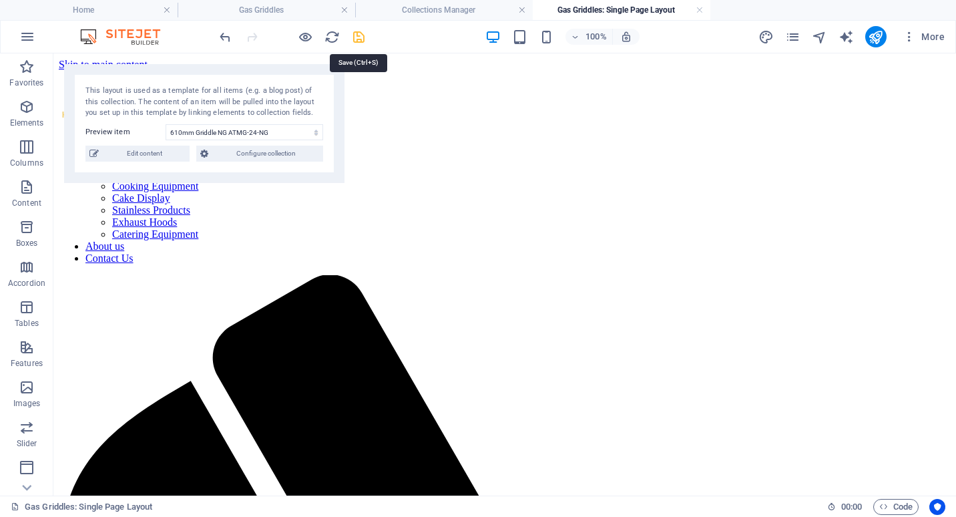
click at [360, 37] on icon "save" at bounding box center [358, 36] width 15 height 15
click at [702, 11] on link at bounding box center [700, 10] width 8 height 13
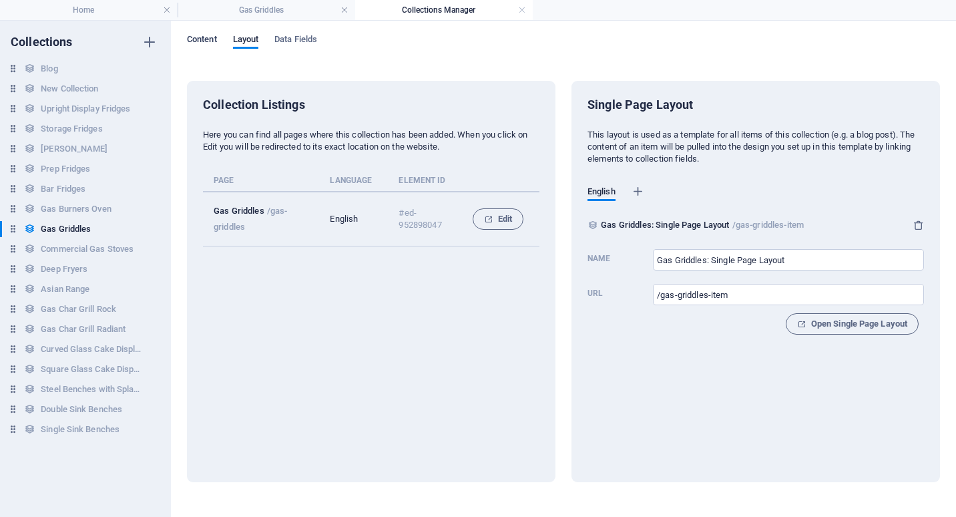
click at [208, 37] on span "Content" at bounding box center [202, 40] width 30 height 19
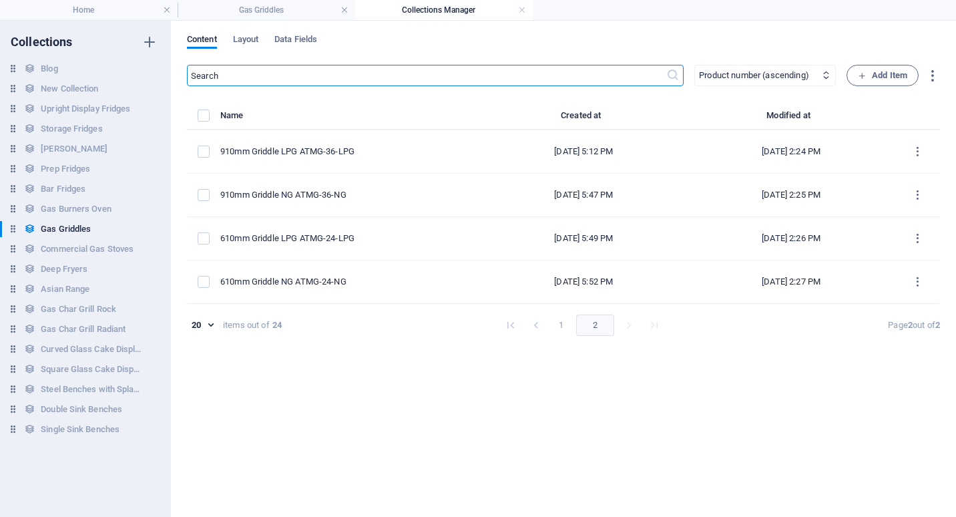
click at [557, 323] on button "1" at bounding box center [561, 324] width 21 height 21
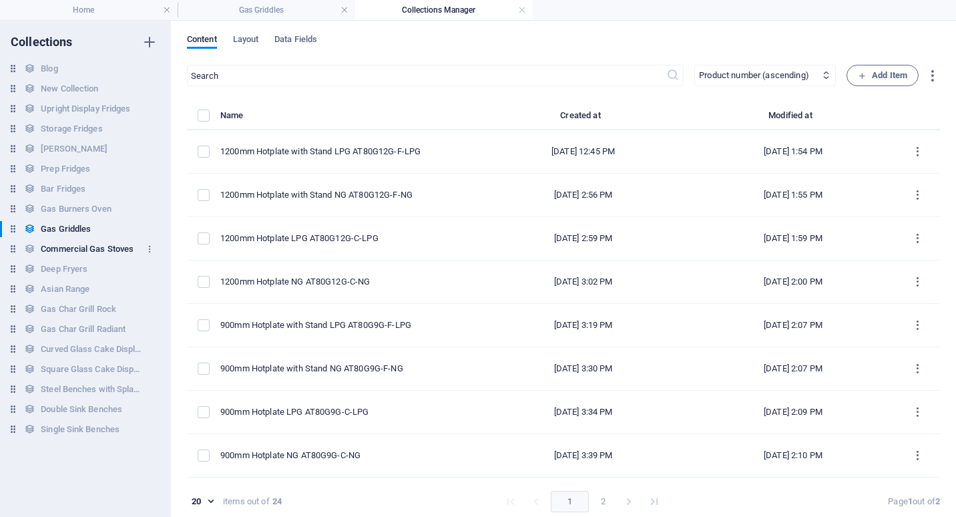
click at [98, 247] on h6 "Commercial Gas Stoves" at bounding box center [87, 249] width 93 height 16
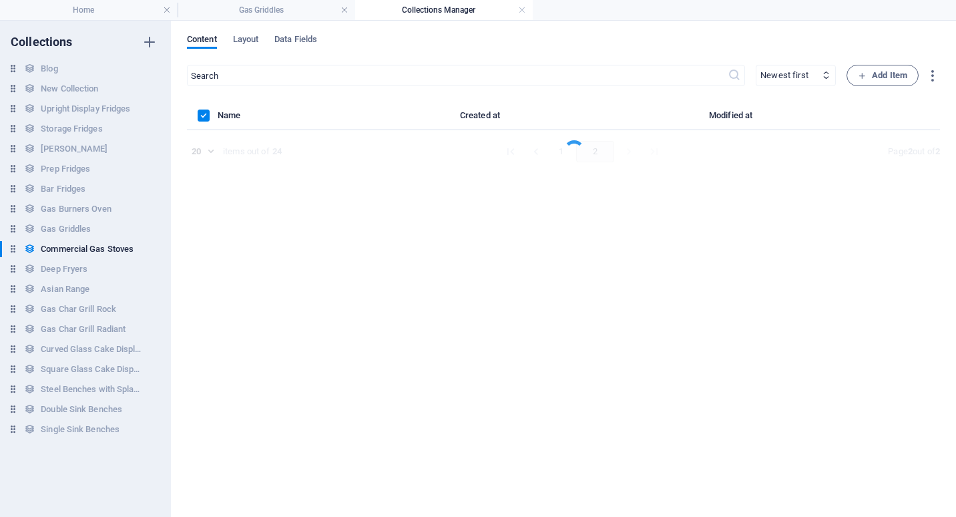
select select "columns.product_number_ASC"
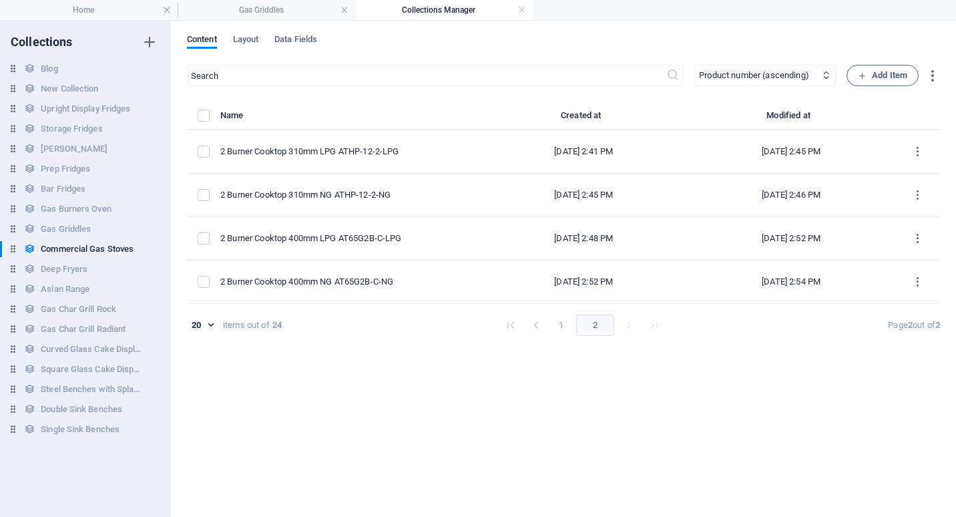
click at [553, 327] on button "1" at bounding box center [561, 324] width 21 height 21
